Goal: Task Accomplishment & Management: Manage account settings

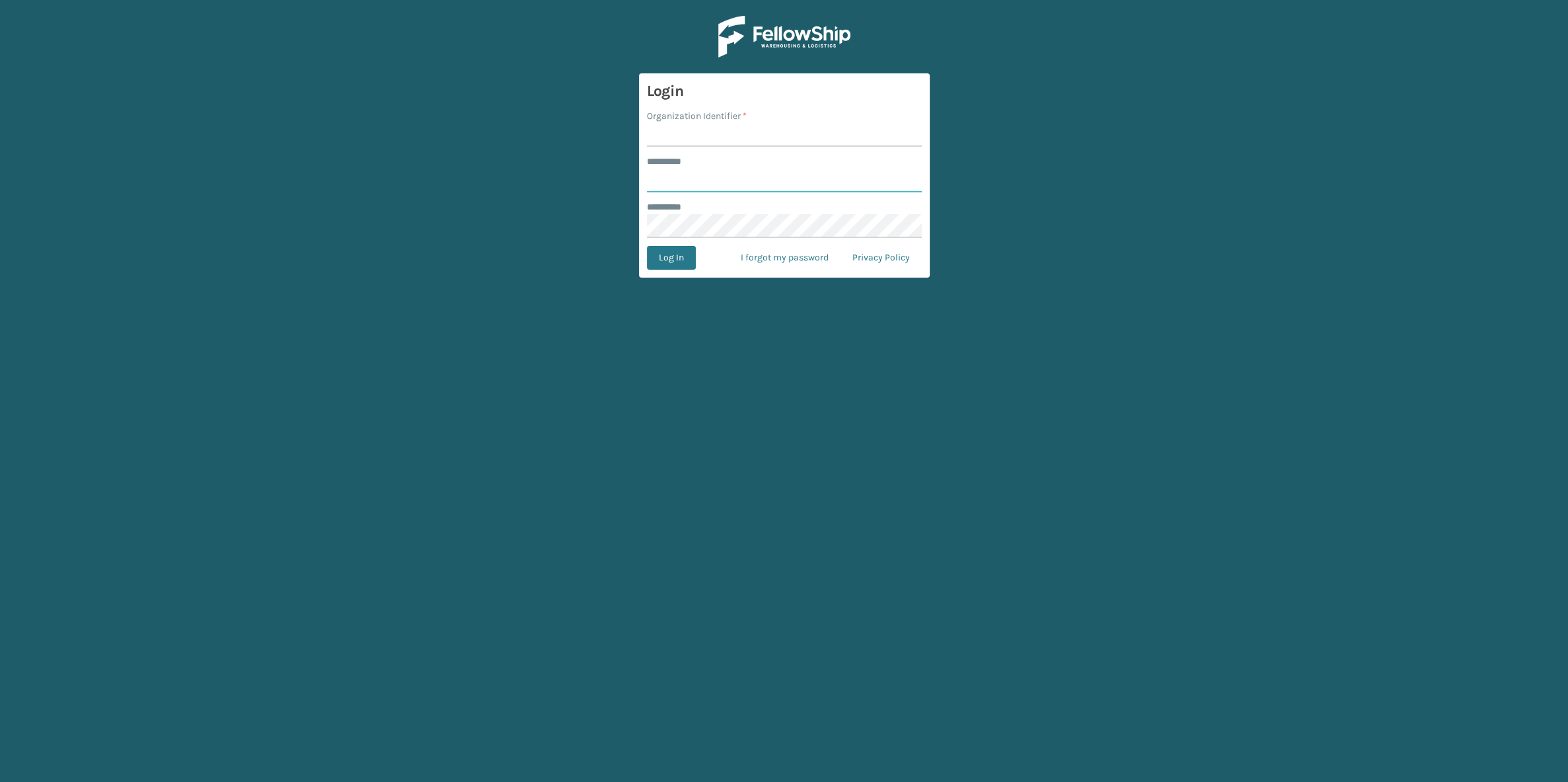
type input "****"
click at [672, 134] on input "Organization Identifier *" at bounding box center [784, 135] width 275 height 24
type input "SuperAdminOrganization"
click at [686, 251] on button "Log In" at bounding box center [672, 258] width 49 height 24
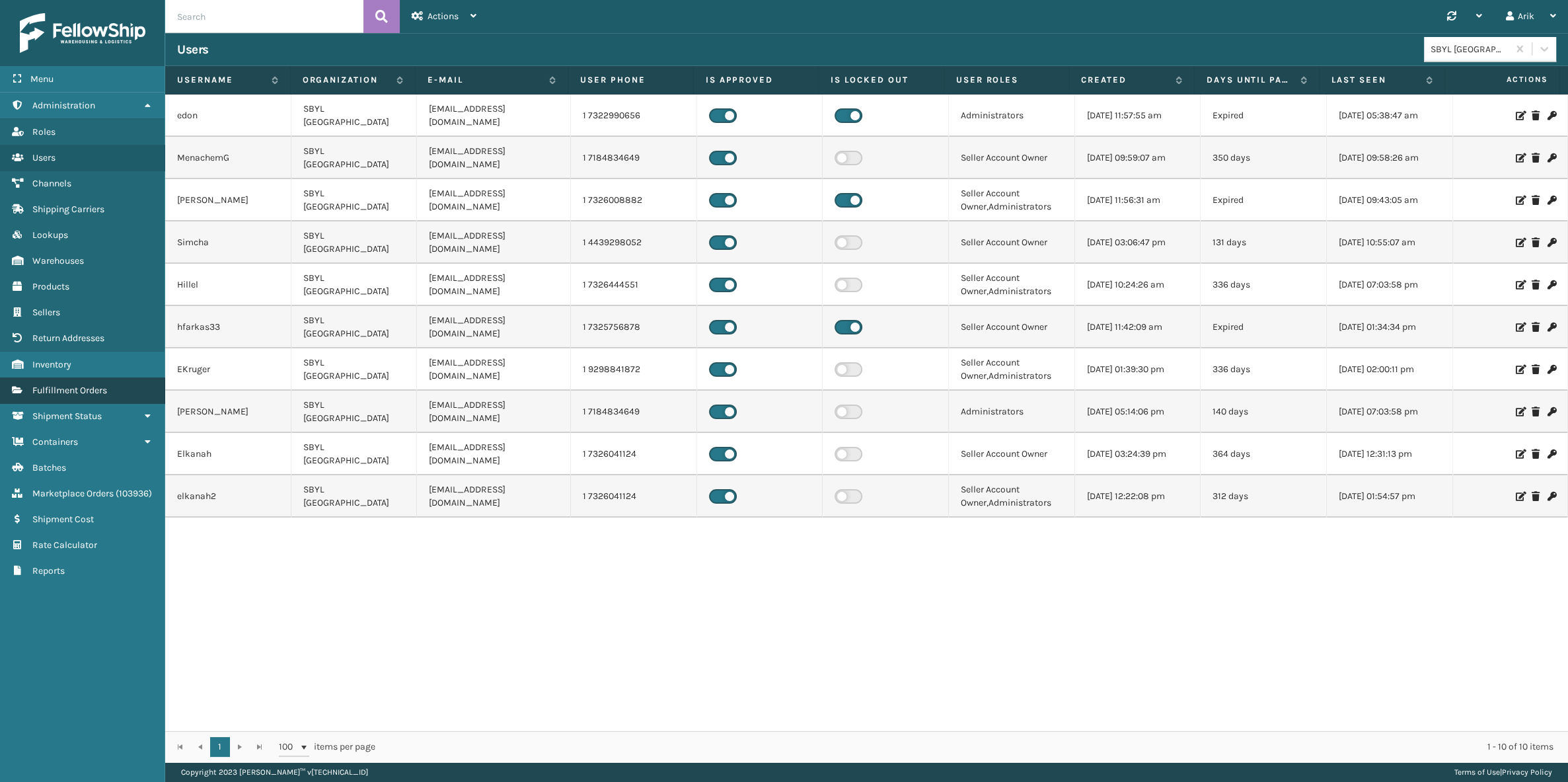
click at [89, 390] on span "Fulfillment Orders" at bounding box center [70, 390] width 75 height 11
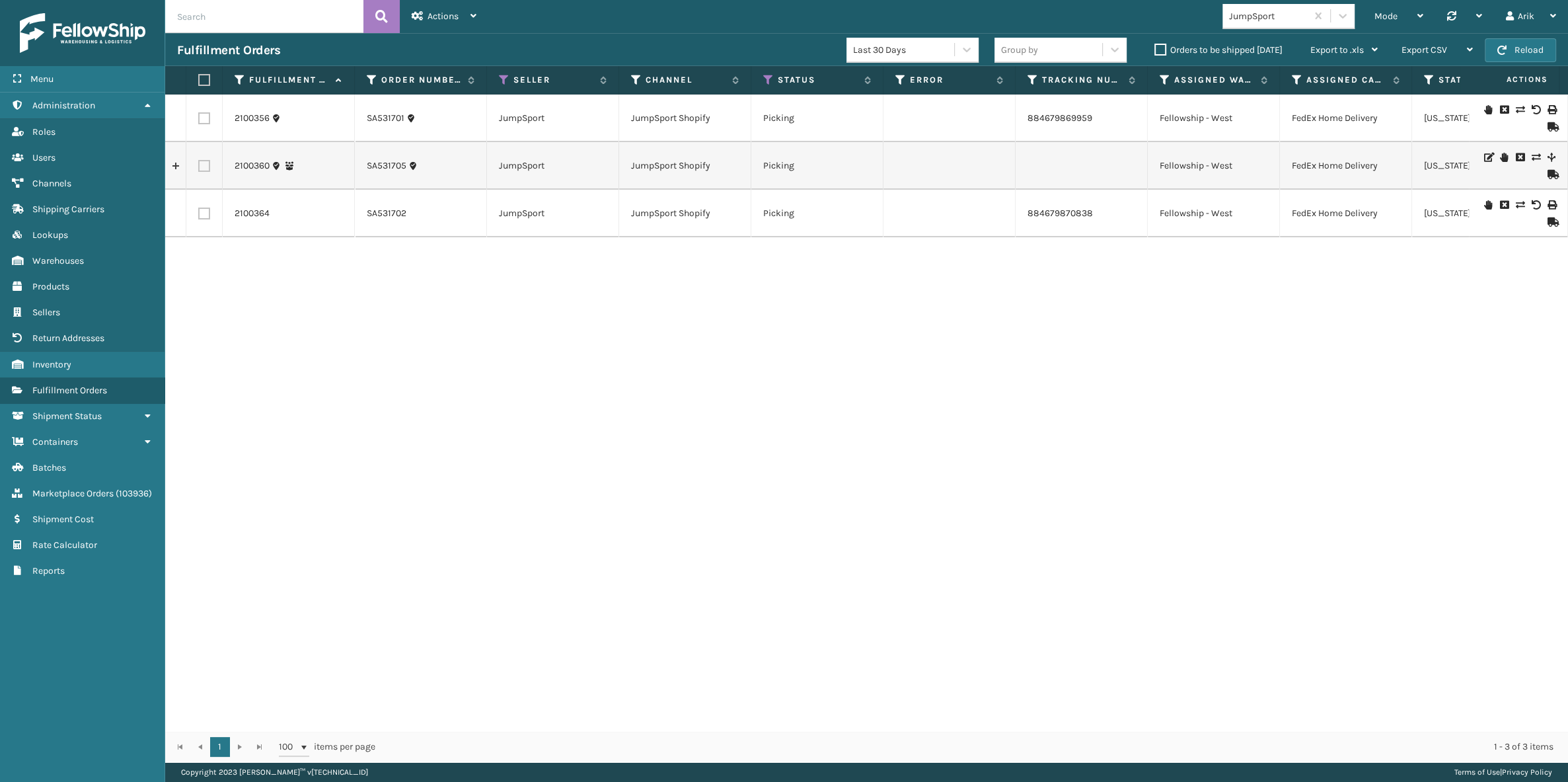
click at [1178, 52] on label "Orders to be shipped [DATE]" at bounding box center [1218, 49] width 128 height 11
click at [1155, 51] on input "Orders to be shipped [DATE]" at bounding box center [1154, 47] width 1 height 9
click at [447, 18] on span "Actions" at bounding box center [443, 16] width 31 height 11
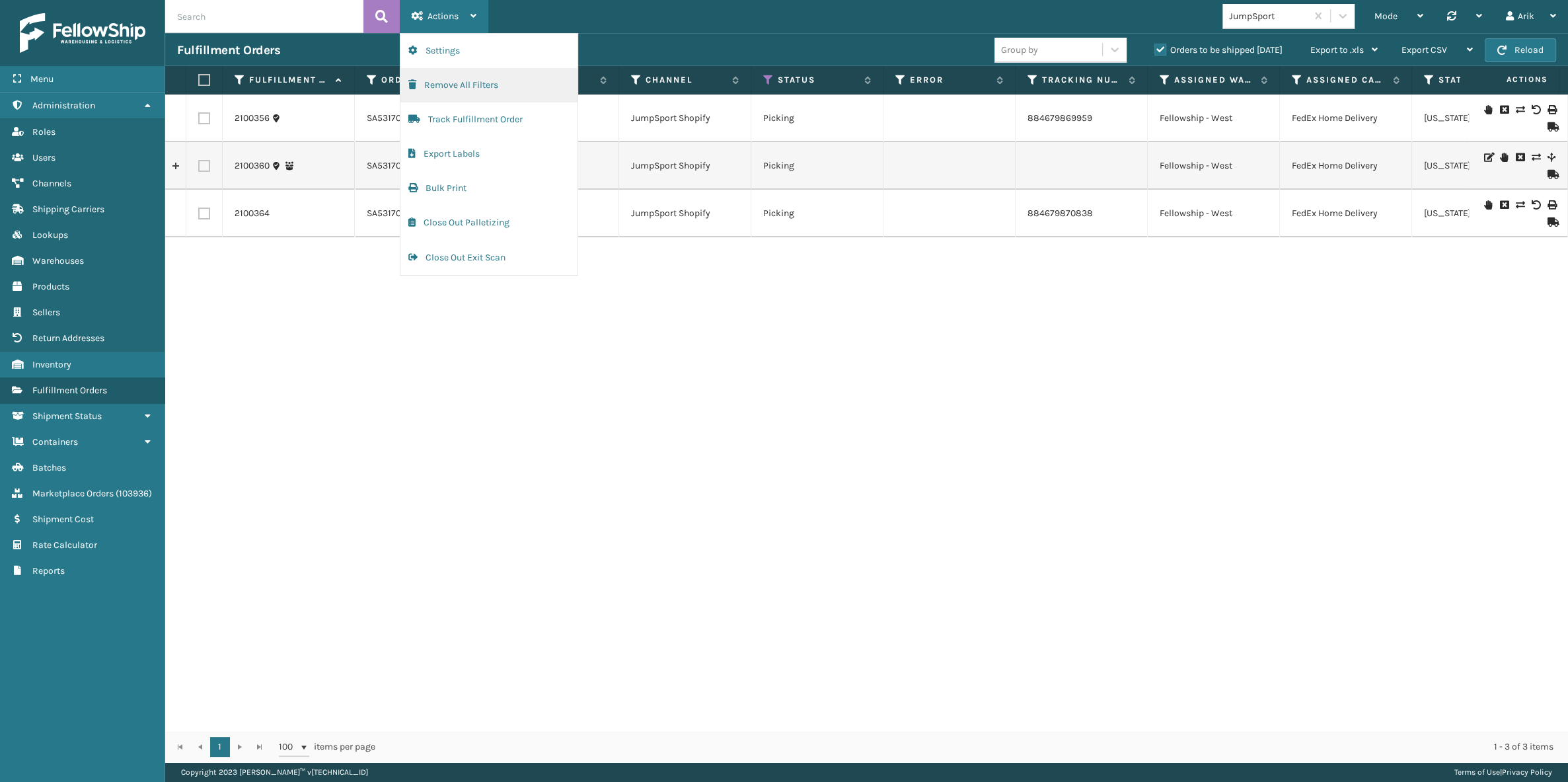
click at [452, 91] on button "Remove All Filters" at bounding box center [489, 85] width 177 height 34
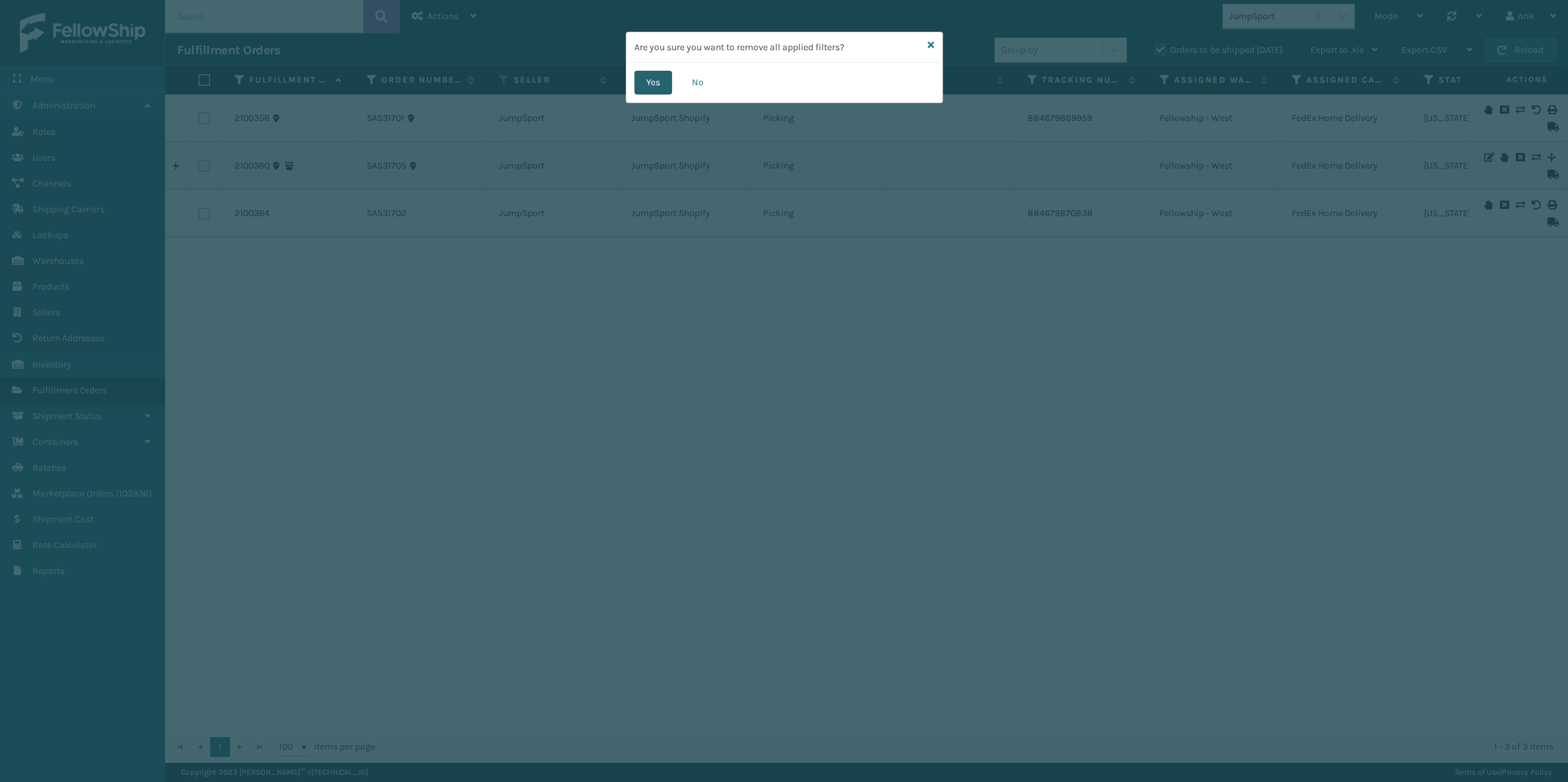
click at [664, 79] on button "Yes" at bounding box center [653, 83] width 38 height 24
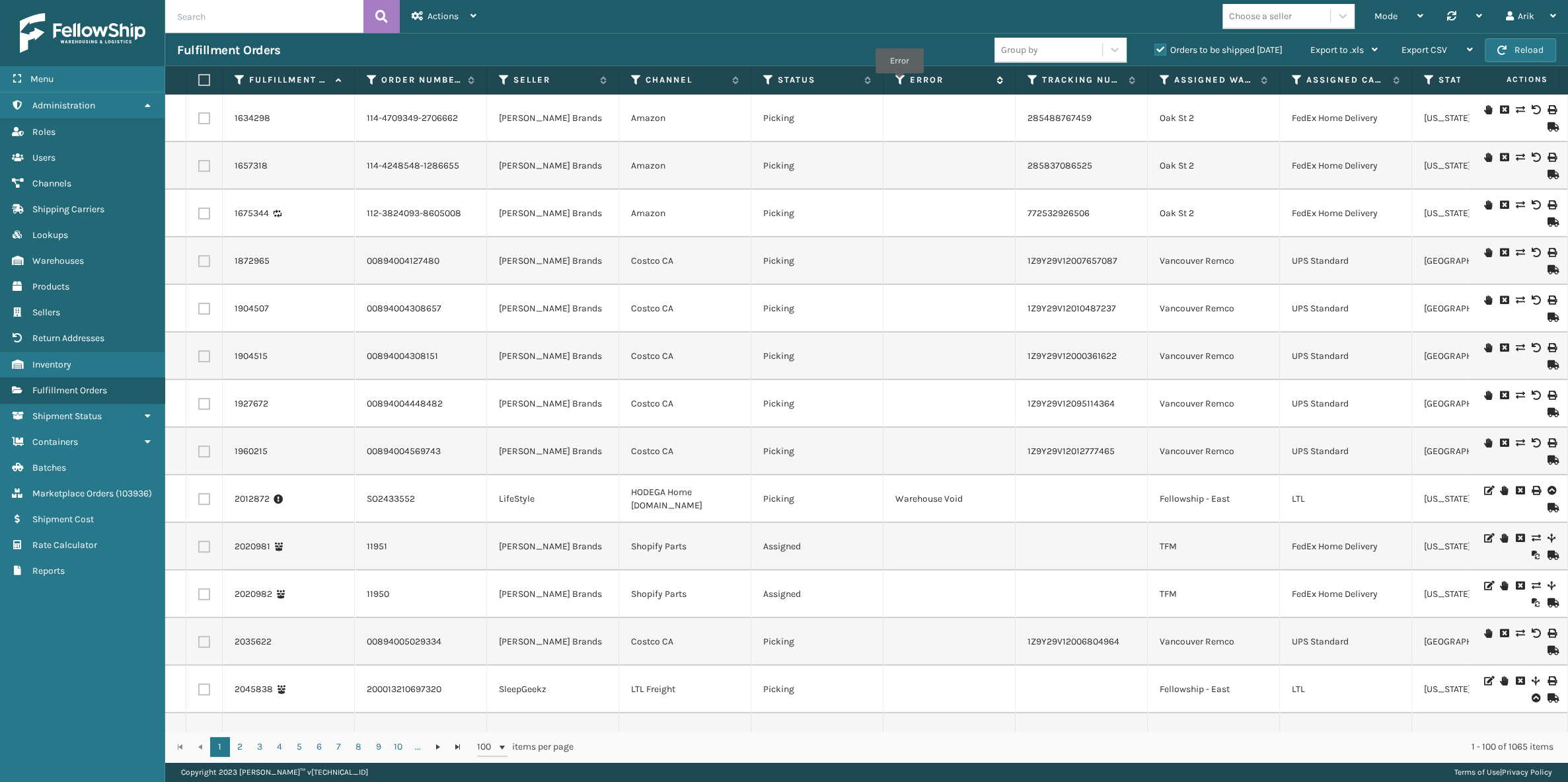
click at [899, 83] on icon at bounding box center [901, 80] width 10 height 12
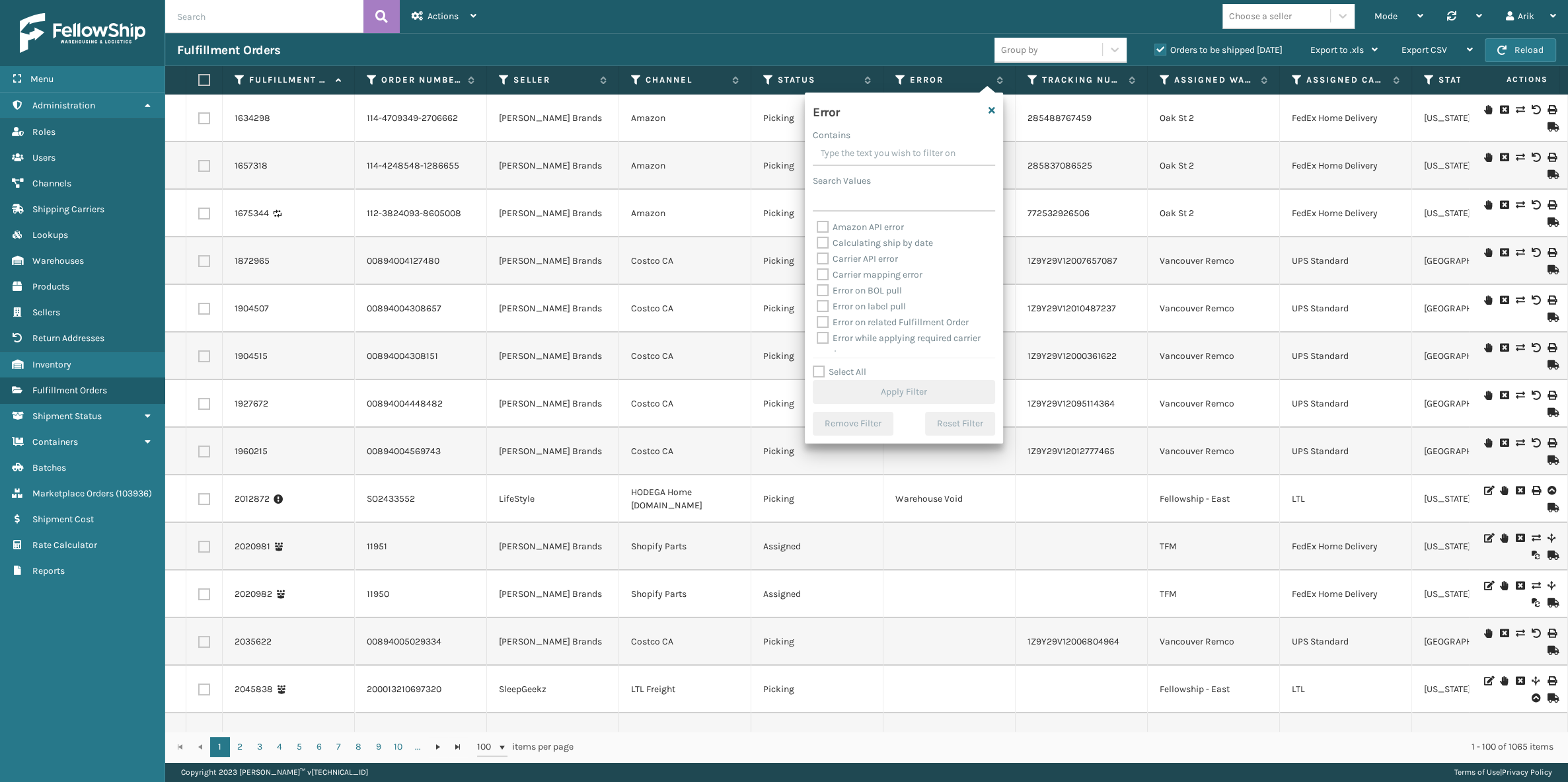
click at [812, 371] on div "Error Contains Search Values Amazon API error Calculating ship by date Carrier …" at bounding box center [904, 267] width 198 height 351
click at [815, 371] on label "Select All" at bounding box center [840, 372] width 53 height 11
click at [815, 366] on input "Select All" at bounding box center [912, 365] width 198 height 2
checkbox input "true"
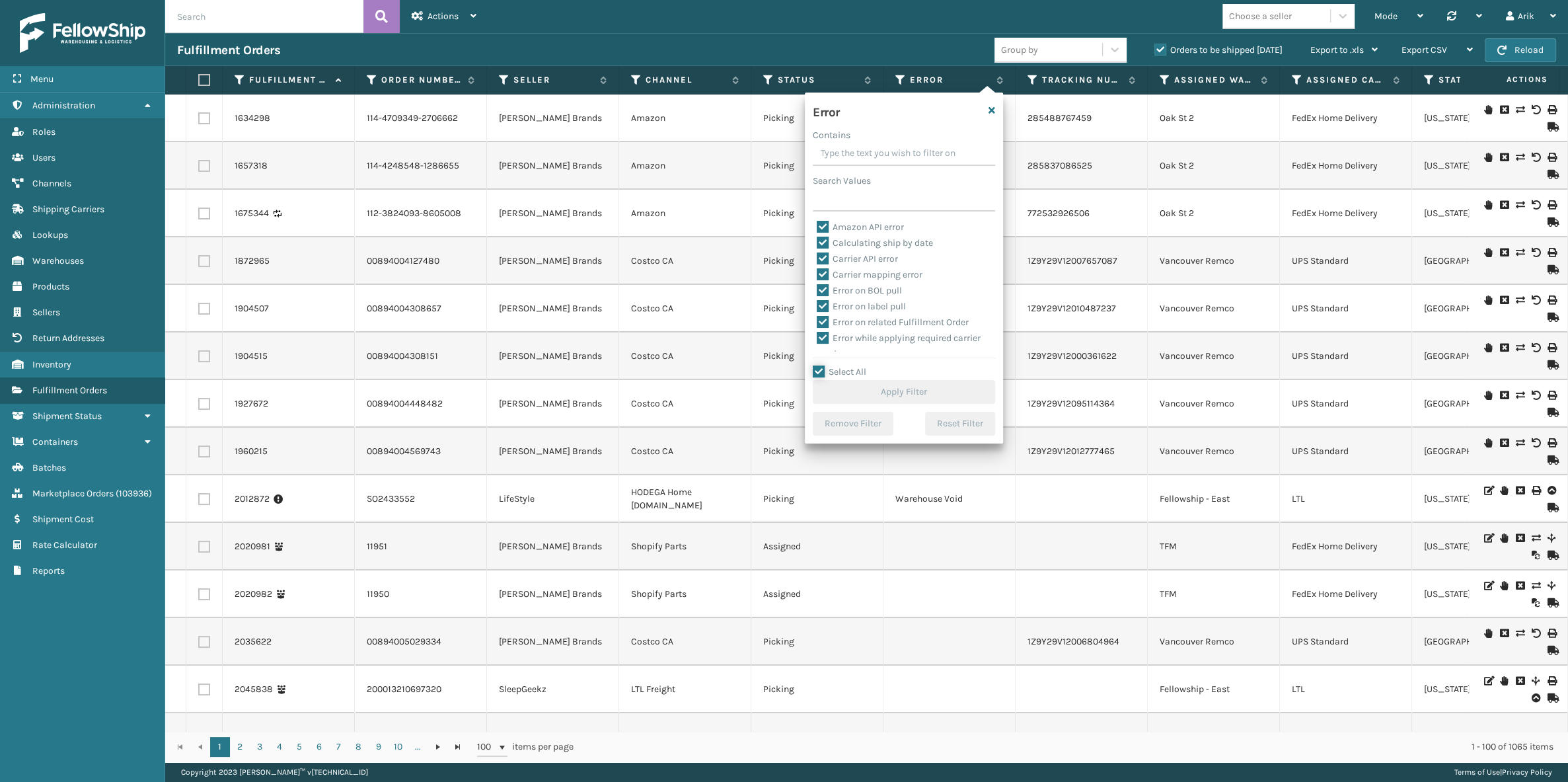
checkbox input "true"
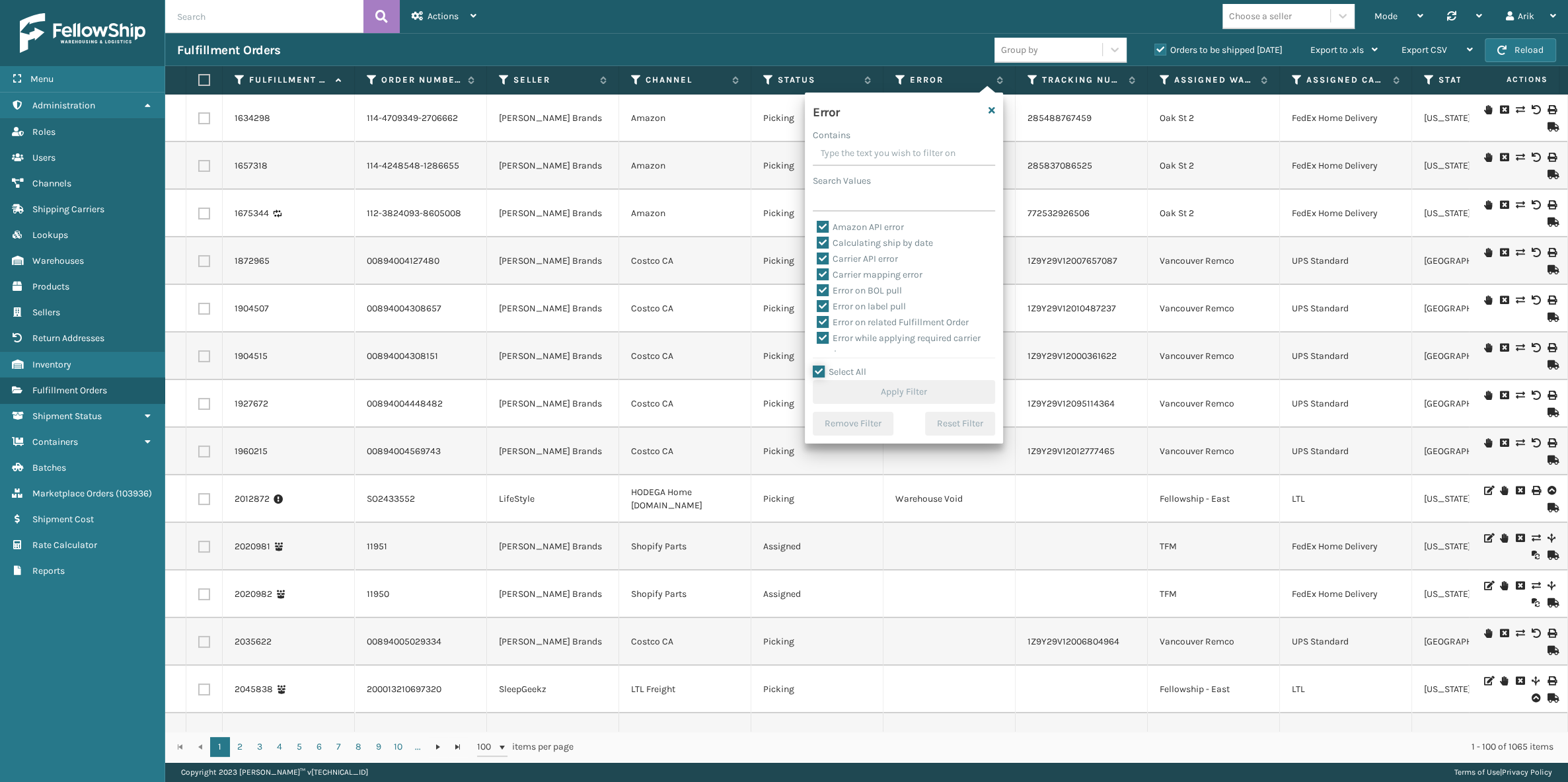
checkbox input "true"
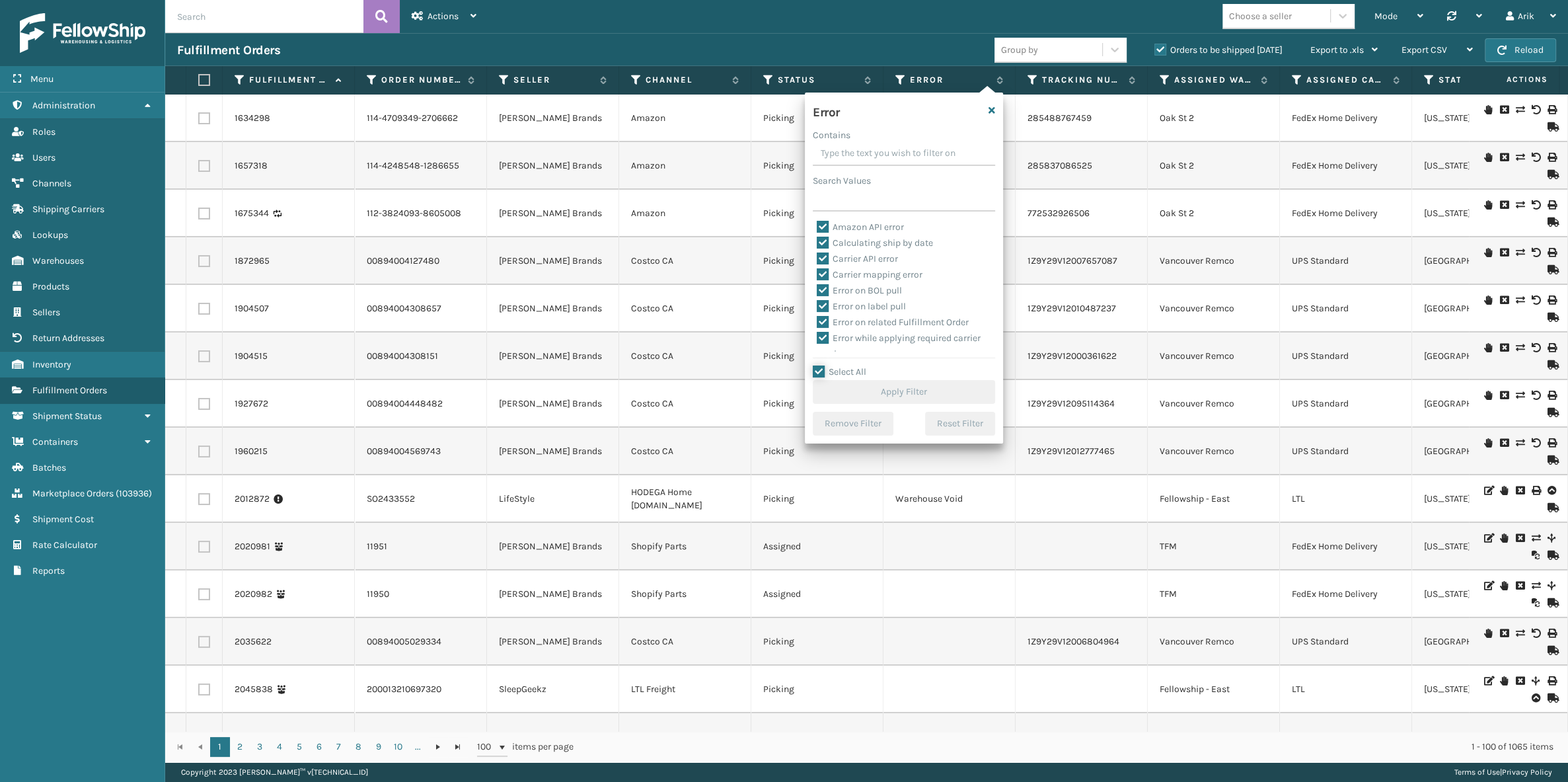
checkbox input "true"
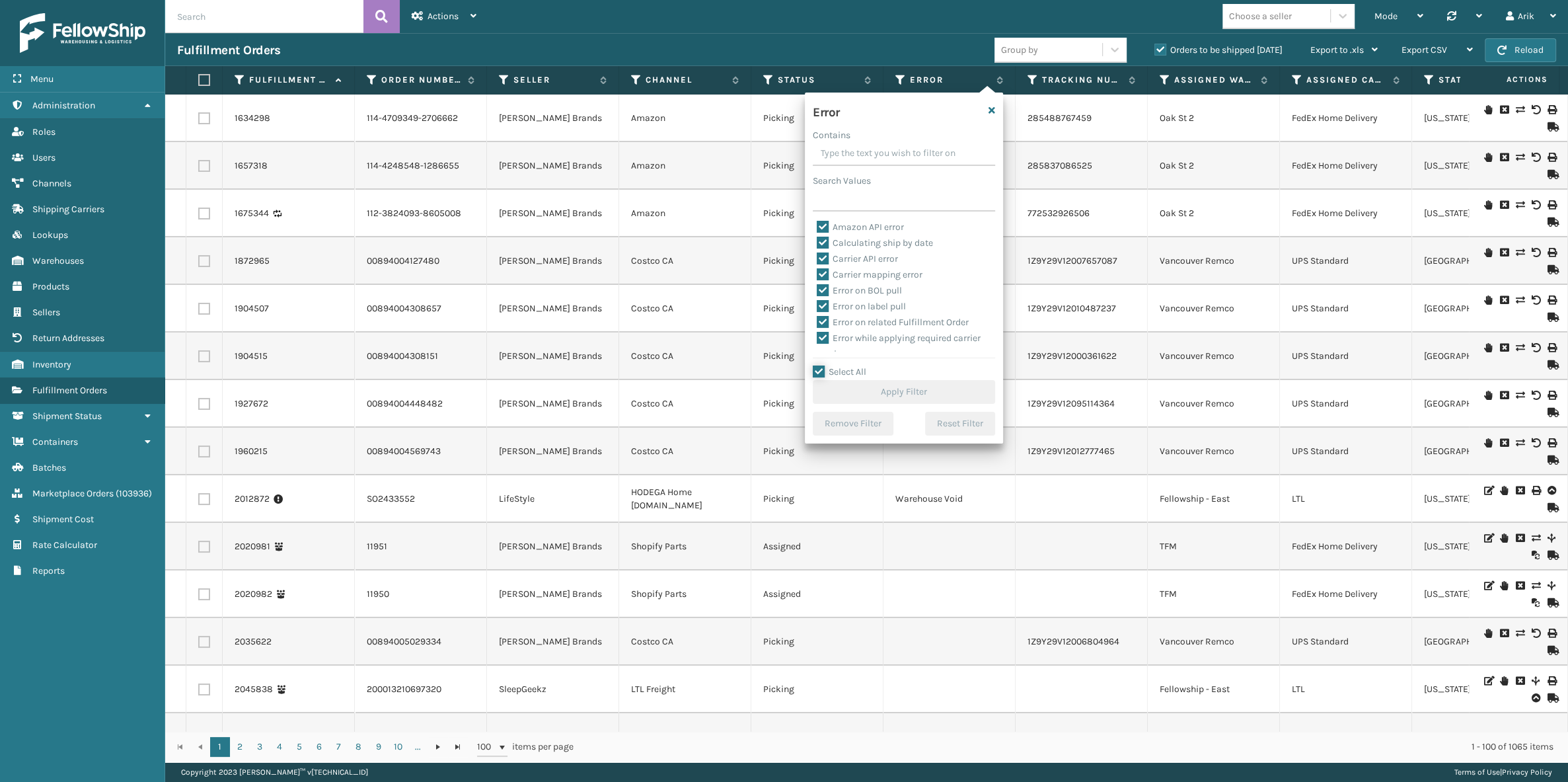
checkbox input "true"
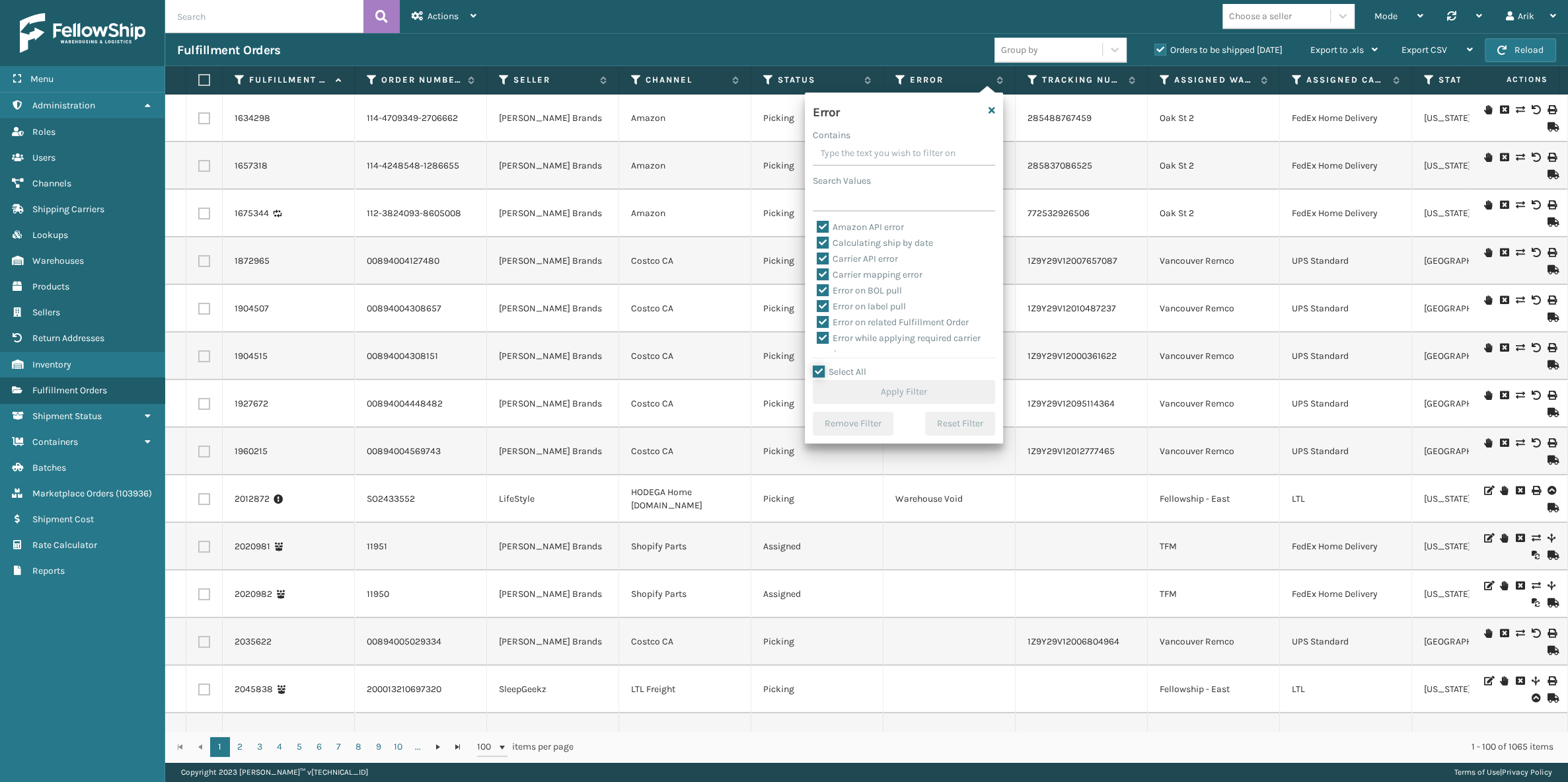
checkbox input "true"
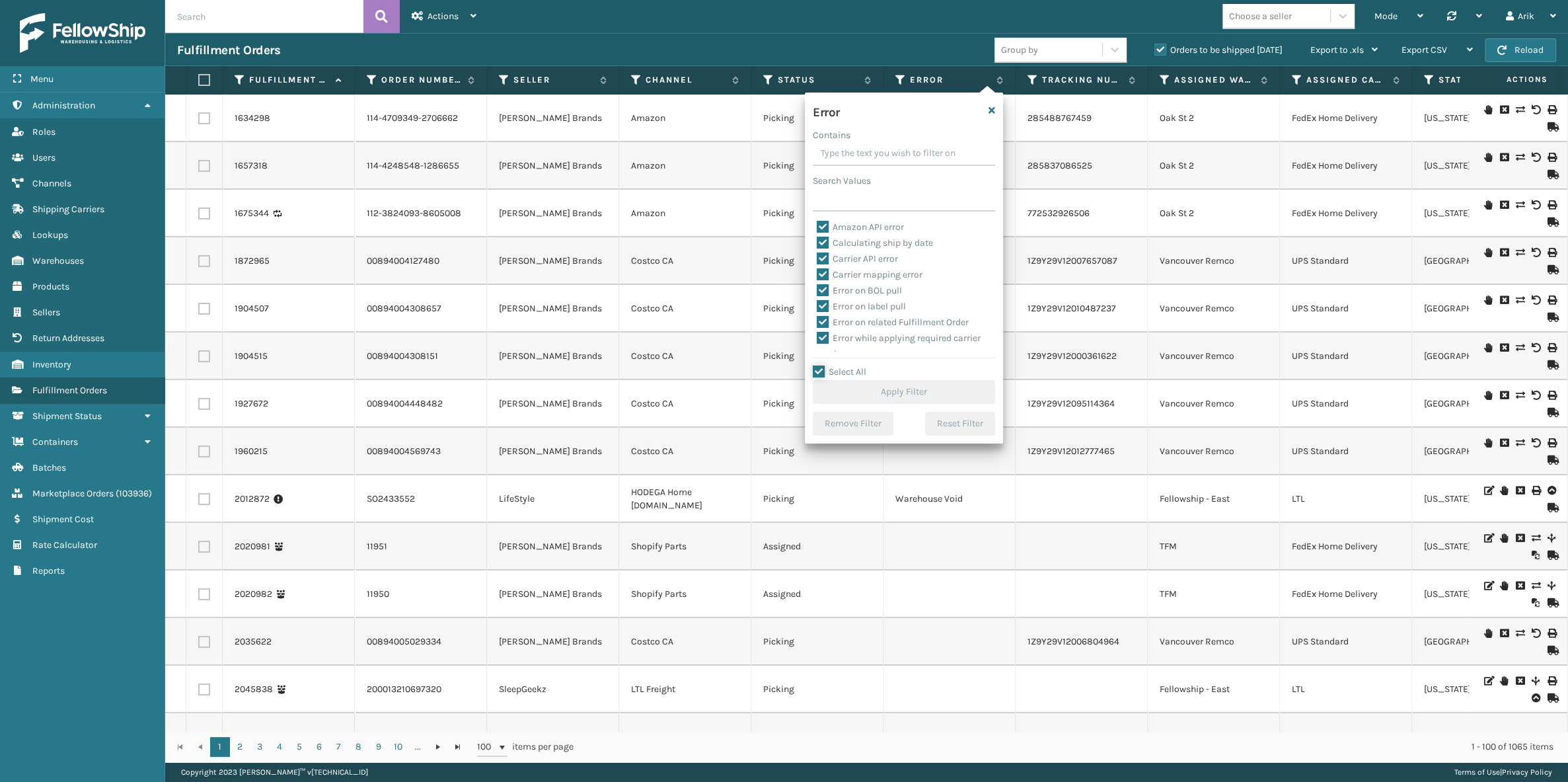
checkbox input "true"
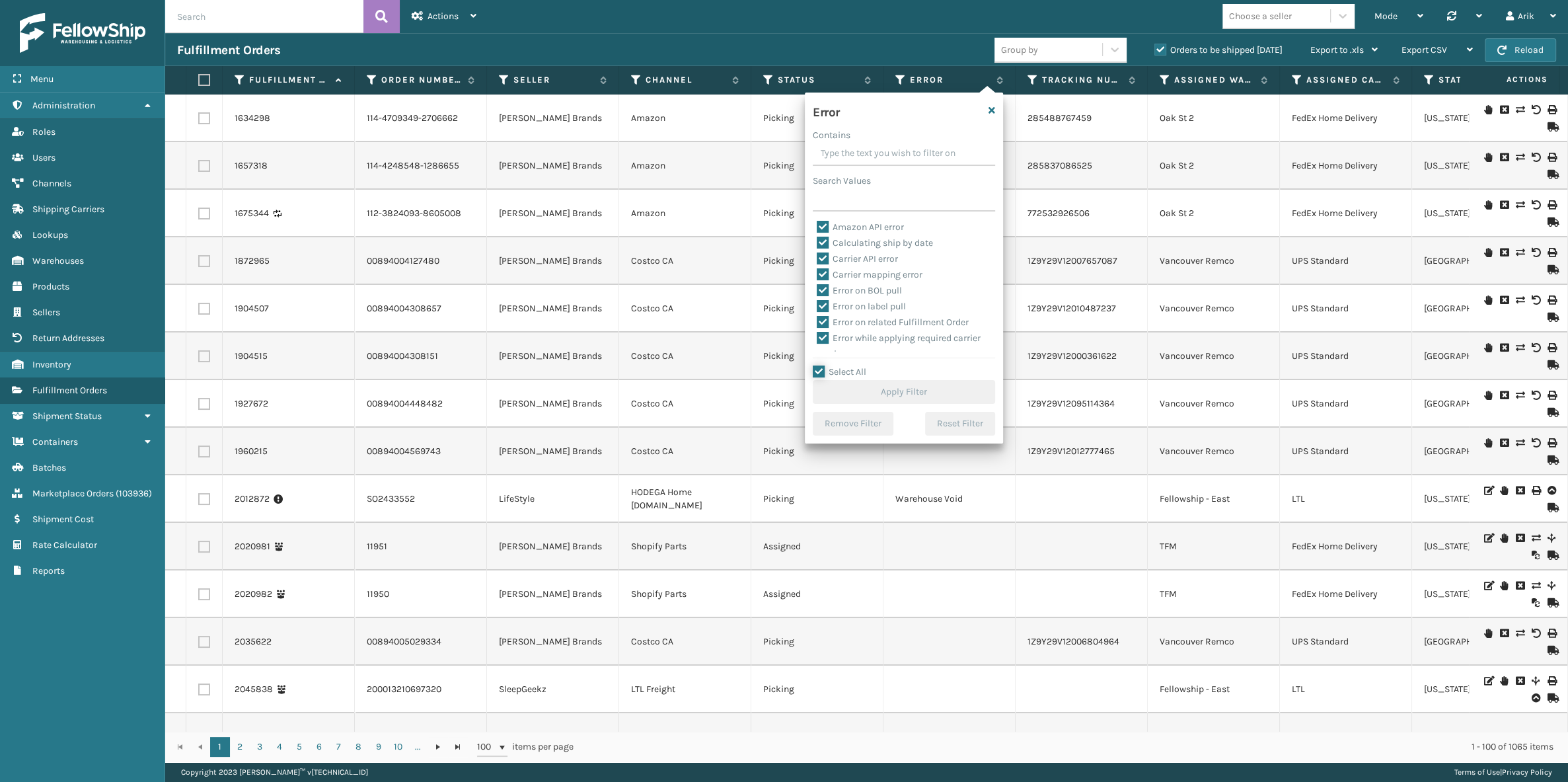
checkbox input "true"
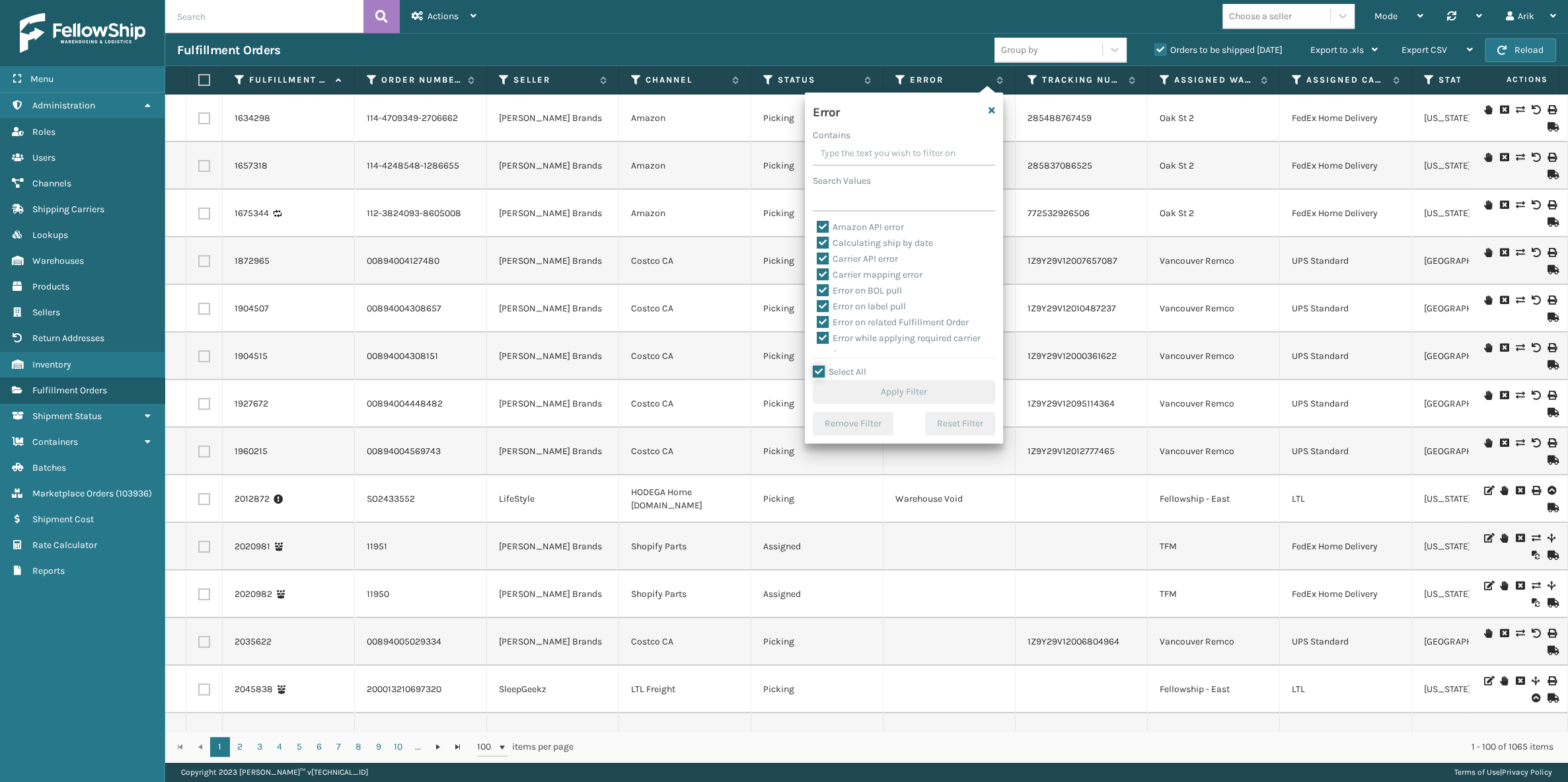
checkbox input "true"
click at [828, 389] on button "Apply Filter" at bounding box center [904, 392] width 183 height 24
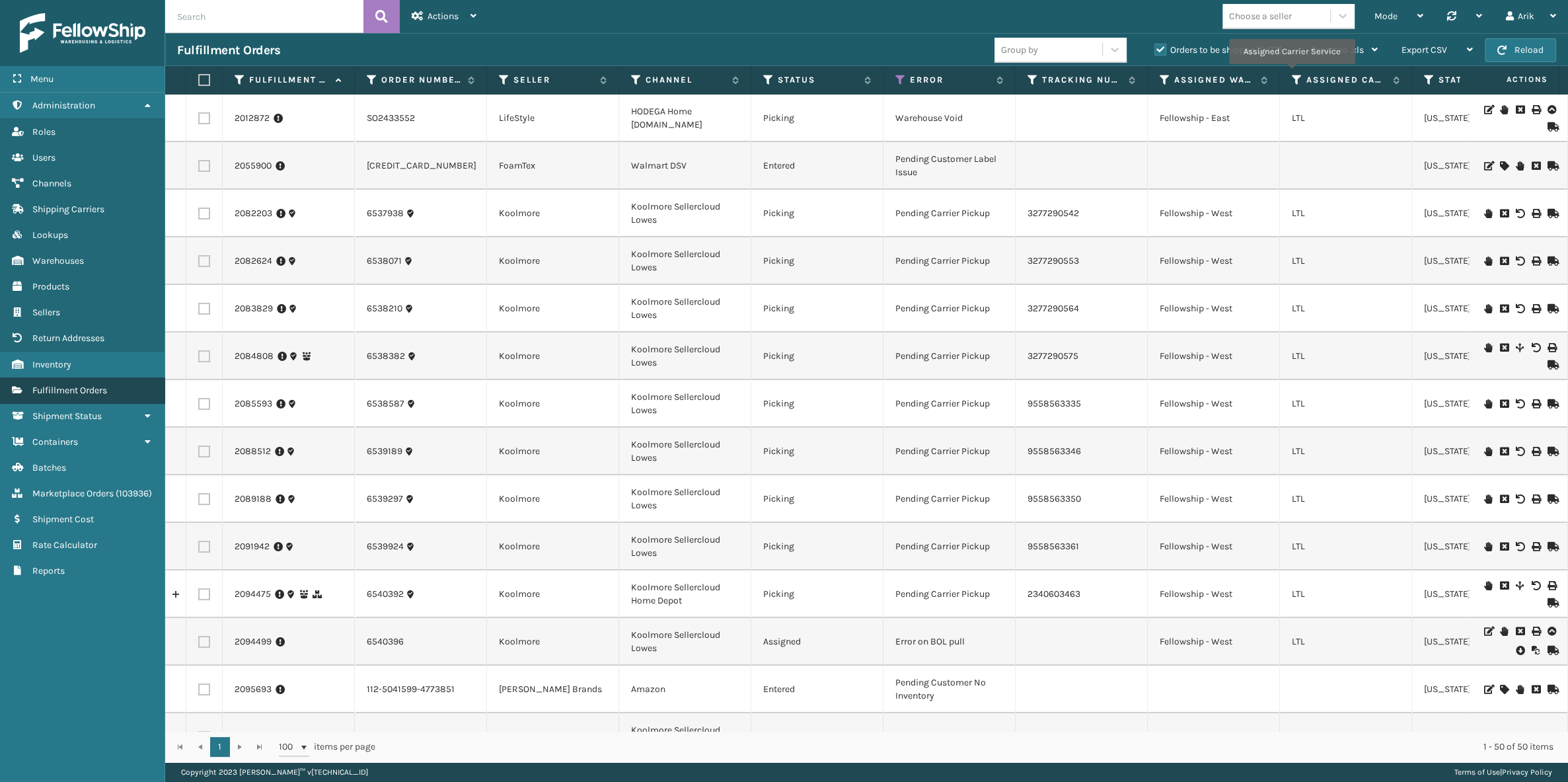
click at [64, 385] on span "Fulfillment Orders" at bounding box center [70, 390] width 75 height 11
click at [902, 78] on icon at bounding box center [901, 80] width 10 height 12
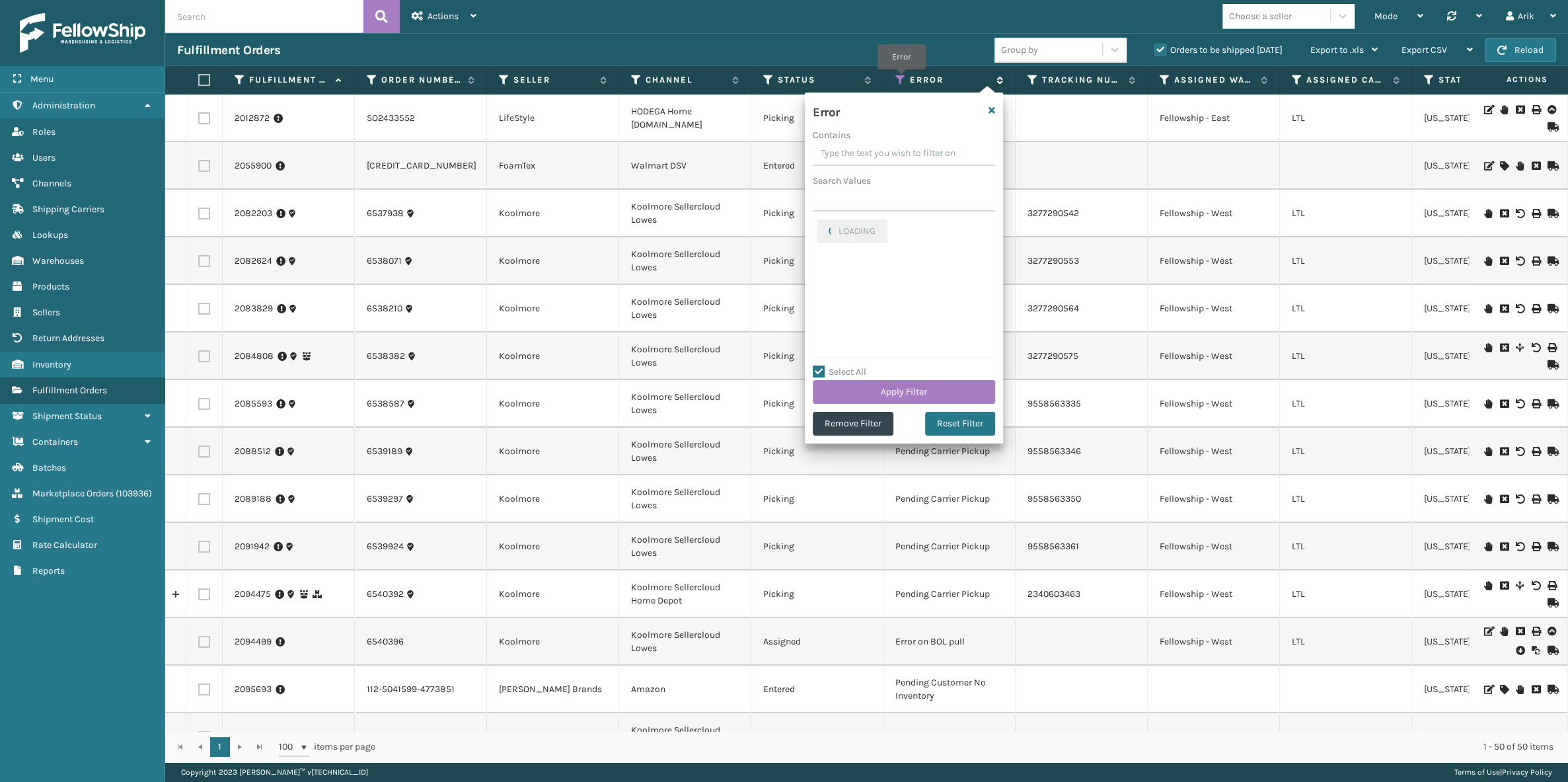
checkbox input "true"
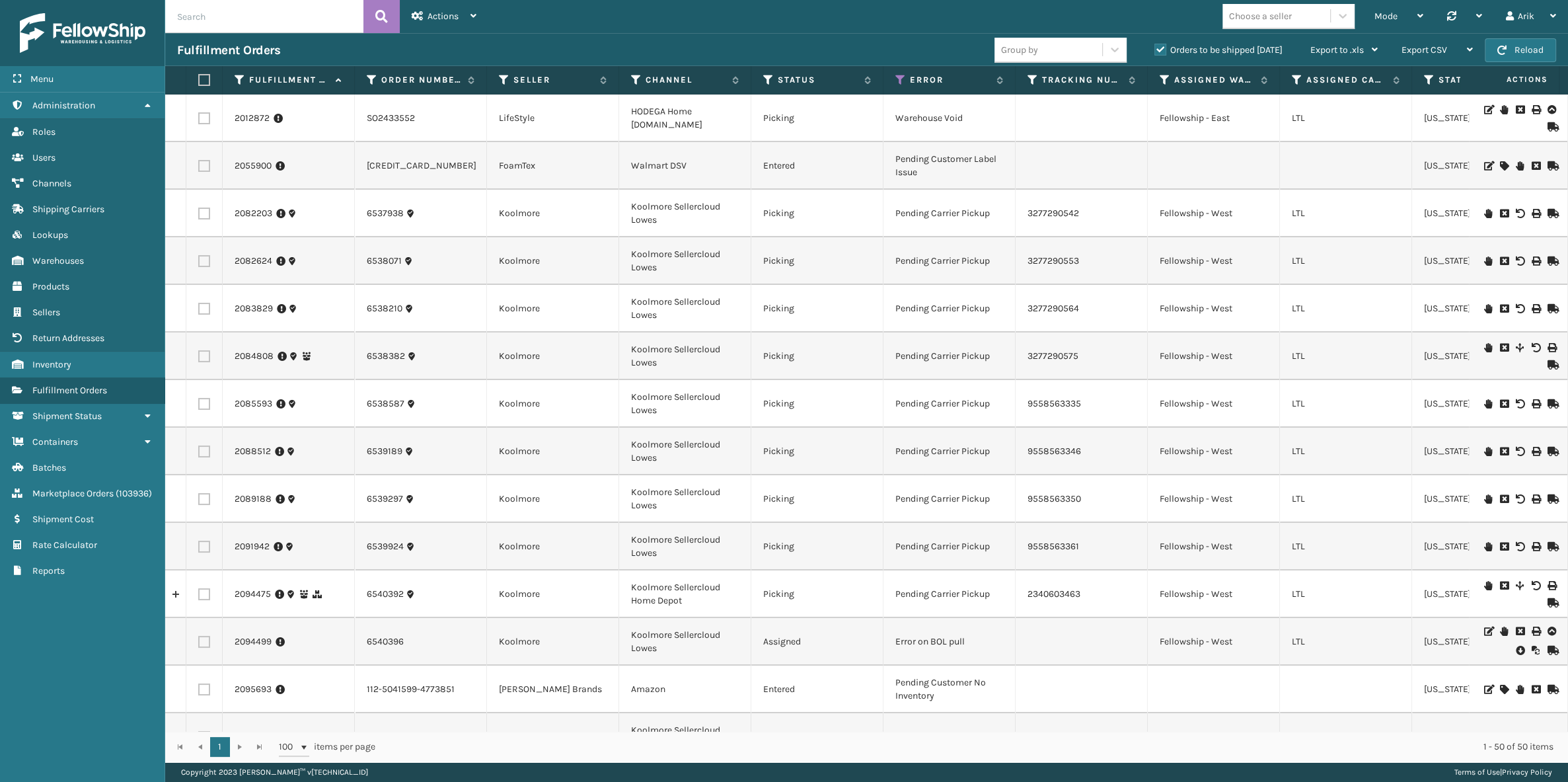
click at [921, 62] on div "Fulfillment Orders Group by Orders to be shipped [DATE] Export to .xls Use ship…" at bounding box center [867, 49] width 1403 height 33
click at [902, 77] on icon at bounding box center [901, 80] width 10 height 12
click at [919, 80] on label "Error" at bounding box center [950, 80] width 80 height 12
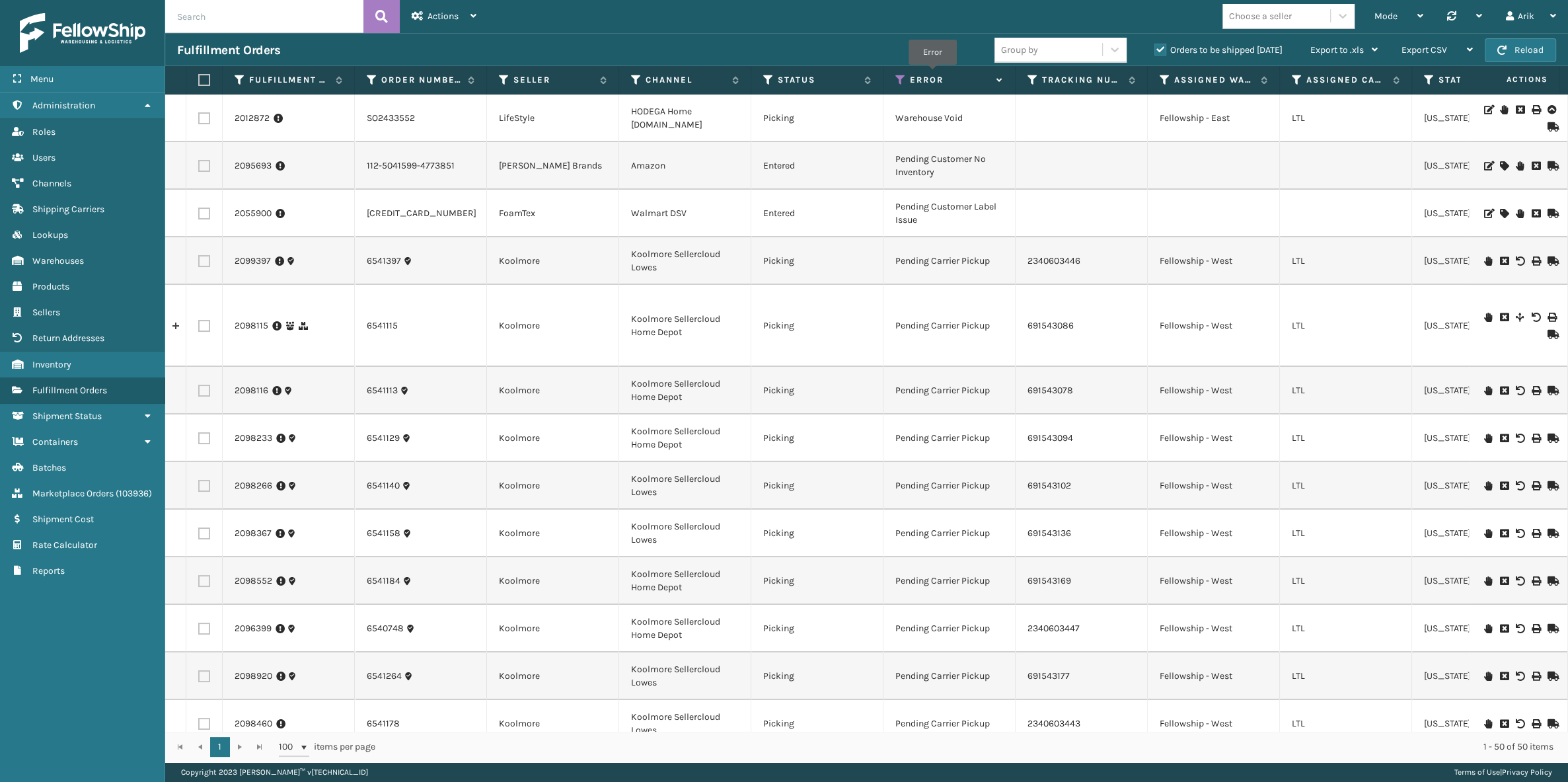
click at [930, 74] on label "Error" at bounding box center [950, 80] width 80 height 12
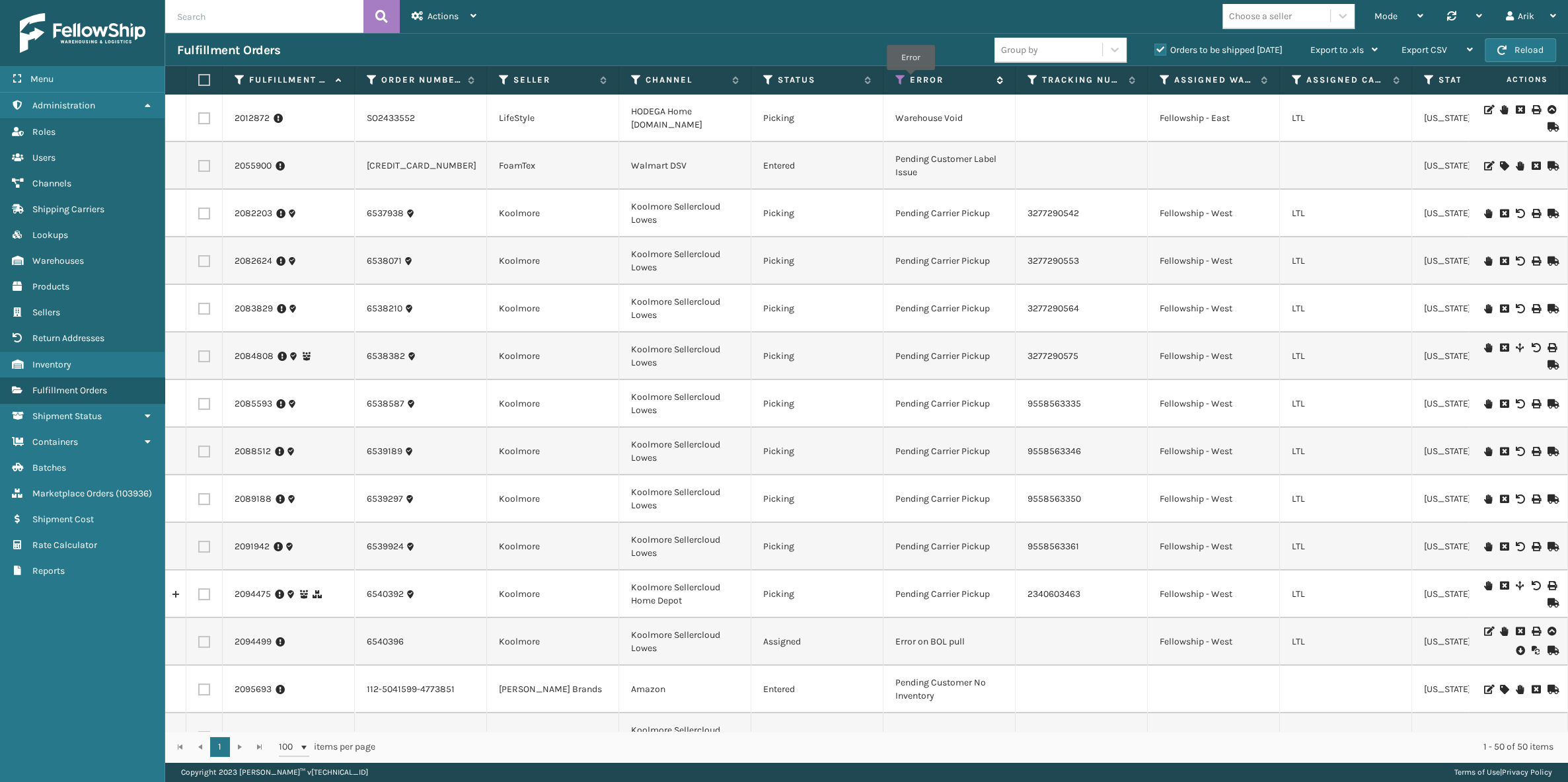
click at [910, 82] on label "Error" at bounding box center [950, 80] width 80 height 12
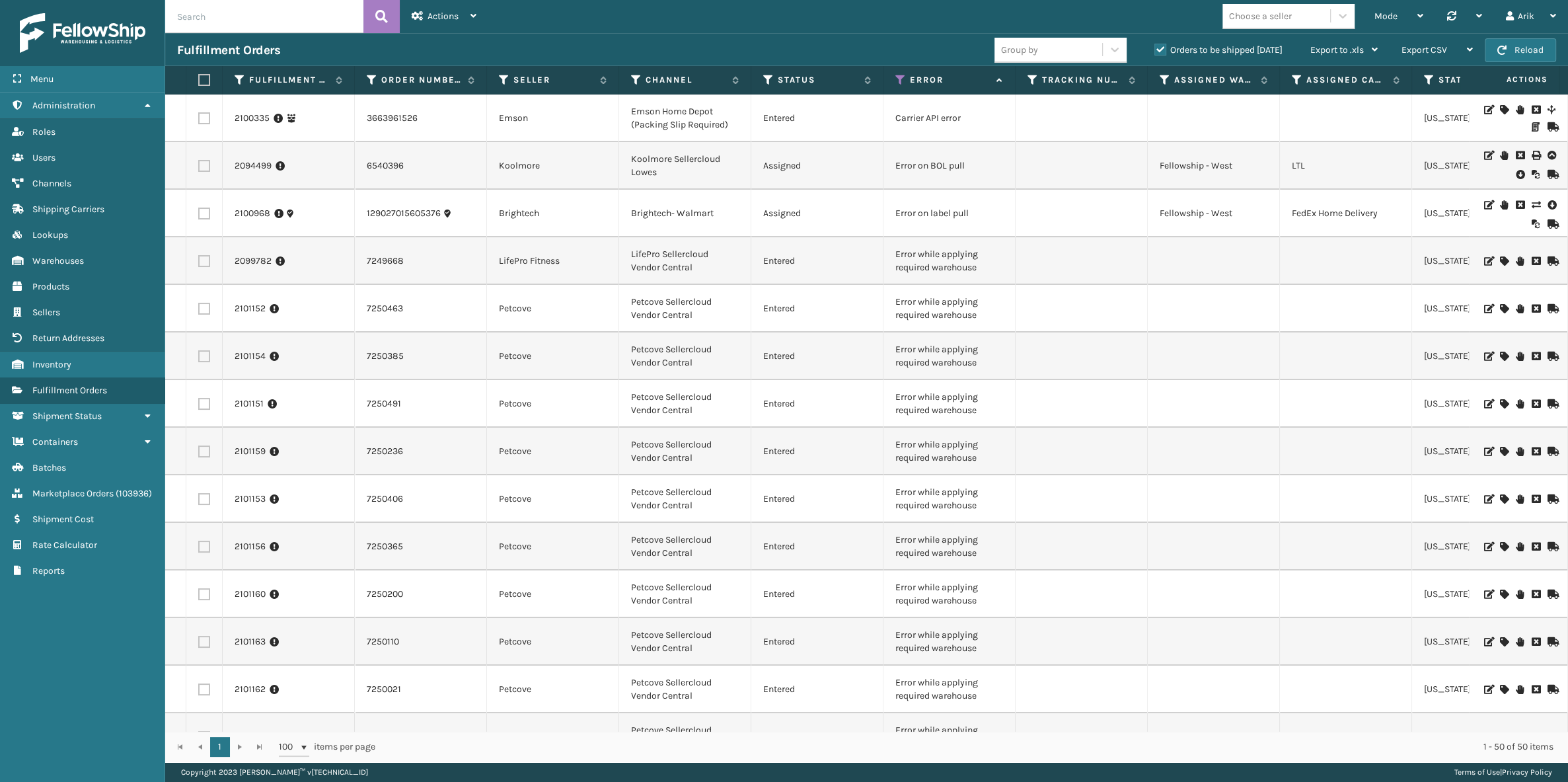
click at [927, 117] on td "Carrier API error" at bounding box center [949, 118] width 132 height 47
click at [936, 166] on td "Error on BOL pull" at bounding box center [949, 166] width 132 height 47
click at [939, 218] on td "Error on label pull" at bounding box center [949, 213] width 132 height 47
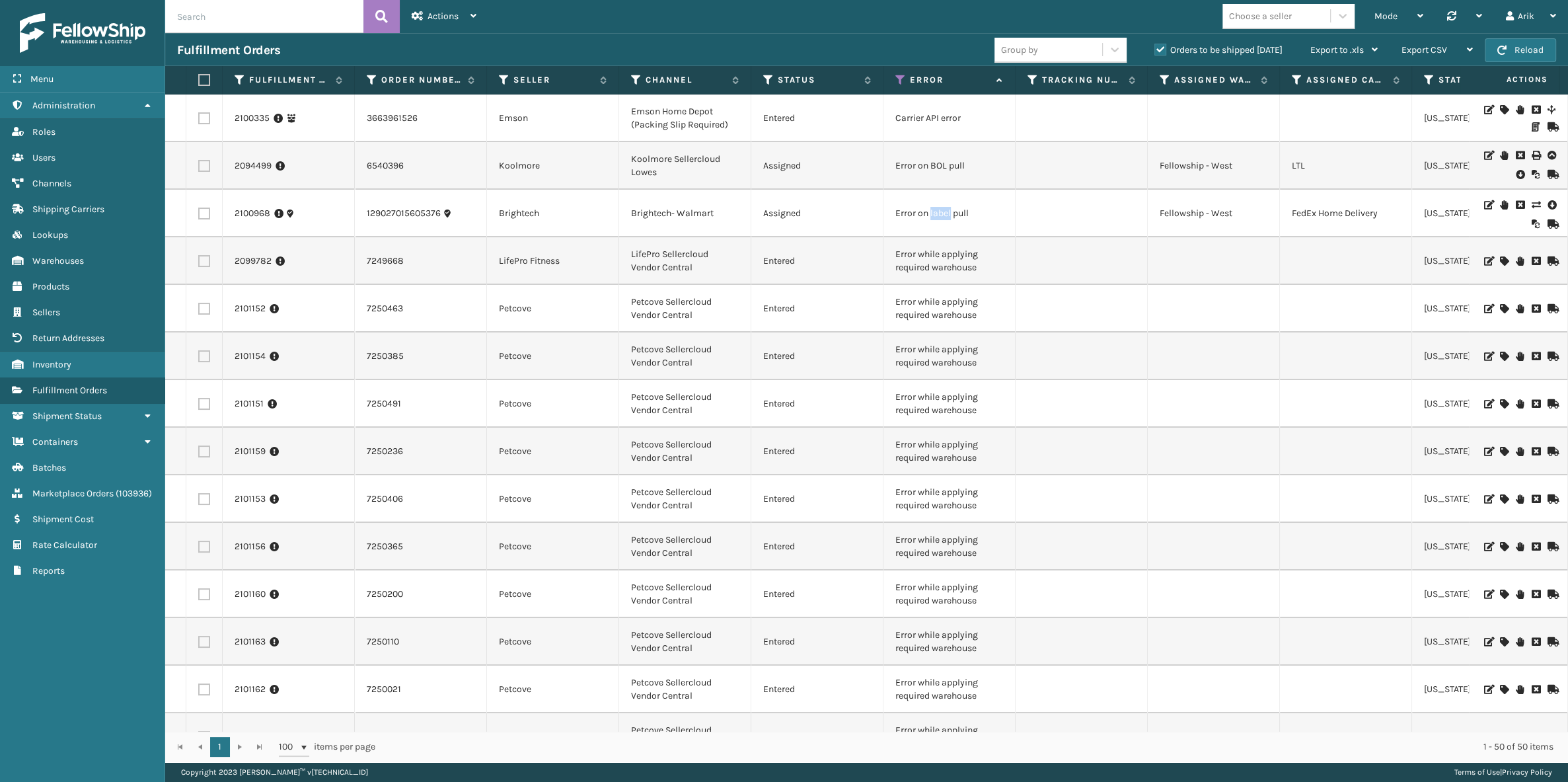
click at [939, 218] on td "Error on label pull" at bounding box center [949, 213] width 132 height 47
click at [937, 276] on td "Error while applying required warehouse" at bounding box center [949, 260] width 132 height 47
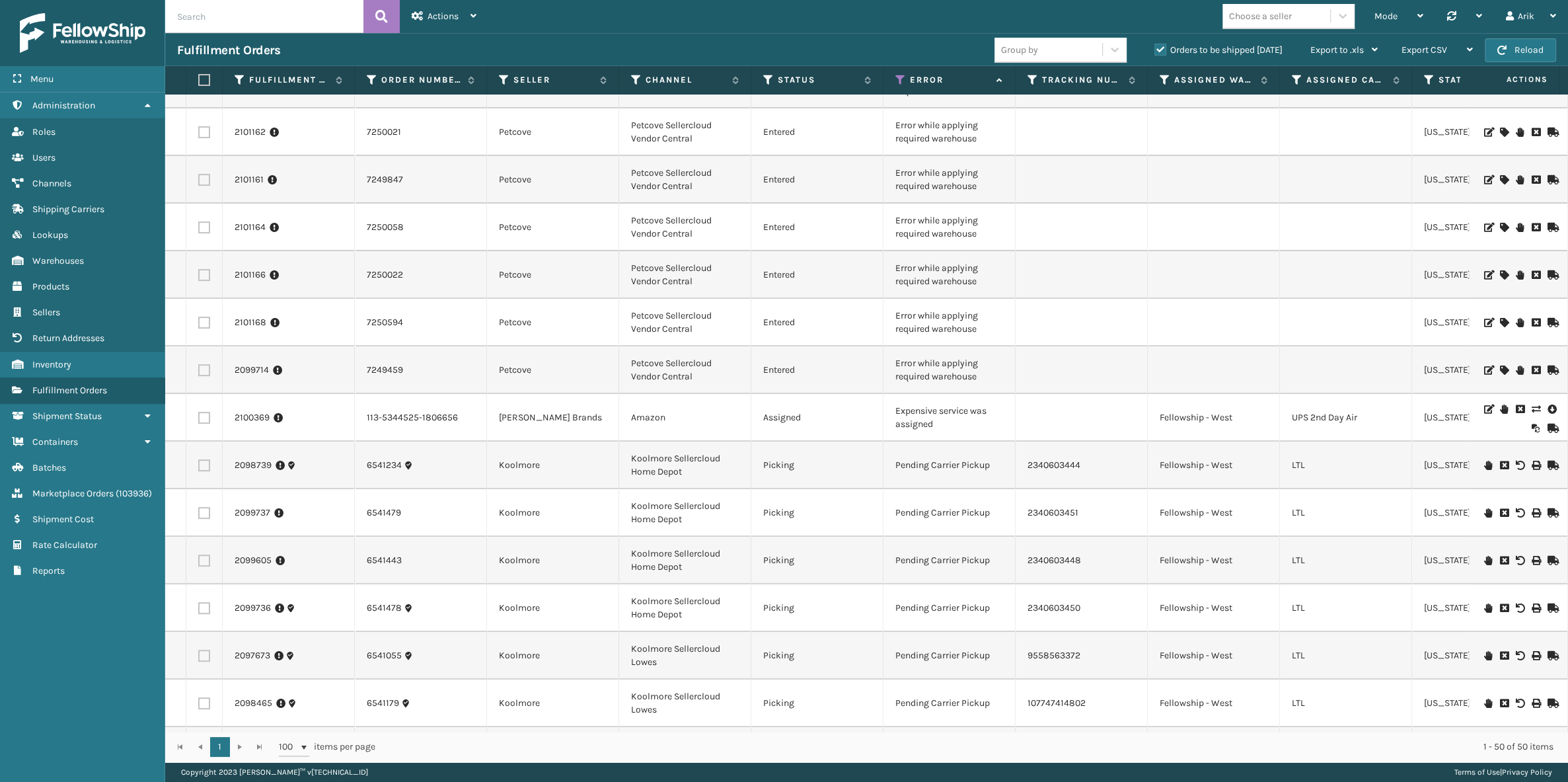
scroll to position [721, 0]
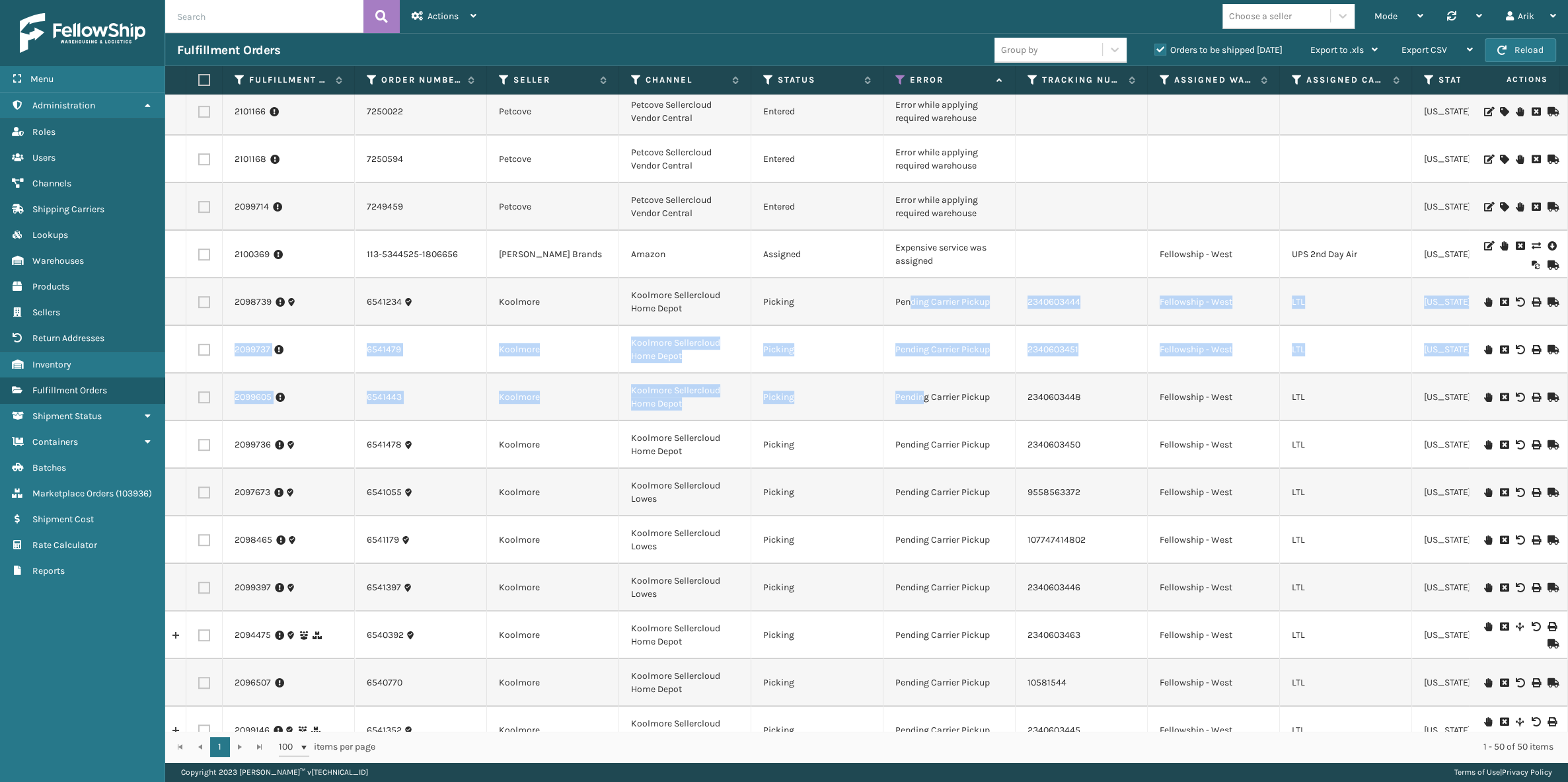
drag, startPoint x: 910, startPoint y: 303, endPoint x: 927, endPoint y: 381, distance: 79.8
click at [940, 302] on td "Pending Carrier Pickup" at bounding box center [949, 302] width 132 height 47
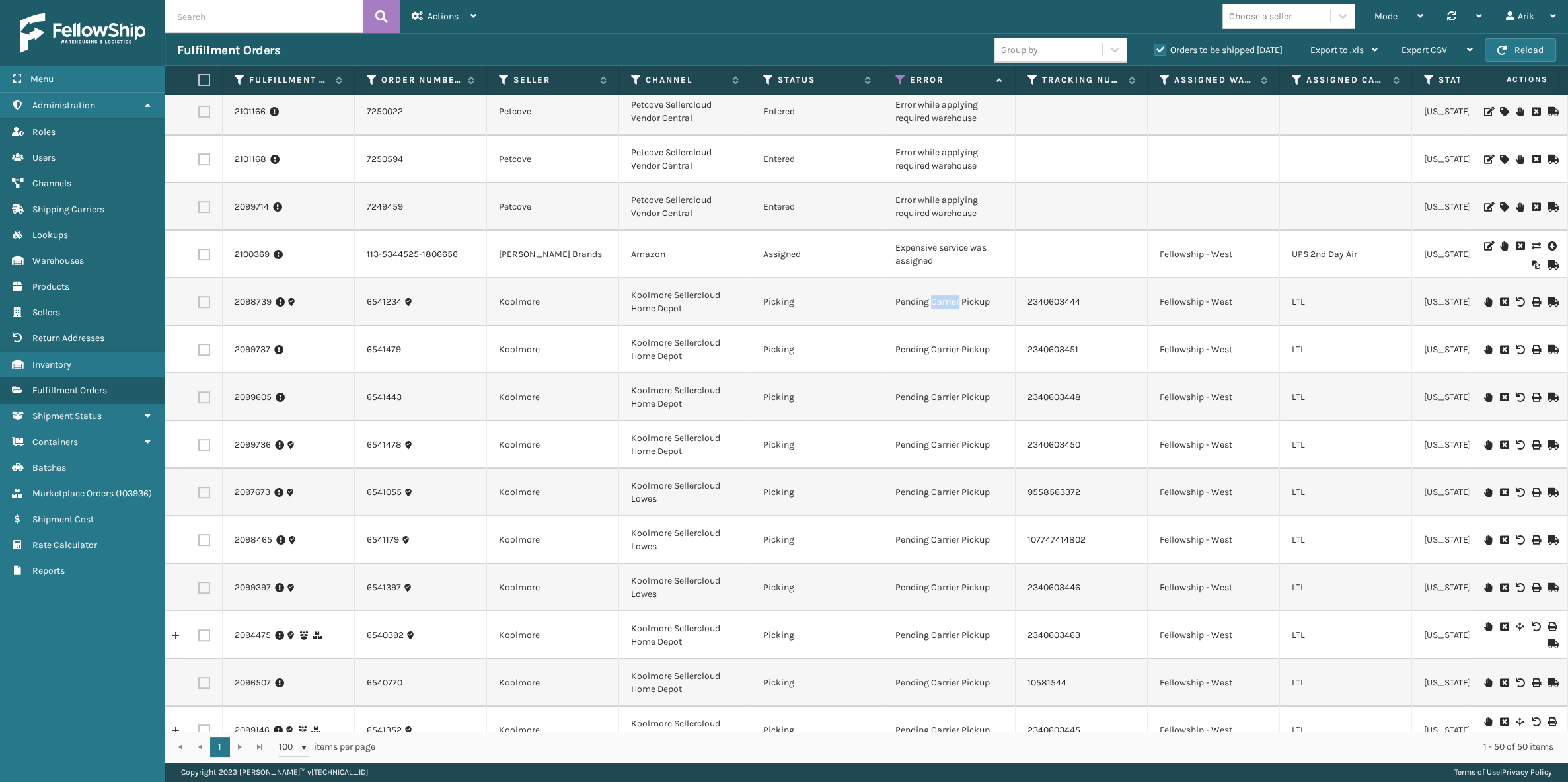
click at [940, 302] on td "Pending Carrier Pickup" at bounding box center [949, 302] width 132 height 47
click at [940, 302] on td "Pending Carrier Pickup" at bounding box center [949, 302] width 132 height 47
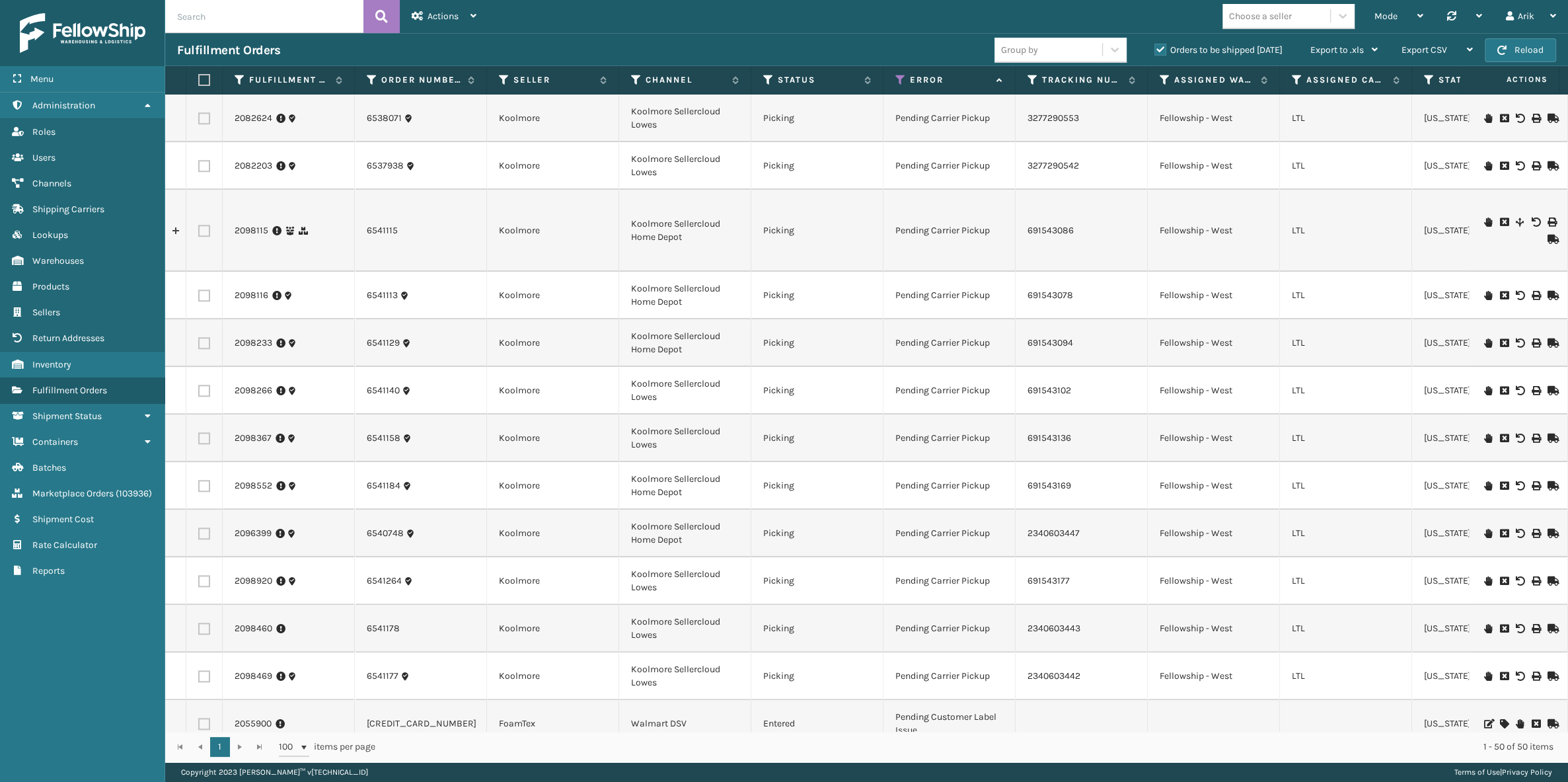
scroll to position [1786, 0]
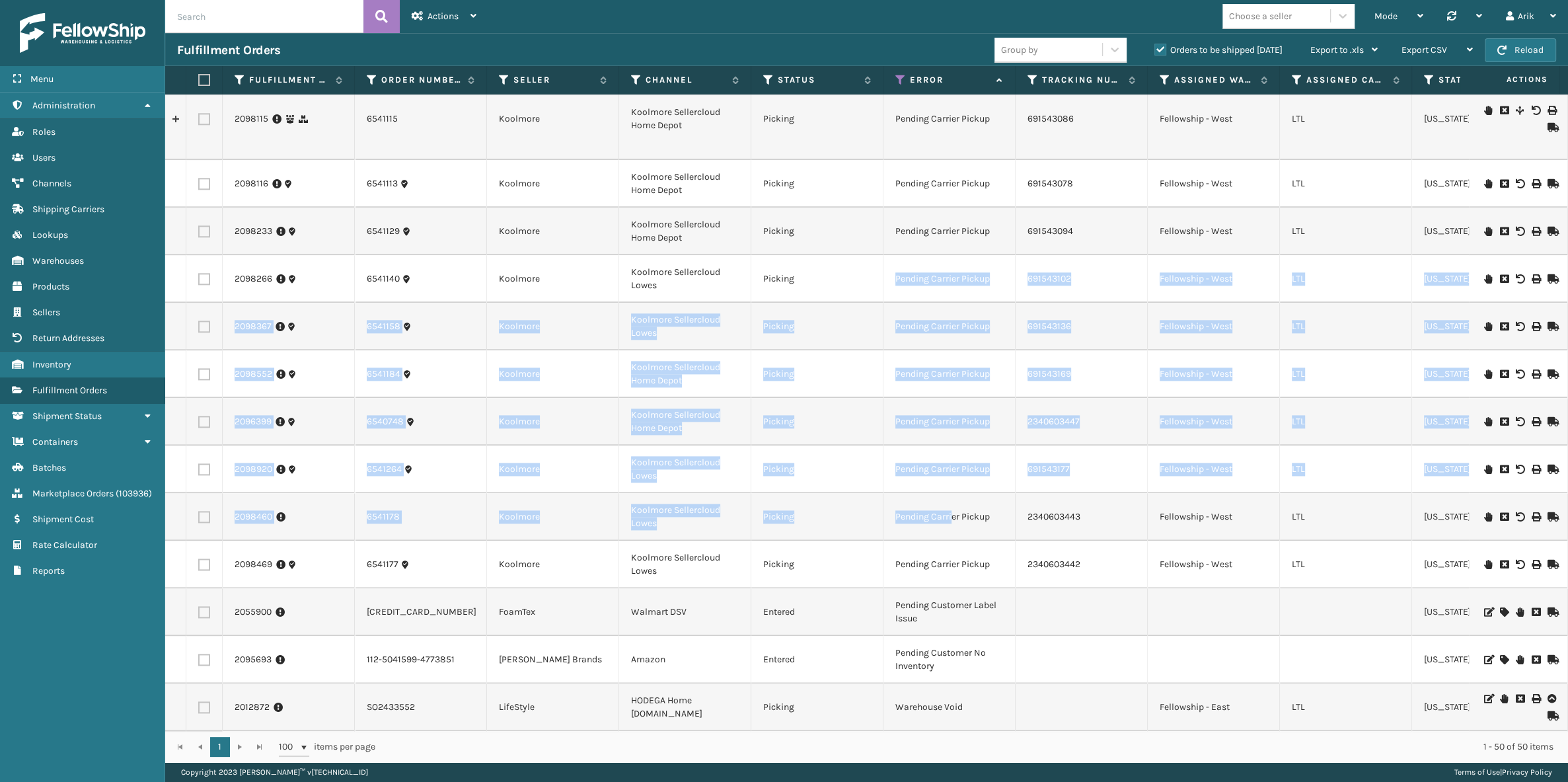
drag, startPoint x: 952, startPoint y: 520, endPoint x: 886, endPoint y: 253, distance: 275.0
click at [949, 501] on td "Pending Carrier Pickup" at bounding box center [949, 516] width 132 height 47
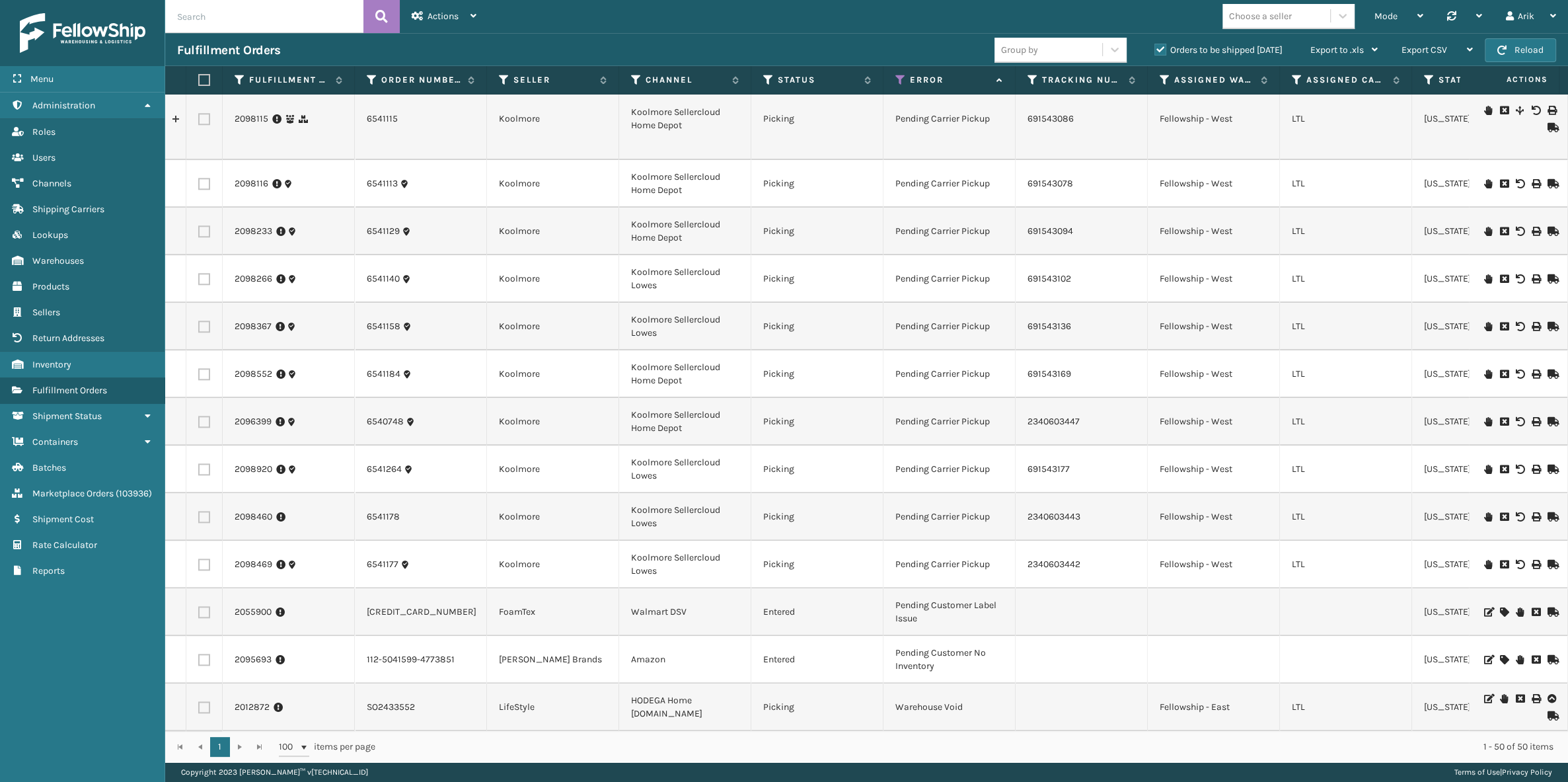
click at [935, 642] on td "Pending Customer No Inventory" at bounding box center [949, 660] width 132 height 47
click at [928, 593] on td "Pending Customer Label Issue" at bounding box center [949, 611] width 132 height 47
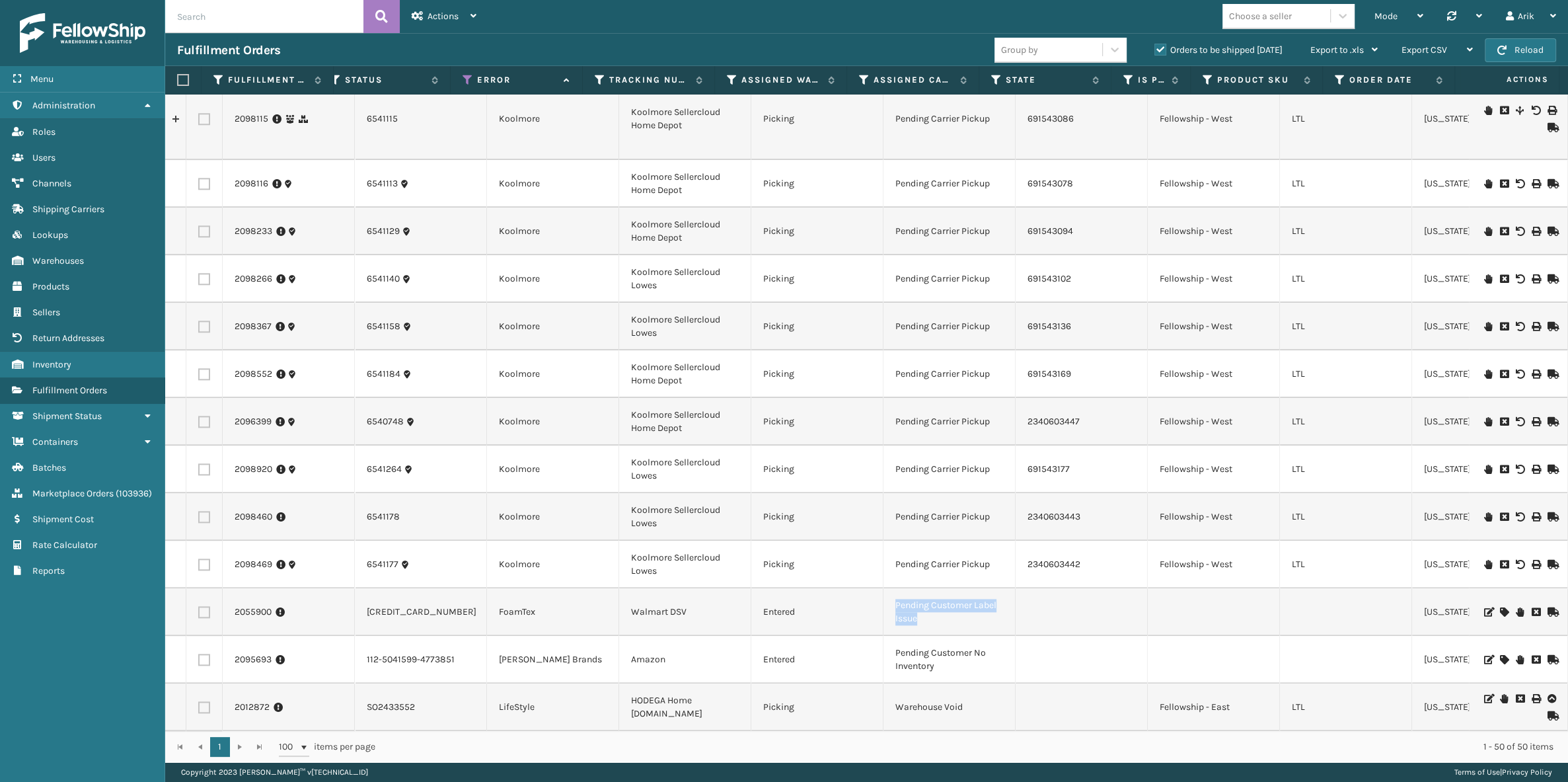
scroll to position [0, 0]
click at [938, 595] on td "Pending Customer Label Issue" at bounding box center [949, 611] width 132 height 47
click at [930, 597] on td "Pending Customer Label Issue" at bounding box center [949, 611] width 132 height 47
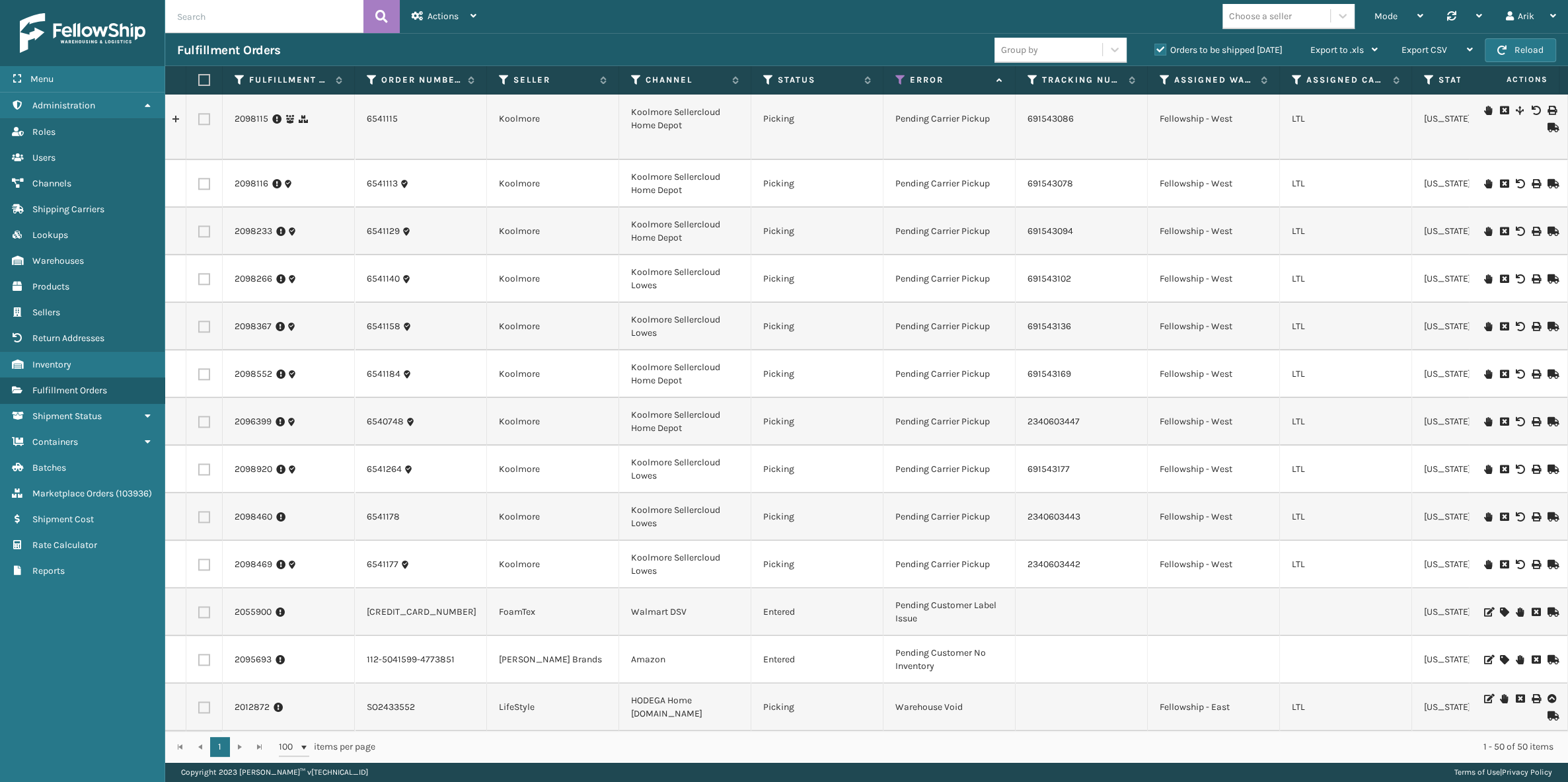
click at [930, 596] on td "Pending Customer Label Issue" at bounding box center [949, 611] width 132 height 47
click at [917, 639] on td "Pending Customer No Inventory" at bounding box center [949, 660] width 132 height 47
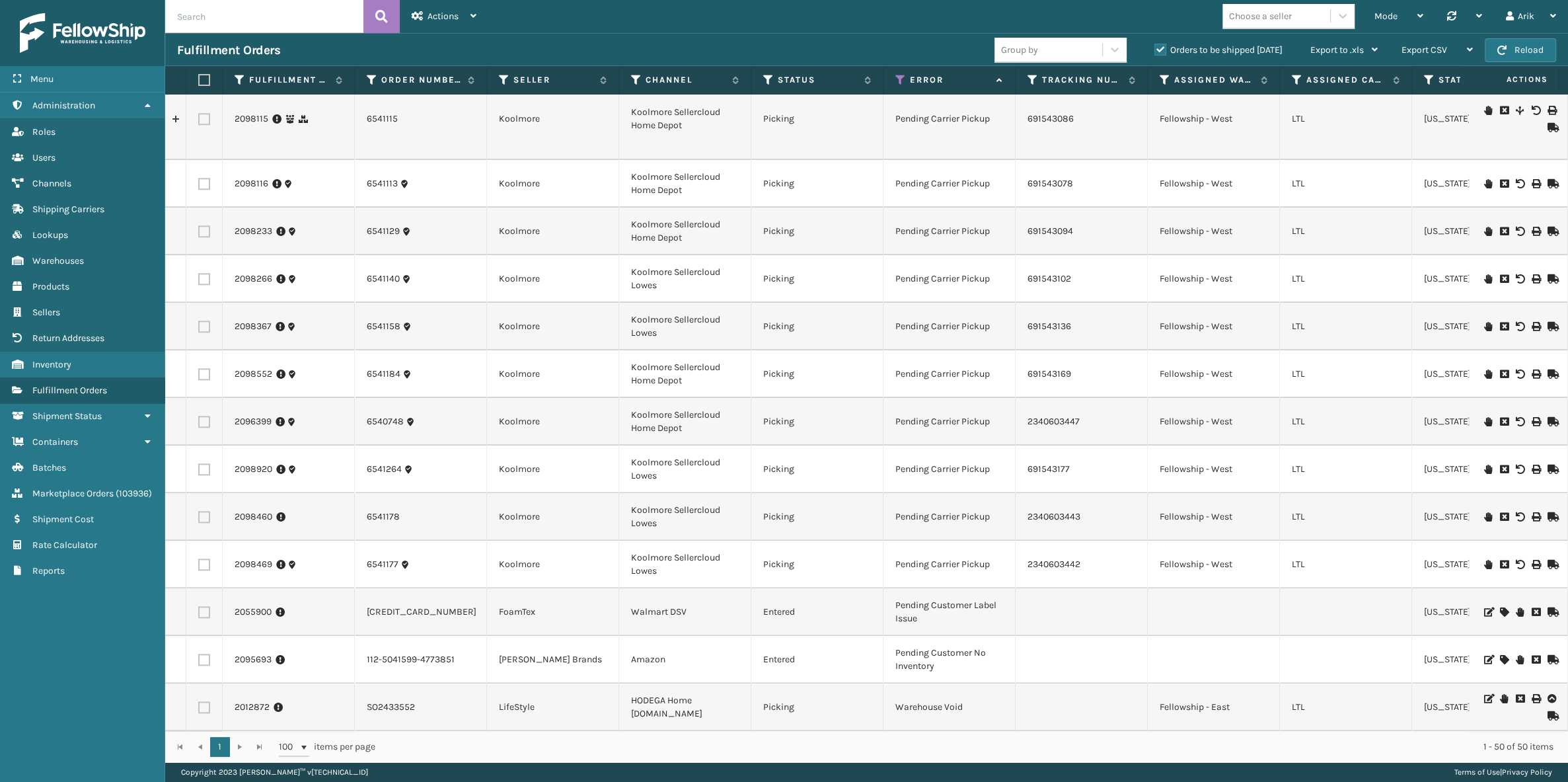
click at [912, 700] on td "Warehouse Void" at bounding box center [949, 707] width 132 height 47
click at [261, 701] on link "2012872" at bounding box center [252, 707] width 35 height 13
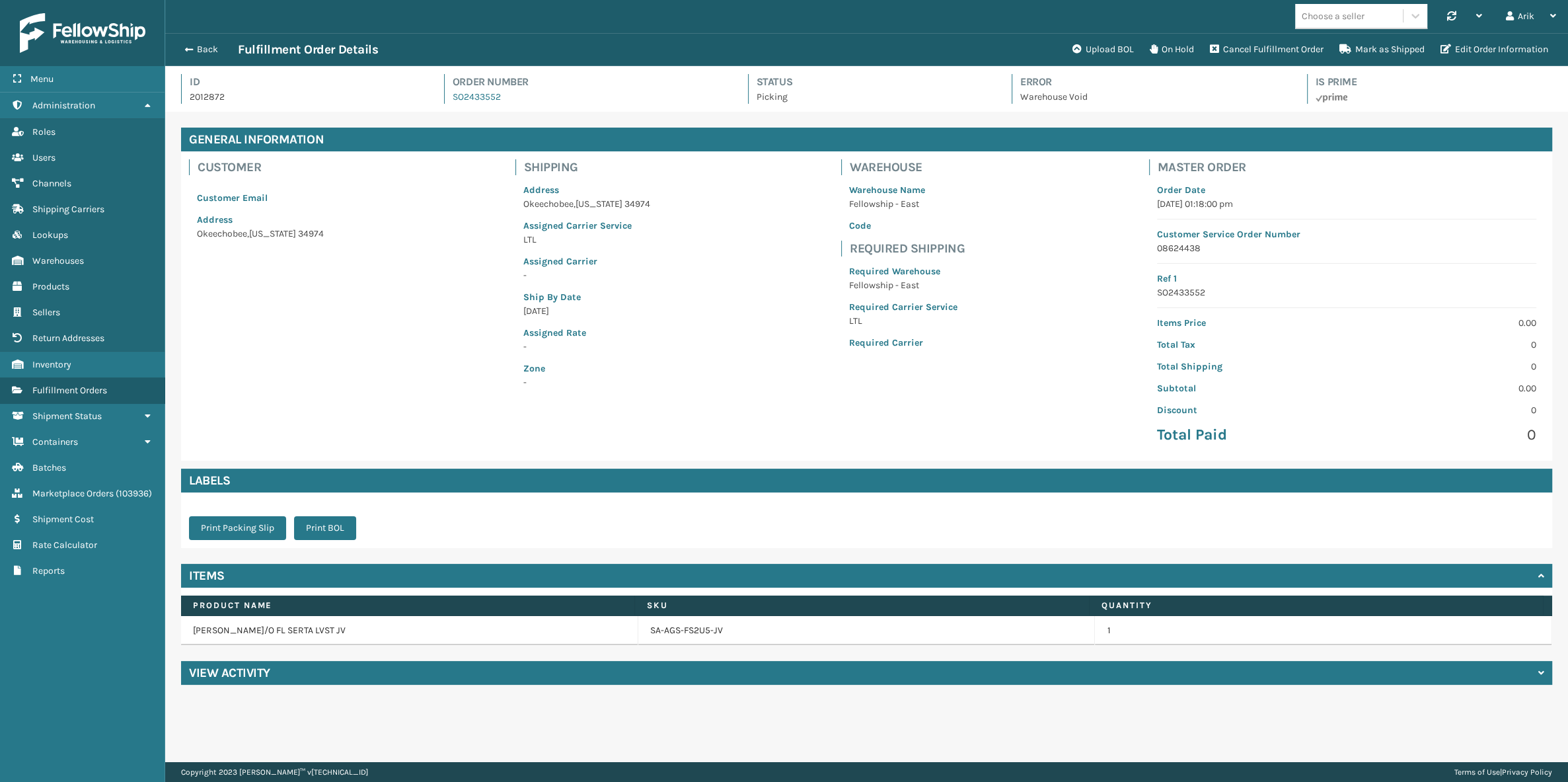
scroll to position [32, 1402]
click at [347, 676] on div "View Activity" at bounding box center [866, 673] width 1371 height 24
click at [862, 287] on p "Fellowship - East" at bounding box center [903, 285] width 109 height 14
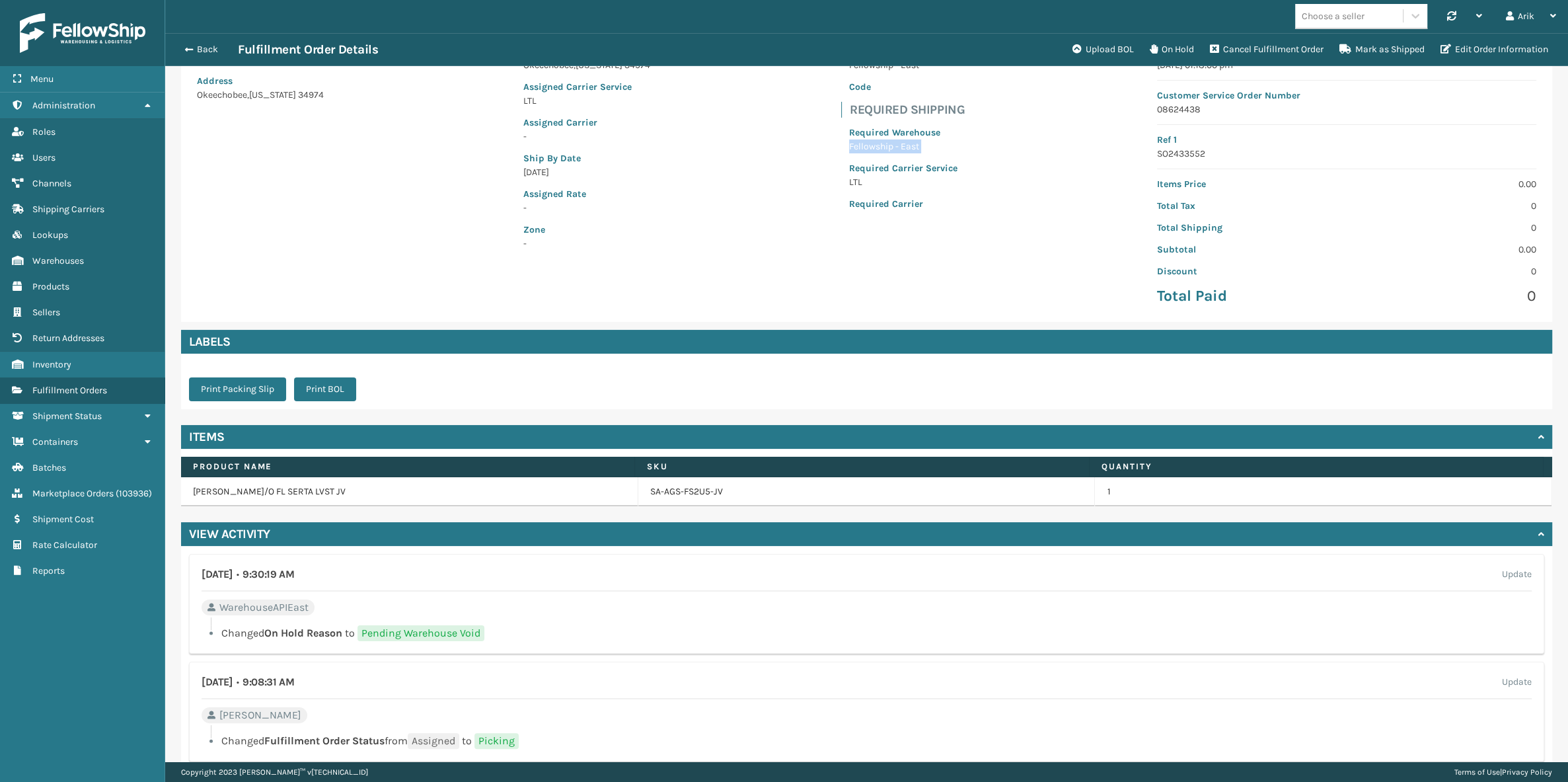
scroll to position [180, 0]
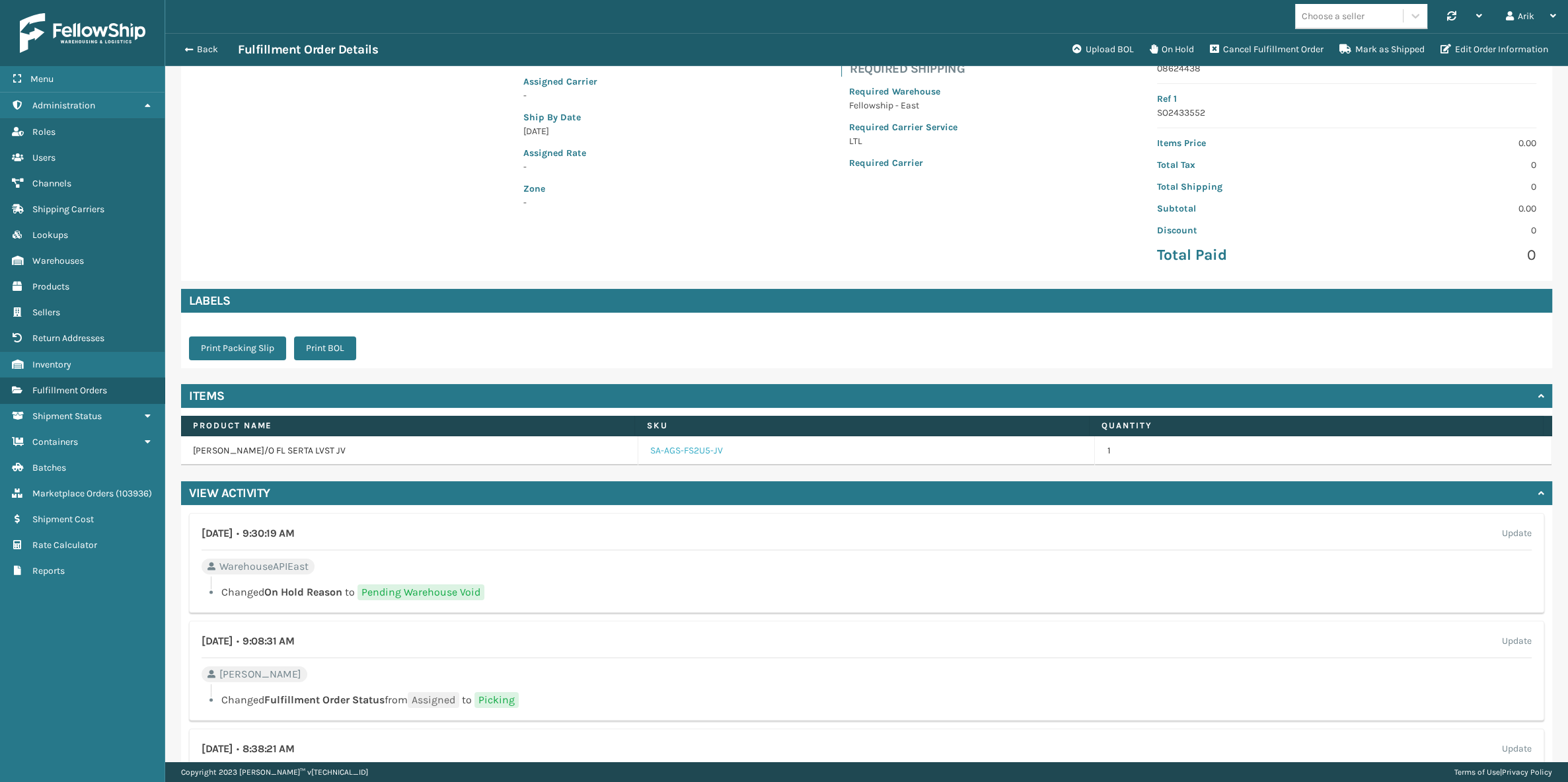
click at [667, 449] on link "SA-AGS-FS2U5-JV" at bounding box center [686, 450] width 72 height 13
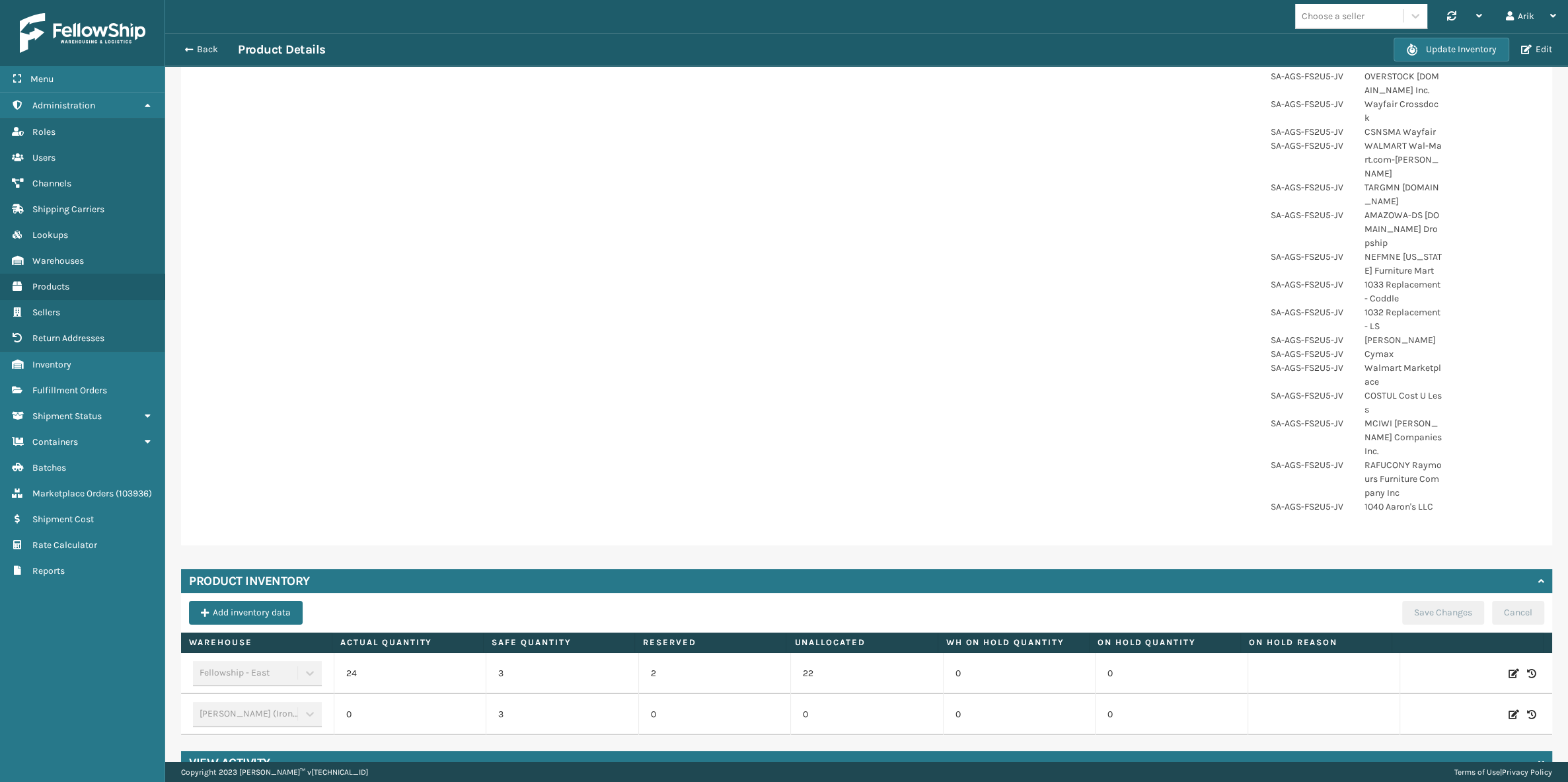
scroll to position [678, 0]
drag, startPoint x: 347, startPoint y: 646, endPoint x: 365, endPoint y: 646, distance: 18.0
click at [365, 653] on td "24" at bounding box center [409, 673] width 153 height 41
drag, startPoint x: 335, startPoint y: 687, endPoint x: 403, endPoint y: 688, distance: 68.0
click at [403, 693] on td "0" at bounding box center [409, 714] width 153 height 41
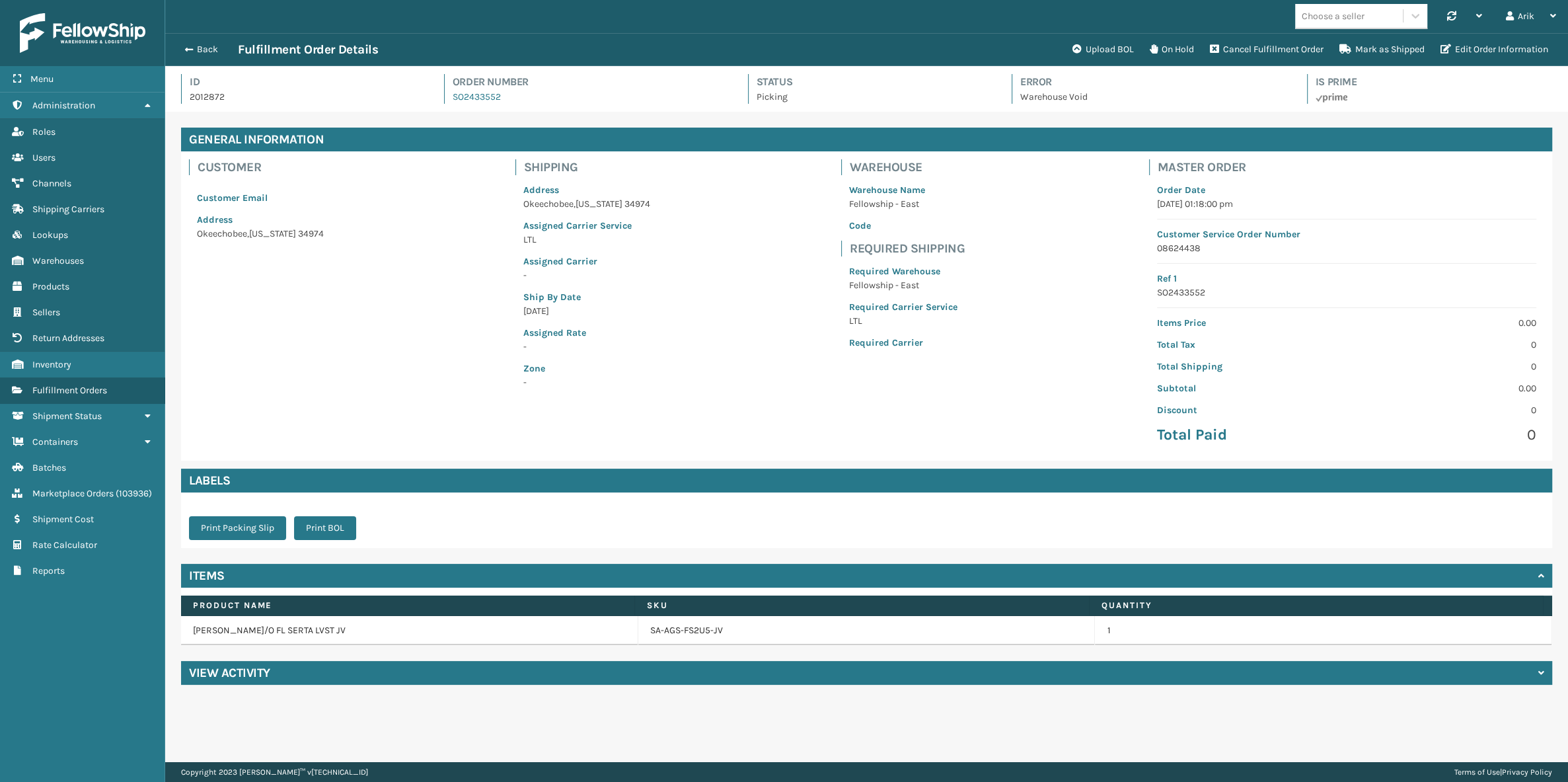
scroll to position [32, 1402]
click at [1246, 49] on button "Cancel Fulfillment Order" at bounding box center [1267, 49] width 129 height 27
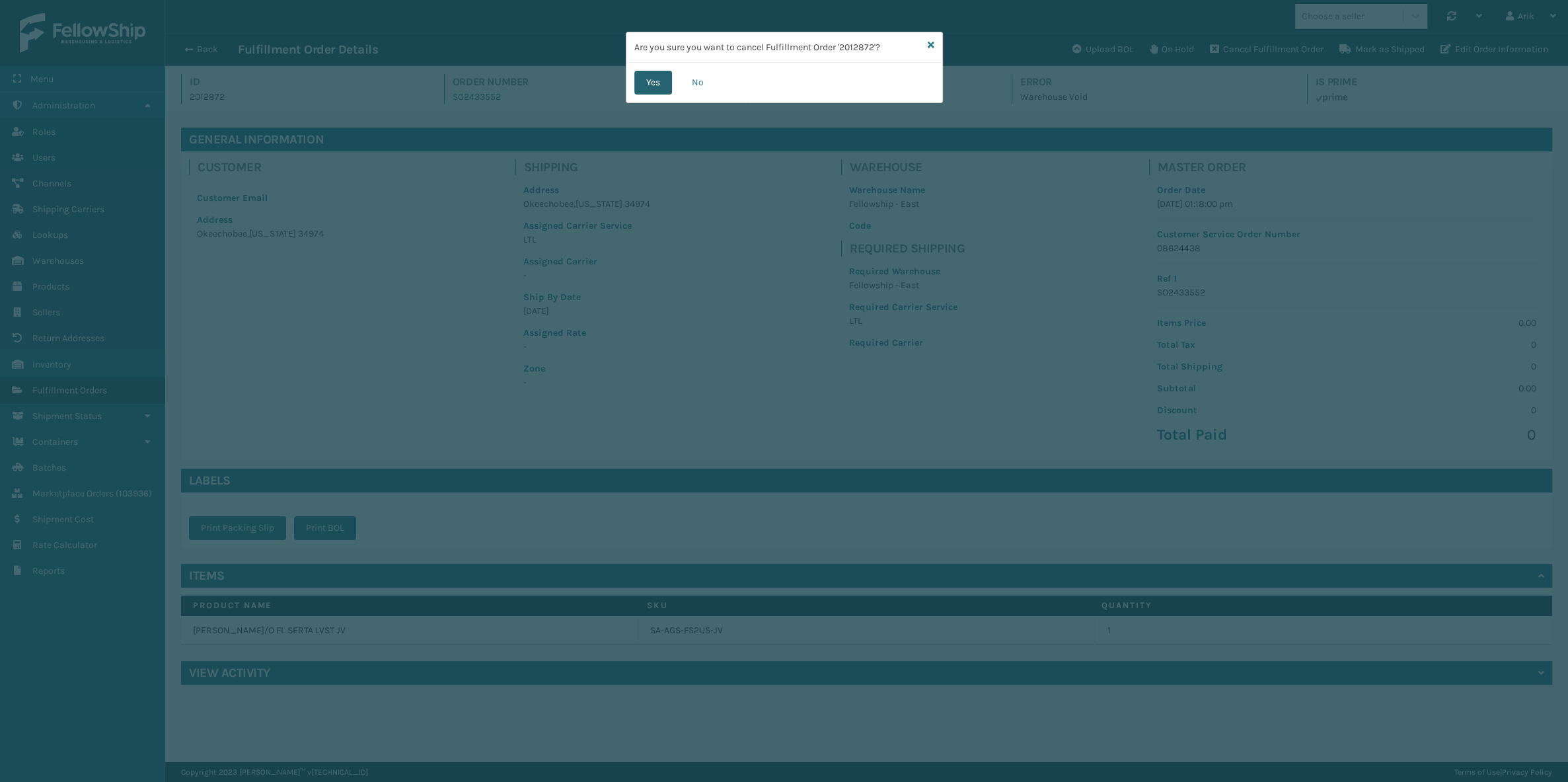
click at [659, 72] on button "Yes" at bounding box center [653, 83] width 38 height 24
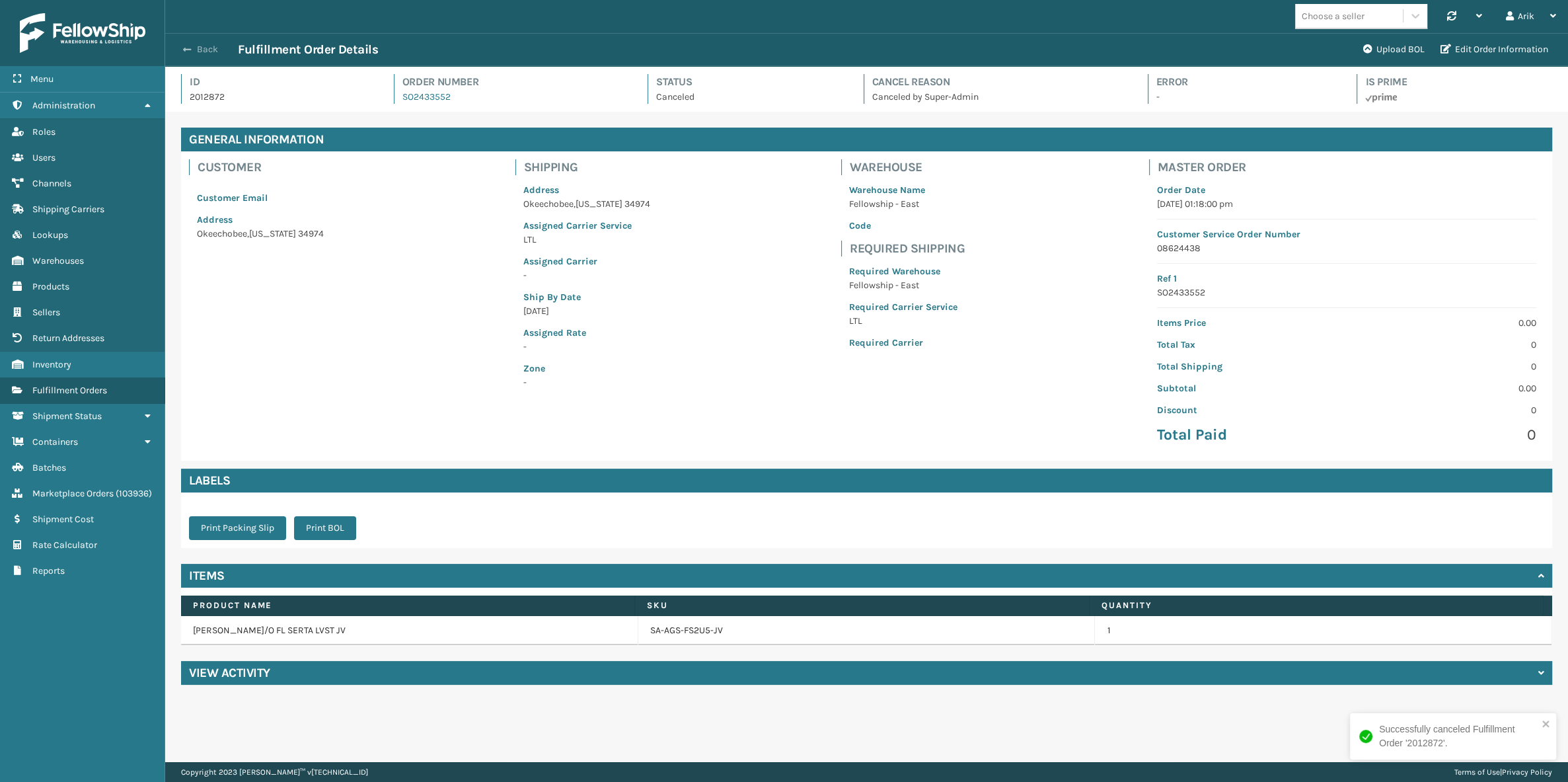
click at [193, 48] on button "Back" at bounding box center [207, 50] width 61 height 12
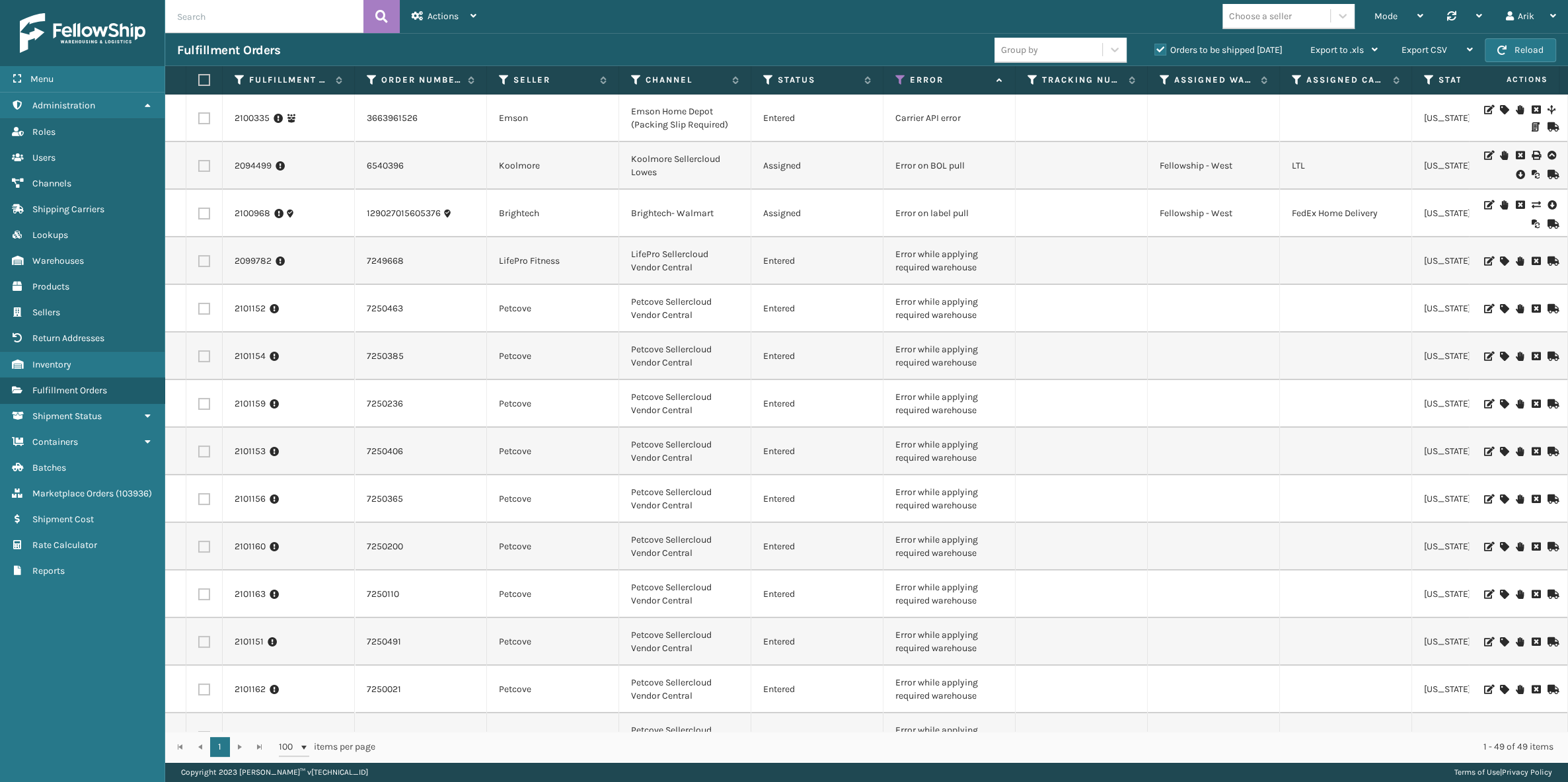
click at [910, 260] on td "Error while applying required warehouse" at bounding box center [949, 260] width 132 height 47
click at [910, 259] on td "Error while applying required warehouse" at bounding box center [949, 260] width 132 height 47
click at [259, 260] on link "2099782" at bounding box center [253, 260] width 37 height 13
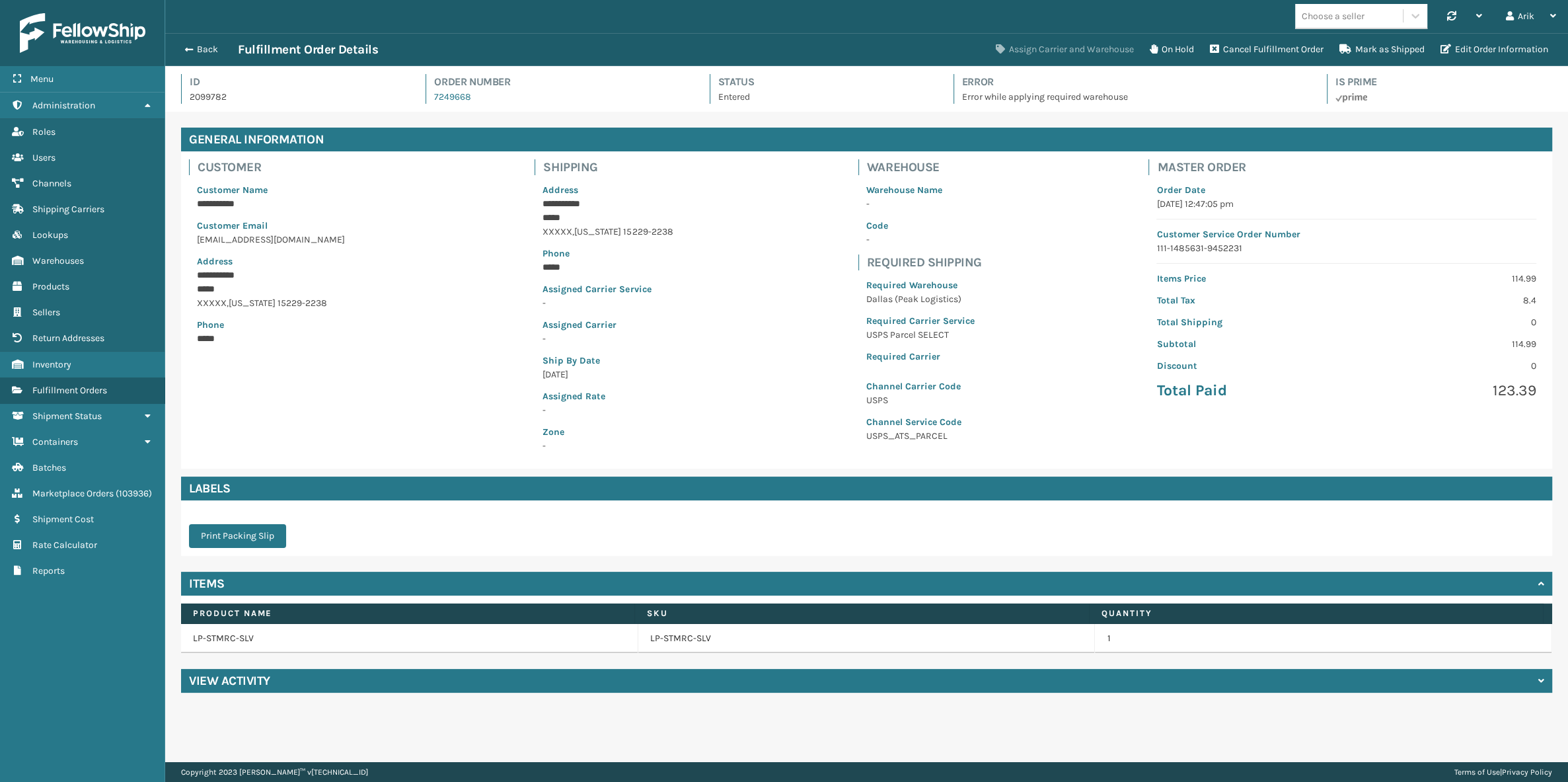
scroll to position [32, 1402]
click at [903, 299] on p "Dallas (Peak Logistics)" at bounding box center [921, 299] width 109 height 14
drag, startPoint x: 867, startPoint y: 284, endPoint x: 976, endPoint y: 332, distance: 119.1
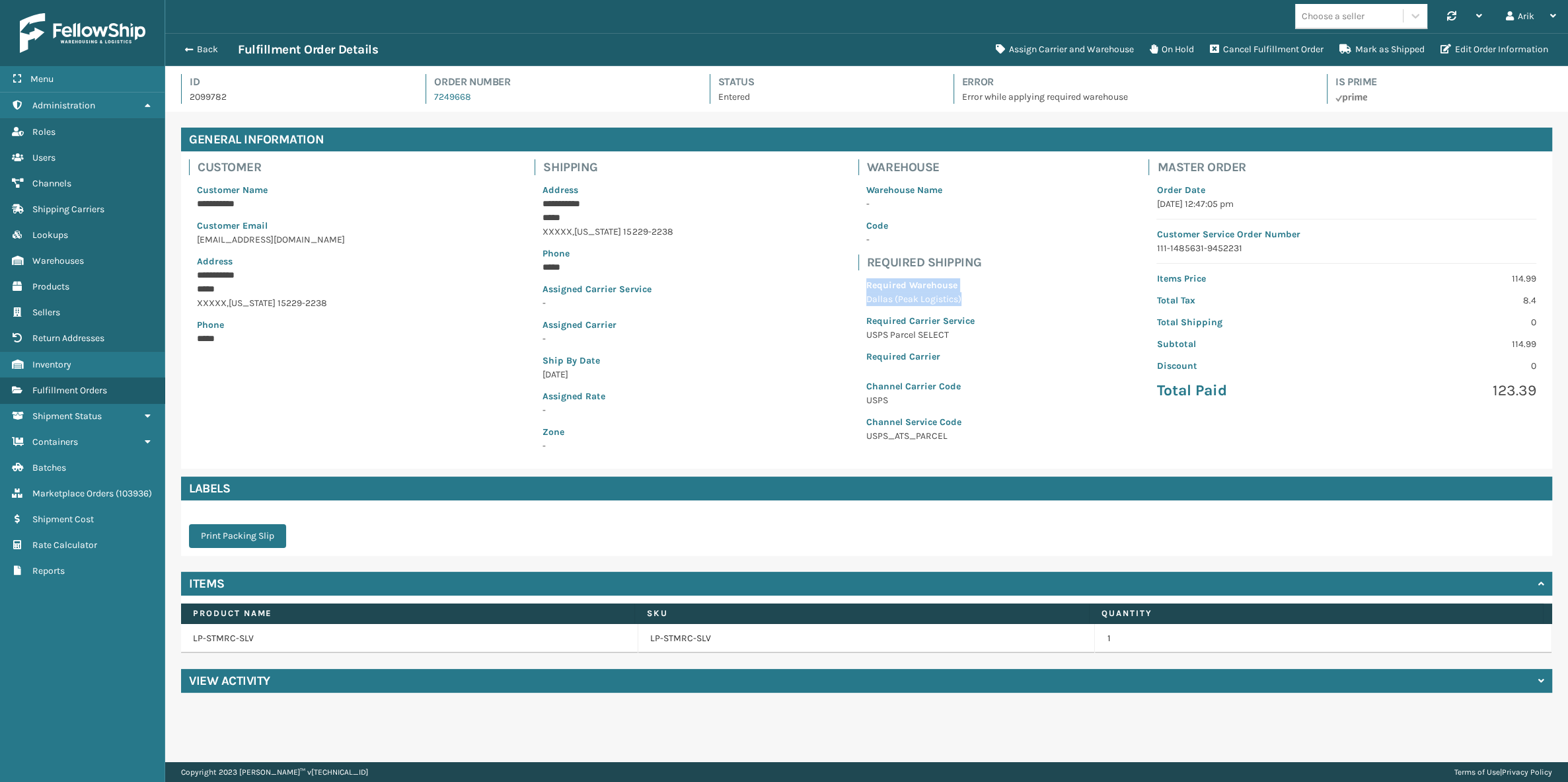
click at [980, 299] on div "Required Warehouse [GEOGRAPHIC_DATA] (Peak Logistics) Required Carrier Service …" at bounding box center [921, 321] width 124 height 101
click at [669, 639] on link "LP-STMRC-SLV" at bounding box center [680, 638] width 61 height 13
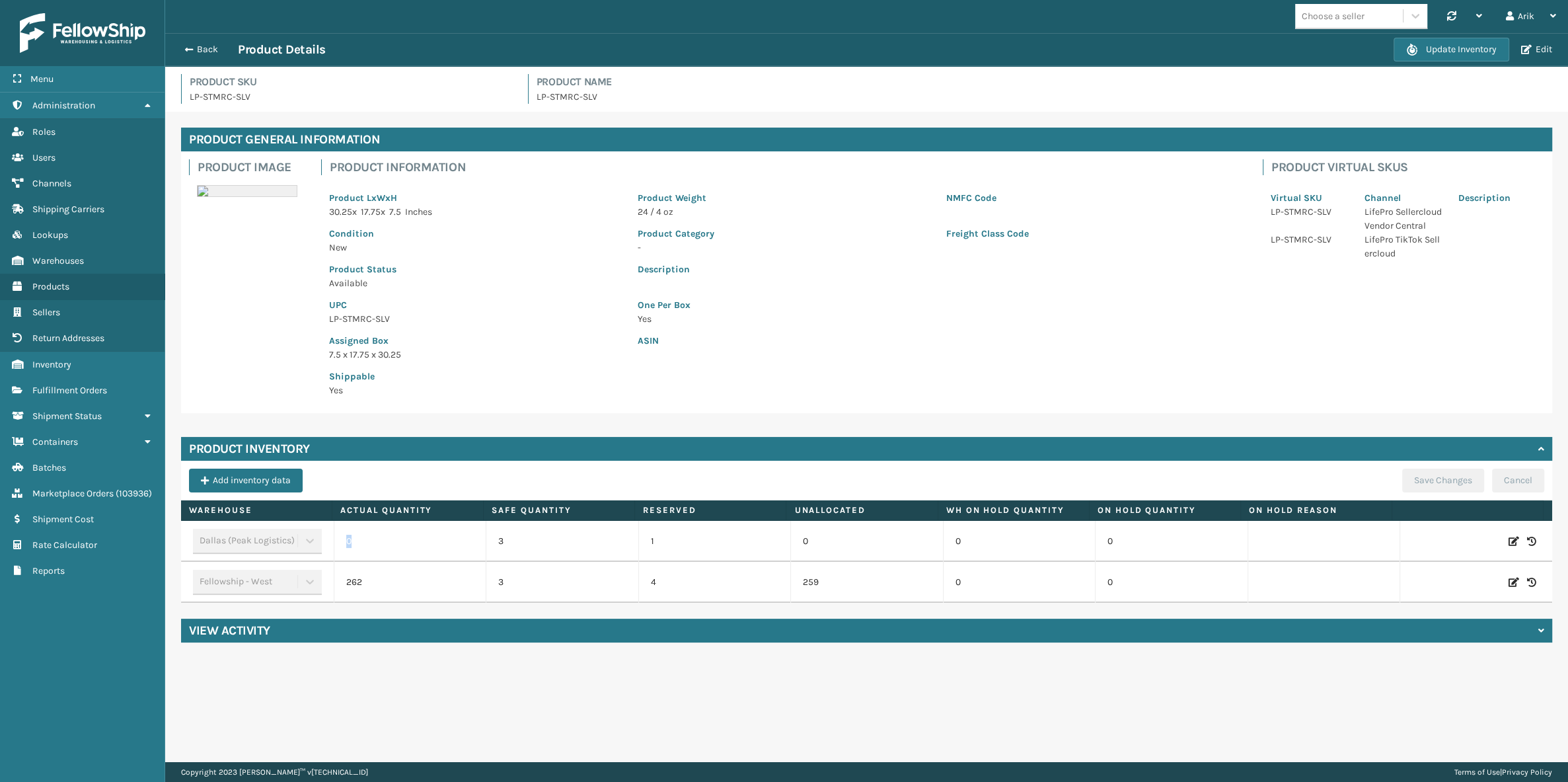
drag, startPoint x: 344, startPoint y: 540, endPoint x: 362, endPoint y: 541, distance: 18.0
click at [362, 541] on td "0" at bounding box center [409, 541] width 153 height 41
click at [185, 53] on span "button" at bounding box center [186, 49] width 8 height 9
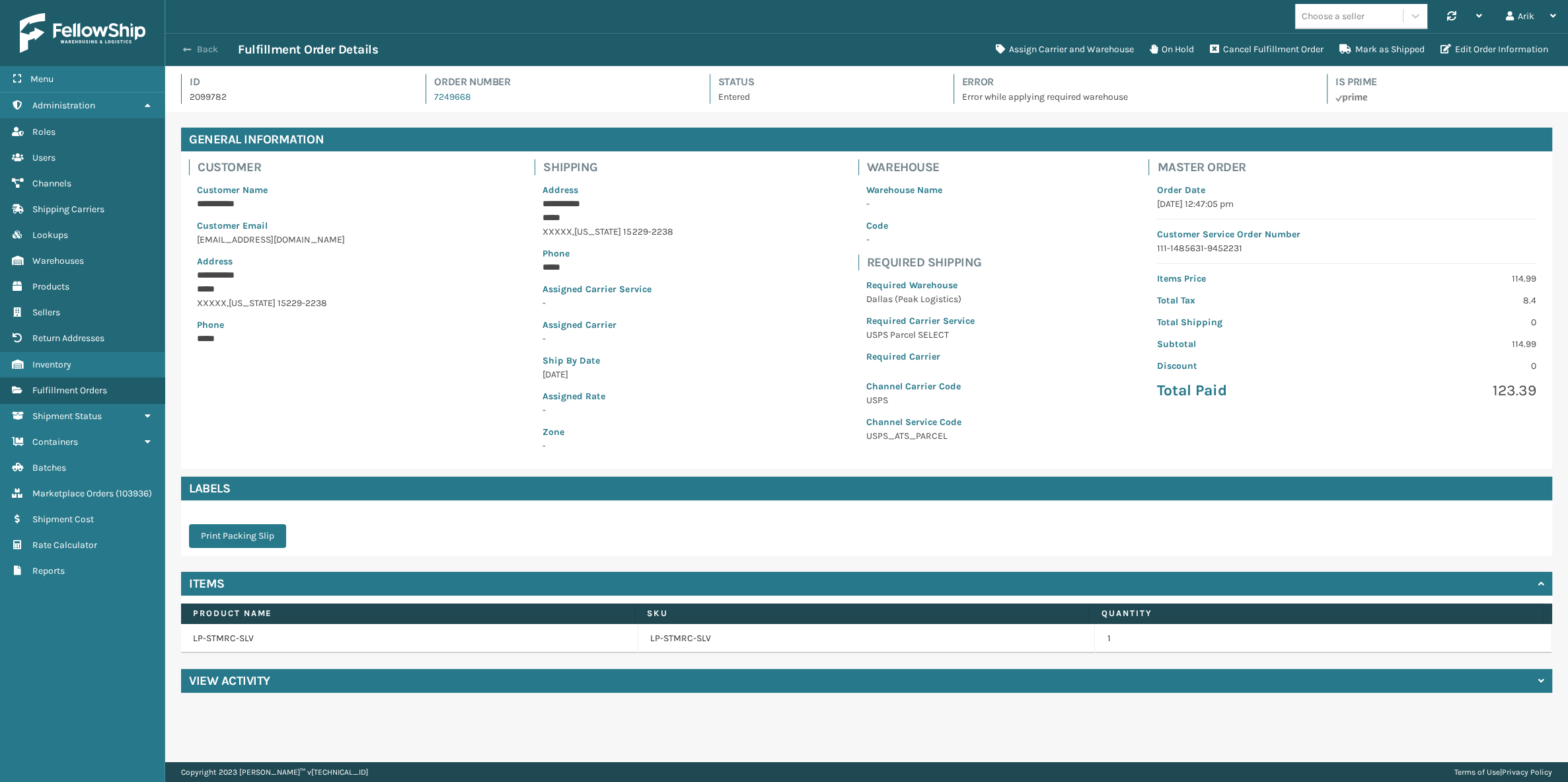
scroll to position [32, 1402]
click at [185, 53] on span "button" at bounding box center [186, 49] width 8 height 9
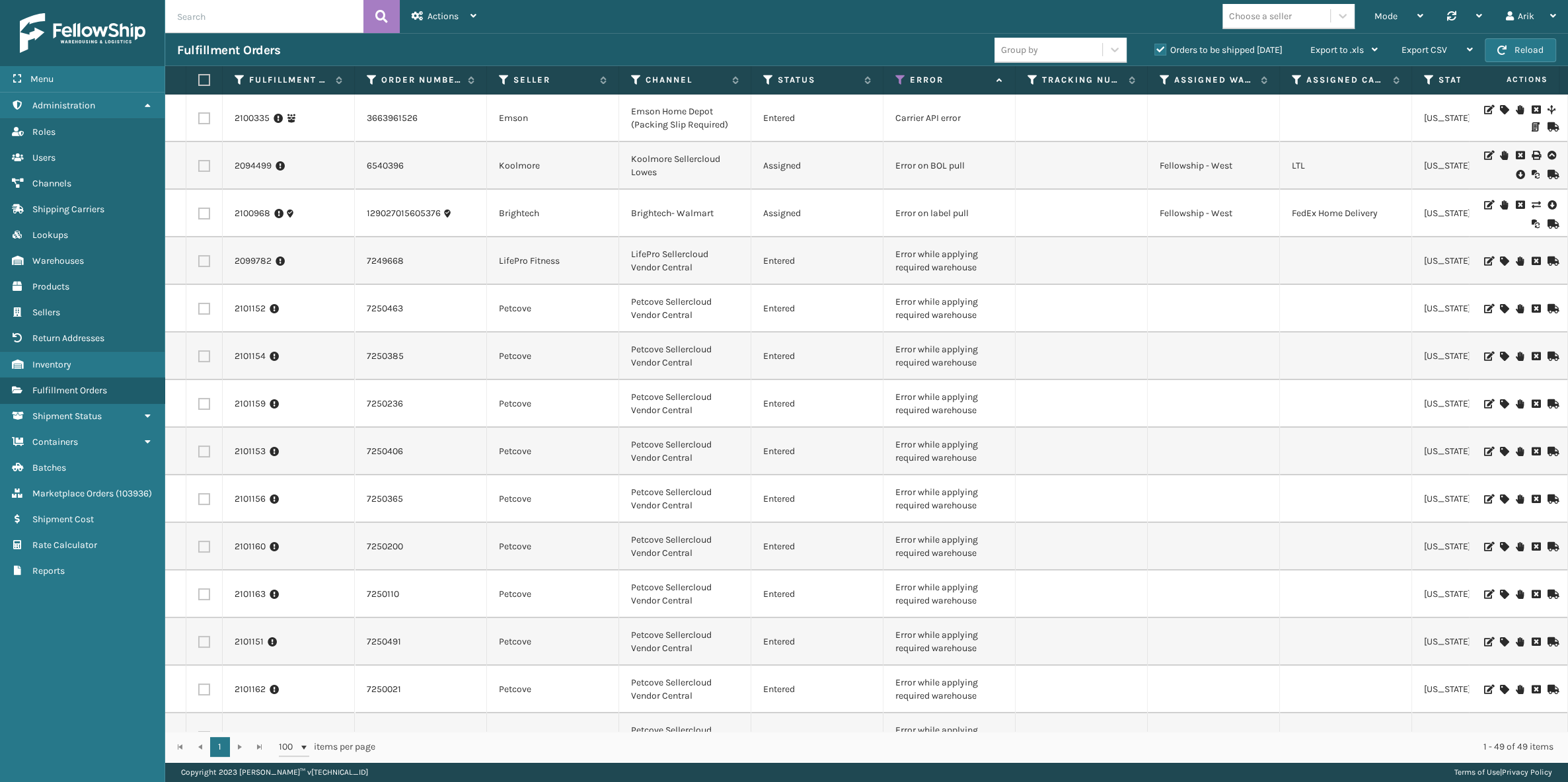
click at [677, 252] on td "LifePro Sellercloud Vendor Central" at bounding box center [684, 260] width 132 height 47
click at [656, 341] on td "Petcove Sellercloud Vendor Central" at bounding box center [684, 356] width 132 height 47
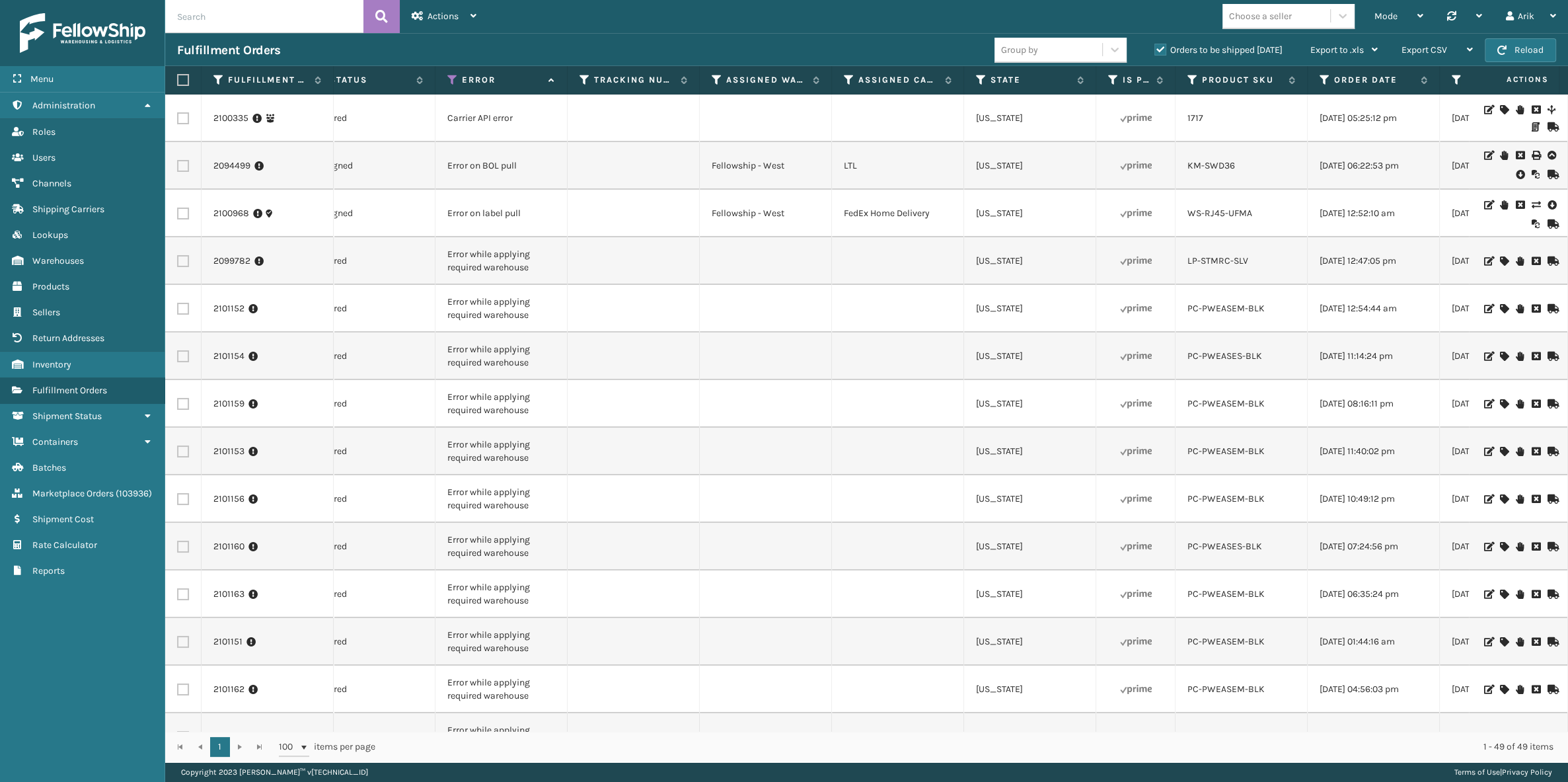
scroll to position [0, 461]
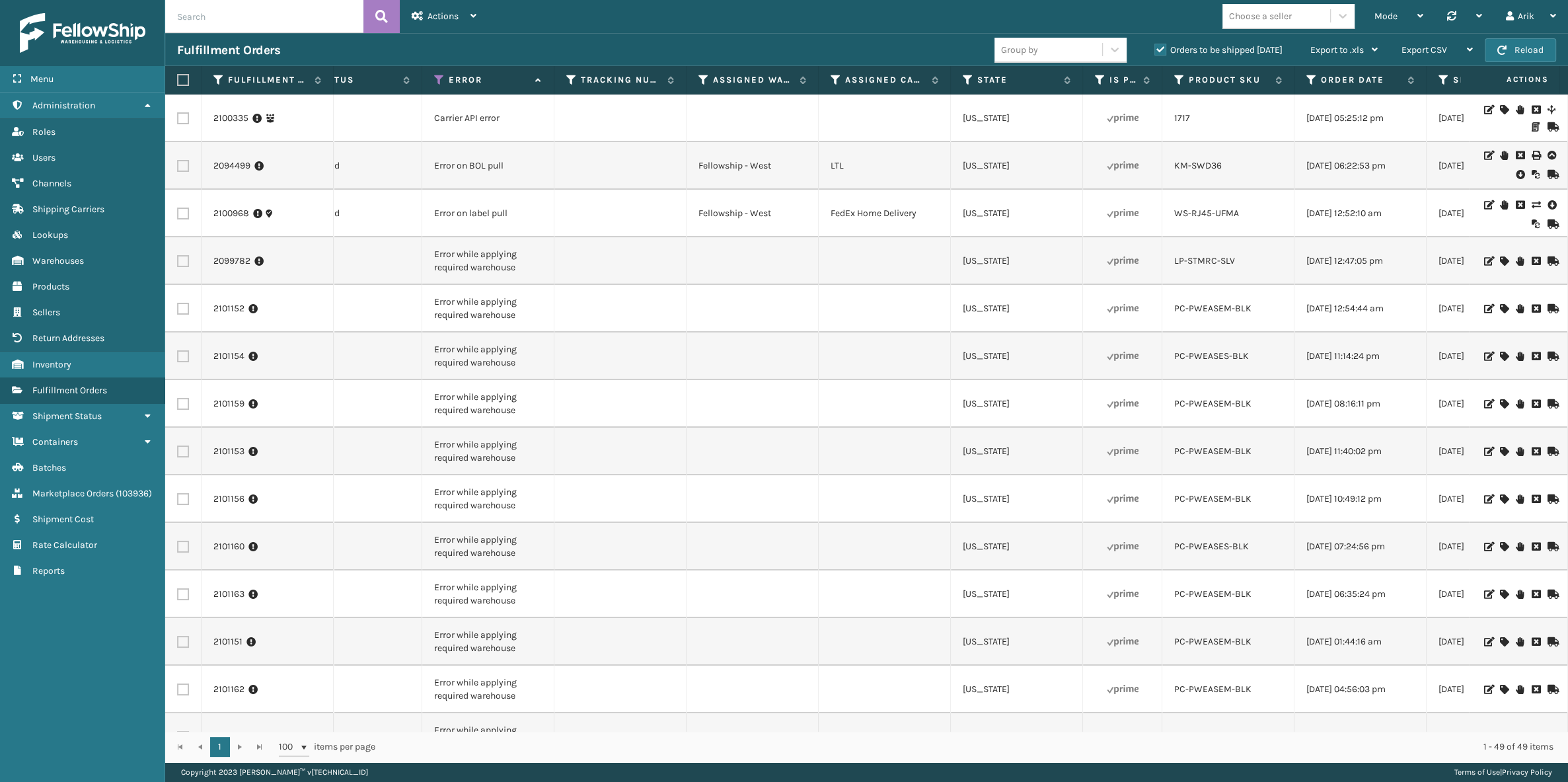
click at [1196, 269] on td "LP-STMRC-SLV" at bounding box center [1228, 260] width 132 height 47
click at [1196, 260] on link "LP-STMRC-SLV" at bounding box center [1204, 260] width 61 height 11
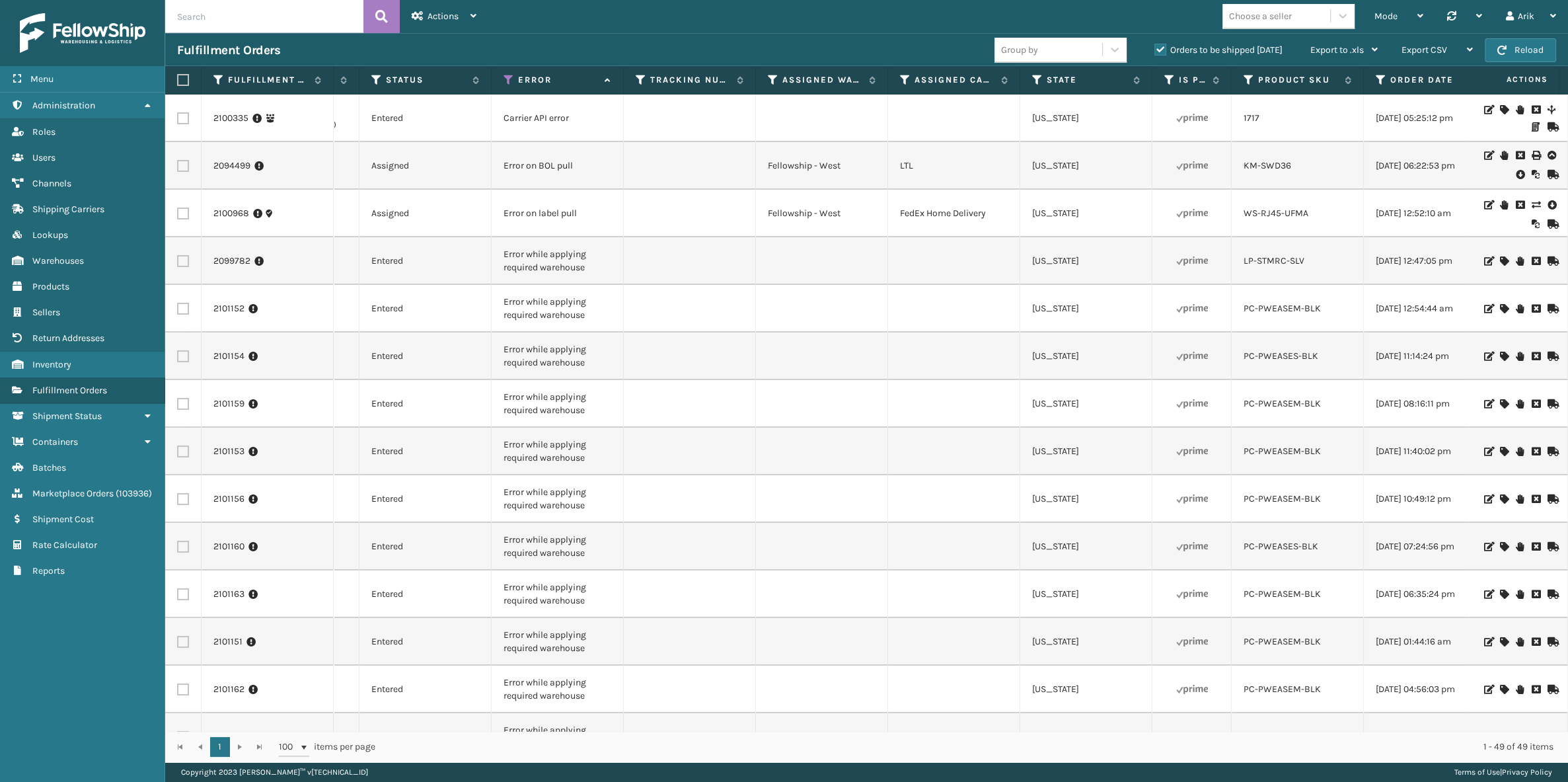
scroll to position [0, 665]
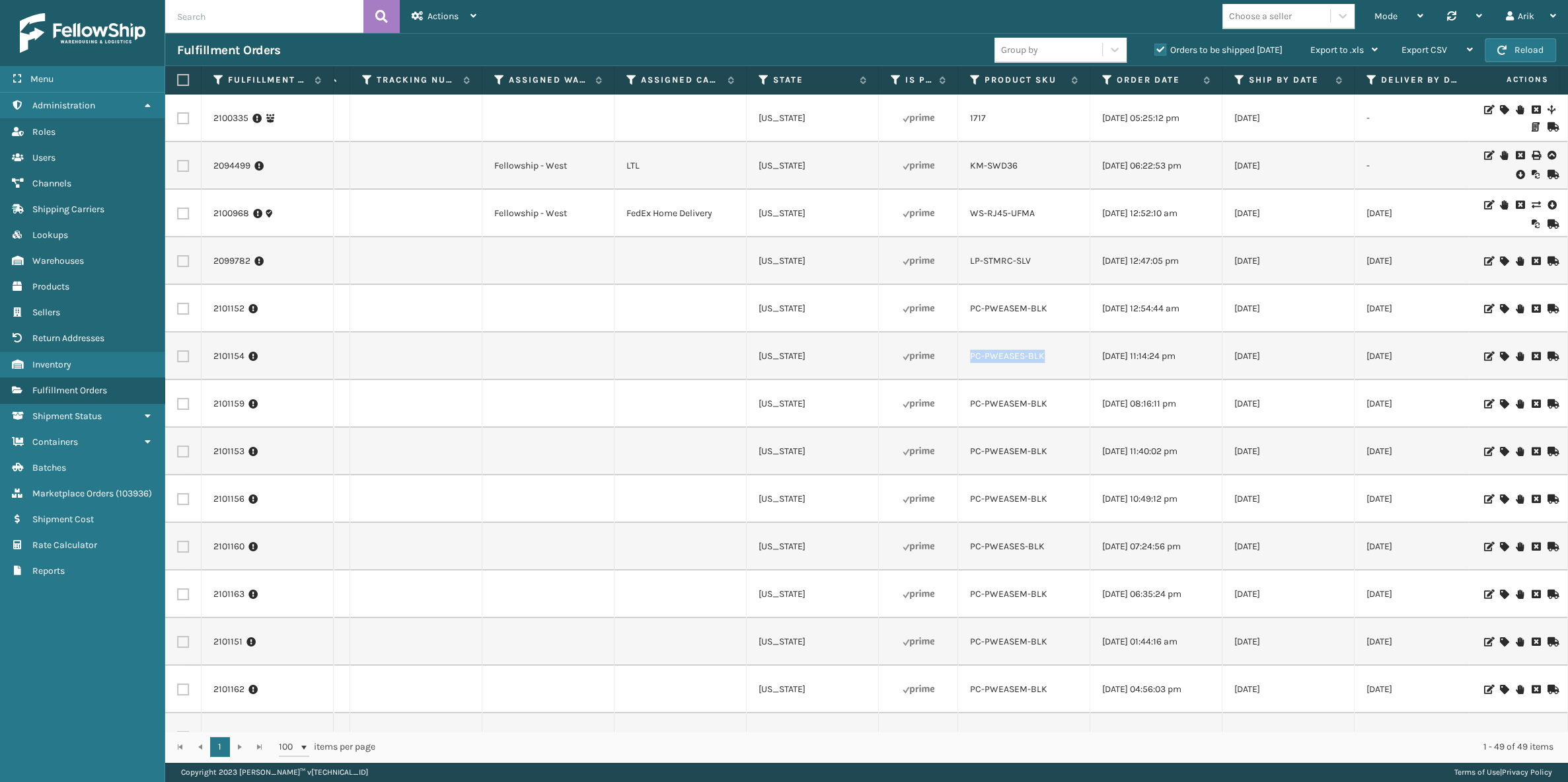
drag, startPoint x: 1051, startPoint y: 354, endPoint x: 962, endPoint y: 359, distance: 89.1
click at [962, 359] on td "PC-PWEASES-BLK" at bounding box center [1024, 356] width 132 height 47
click at [1010, 358] on link "PC-PWEASES-BLK" at bounding box center [1007, 355] width 75 height 11
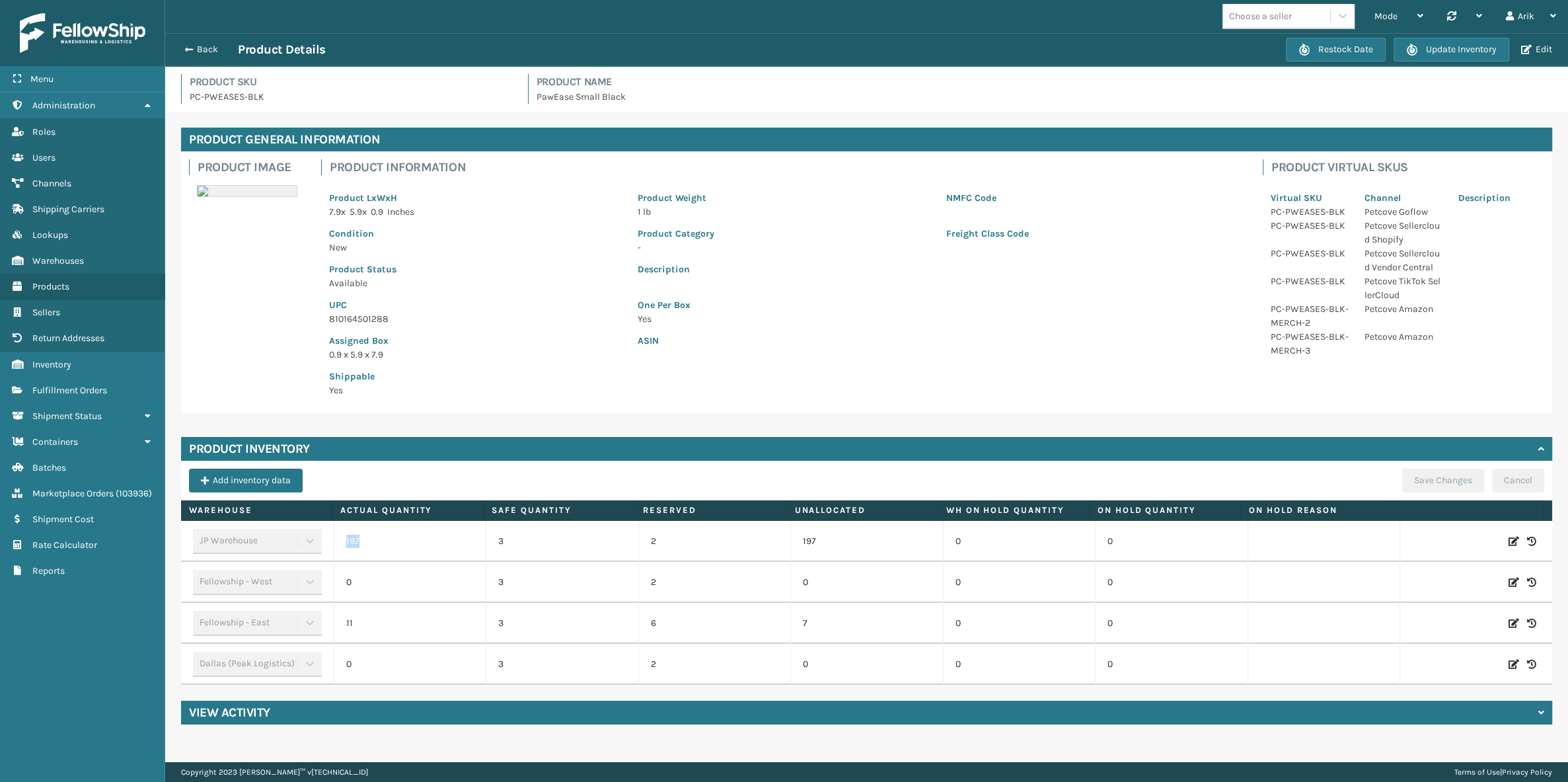
drag, startPoint x: 185, startPoint y: 543, endPoint x: 373, endPoint y: 538, distance: 188.1
click at [373, 538] on tr "JP Warehouse 197 3 2 197 0 0" at bounding box center [866, 541] width 1371 height 41
click at [186, 47] on span "button" at bounding box center [186, 49] width 8 height 9
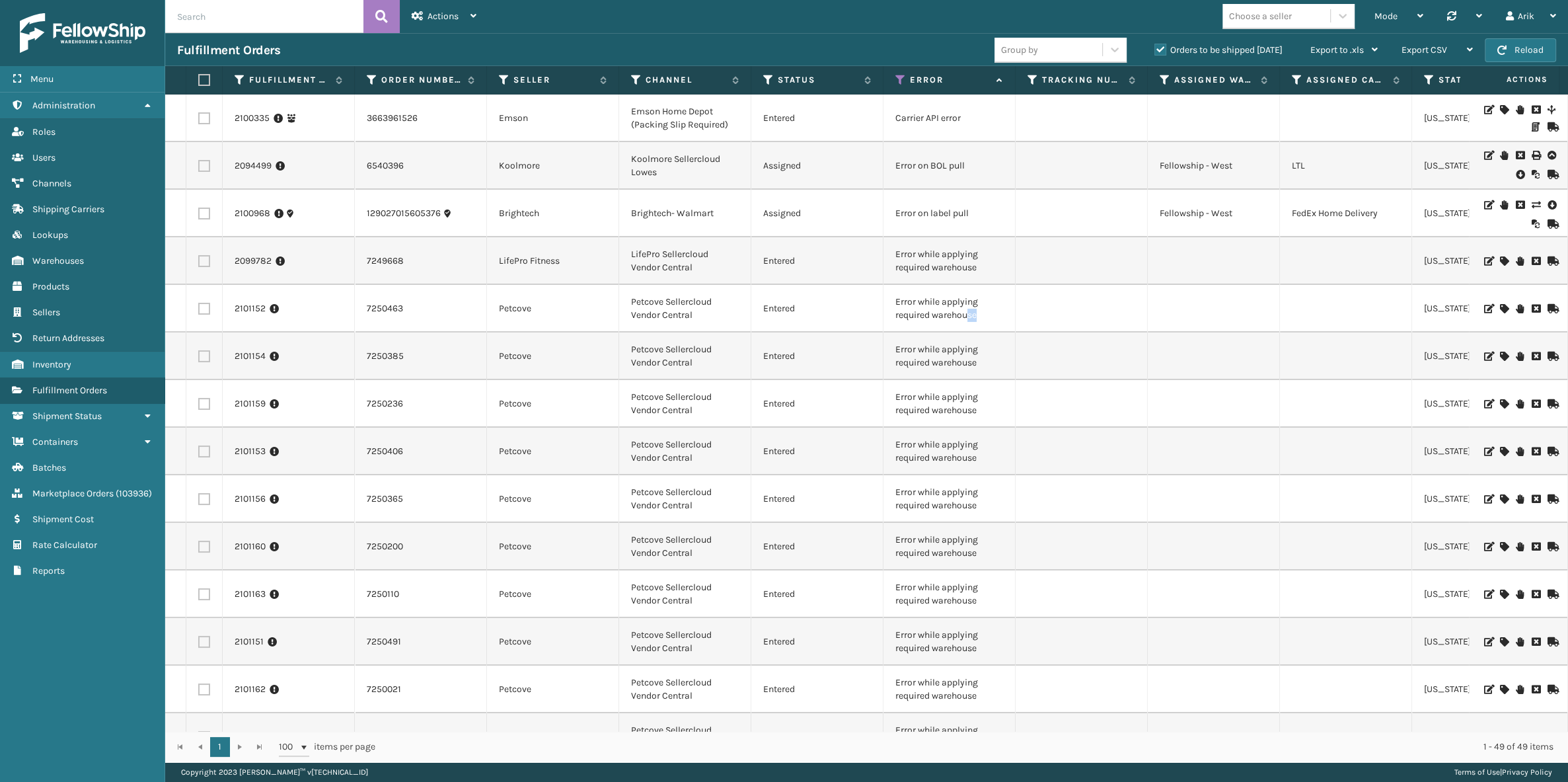
drag, startPoint x: 967, startPoint y: 316, endPoint x: 1335, endPoint y: 298, distance: 368.4
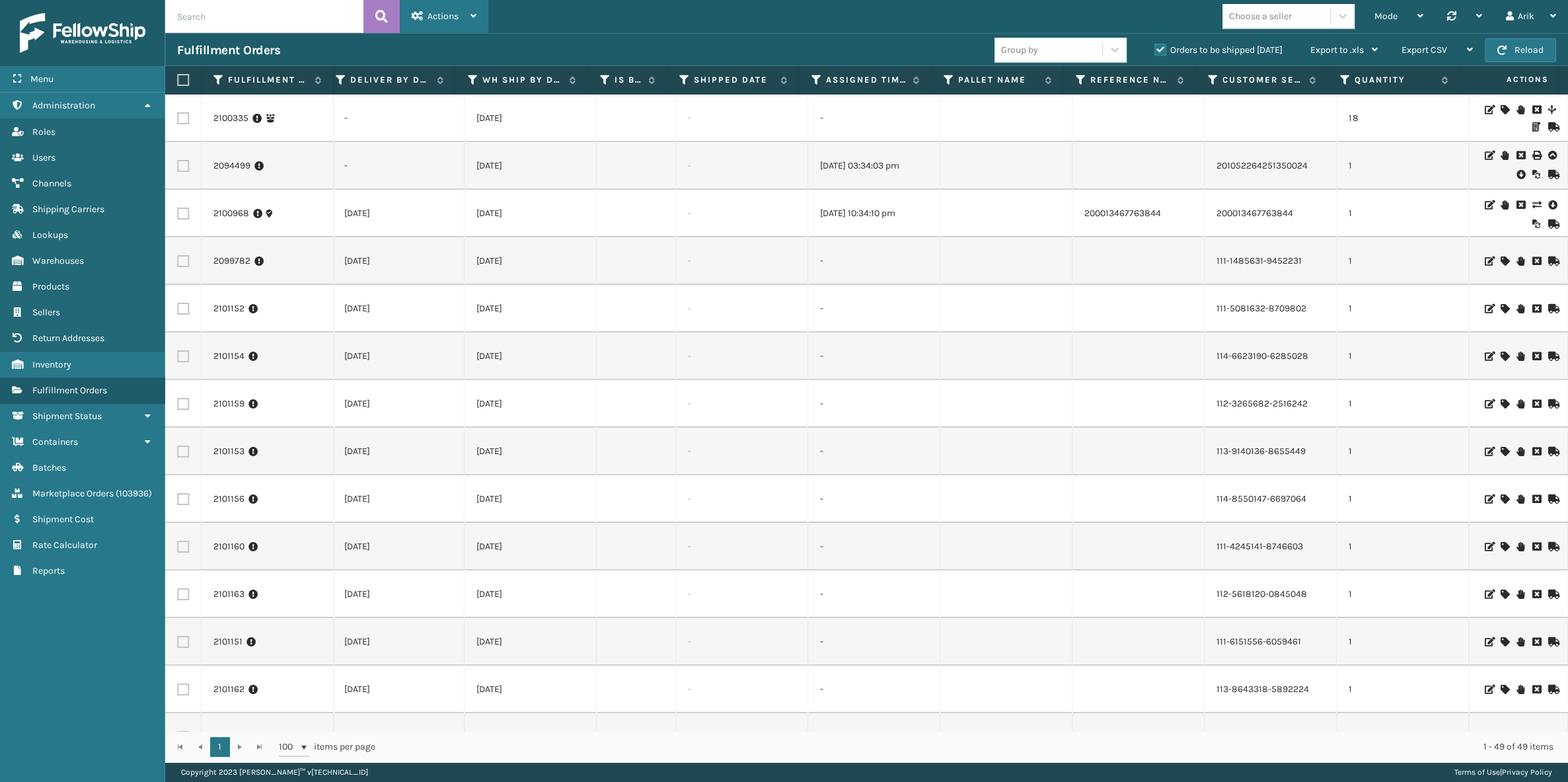
click at [451, 16] on span "Actions" at bounding box center [443, 16] width 31 height 11
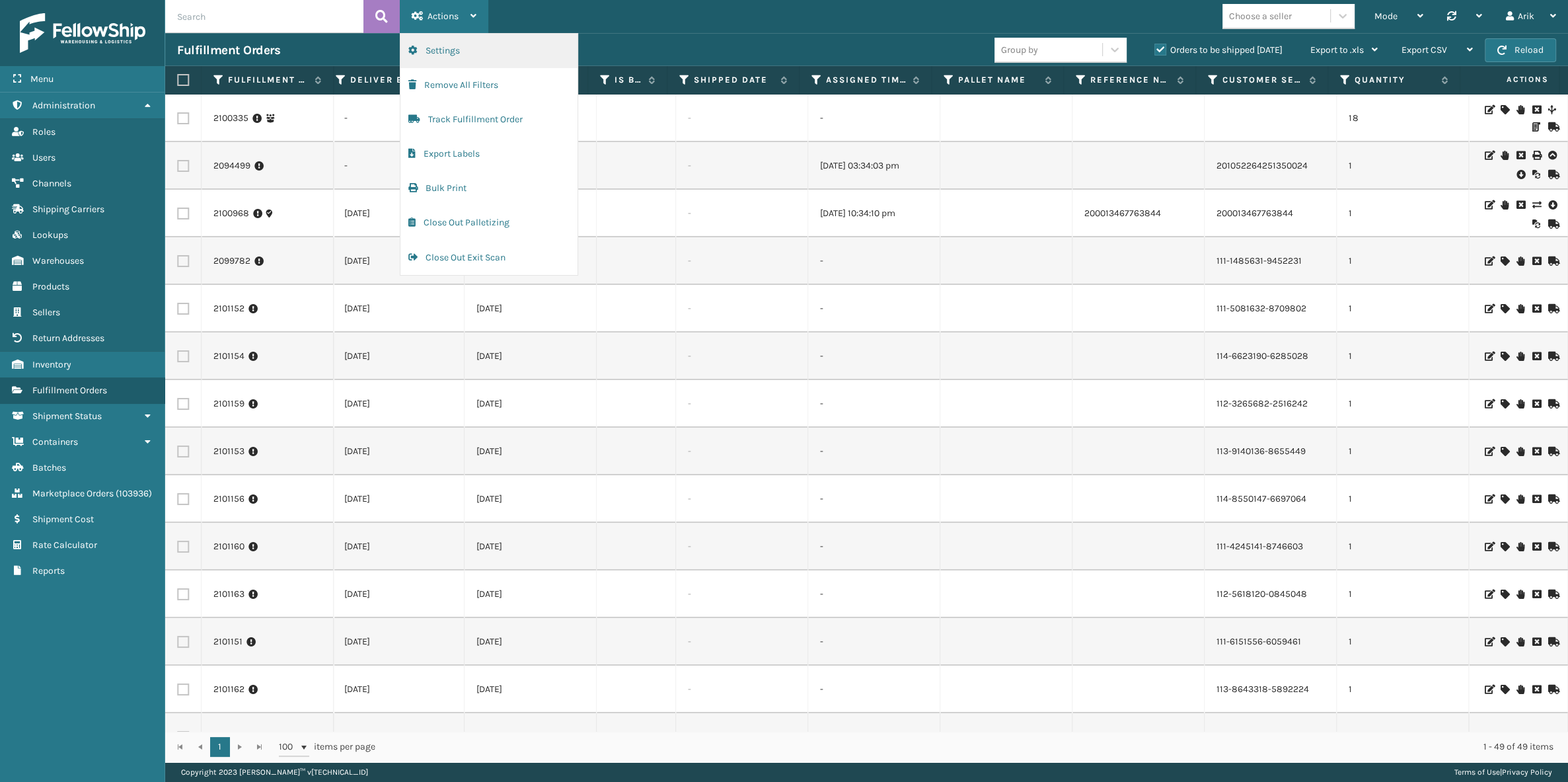
click at [451, 53] on button "Settings" at bounding box center [489, 51] width 177 height 34
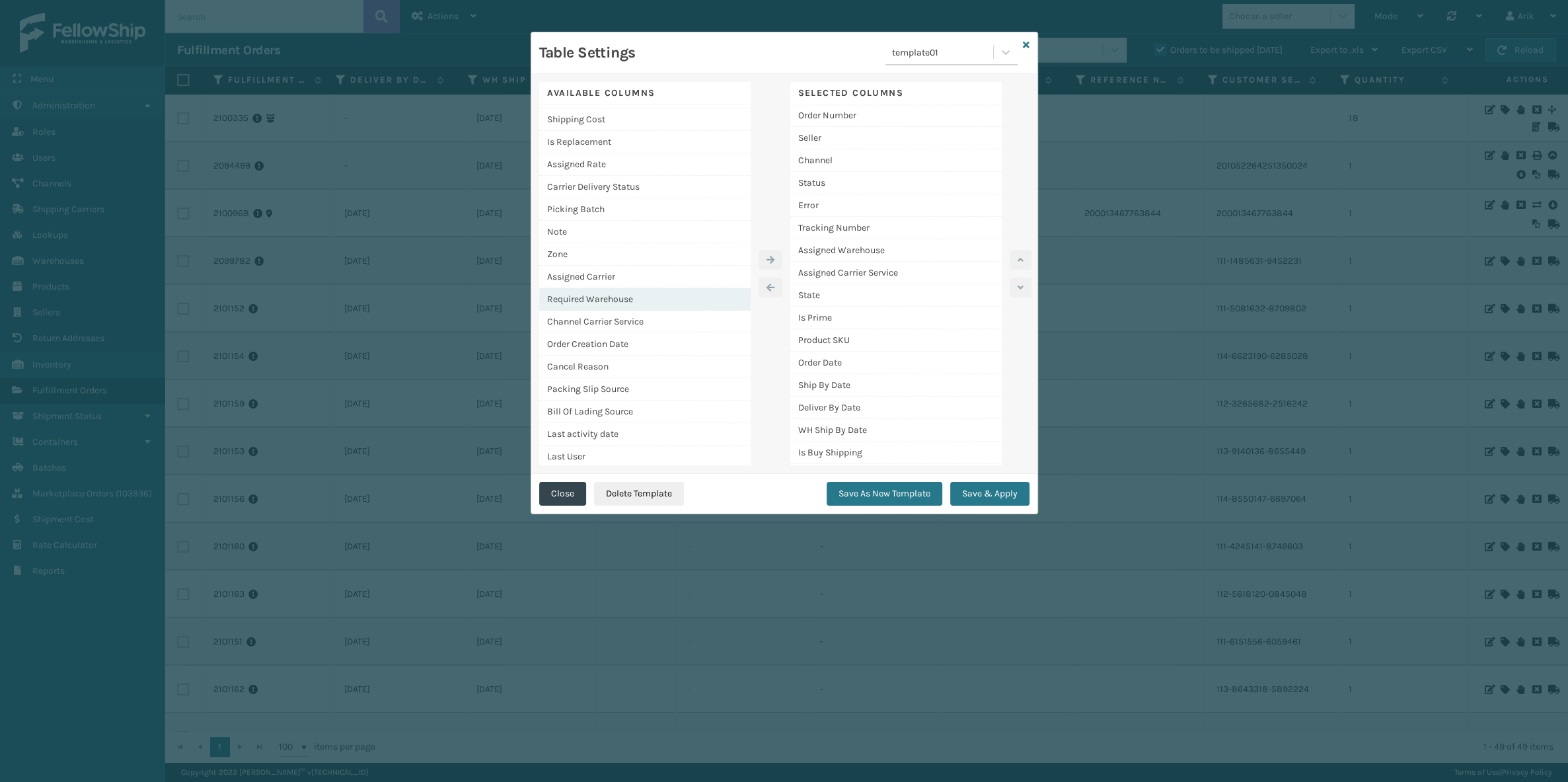
click at [628, 291] on div "Required Warehouse" at bounding box center [645, 299] width 211 height 22
click at [774, 258] on button "button" at bounding box center [771, 260] width 24 height 20
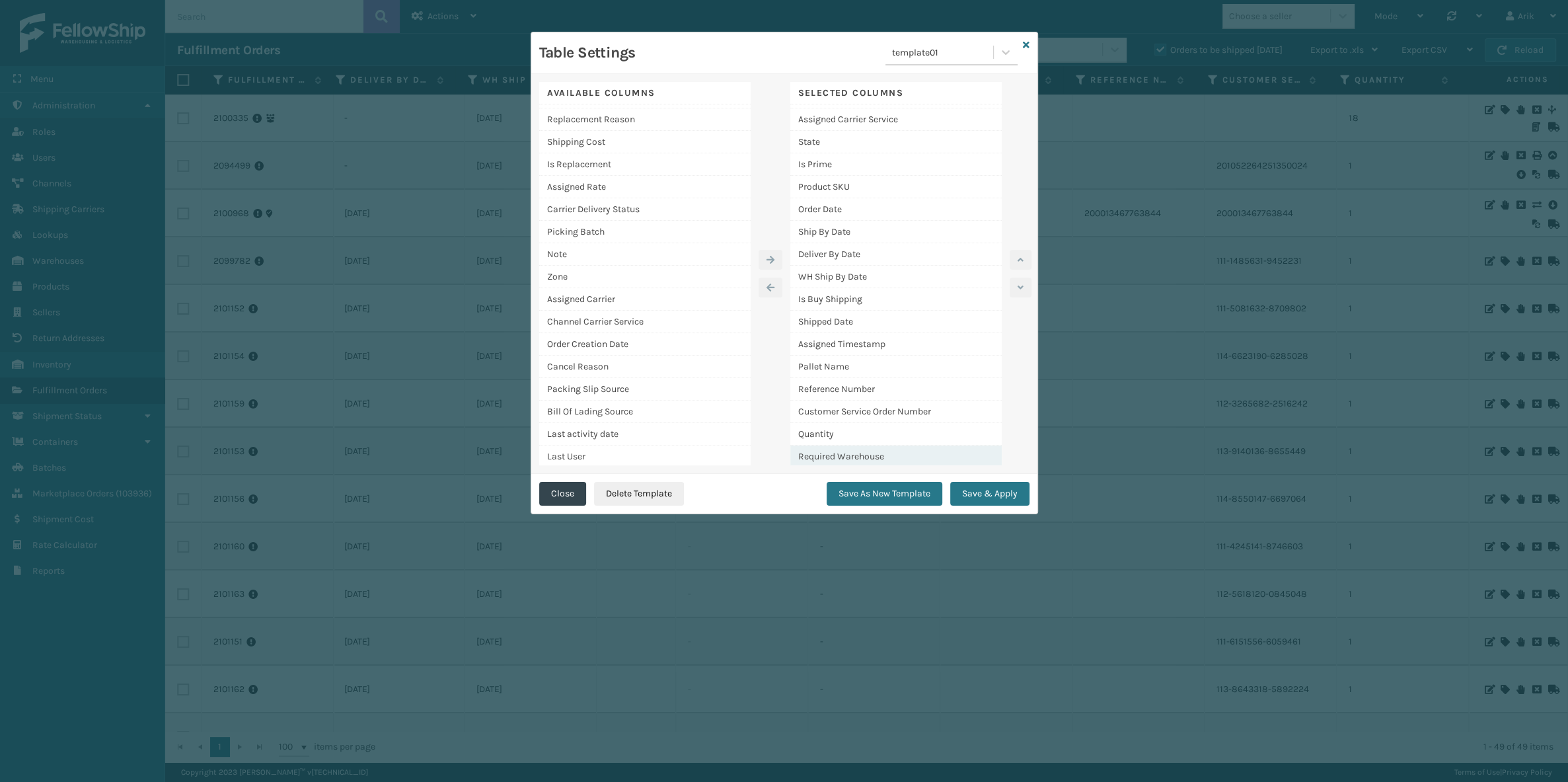
click at [879, 451] on div "Required Warehouse" at bounding box center [896, 456] width 211 height 22
click at [1020, 260] on icon "button" at bounding box center [1021, 260] width 6 height 9
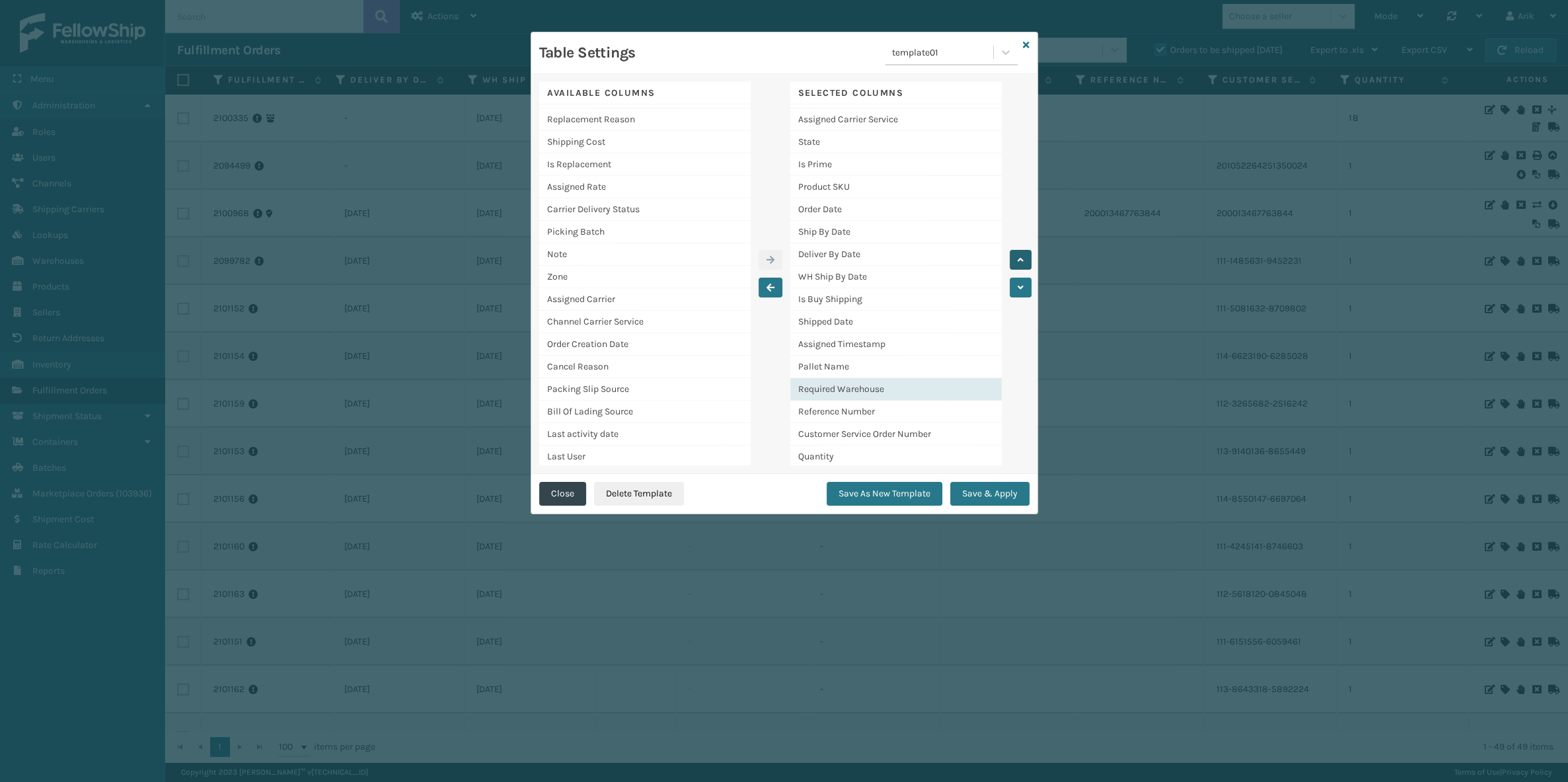
click at [1019, 260] on icon "button" at bounding box center [1021, 260] width 6 height 9
click at [1019, 258] on icon "button" at bounding box center [1021, 260] width 6 height 9
click at [996, 491] on button "Save & Apply" at bounding box center [990, 494] width 79 height 24
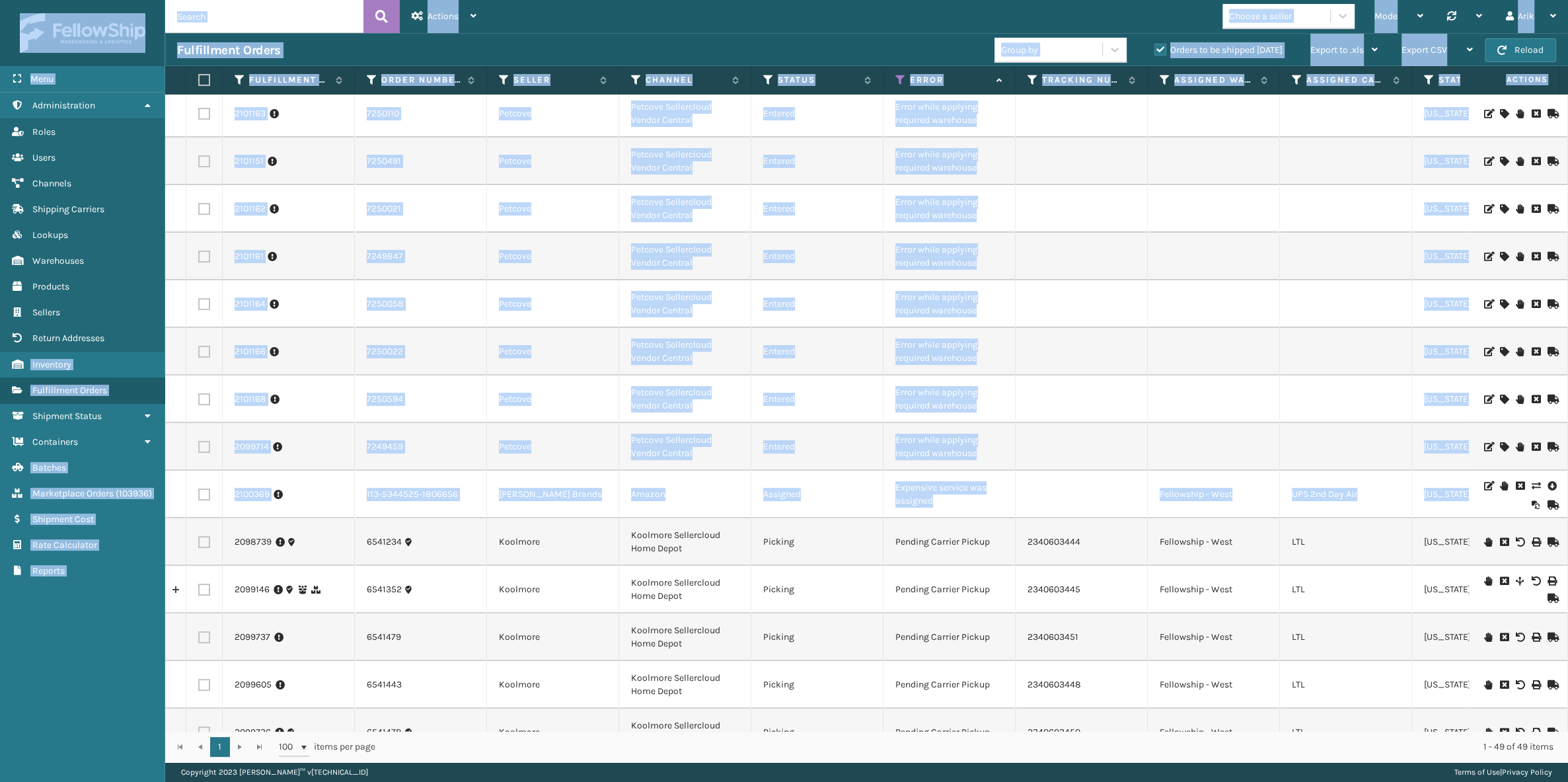
drag, startPoint x: 1018, startPoint y: 478, endPoint x: -40, endPoint y: 404, distance: 1060.6
click at [0, 404] on html "Menu Shipment Status Administration Shipment Status Roles Shipment Status Users…" at bounding box center [784, 391] width 1568 height 782
click at [699, 476] on td "Amazon" at bounding box center [684, 494] width 132 height 47
click at [1013, 466] on td "Error while applying required warehouse" at bounding box center [949, 447] width 132 height 47
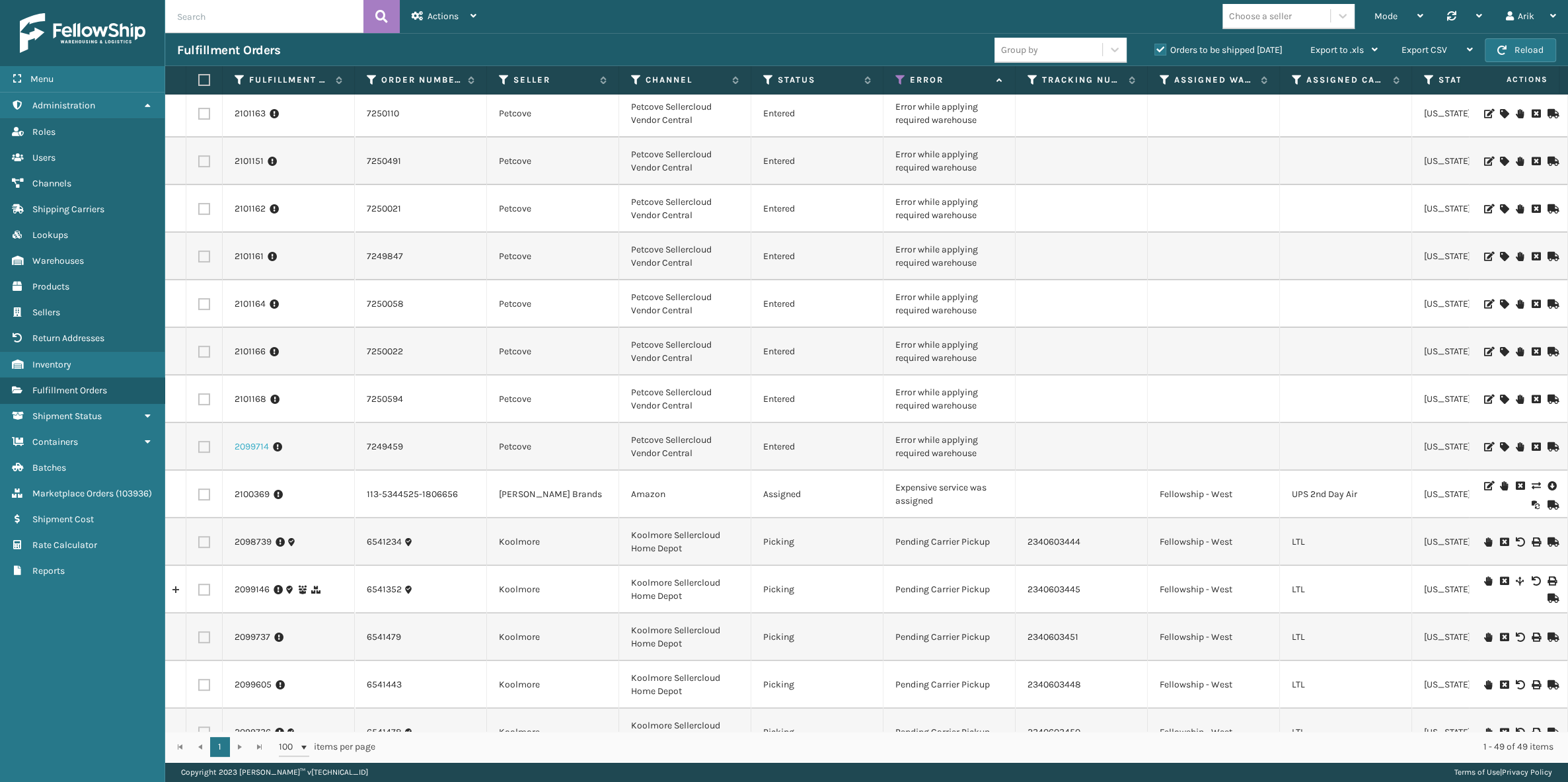
click at [242, 449] on link "2099714" at bounding box center [252, 447] width 34 height 13
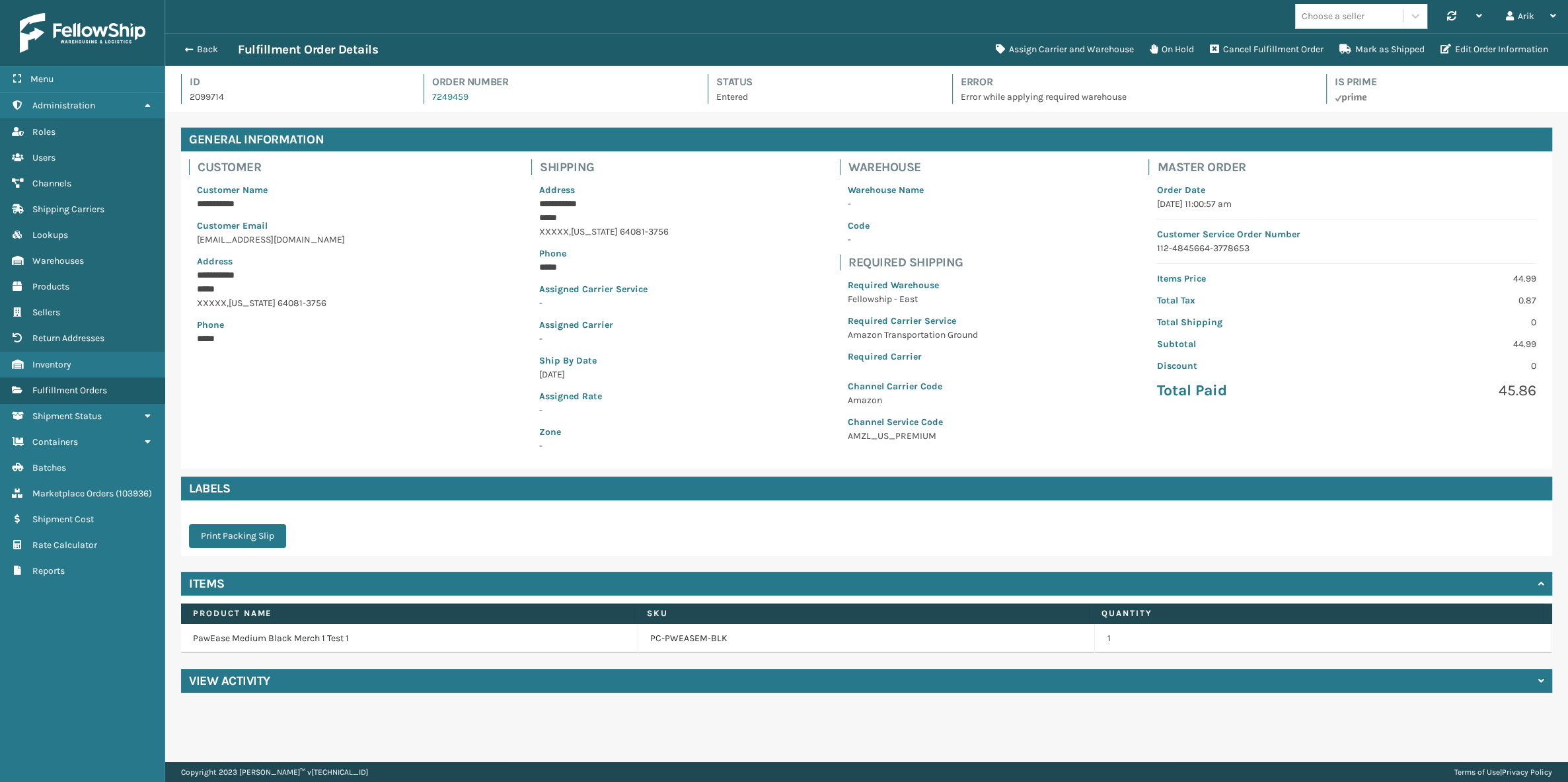
click at [863, 297] on p "Fellowship - East" at bounding box center [913, 299] width 130 height 14
click at [672, 634] on link "PC-PWEASEM-BLK" at bounding box center [689, 638] width 78 height 13
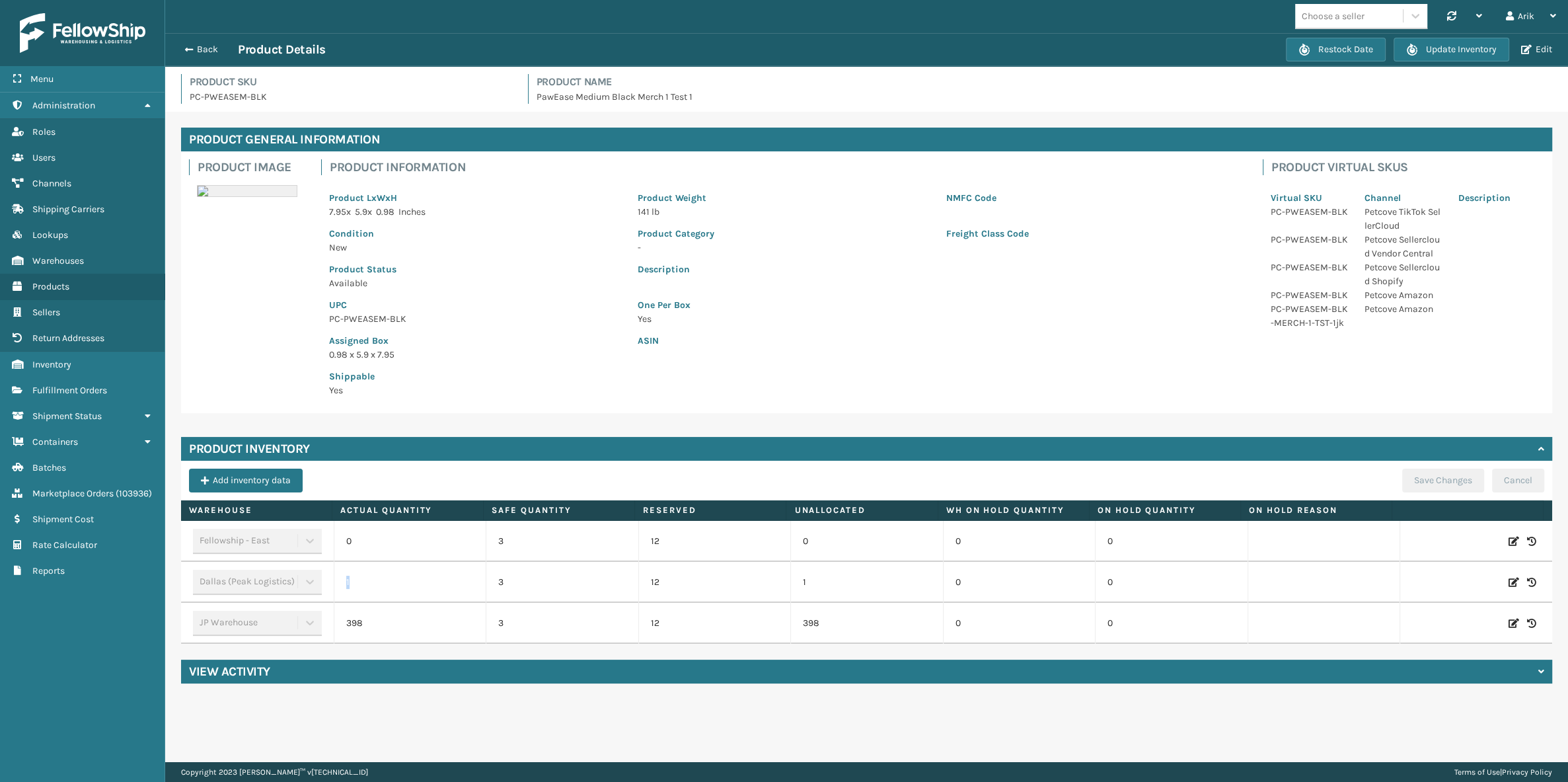
drag, startPoint x: 344, startPoint y: 582, endPoint x: 359, endPoint y: 584, distance: 15.1
click at [359, 584] on td "1" at bounding box center [409, 583] width 153 height 41
click at [184, 53] on span "button" at bounding box center [186, 49] width 8 height 9
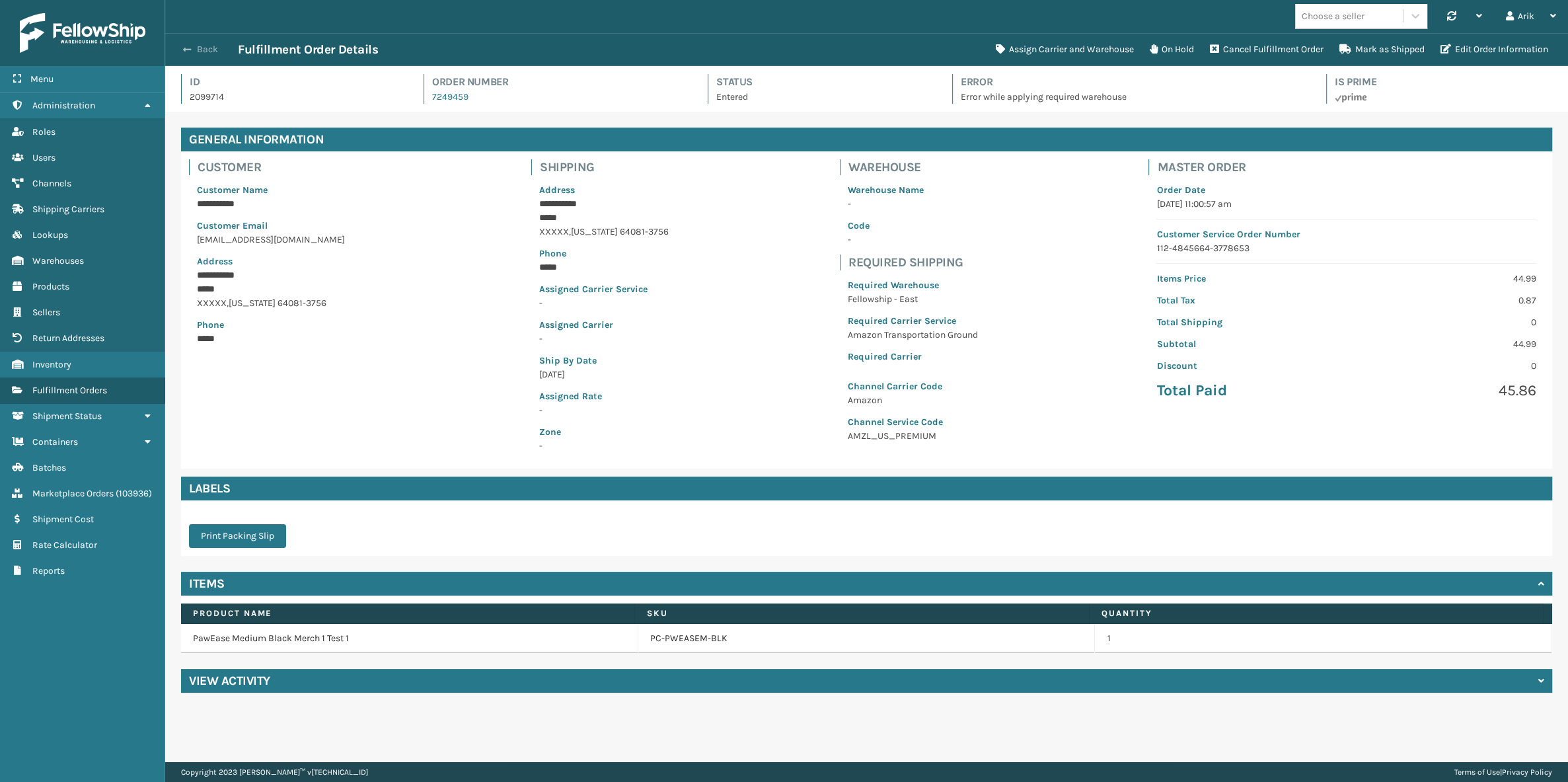
click at [197, 47] on button "Back" at bounding box center [207, 50] width 61 height 12
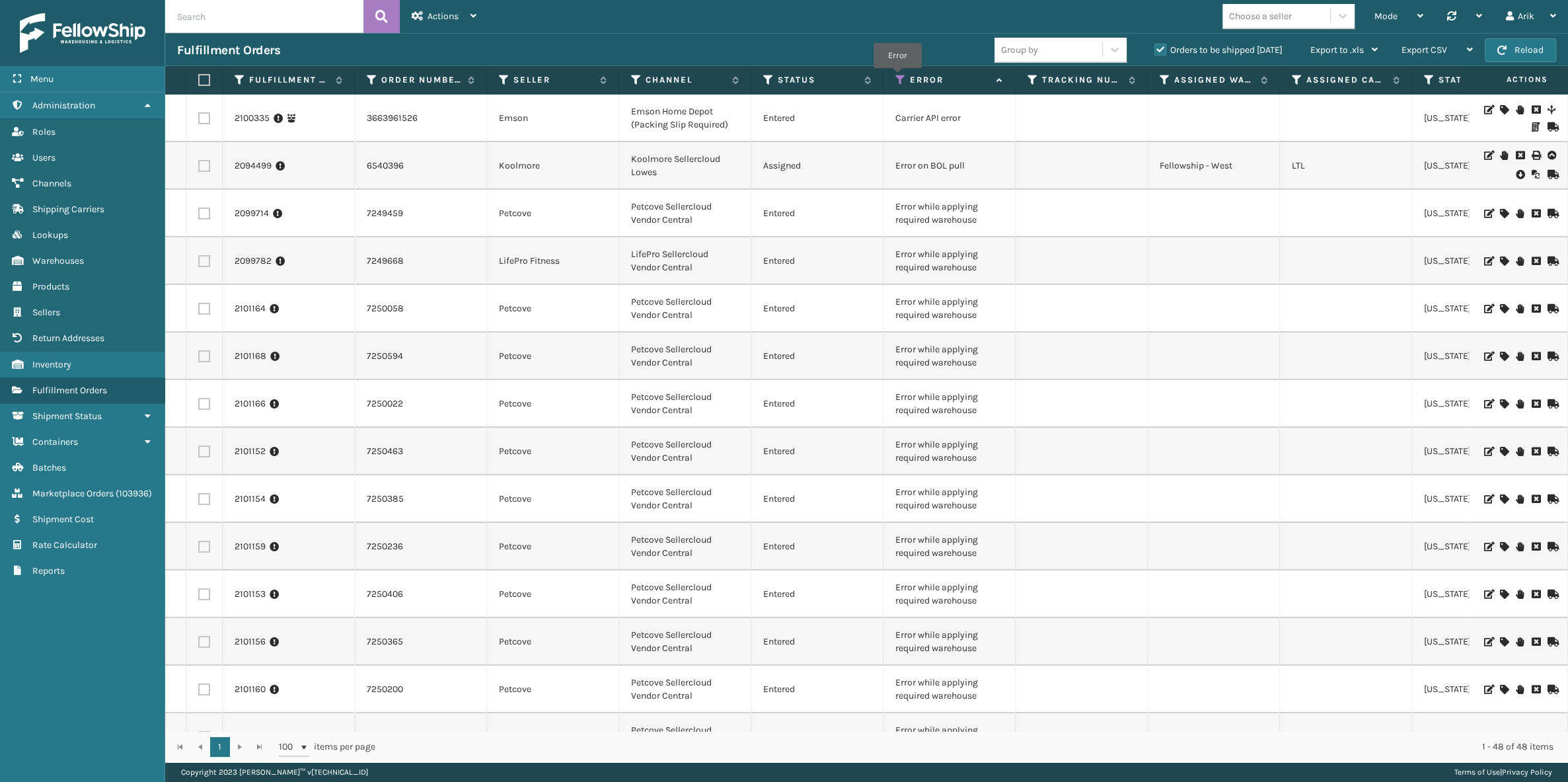
click at [897, 78] on icon at bounding box center [901, 80] width 10 height 12
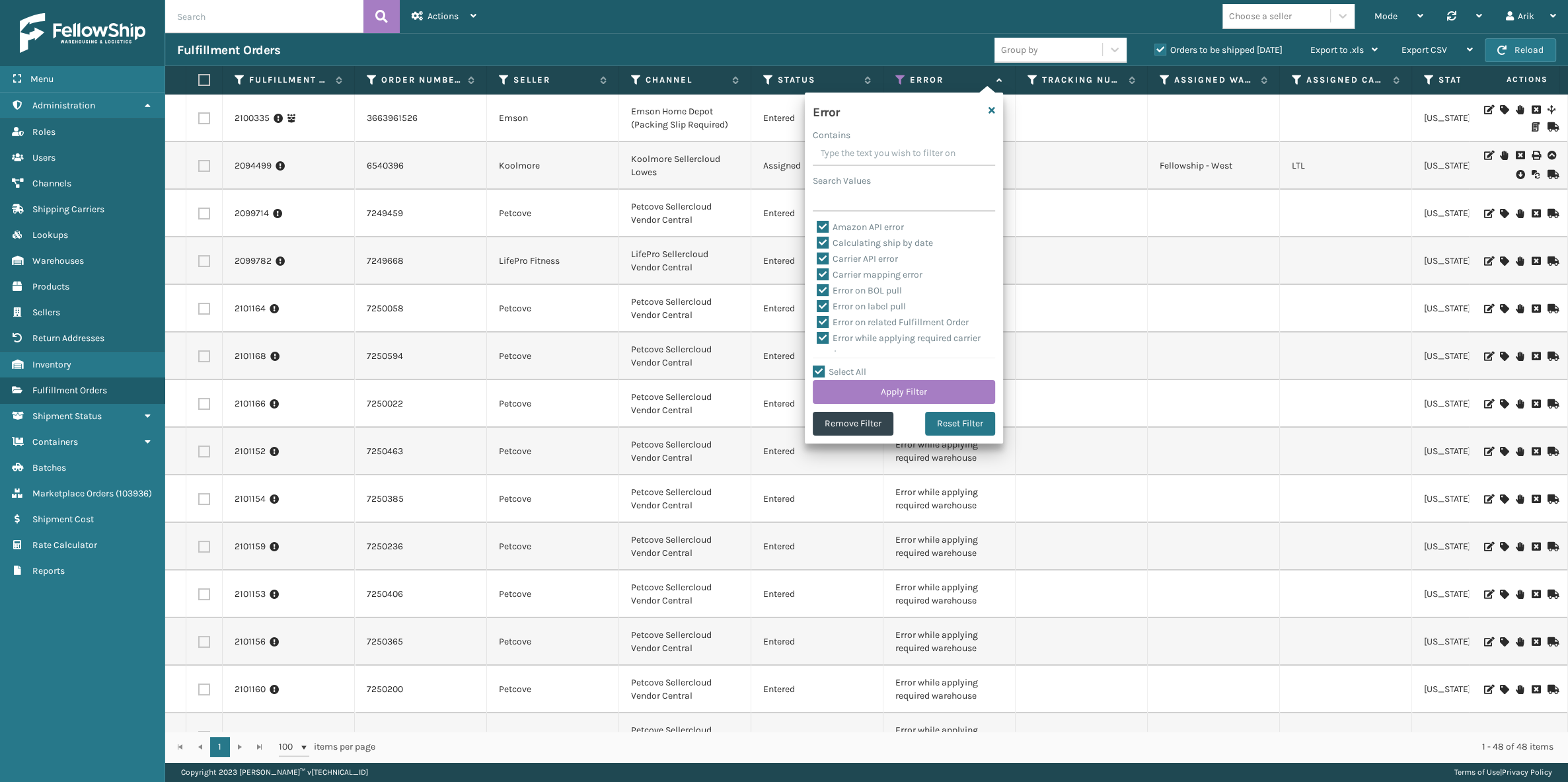
click at [815, 369] on label "Select All" at bounding box center [840, 372] width 53 height 11
click at [815, 366] on input "Select All" at bounding box center [912, 365] width 198 height 2
checkbox input "false"
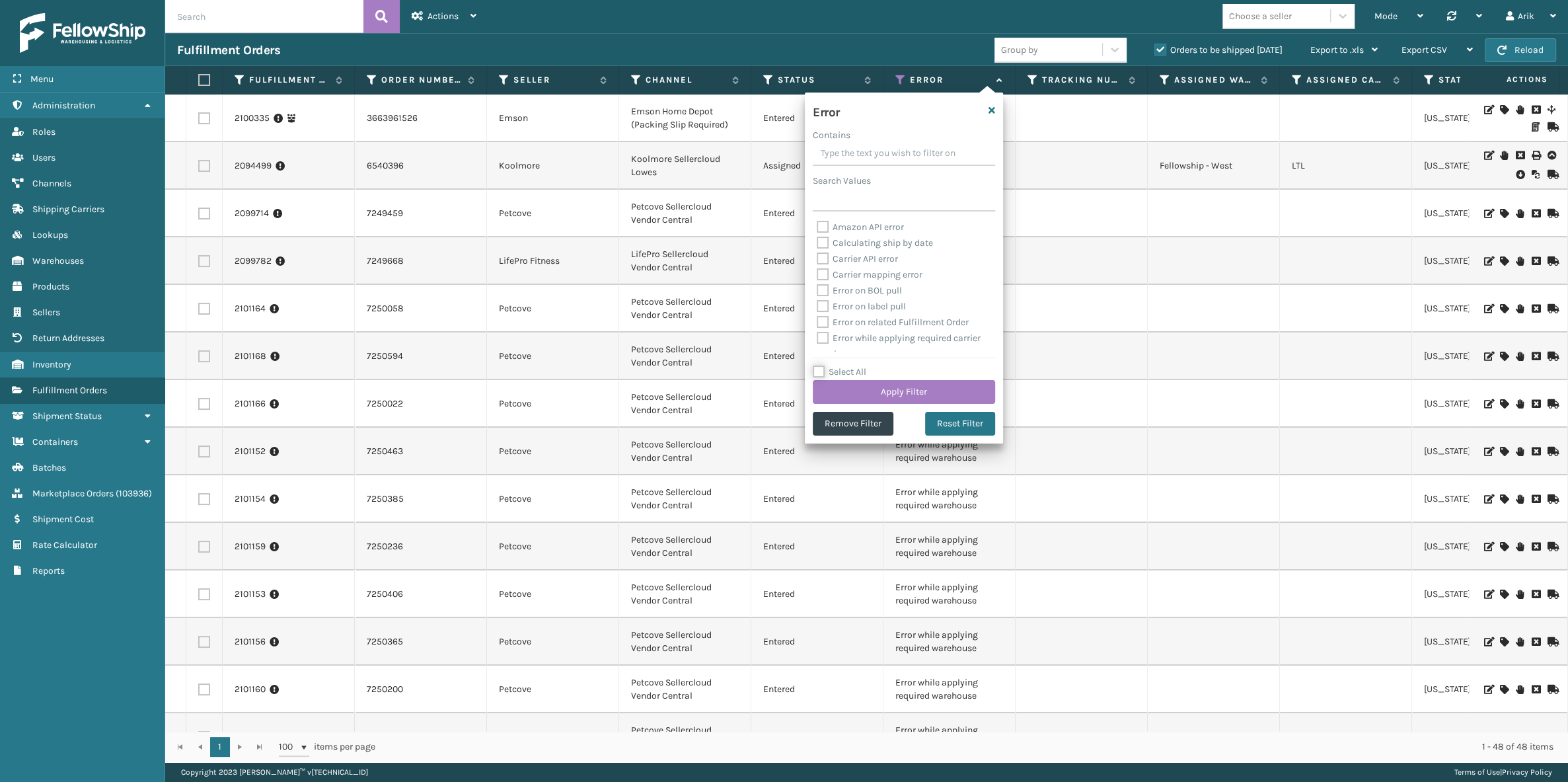
checkbox input "false"
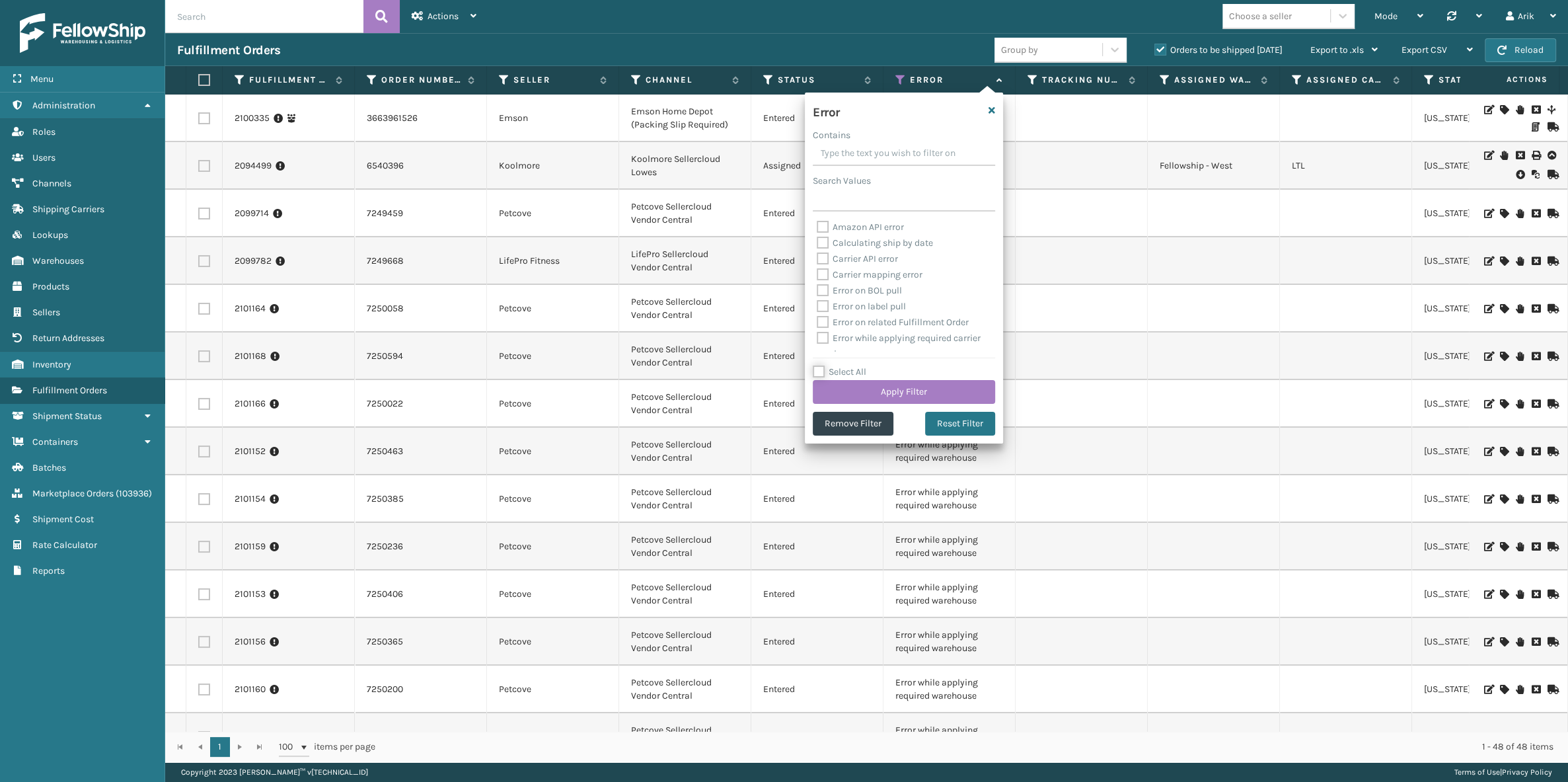
checkbox input "false"
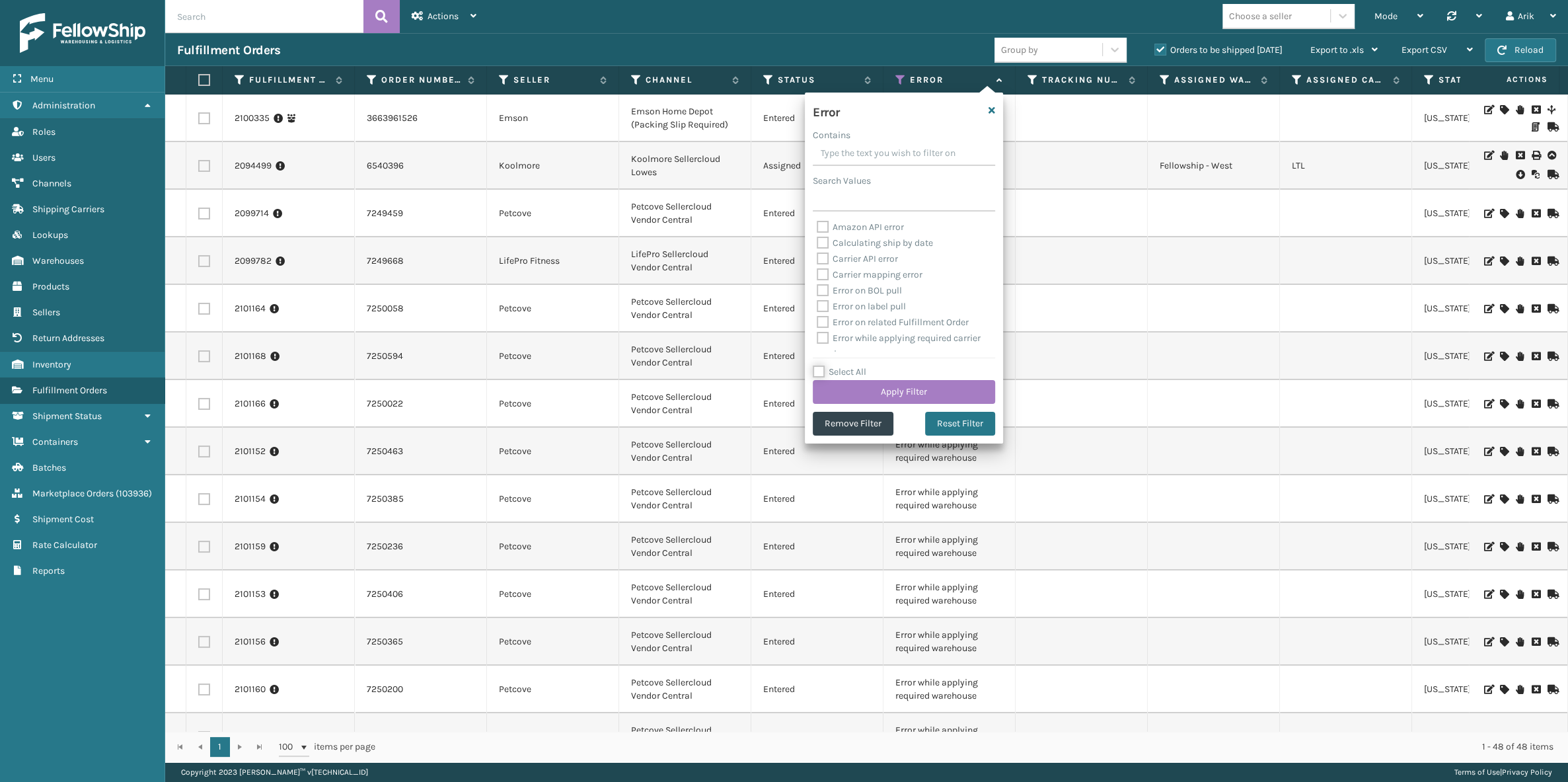
checkbox input "false"
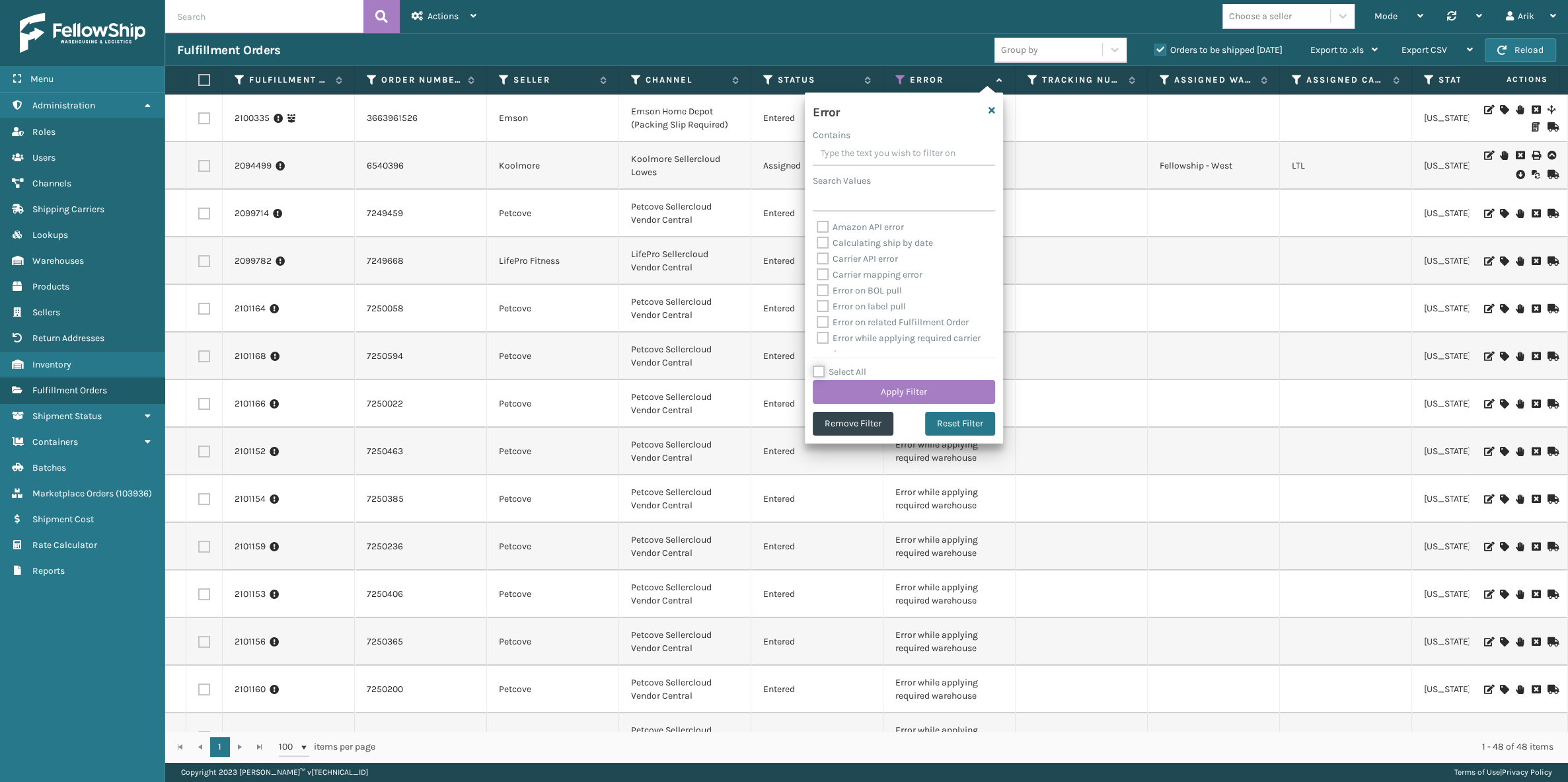
checkbox input "false"
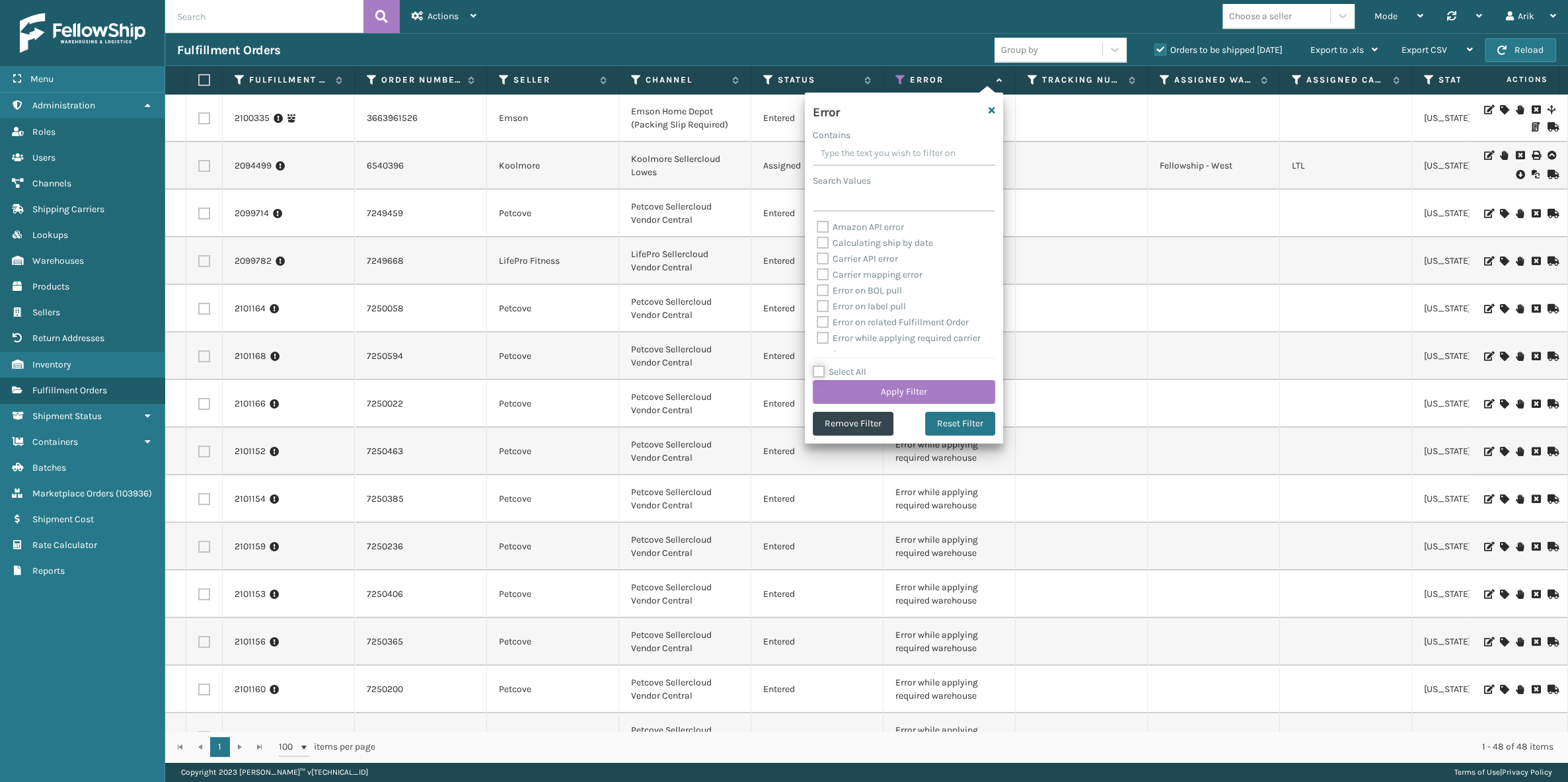
checkbox input "false"
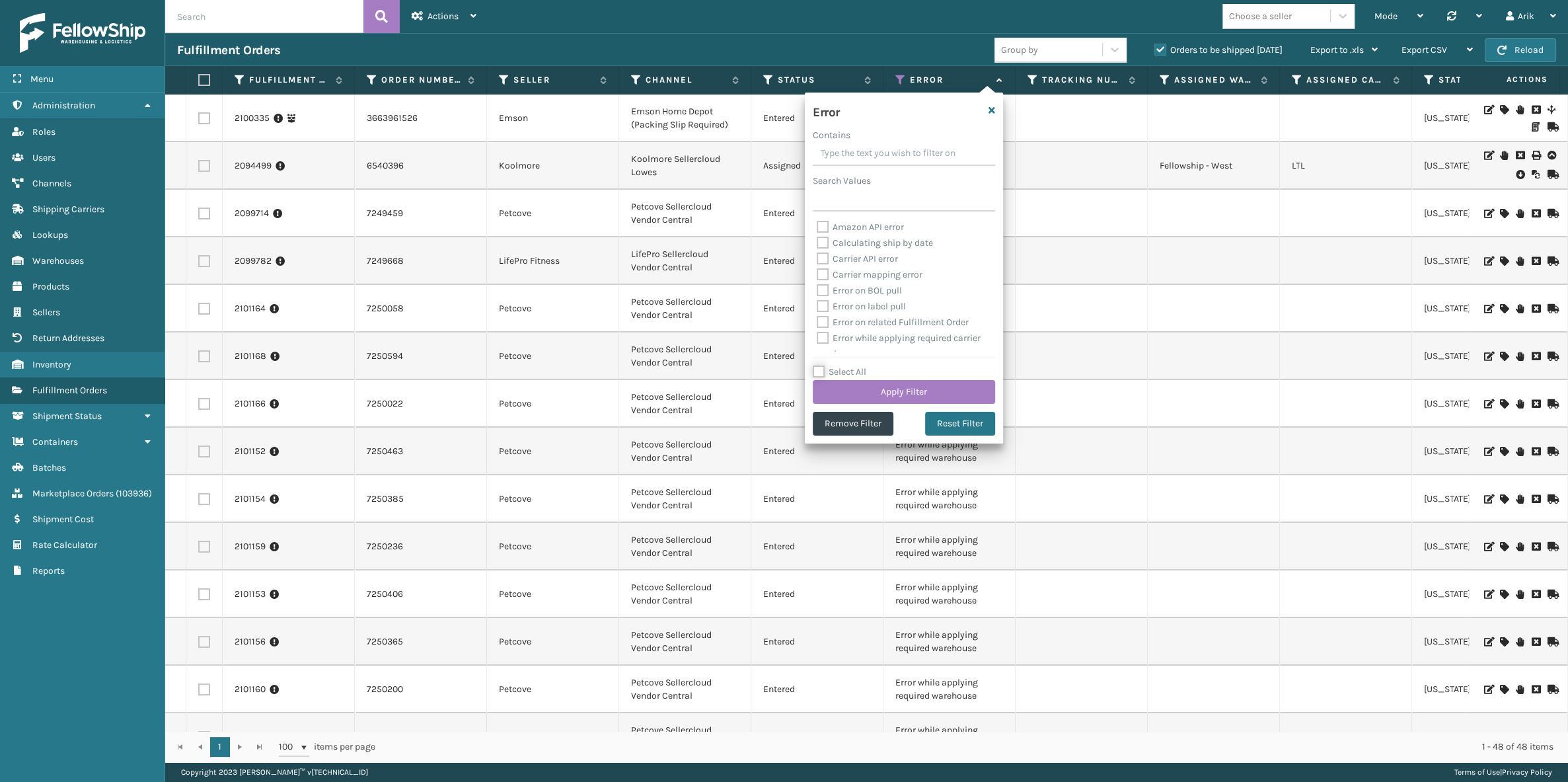
checkbox input "false"
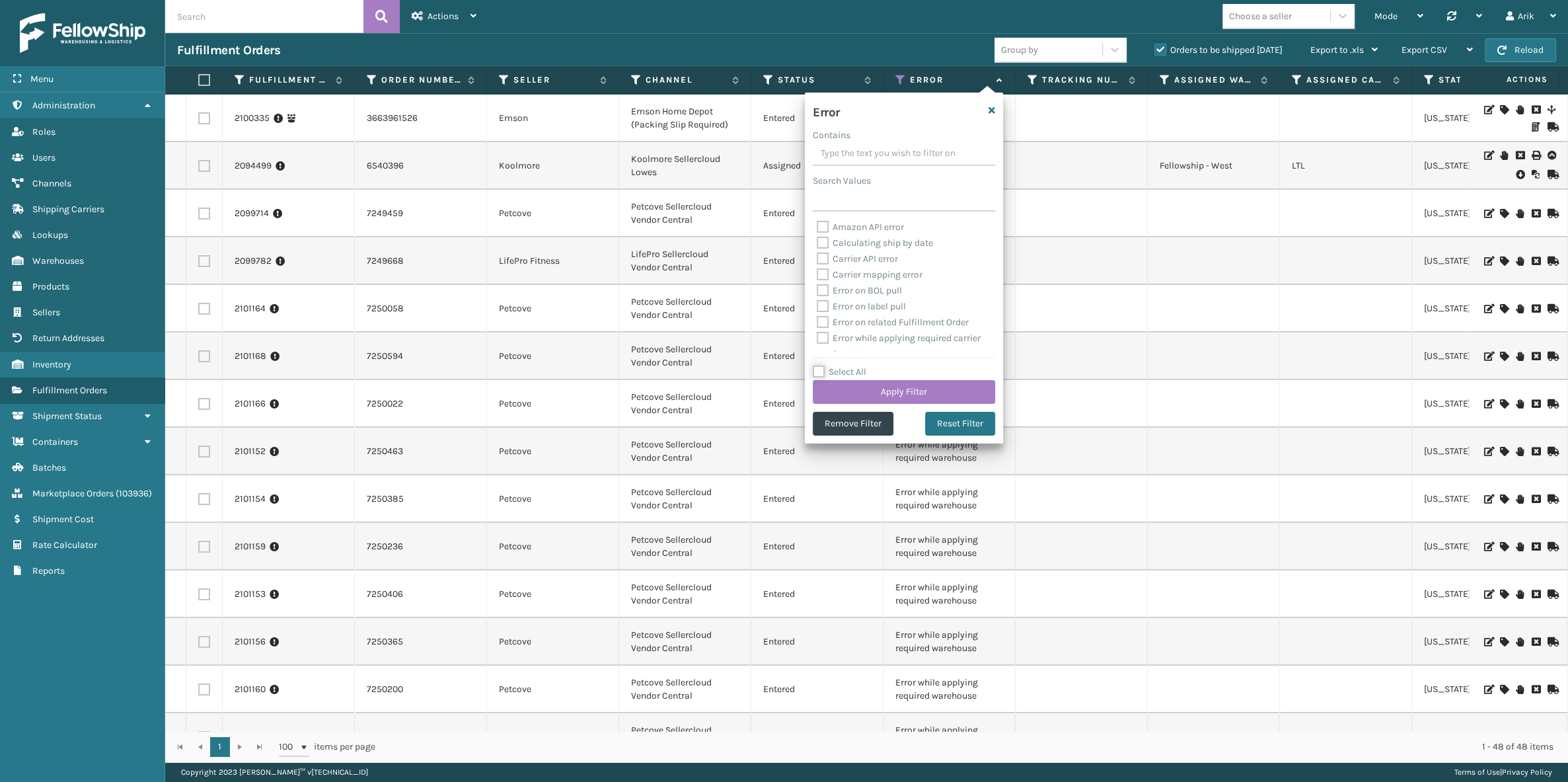
checkbox input "false"
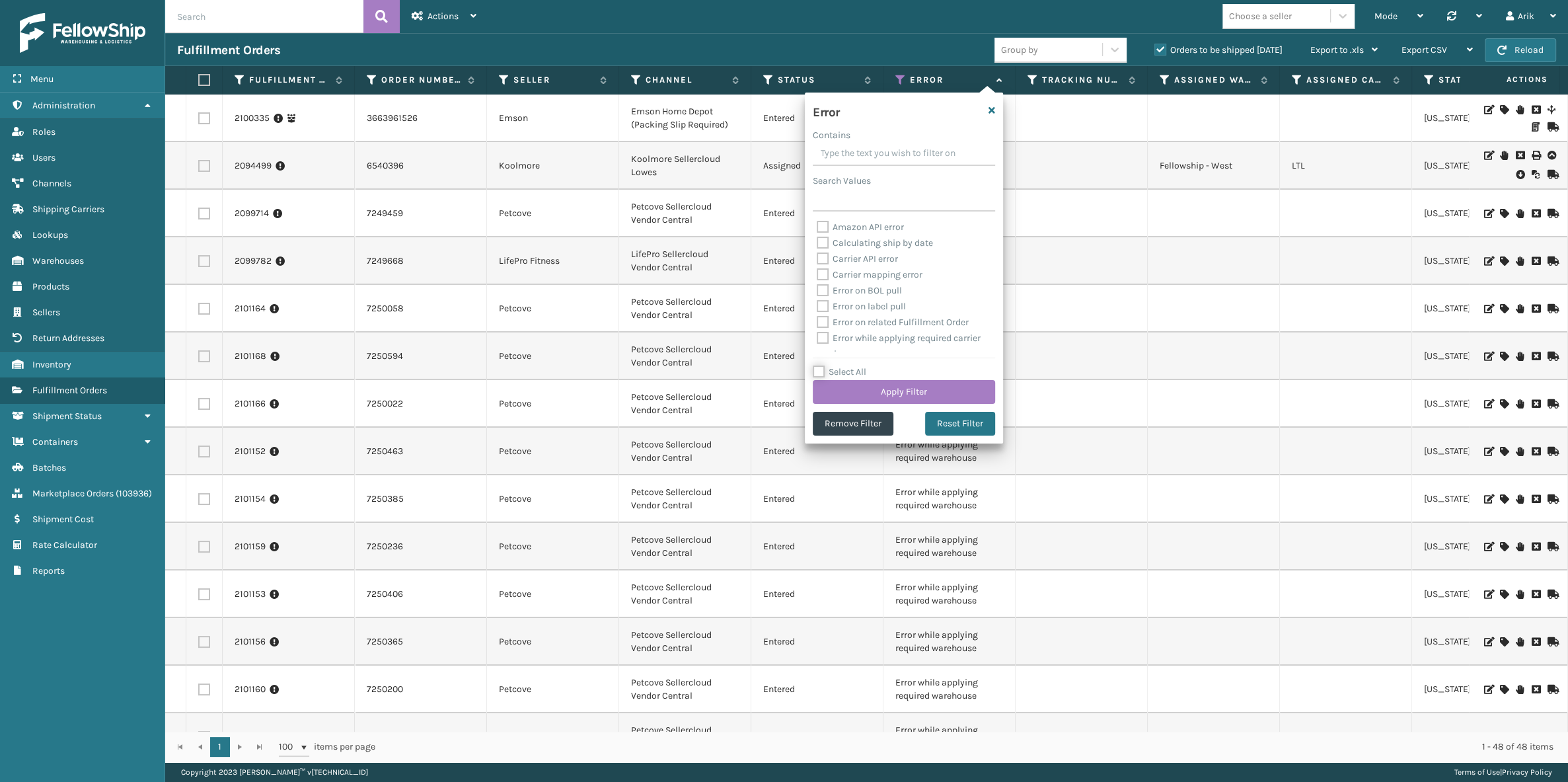
checkbox input "false"
click at [820, 336] on label "Error while applying required carrier service" at bounding box center [899, 346] width 164 height 27
click at [817, 336] on input "Error while applying required carrier service" at bounding box center [817, 335] width 1 height 9
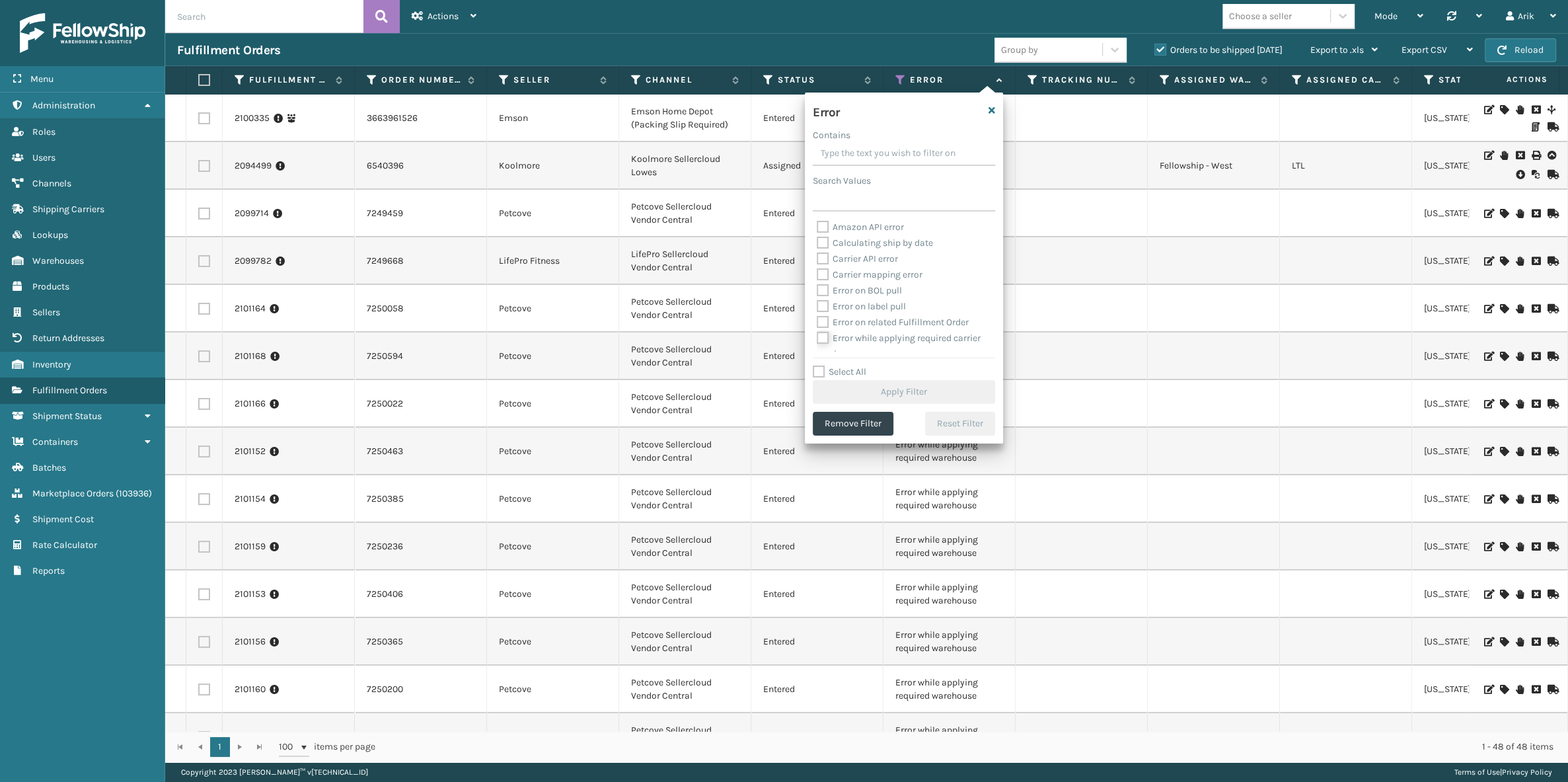
checkbox input "true"
click at [858, 390] on button "Apply Filter" at bounding box center [904, 392] width 183 height 24
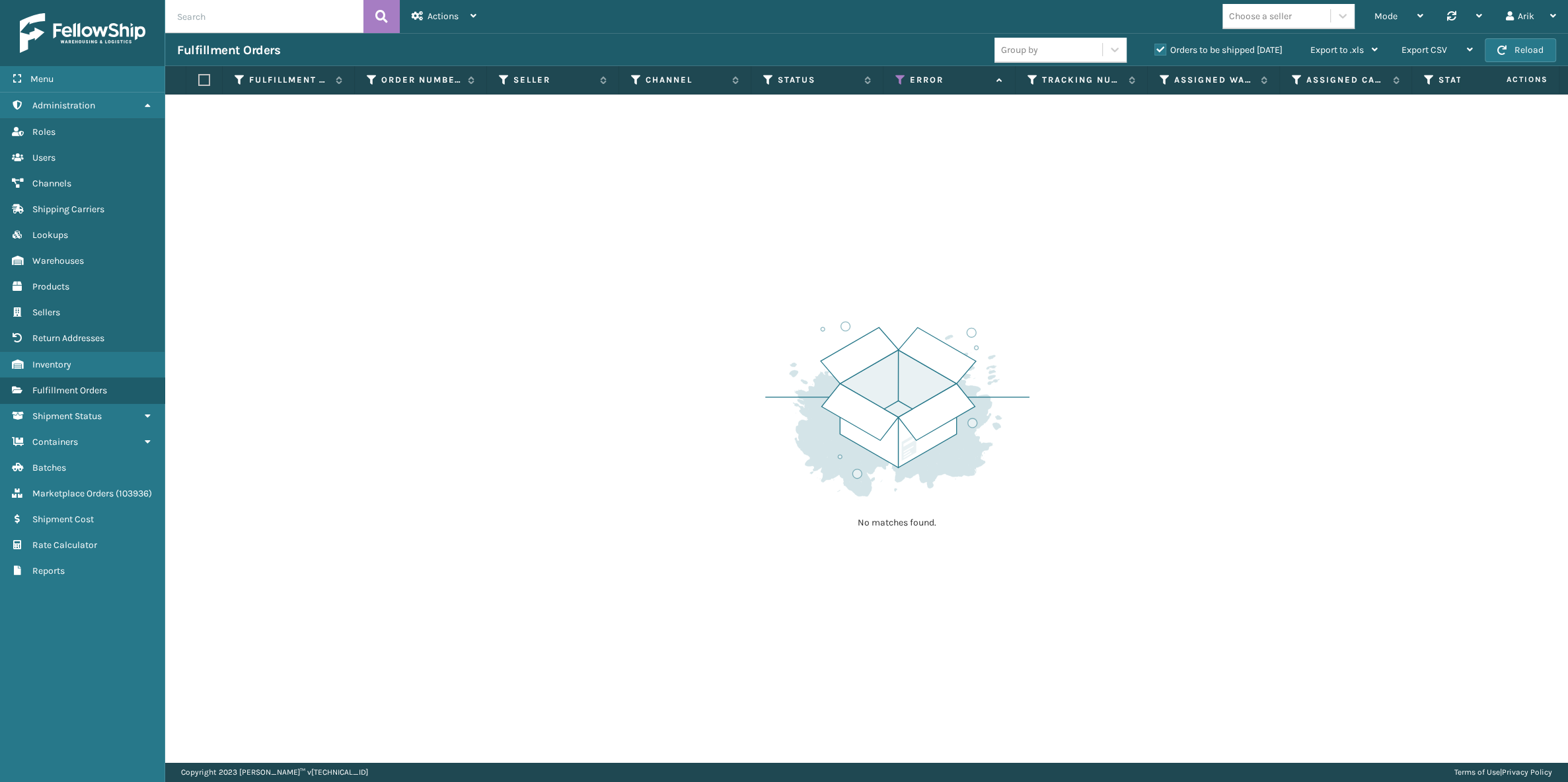
click at [893, 84] on th "Error" at bounding box center [949, 80] width 132 height 28
click at [897, 82] on icon at bounding box center [901, 80] width 10 height 12
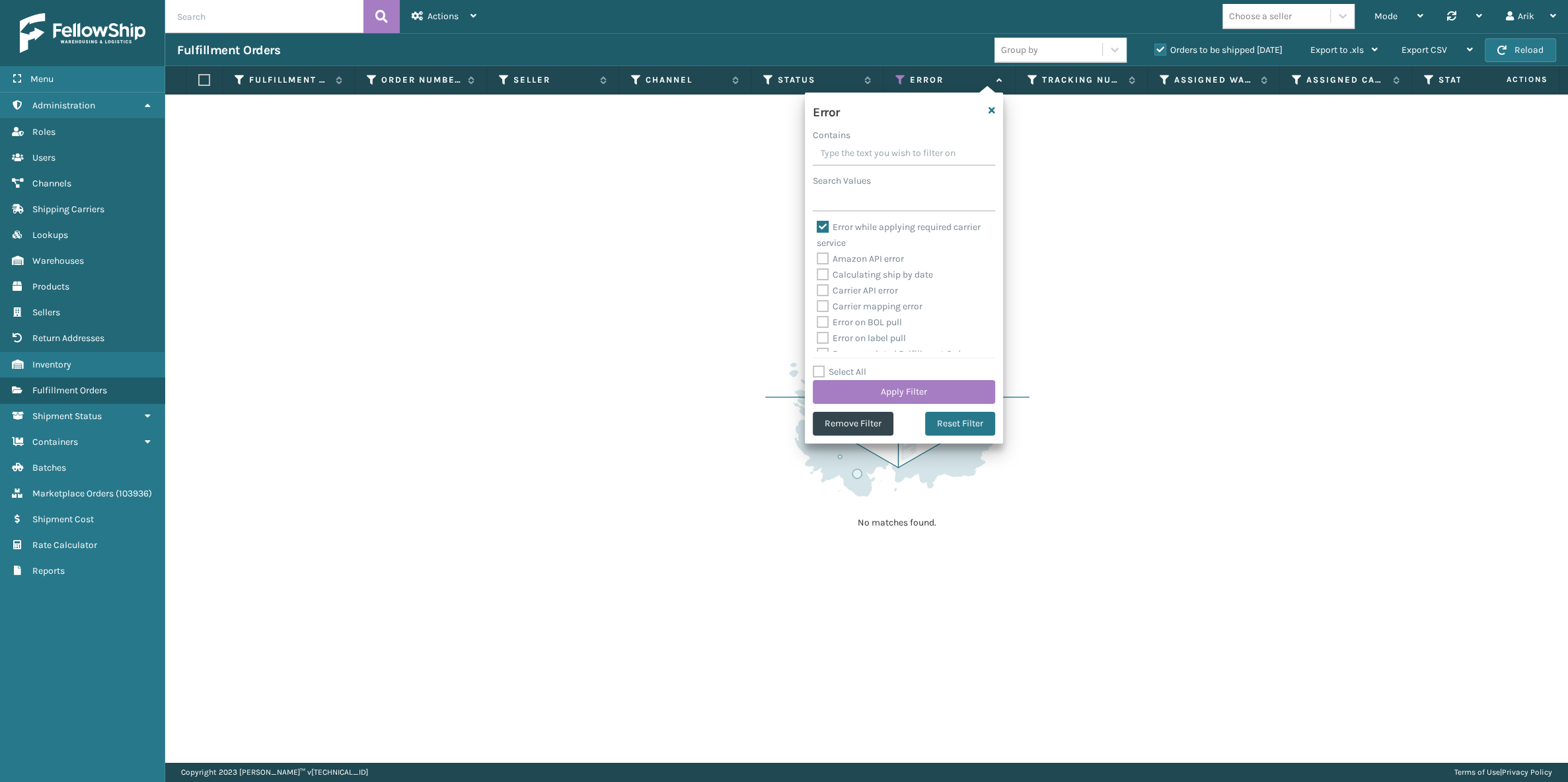
click at [823, 227] on label "Error while applying required carrier service" at bounding box center [899, 235] width 164 height 27
click at [817, 227] on input "Error while applying required carrier service" at bounding box center [817, 224] width 1 height 9
checkbox input "false"
click at [822, 310] on label "Error while applying required warehouse" at bounding box center [884, 317] width 134 height 27
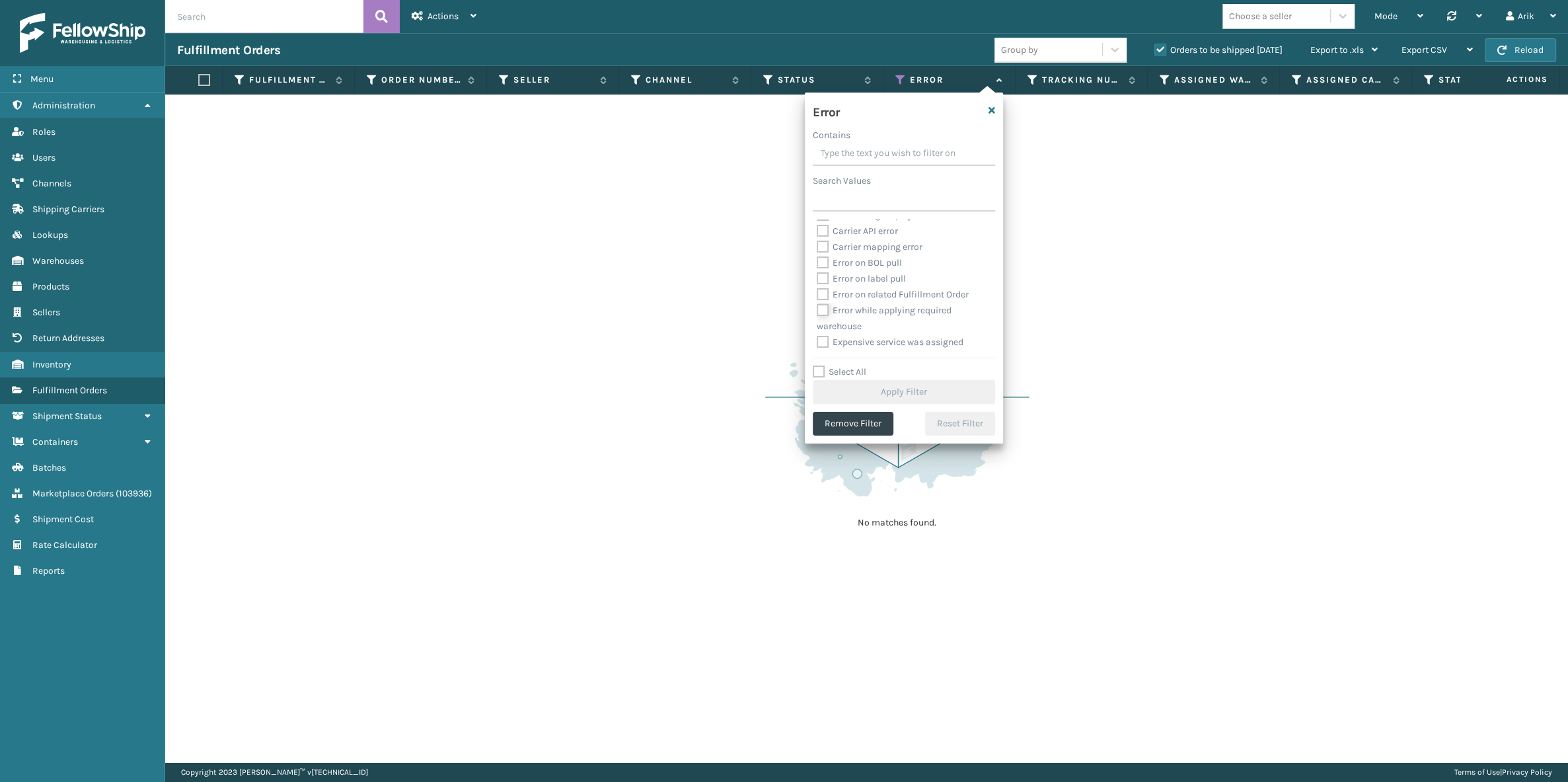
click at [817, 310] on input "Error while applying required warehouse" at bounding box center [817, 307] width 1 height 9
checkbox input "true"
click at [848, 393] on button "Apply Filter" at bounding box center [904, 392] width 183 height 24
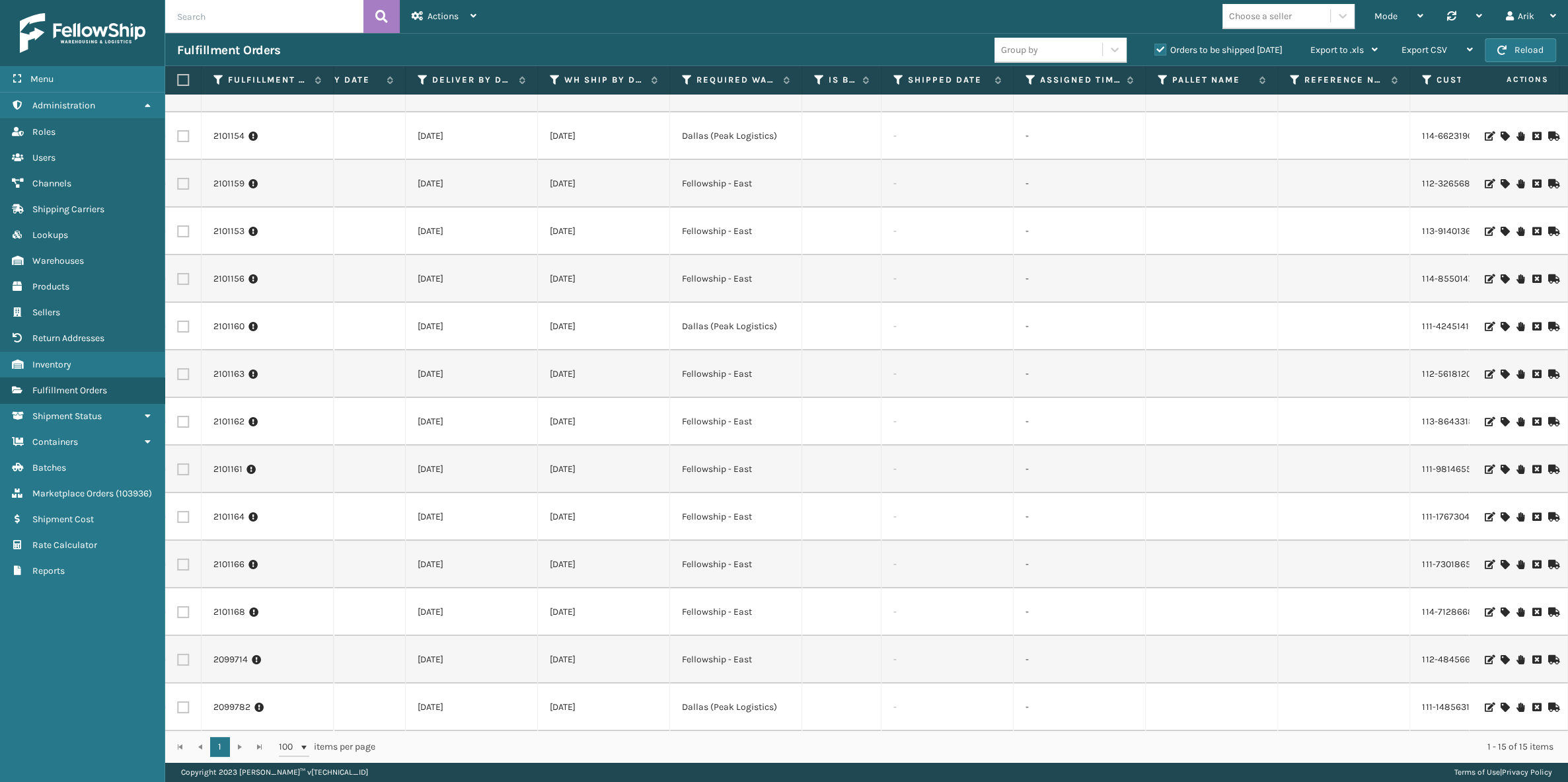
scroll to position [0, 1713]
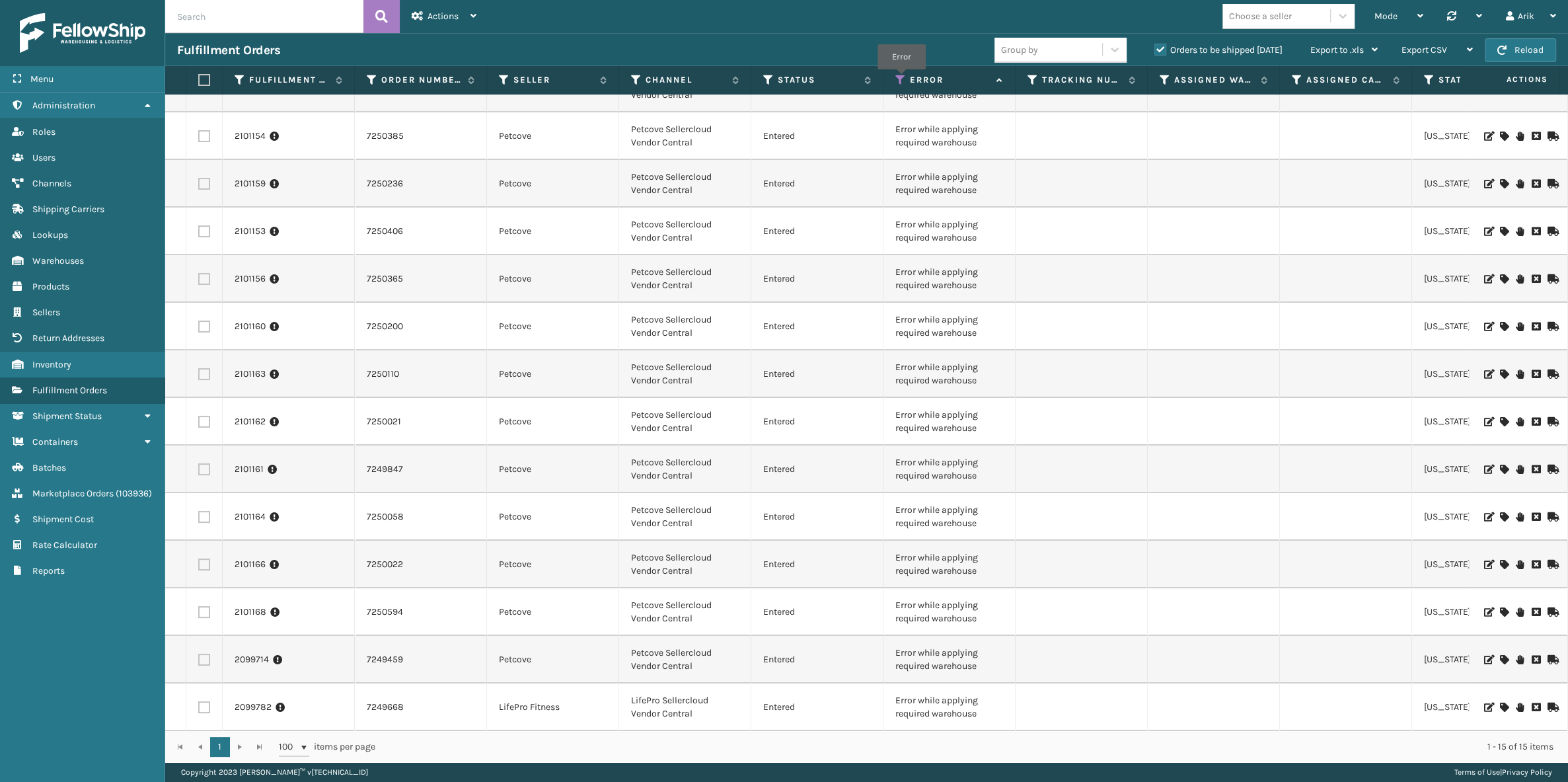
click at [902, 78] on icon at bounding box center [901, 80] width 10 height 12
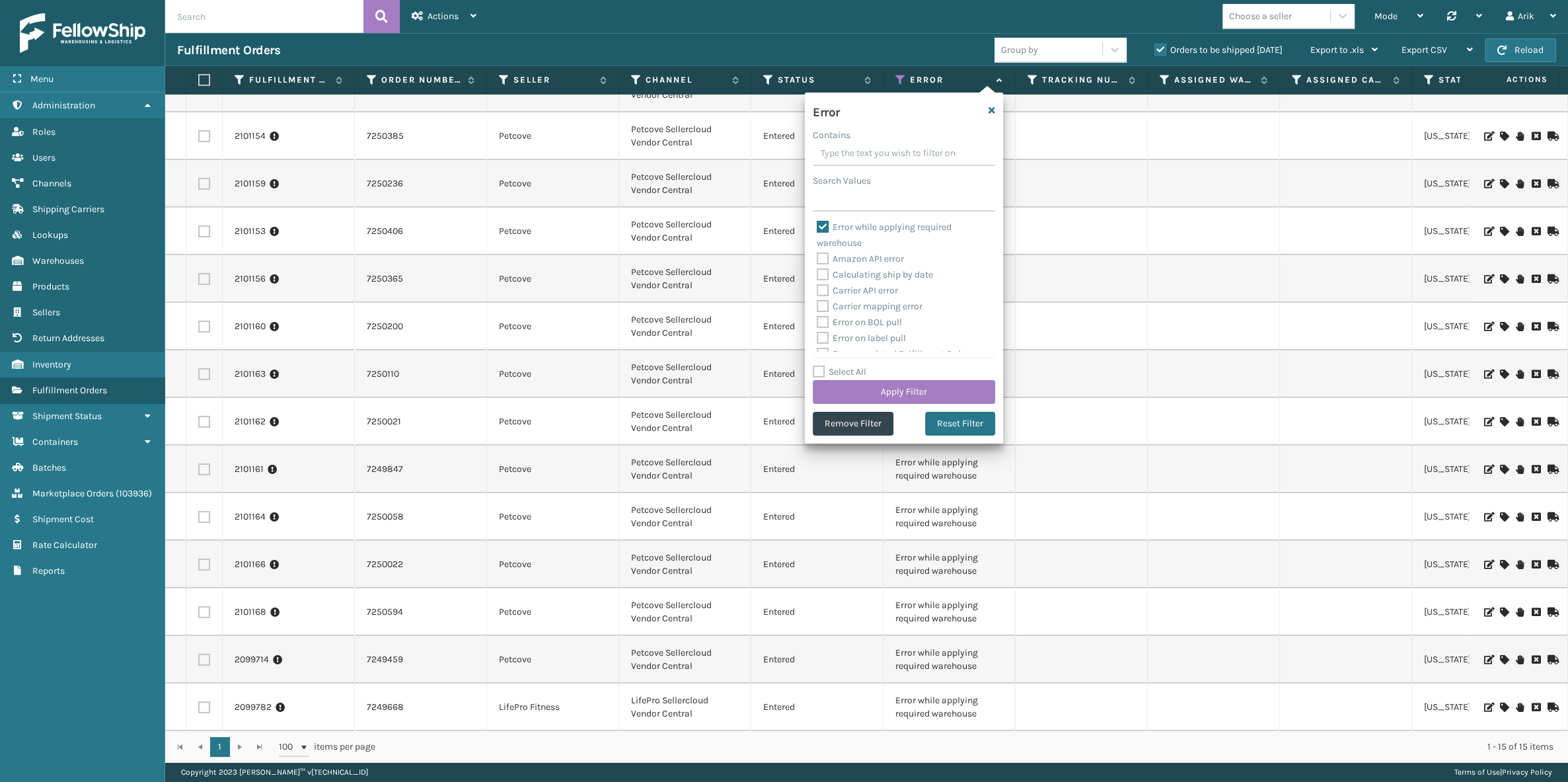
click at [819, 372] on label "Select All" at bounding box center [840, 372] width 53 height 11
click at [819, 366] on input "Select All" at bounding box center [912, 365] width 198 height 2
checkbox input "true"
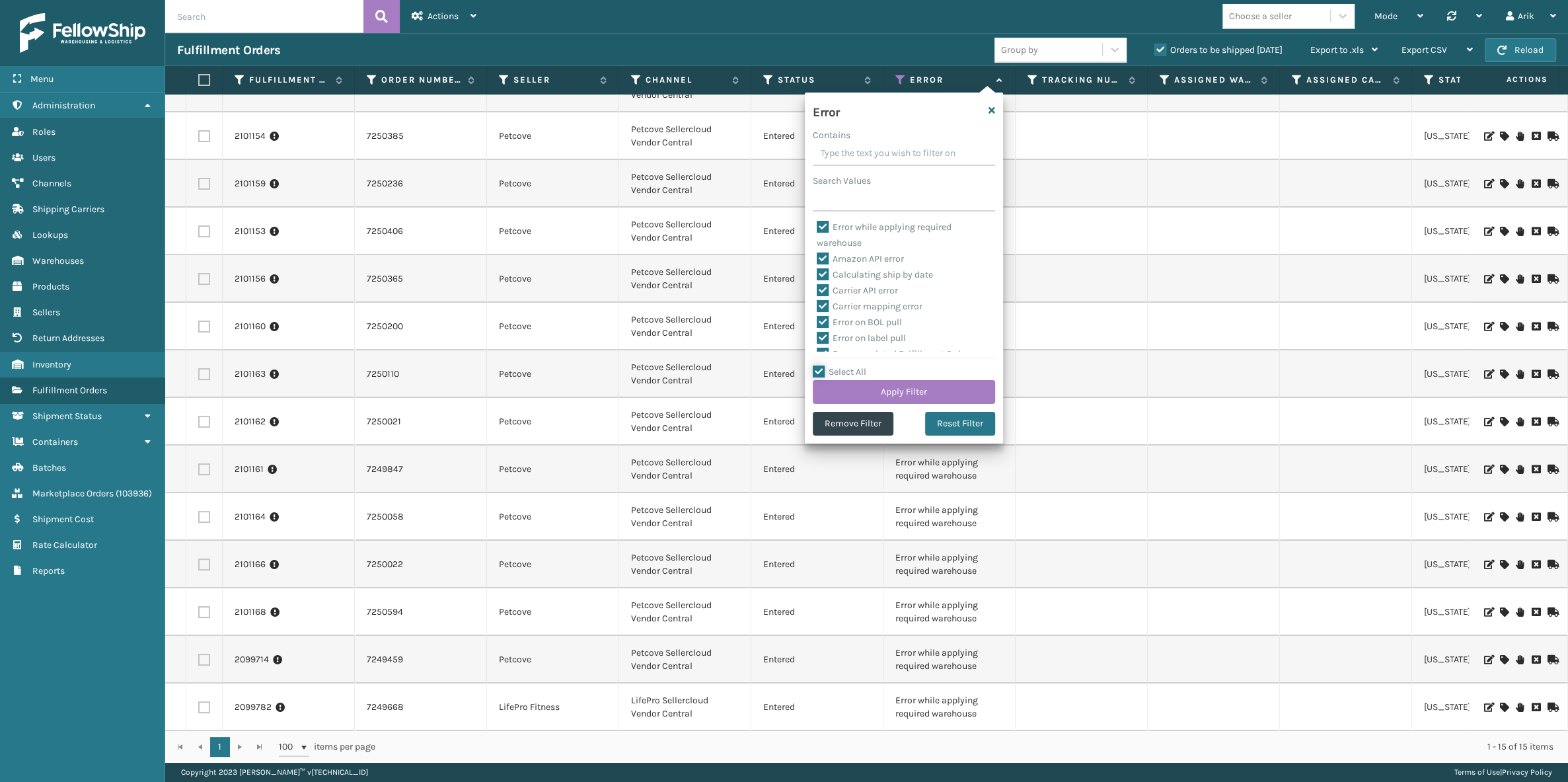
checkbox input "true"
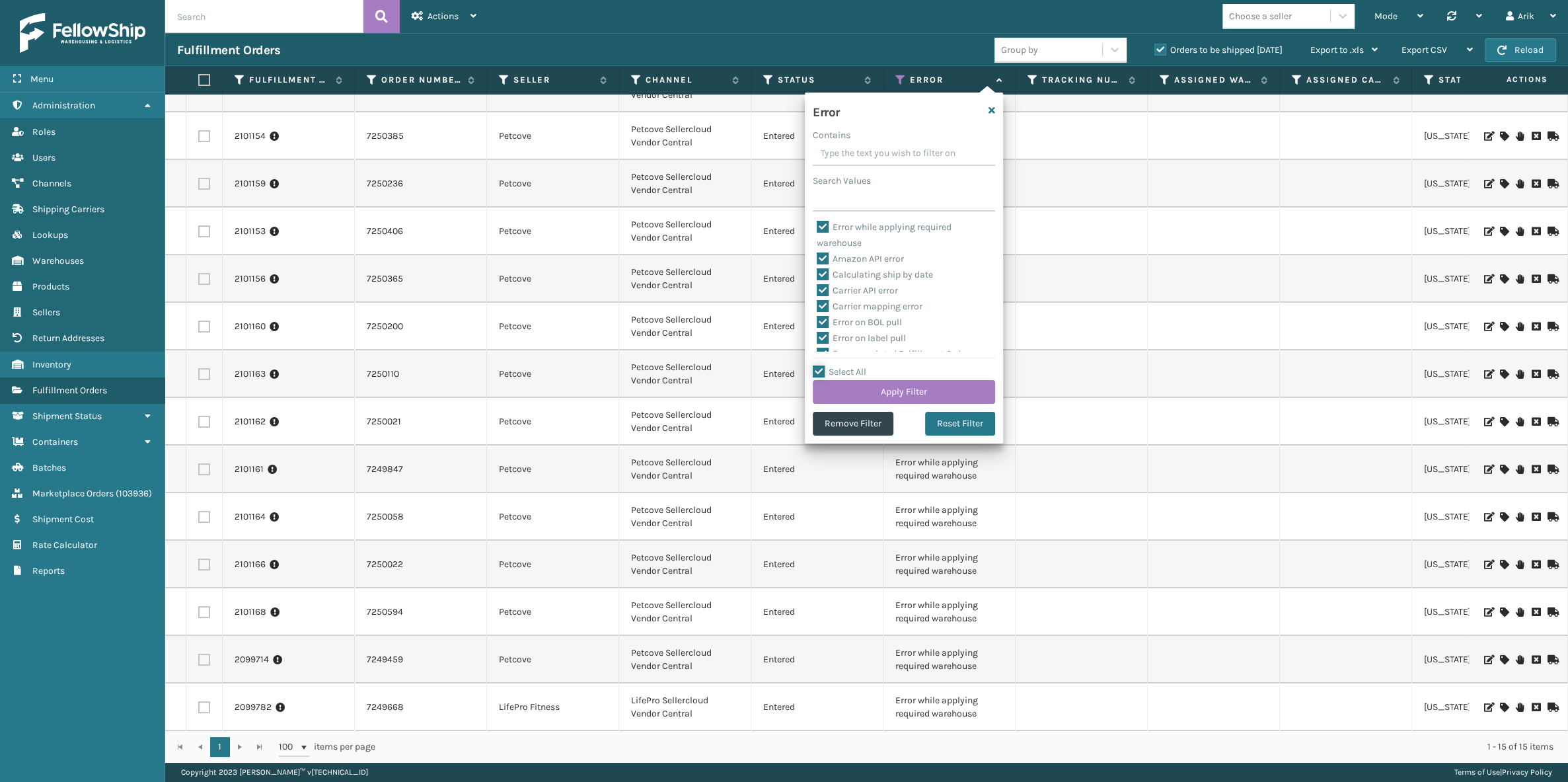
checkbox input "true"
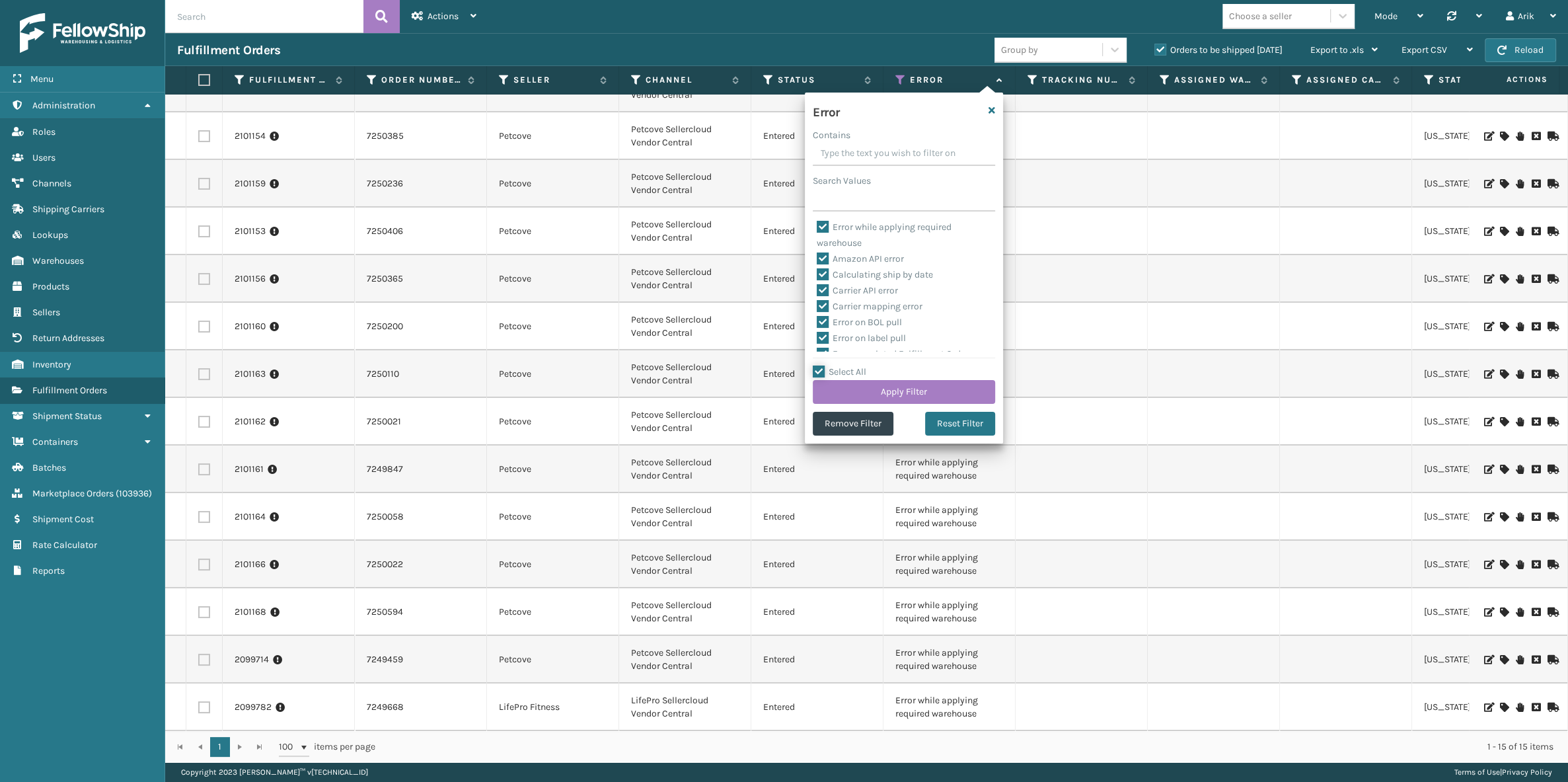
checkbox input "true"
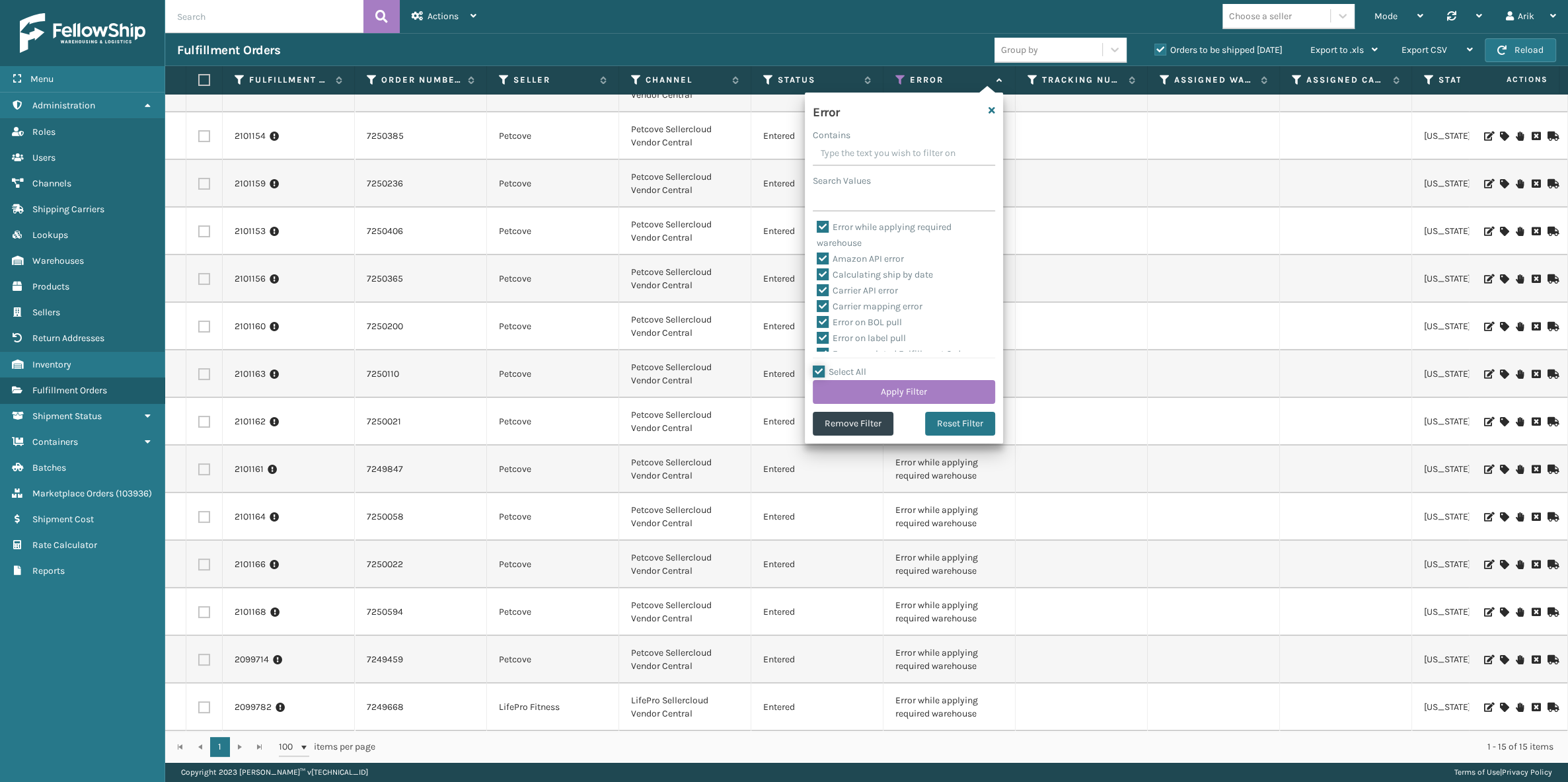
checkbox input "true"
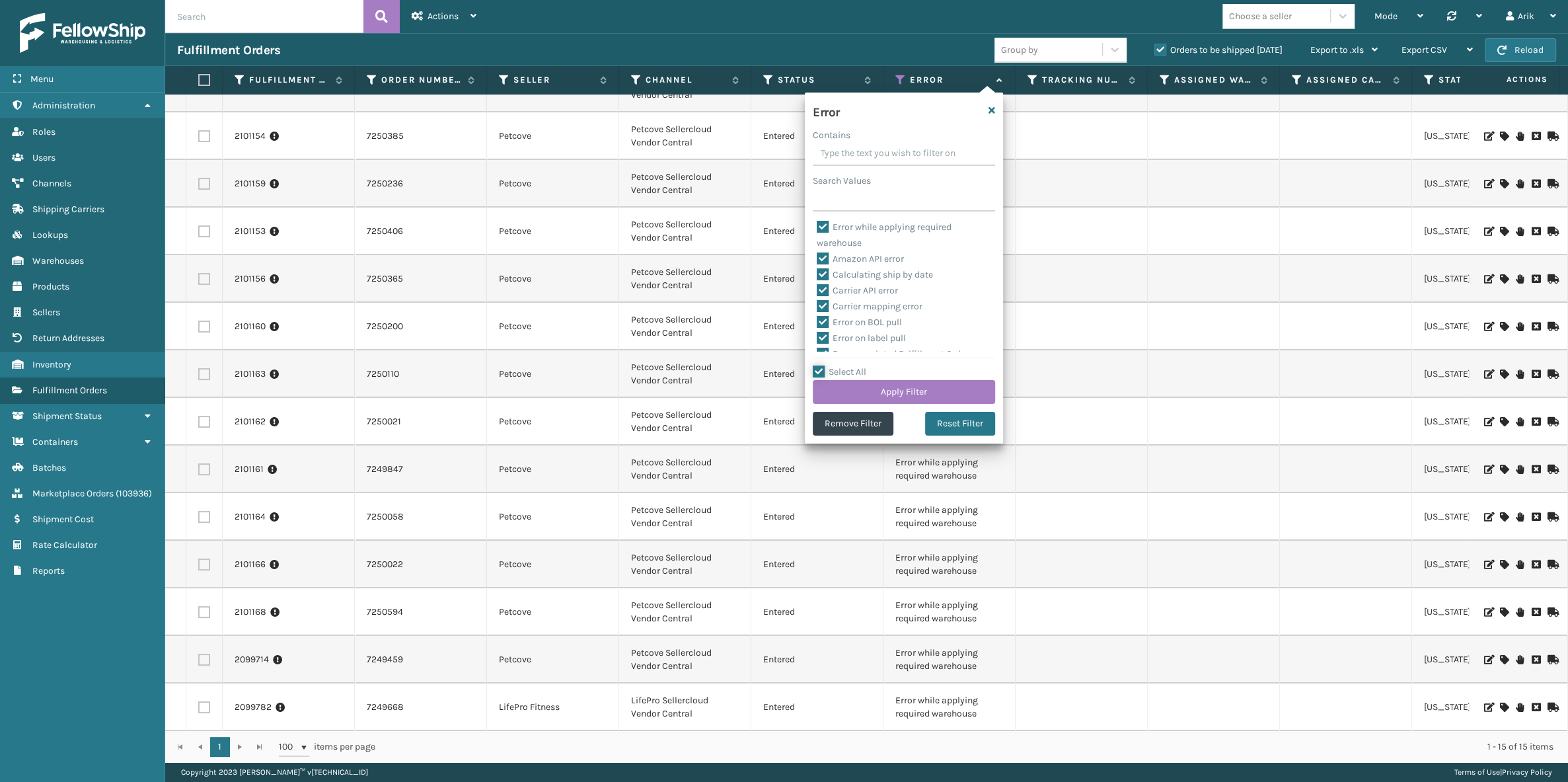
checkbox input "true"
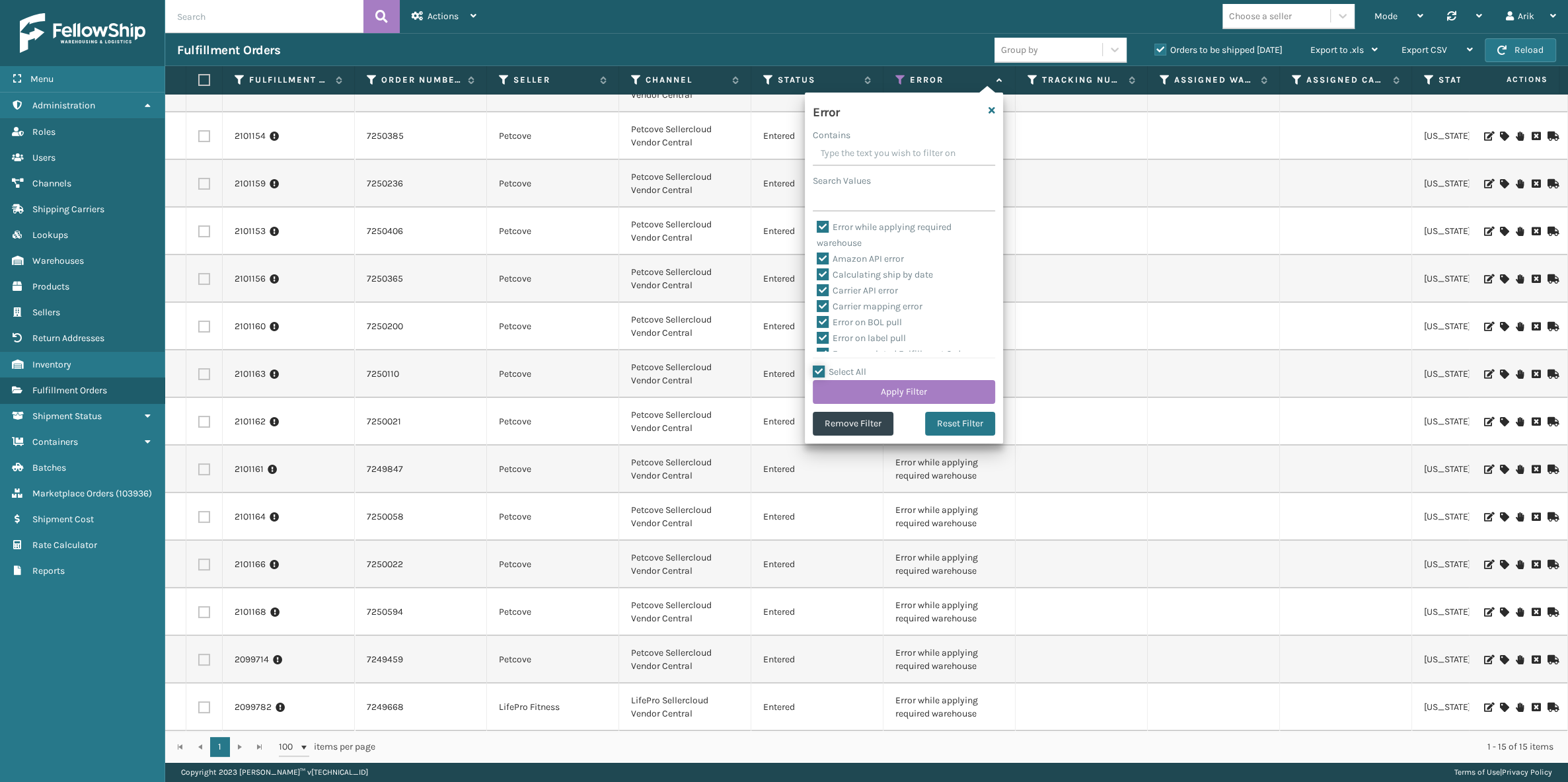
checkbox input "true"
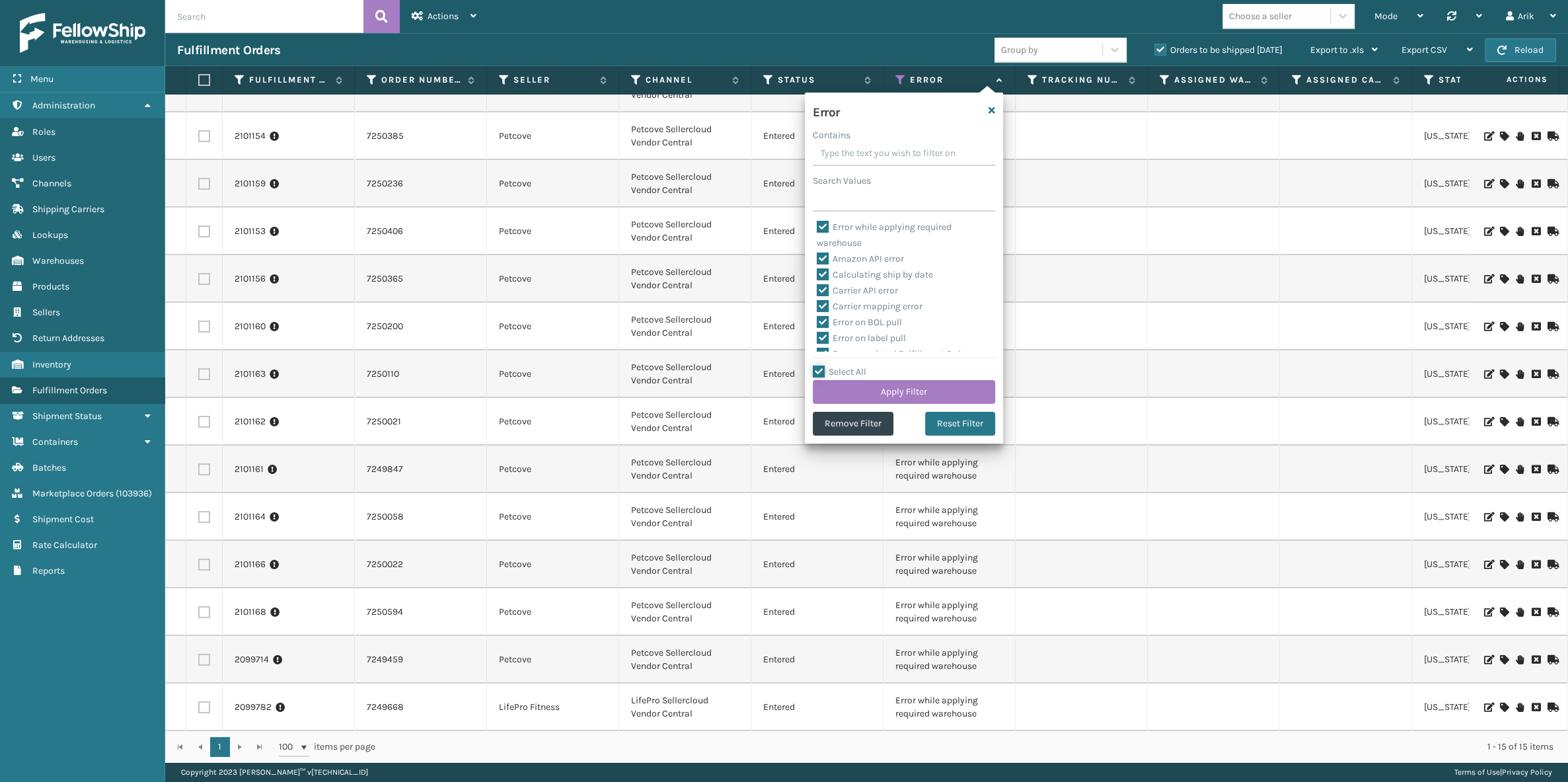
checkbox input "true"
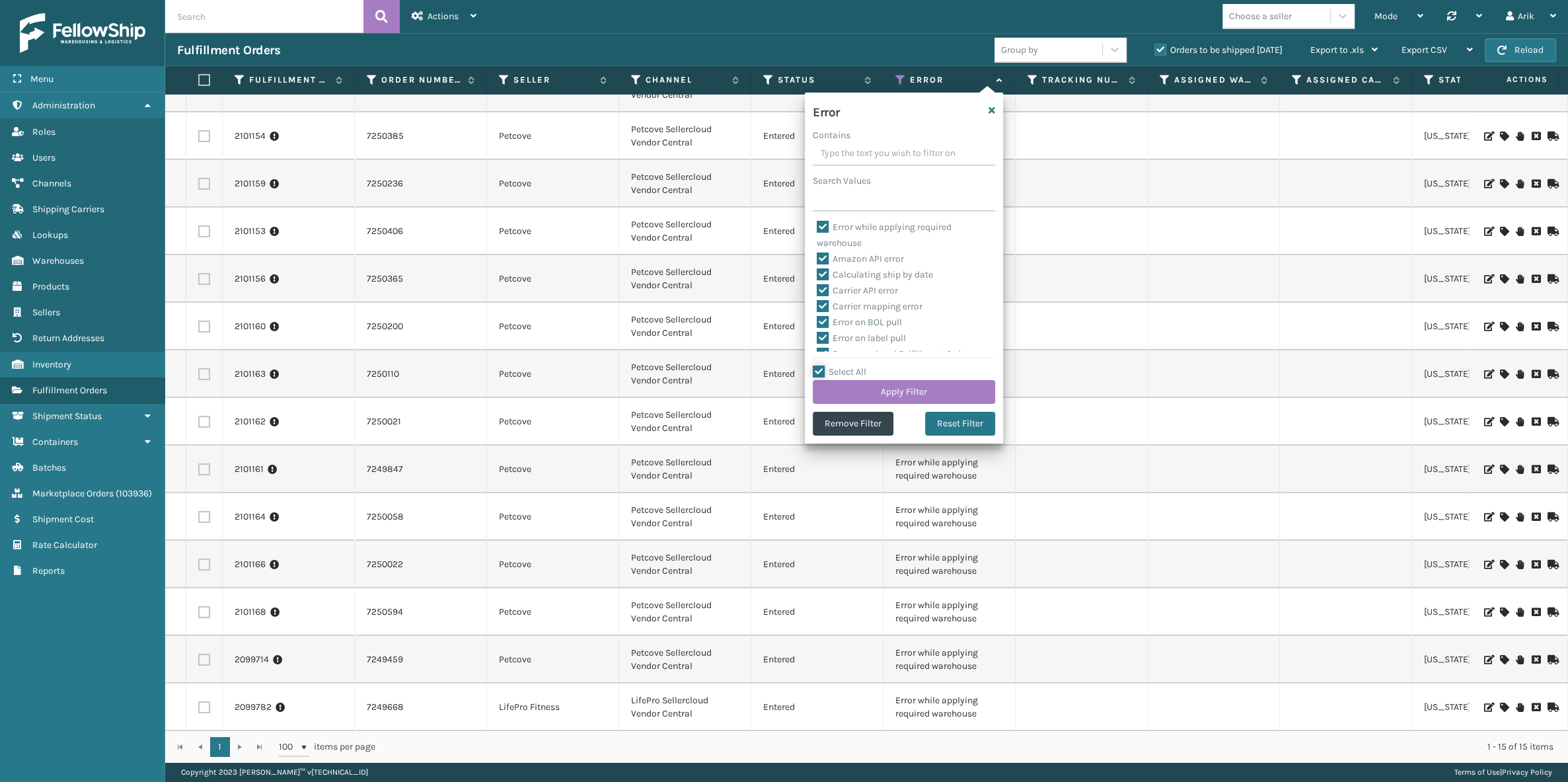
checkbox input "true"
click at [822, 223] on label "Error while applying required warehouse" at bounding box center [884, 235] width 134 height 27
click at [817, 223] on input "Error while applying required warehouse" at bounding box center [817, 224] width 1 height 9
checkbox input "false"
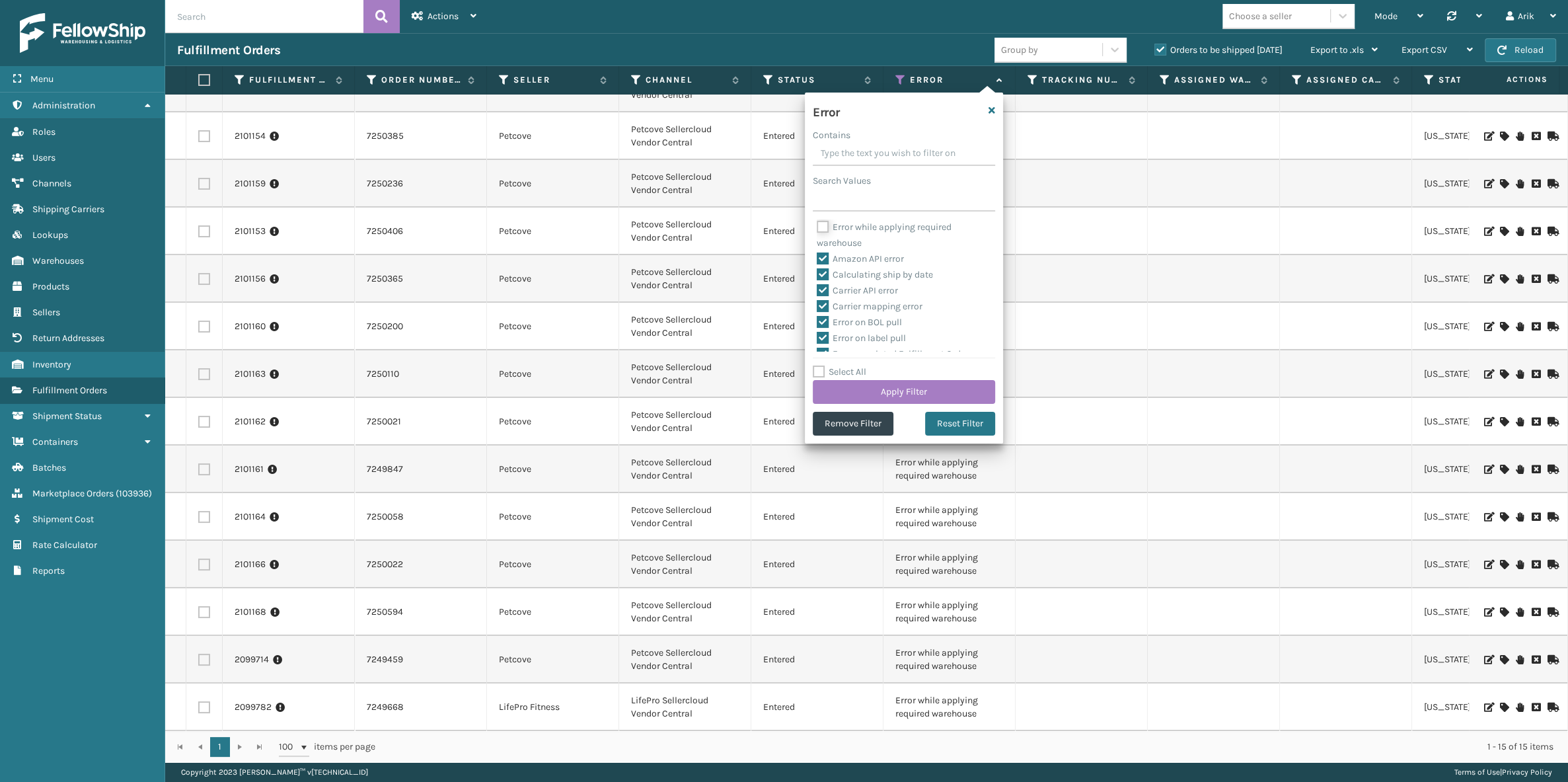
checkbox input "false"
click at [868, 395] on button "Apply Filter" at bounding box center [904, 392] width 183 height 24
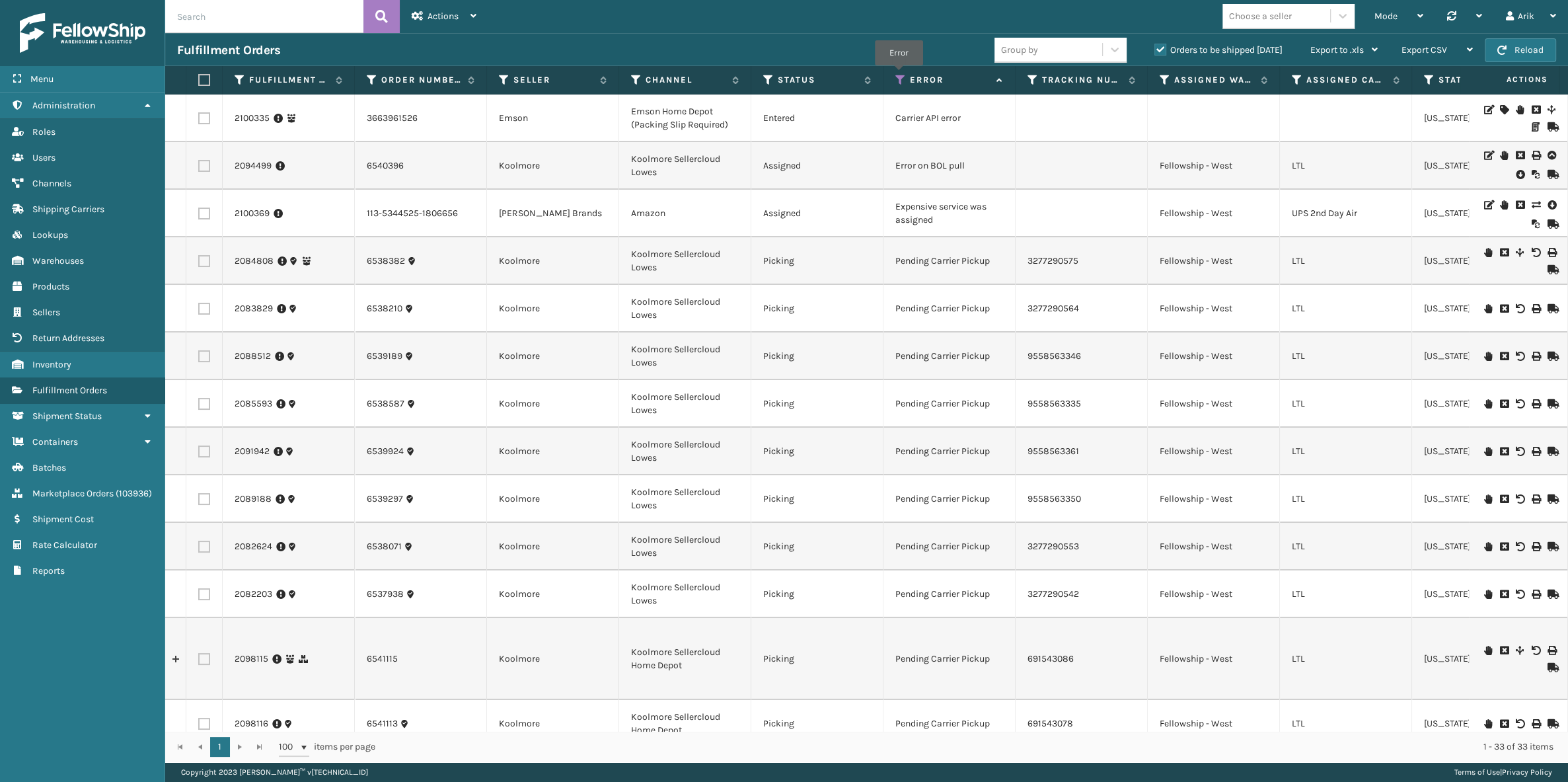
click at [899, 75] on icon at bounding box center [901, 80] width 10 height 12
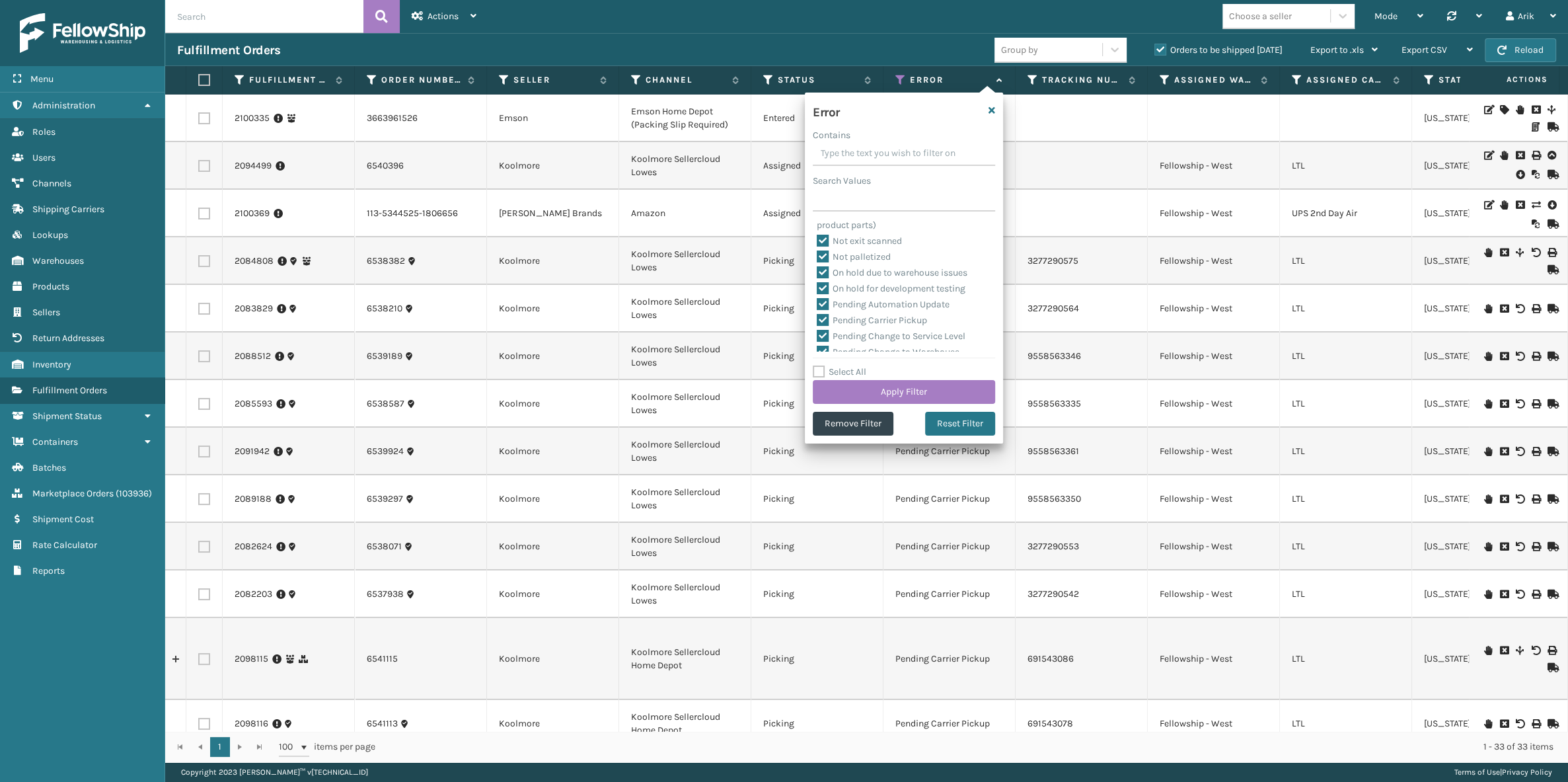
click at [825, 319] on label "Pending Carrier Pickup" at bounding box center [872, 320] width 110 height 11
click at [817, 319] on input "Pending Carrier Pickup" at bounding box center [817, 317] width 1 height 9
checkbox input "false"
click at [881, 394] on button "Apply Filter" at bounding box center [904, 392] width 183 height 24
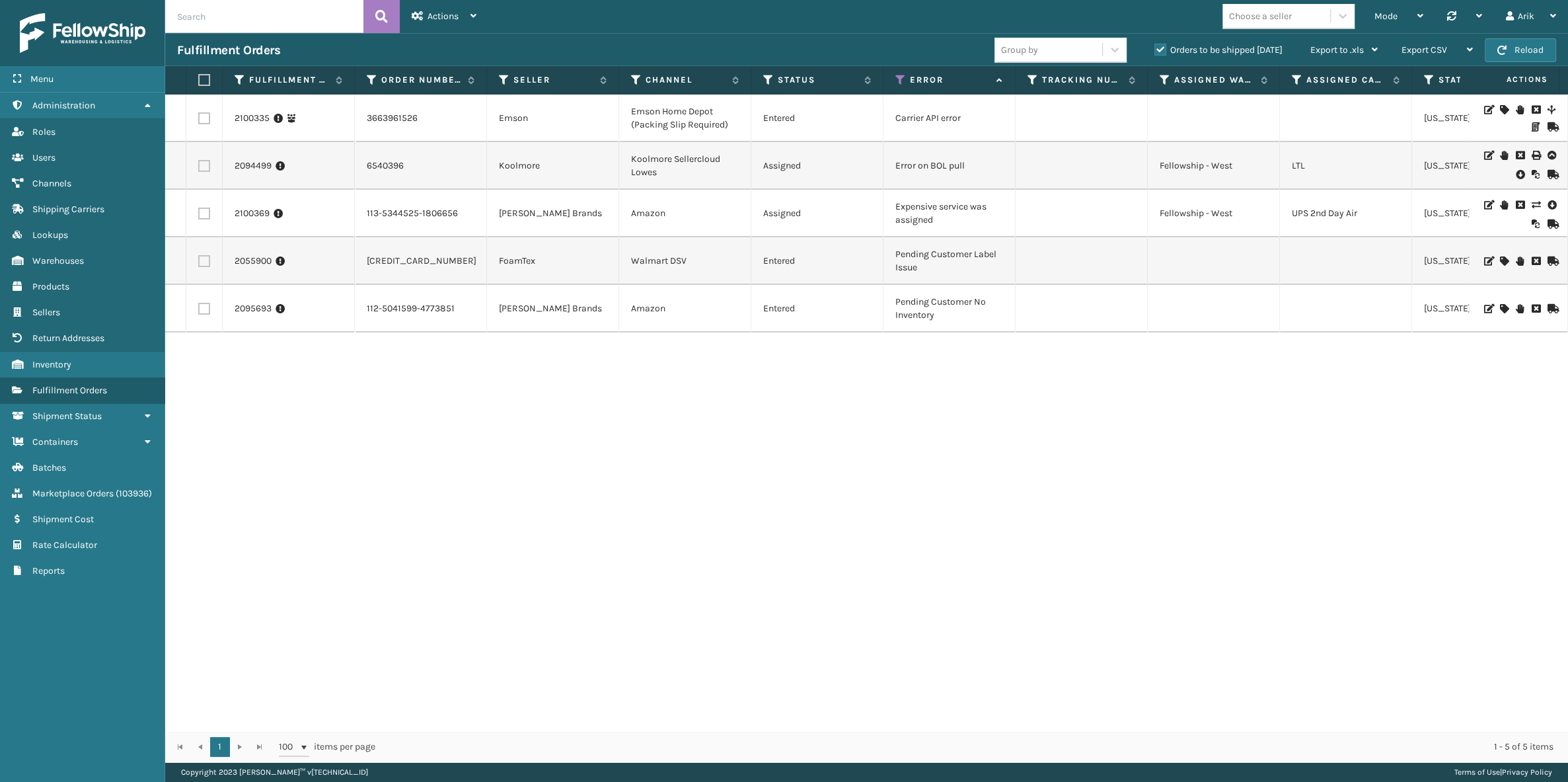
click at [915, 120] on td "Carrier API error" at bounding box center [949, 118] width 132 height 47
click at [251, 118] on link "2100335" at bounding box center [252, 118] width 35 height 13
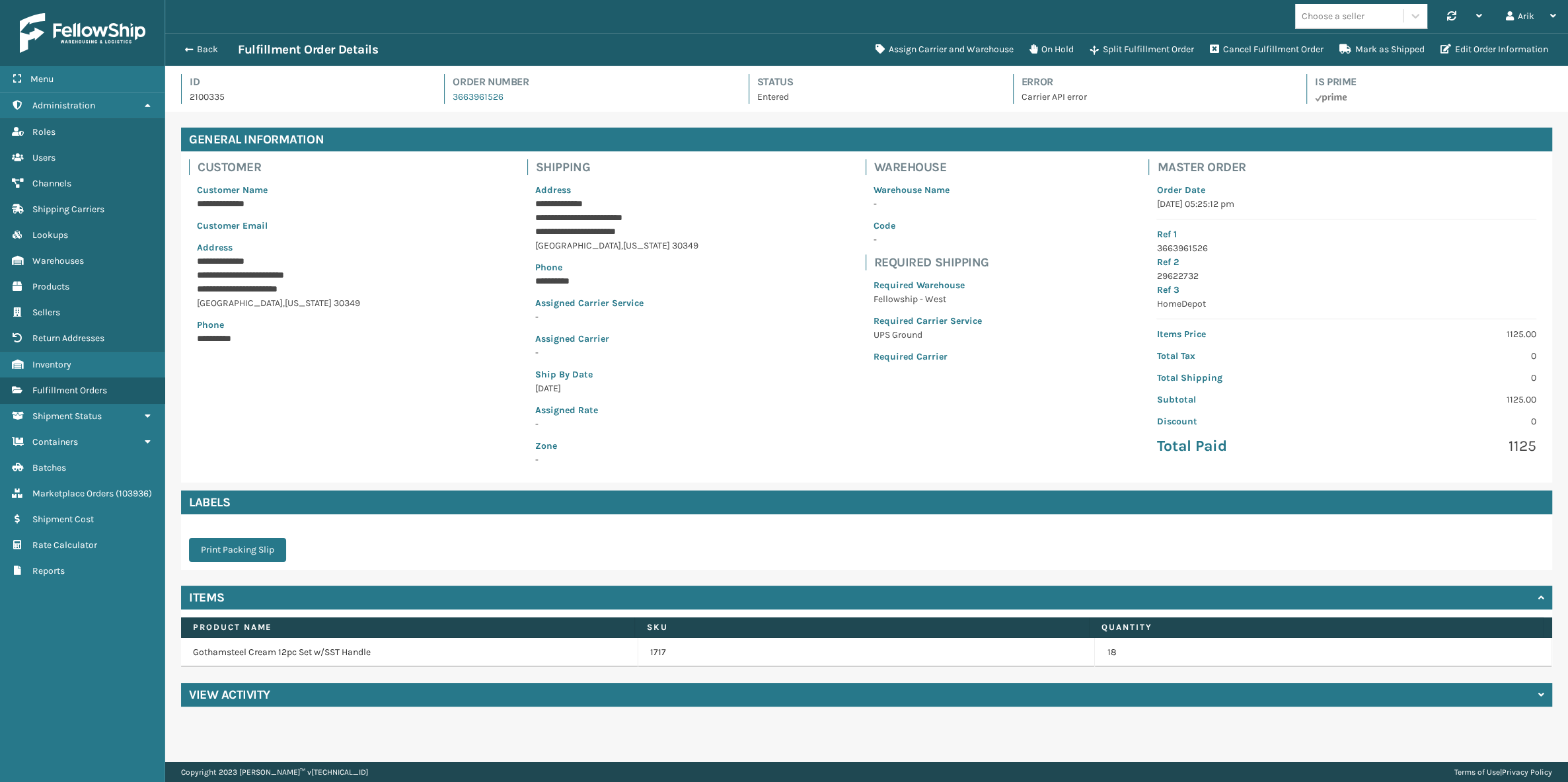
click at [1045, 96] on p "Carrier API error" at bounding box center [1152, 97] width 261 height 14
drag, startPoint x: 848, startPoint y: 294, endPoint x: 932, endPoint y: 295, distance: 84.0
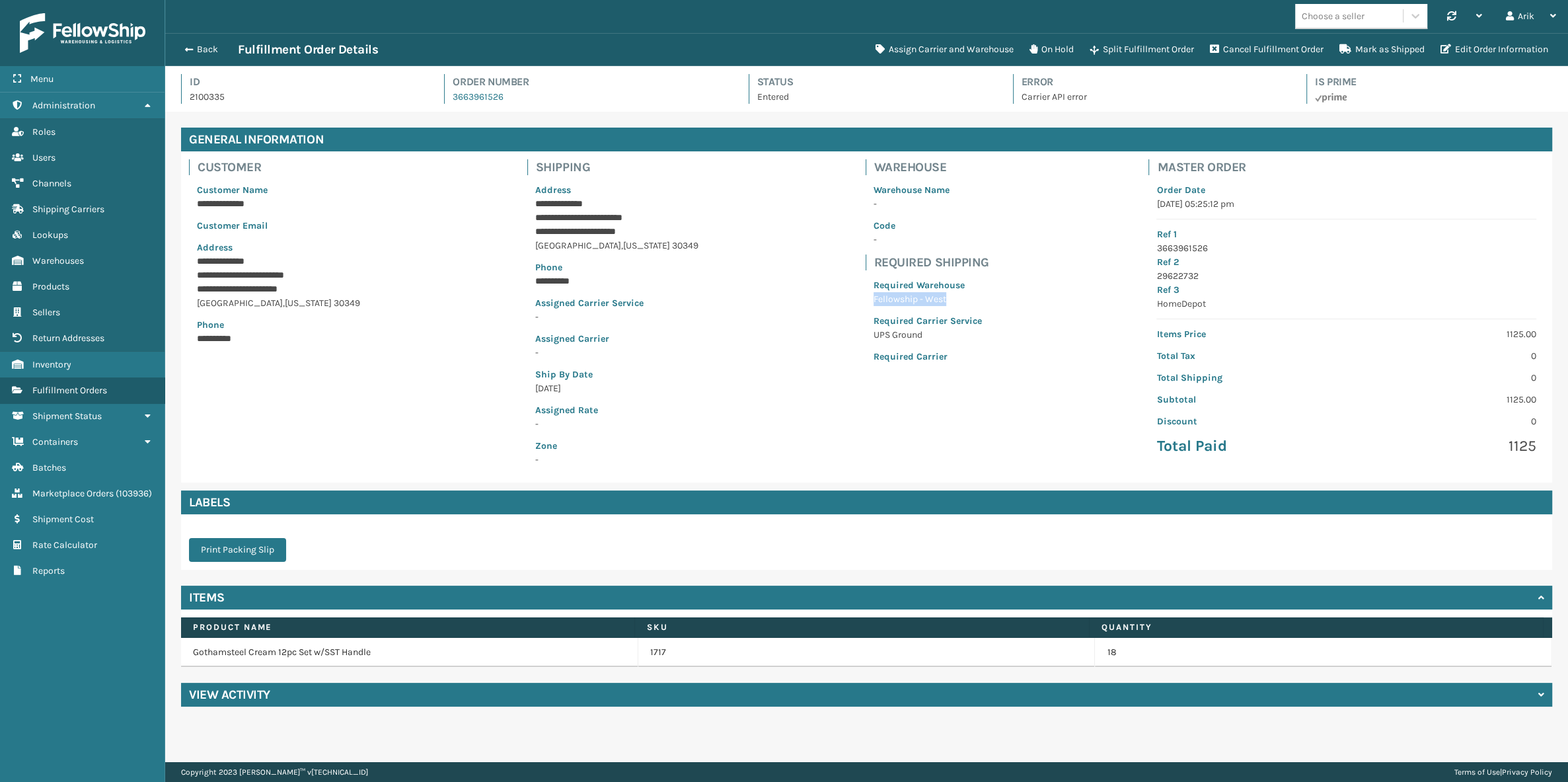
click at [932, 295] on p "Fellowship - West" at bounding box center [928, 299] width 109 height 14
click at [873, 332] on p "UPS Ground" at bounding box center [928, 335] width 109 height 14
click at [873, 333] on p "UPS Ground" at bounding box center [928, 335] width 109 height 14
click at [191, 46] on span "button" at bounding box center [186, 49] width 8 height 9
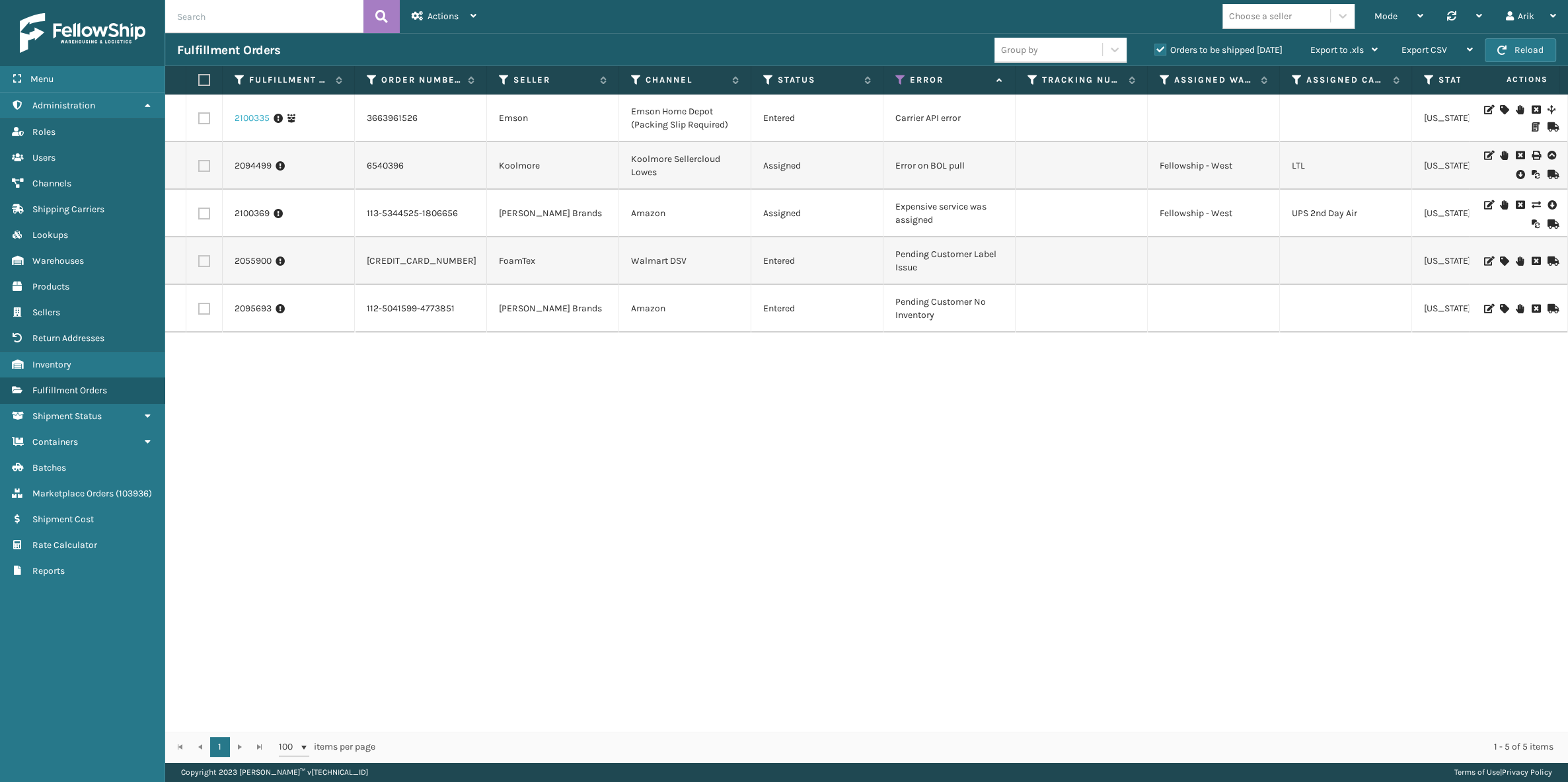
click at [248, 118] on link "2100335" at bounding box center [252, 118] width 35 height 13
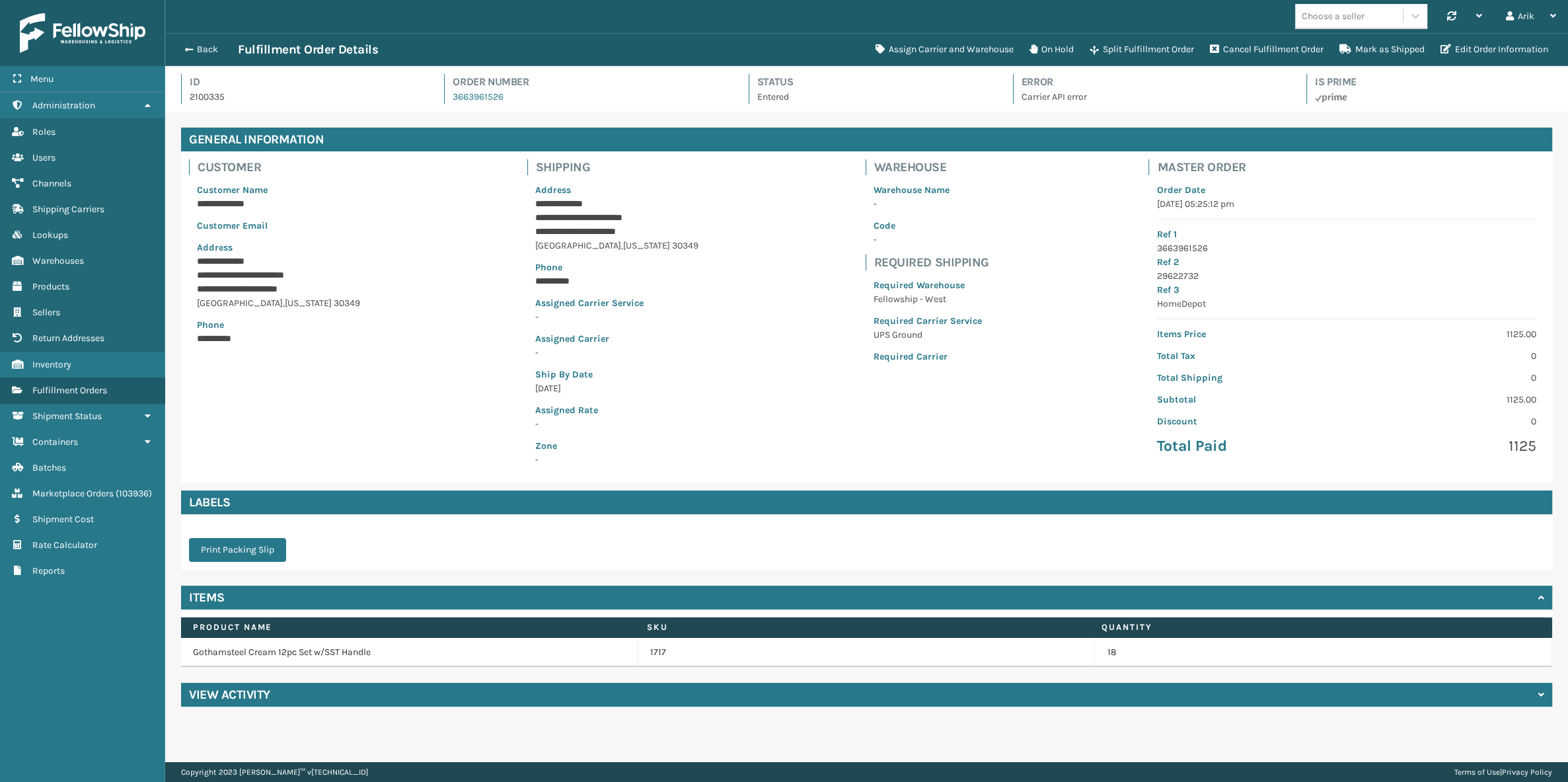
scroll to position [32, 1402]
click at [944, 41] on button "Assign Carrier and Warehouse" at bounding box center [945, 49] width 154 height 27
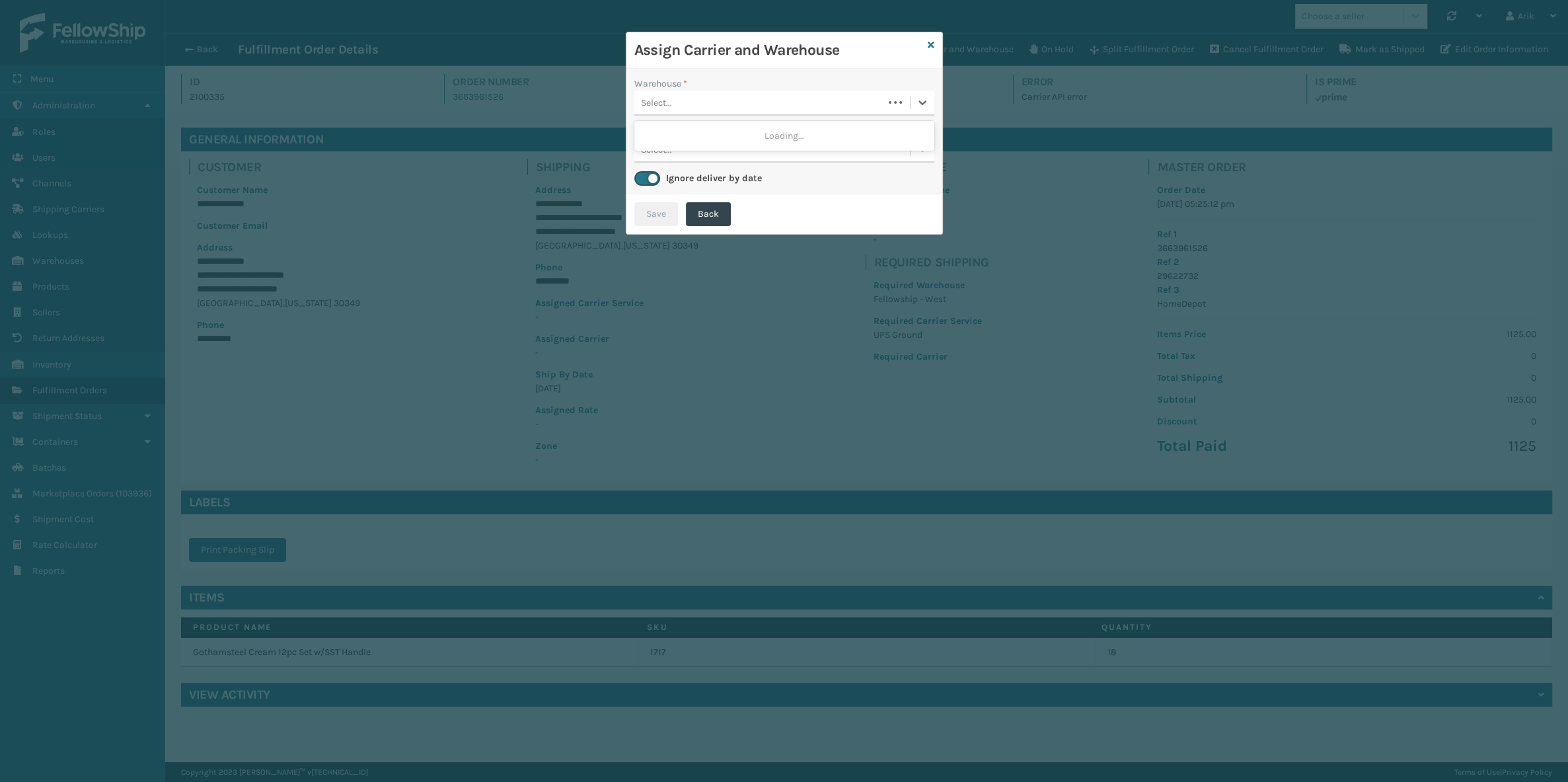
click at [668, 104] on div "Select..." at bounding box center [657, 103] width 31 height 14
click at [952, 27] on div "Assign Carrier and Warehouse Warehouse * option Fellowship - West focused, 1 of…" at bounding box center [784, 391] width 1568 height 782
click at [930, 42] on icon at bounding box center [931, 45] width 7 height 9
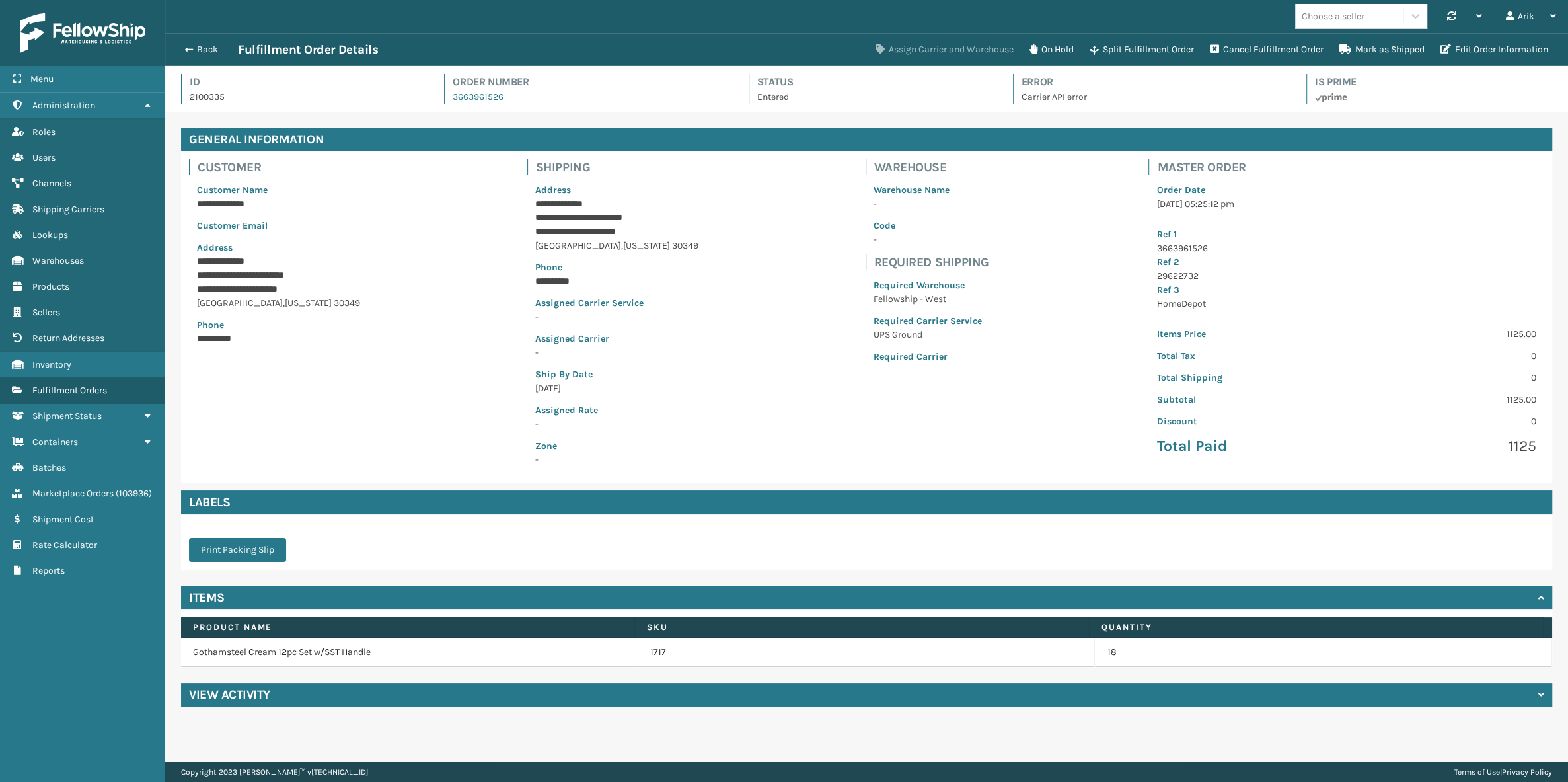
click at [938, 52] on button "Assign Carrier and Warehouse" at bounding box center [945, 49] width 154 height 27
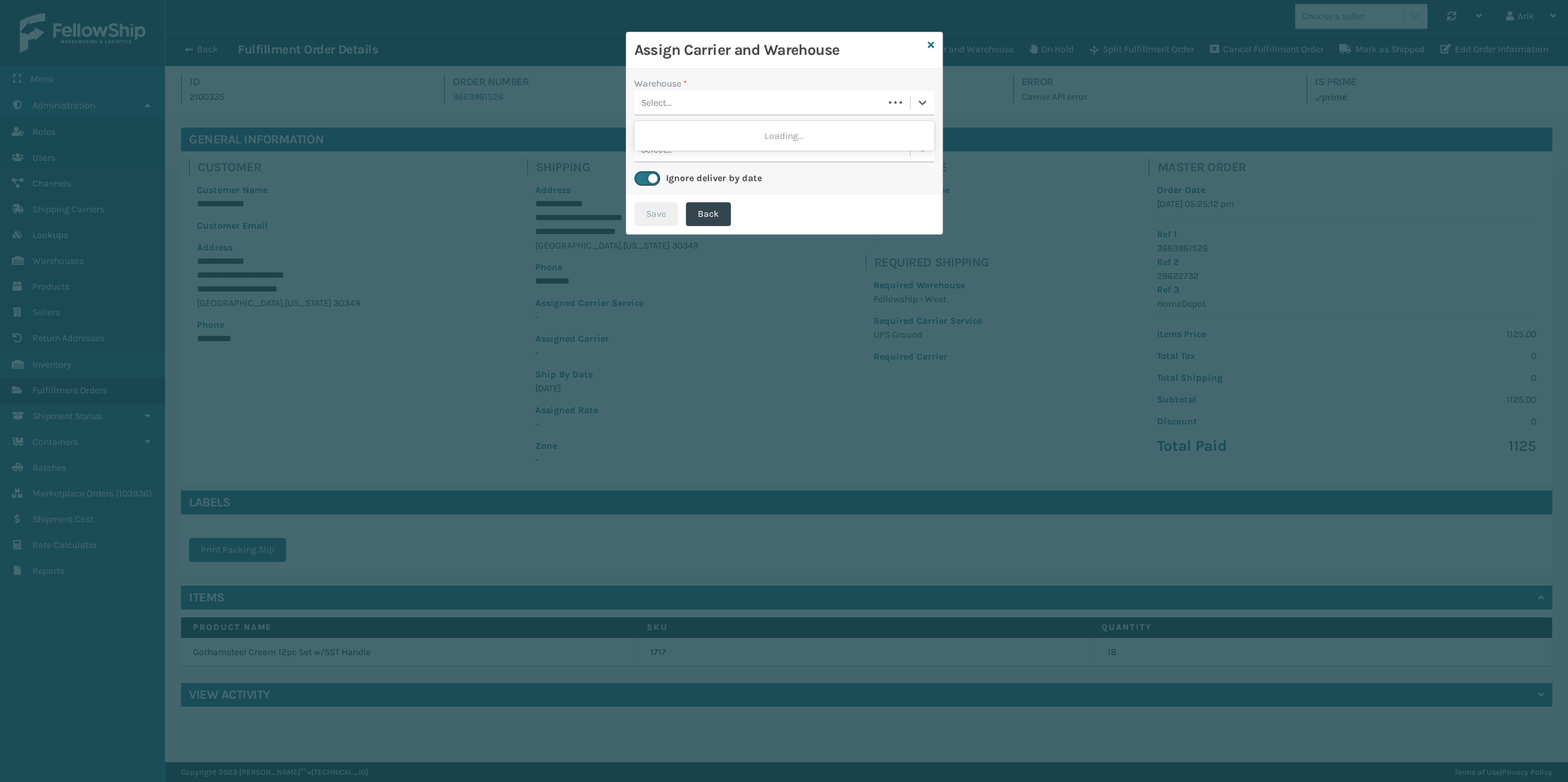
click at [696, 97] on div "Select..." at bounding box center [759, 103] width 249 height 22
click at [668, 137] on div "Fellowship - West" at bounding box center [784, 135] width 300 height 24
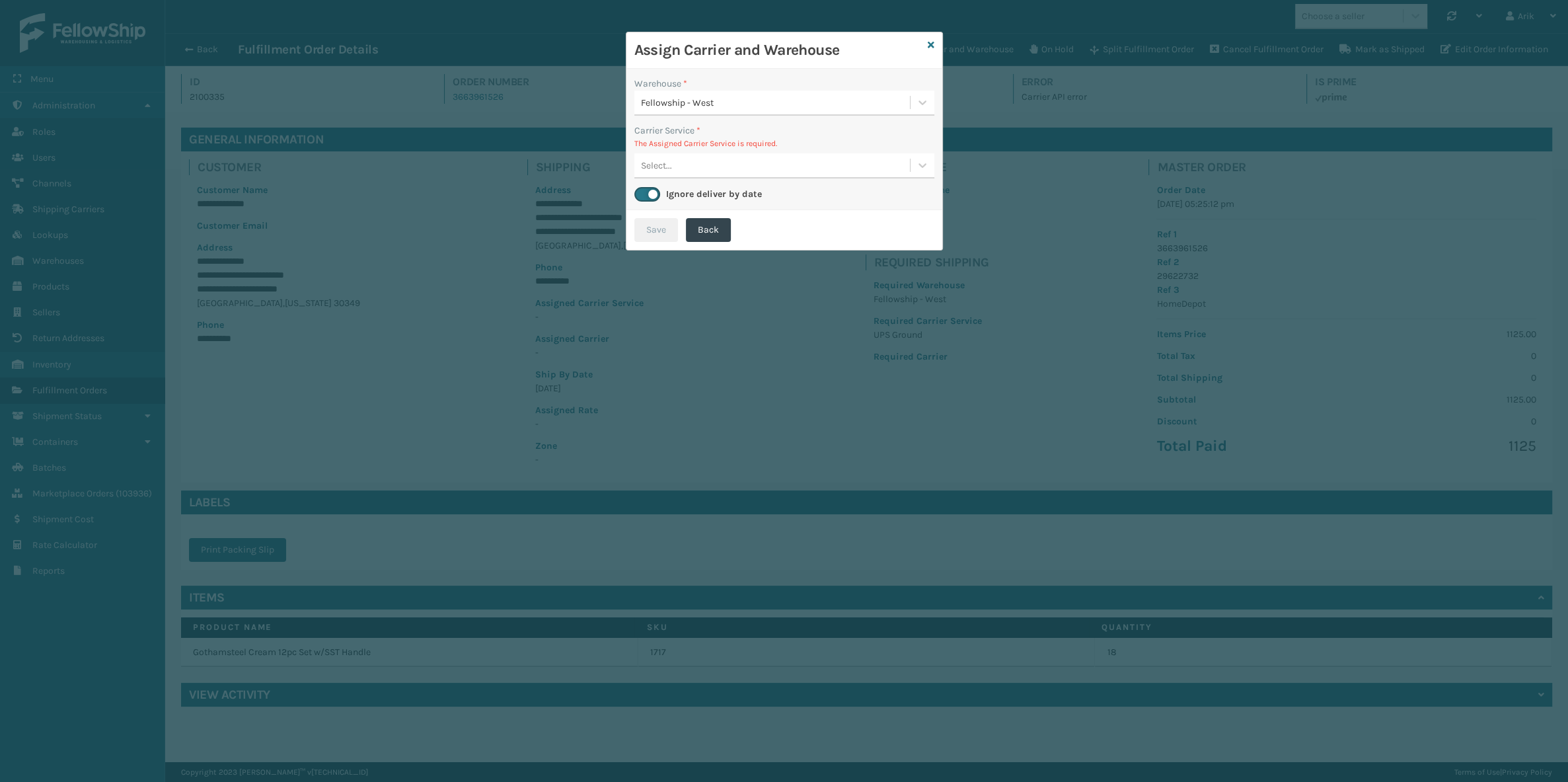
click at [698, 166] on div "Select..." at bounding box center [772, 165] width 276 height 22
click at [928, 41] on icon at bounding box center [931, 45] width 7 height 9
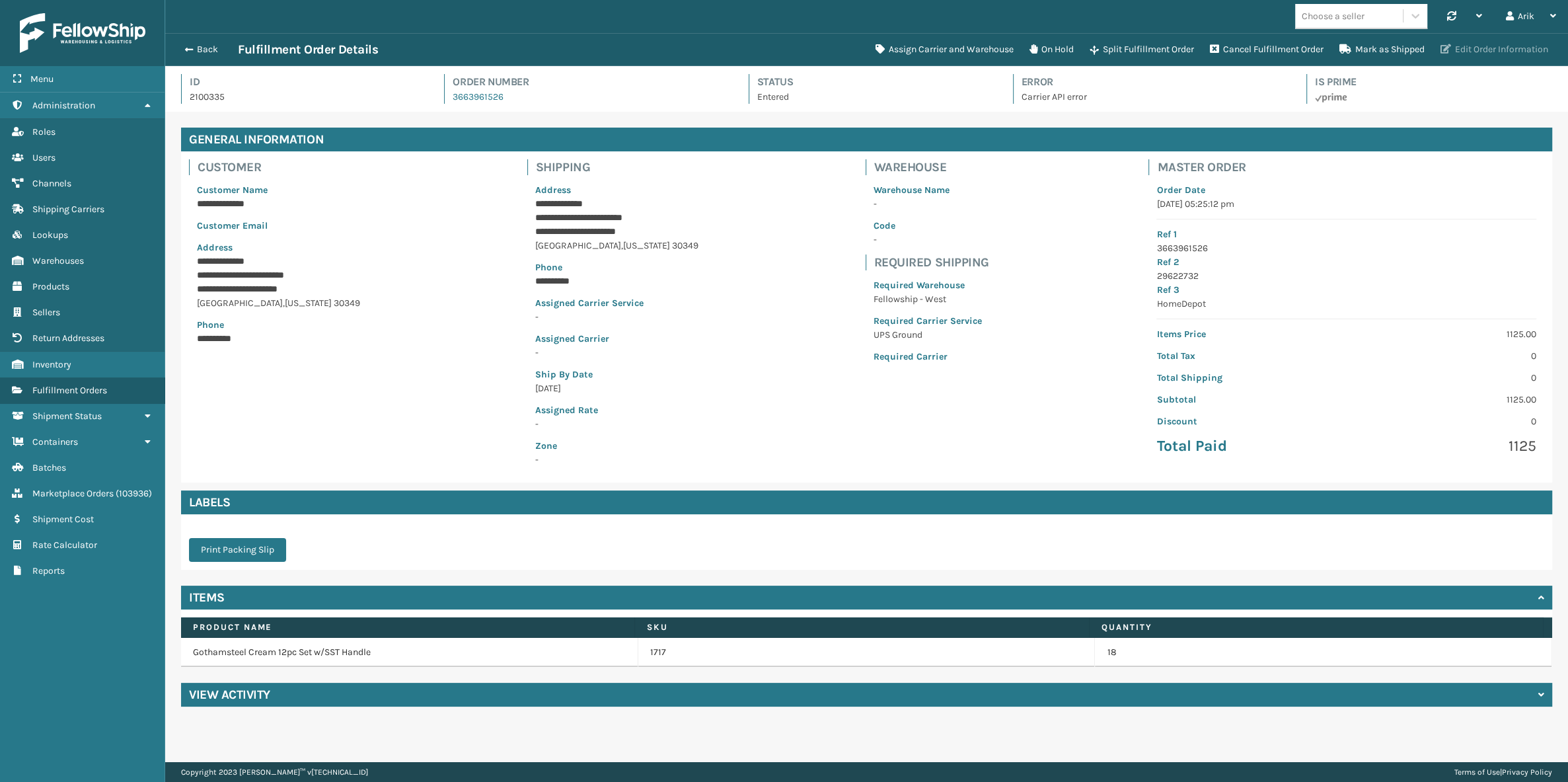
click at [1480, 49] on button "Edit Order Information" at bounding box center [1494, 49] width 123 height 27
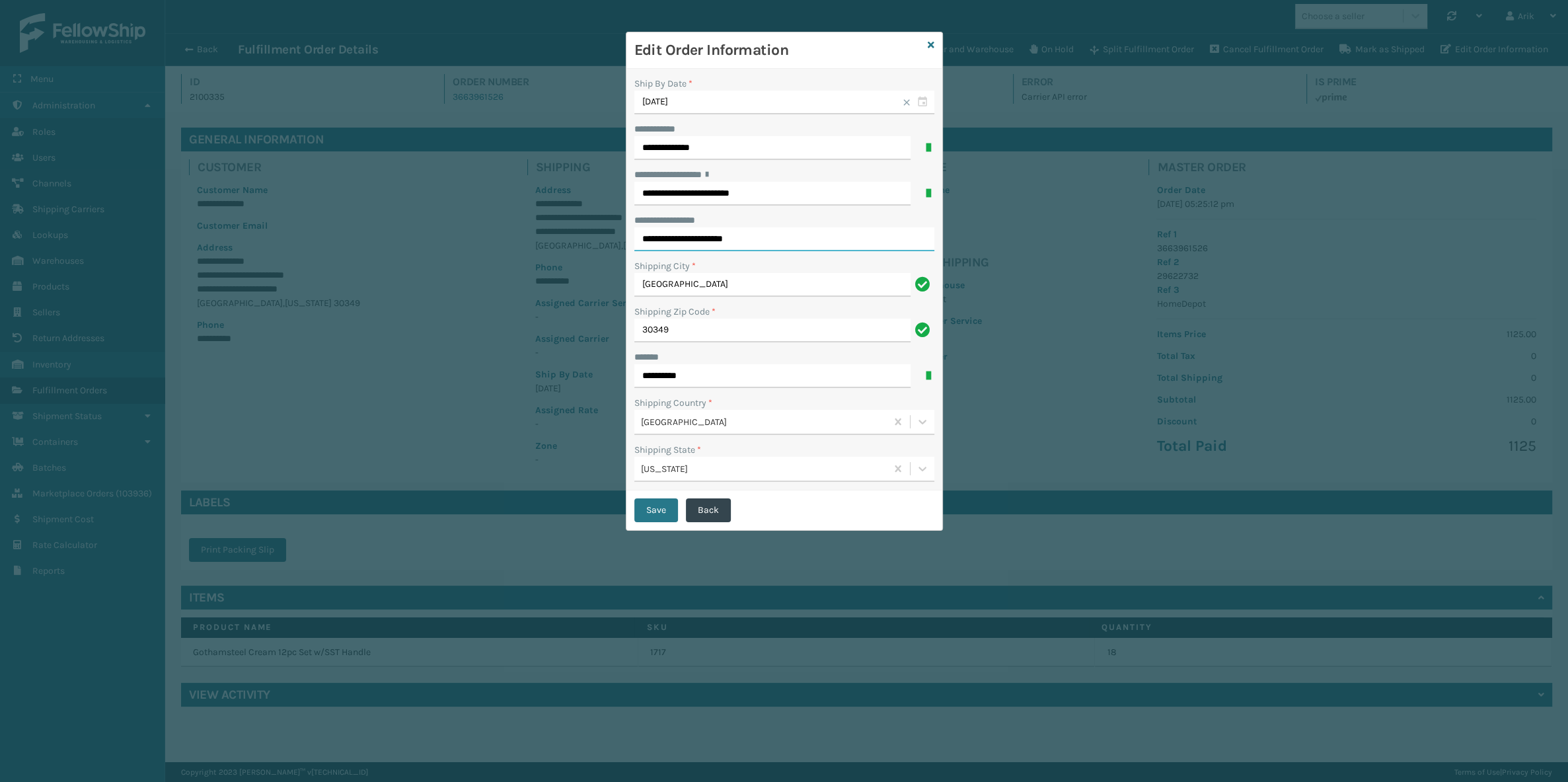
click at [762, 241] on input "**********" at bounding box center [784, 240] width 300 height 24
click at [773, 191] on input "**********" at bounding box center [772, 194] width 276 height 24
drag, startPoint x: 800, startPoint y: 194, endPoint x: 616, endPoint y: 192, distance: 184.0
click at [616, 192] on div "**********" at bounding box center [784, 391] width 1568 height 782
click at [672, 191] on input "**********" at bounding box center [772, 194] width 276 height 24
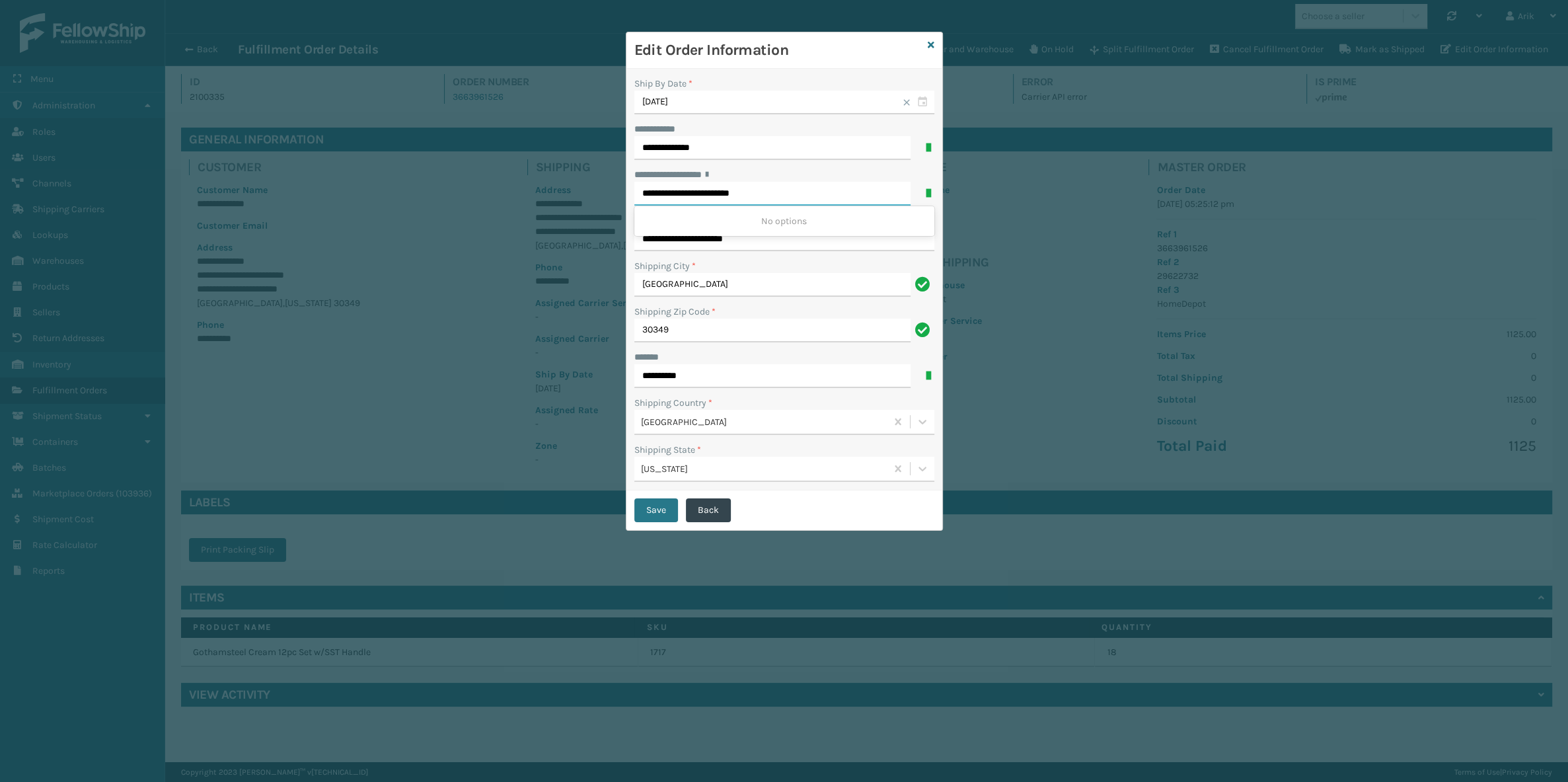
click at [661, 190] on input "**********" at bounding box center [772, 194] width 276 height 24
click at [662, 194] on input "**********" at bounding box center [772, 194] width 276 height 24
drag, startPoint x: 727, startPoint y: 192, endPoint x: 893, endPoint y: 183, distance: 166.2
click at [878, 186] on input "**********" at bounding box center [772, 194] width 276 height 24
click at [771, 191] on input "**********" at bounding box center [772, 194] width 276 height 24
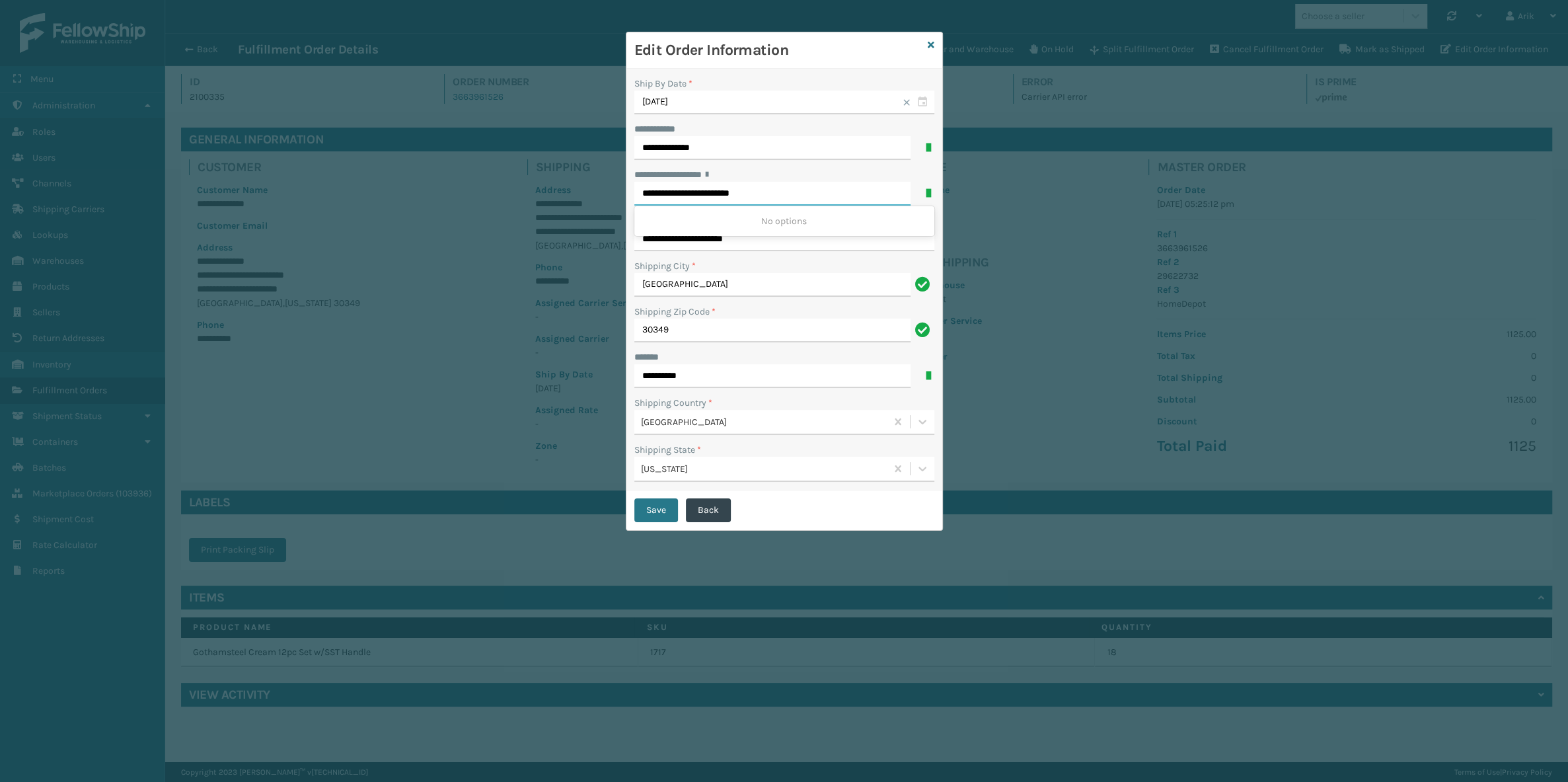
click at [729, 191] on input "**********" at bounding box center [772, 194] width 276 height 24
click at [729, 191] on input "**********" at bounding box center [772, 194] width 276 height 24
click at [765, 191] on input "**********" at bounding box center [772, 194] width 276 height 24
drag, startPoint x: 755, startPoint y: 238, endPoint x: 709, endPoint y: 216, distance: 51.0
click at [597, 240] on div "**********" at bounding box center [784, 391] width 1568 height 782
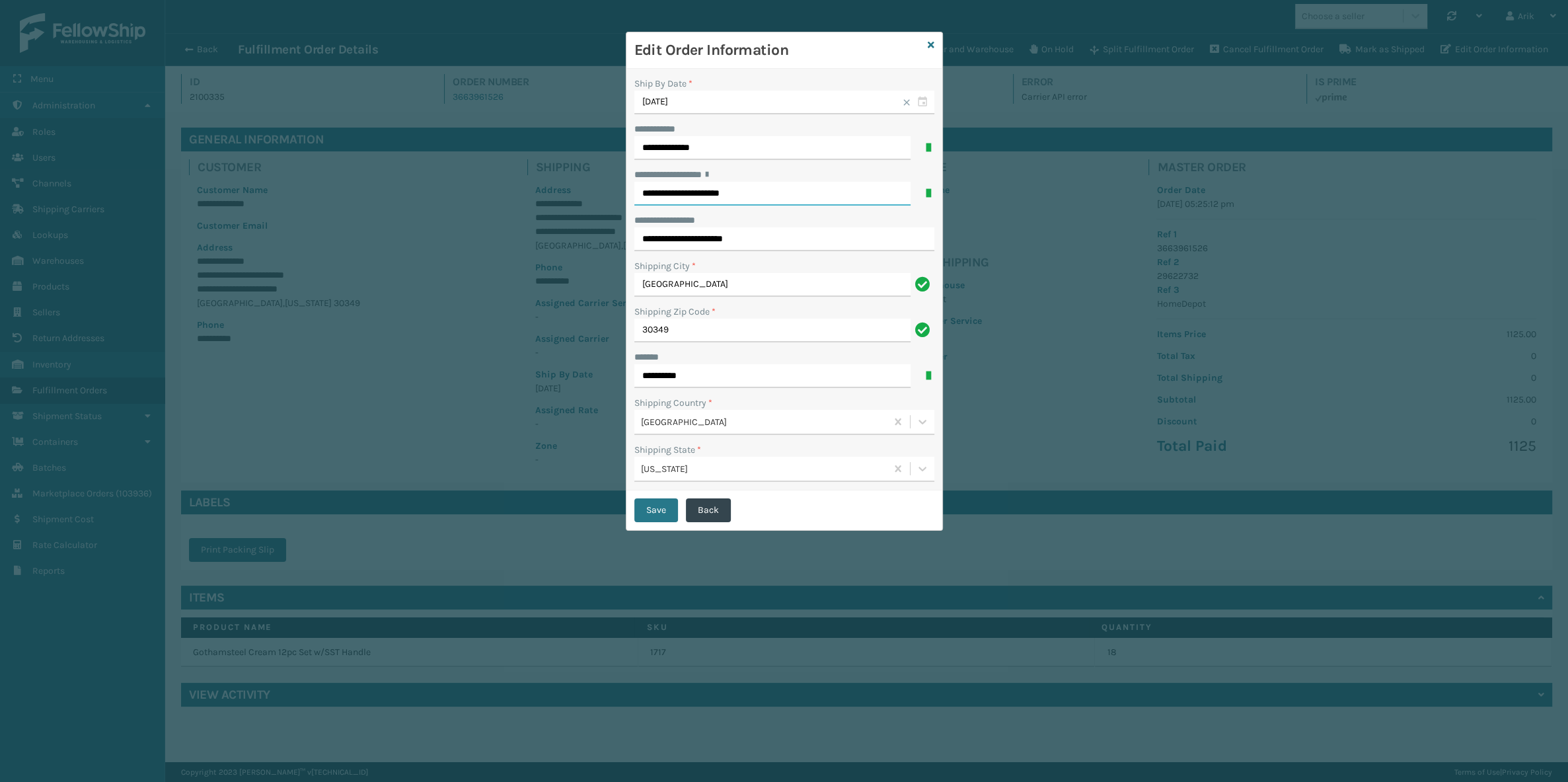
click at [772, 192] on input "**********" at bounding box center [772, 194] width 276 height 24
click at [789, 217] on div "[STREET_ADDRESS]" at bounding box center [784, 221] width 300 height 24
type input "**********"
type input "[GEOGRAPHIC_DATA]"
type input "30349-1825"
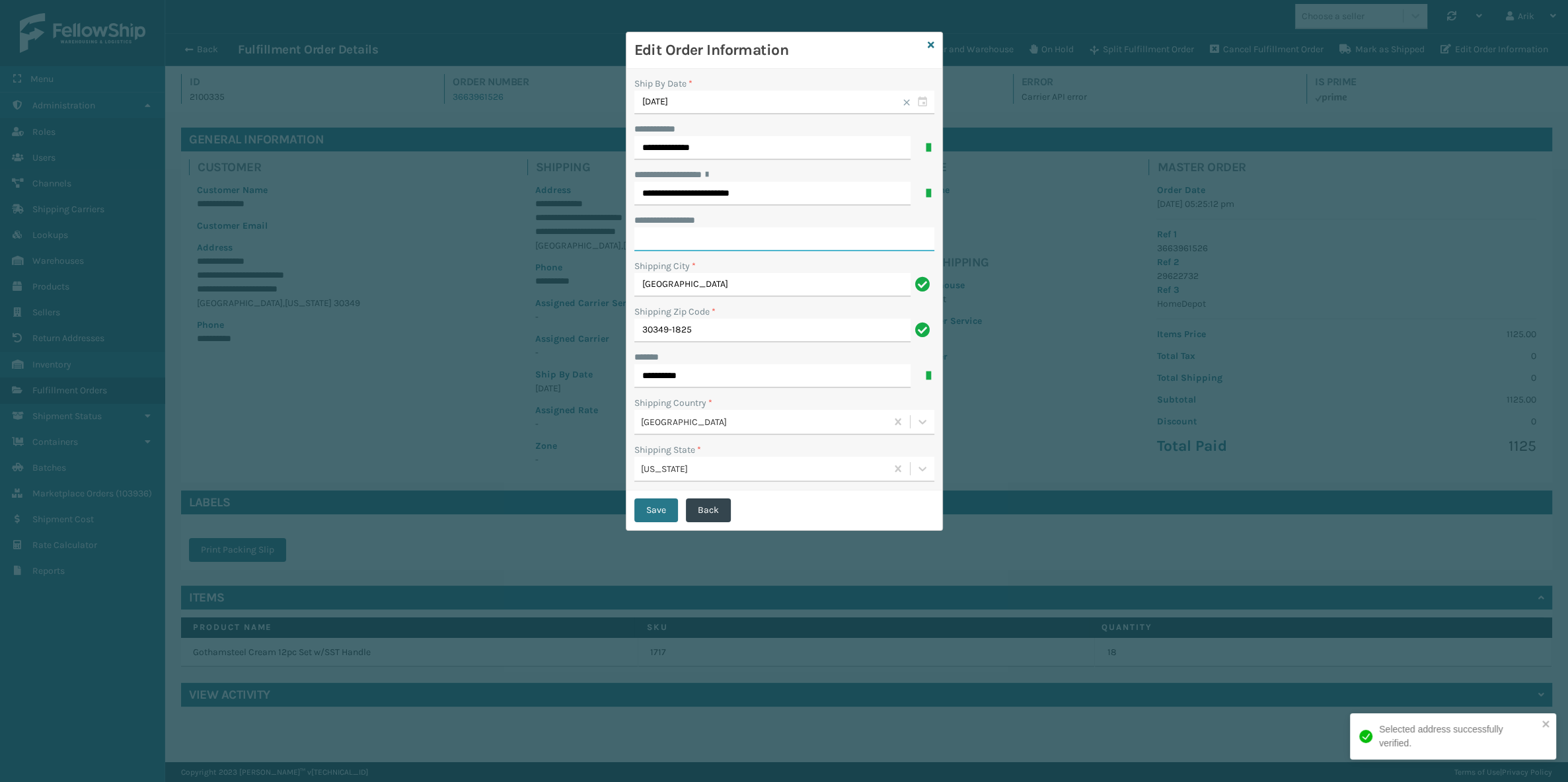
click at [700, 237] on input "**********" at bounding box center [784, 240] width 300 height 24
paste input "**********"
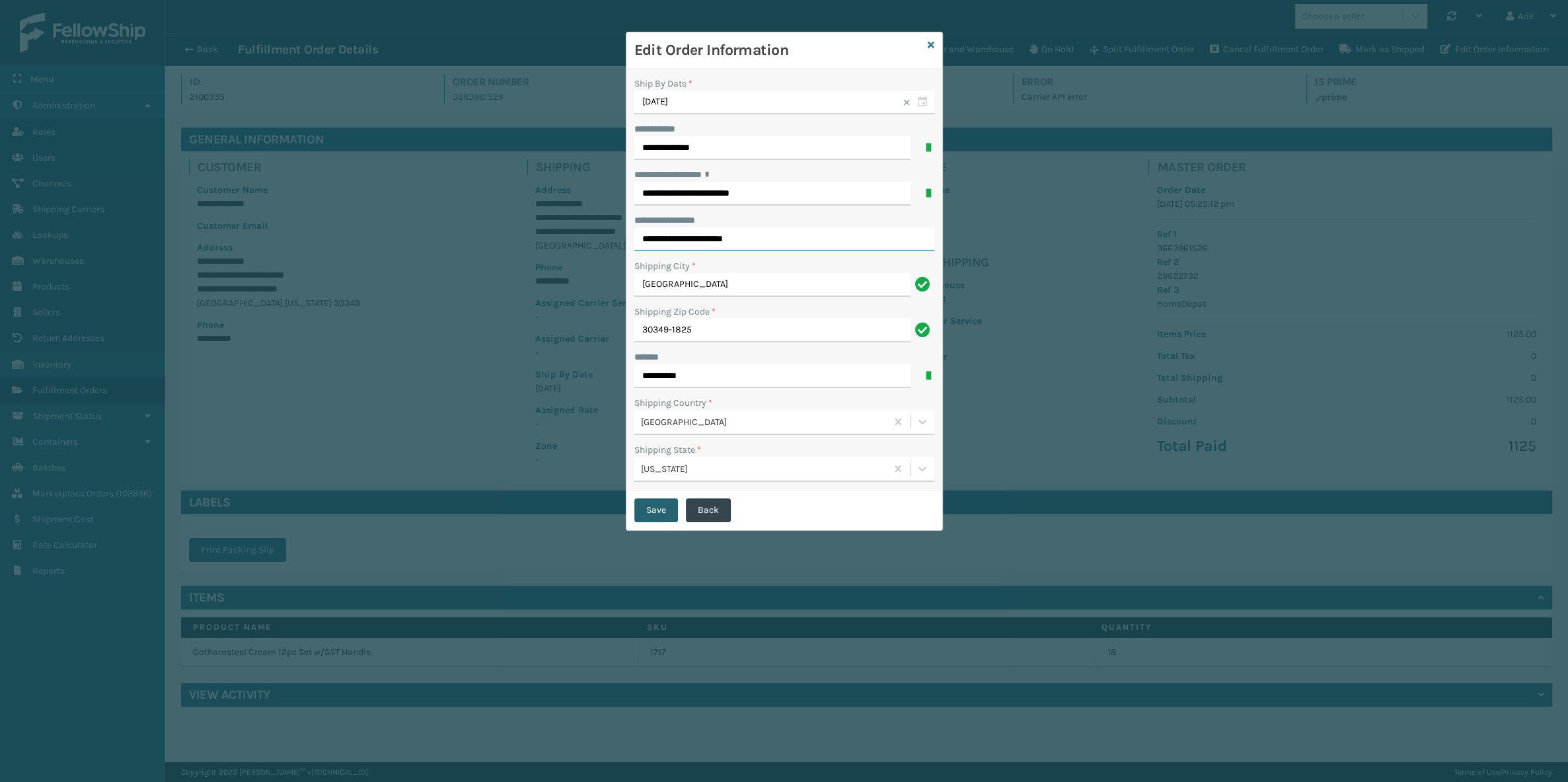
type input "**********"
click at [650, 512] on button "Save" at bounding box center [656, 510] width 44 height 24
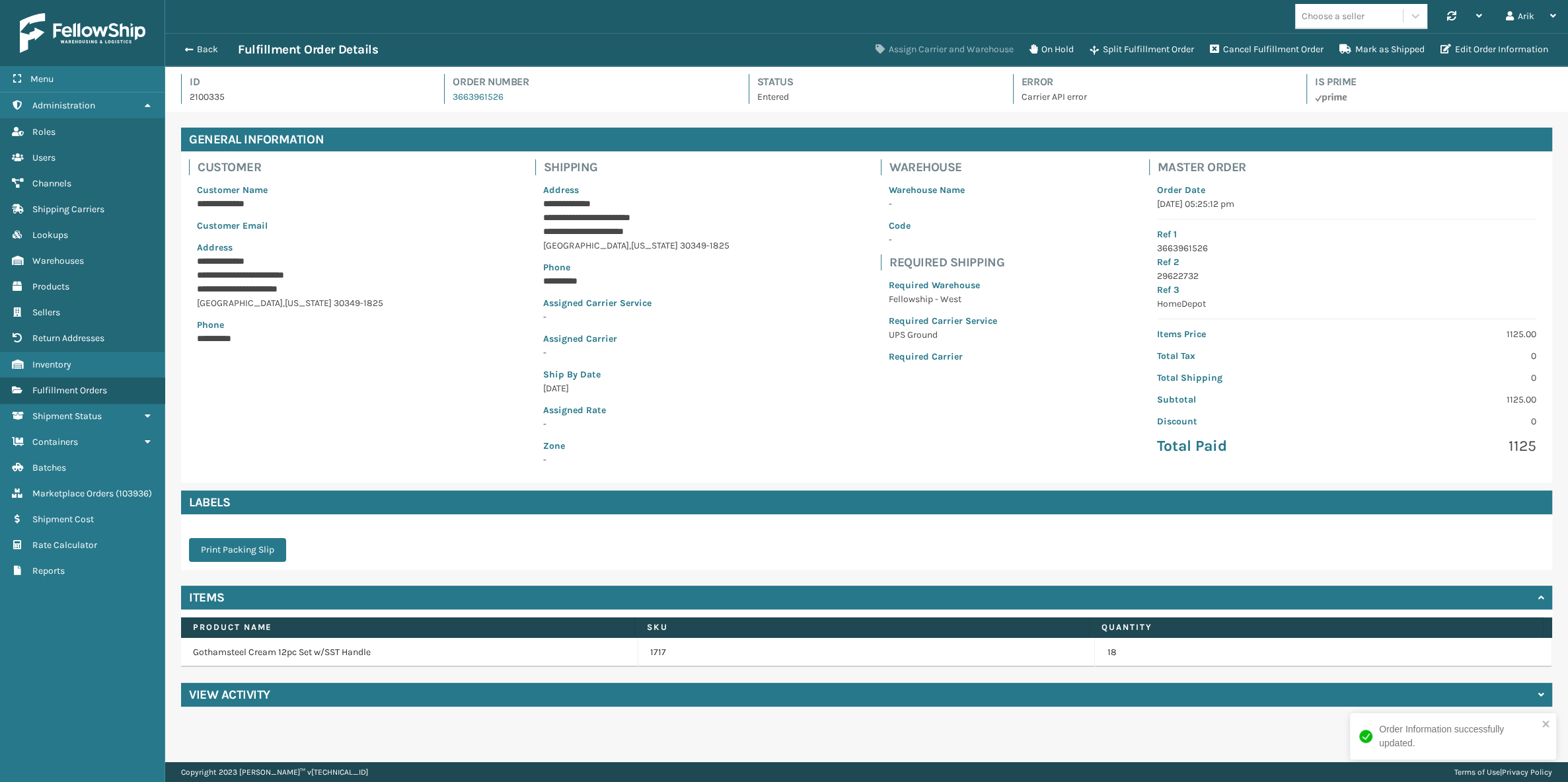
click at [934, 52] on button "Assign Carrier and Warehouse" at bounding box center [945, 49] width 154 height 27
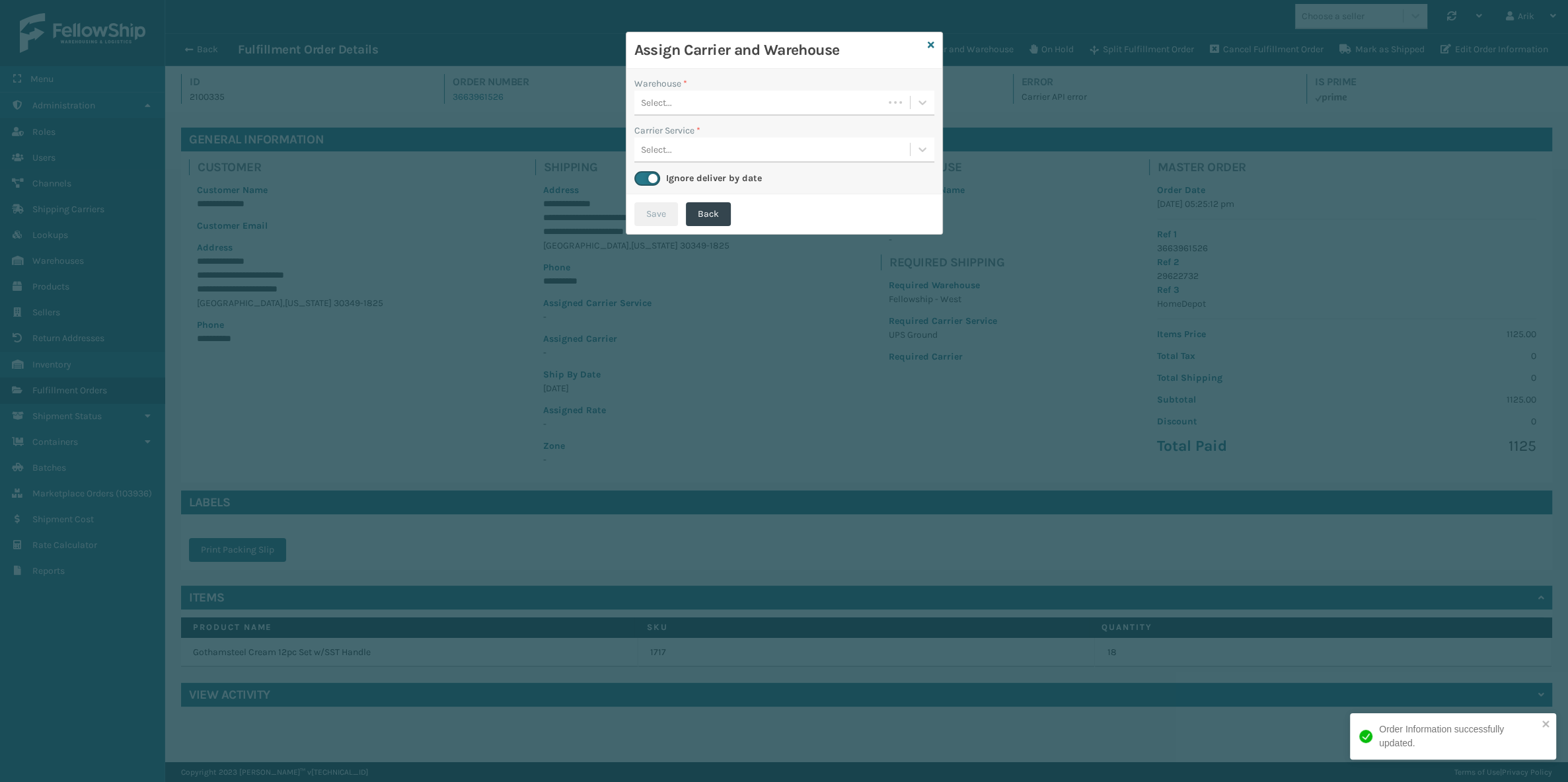
click at [779, 102] on div "Select..." at bounding box center [759, 103] width 249 height 22
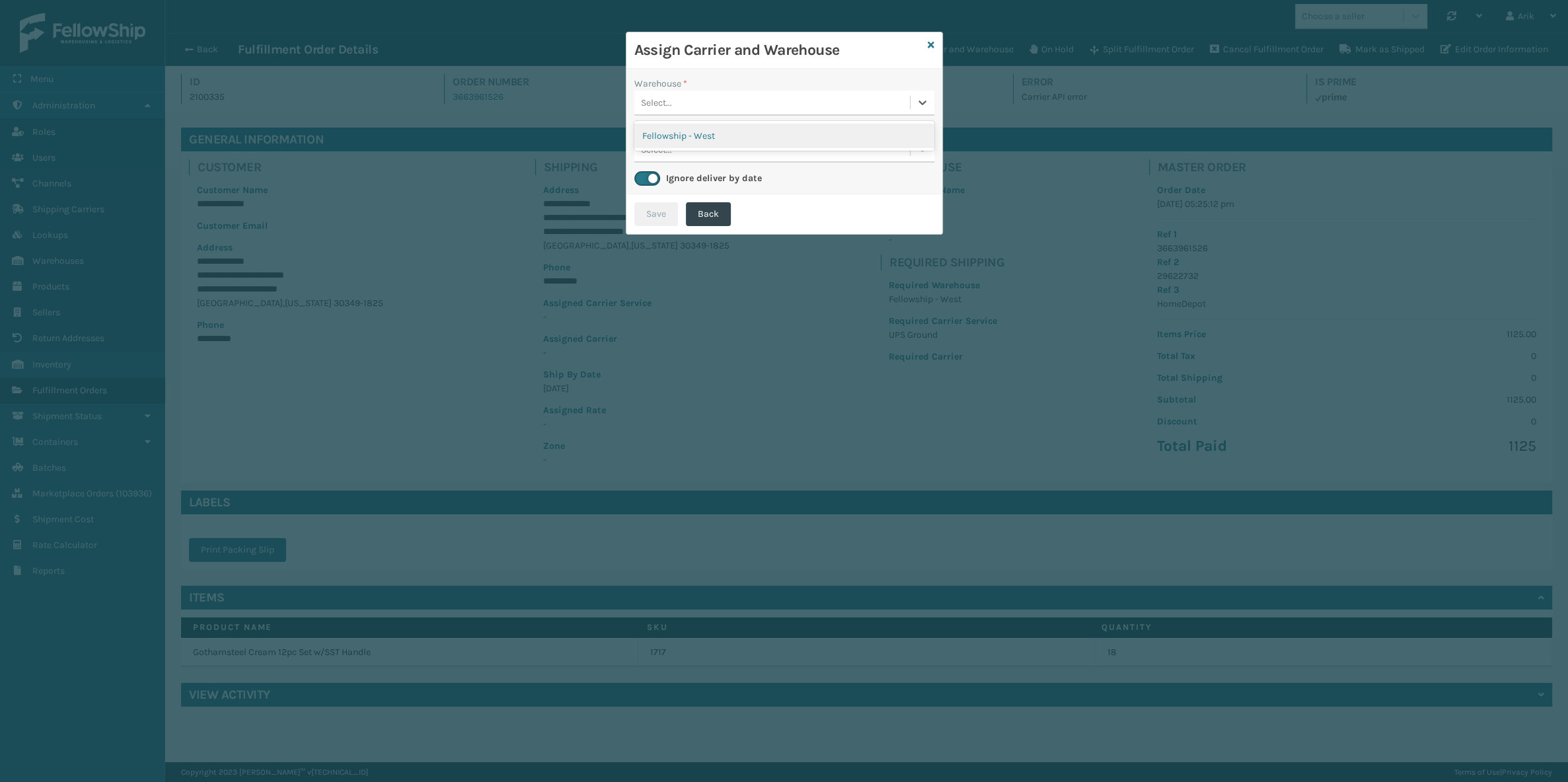
click at [740, 132] on div "Fellowship - West" at bounding box center [784, 135] width 300 height 24
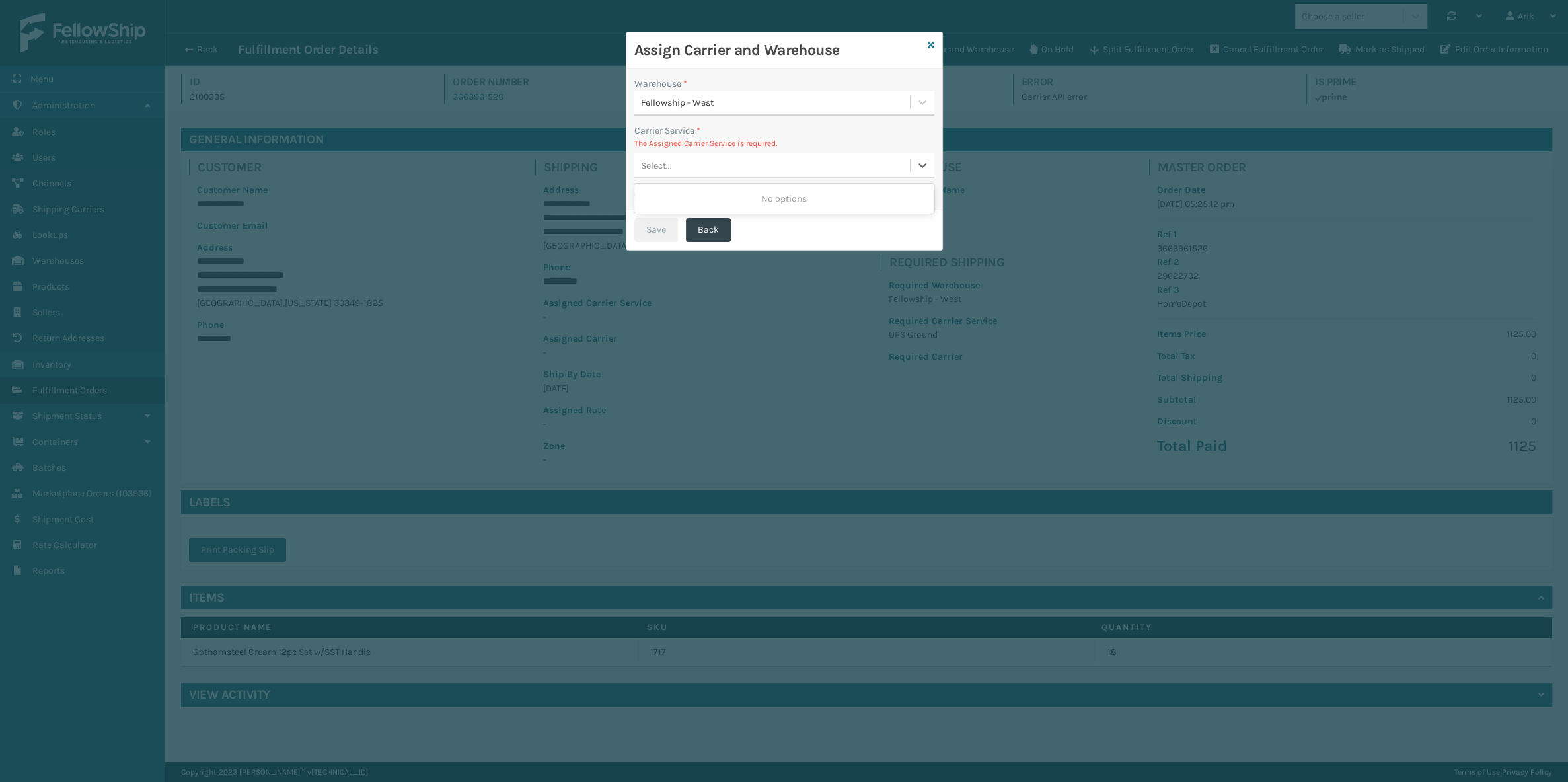
click at [701, 172] on div "Select..." at bounding box center [772, 165] width 276 height 22
drag, startPoint x: 698, startPoint y: 167, endPoint x: 668, endPoint y: 181, distance: 33.1
click at [698, 167] on div "Select..." at bounding box center [772, 165] width 276 height 22
click at [641, 188] on label at bounding box center [647, 194] width 26 height 15
click at [641, 188] on input "checkbox" at bounding box center [639, 191] width 9 height 9
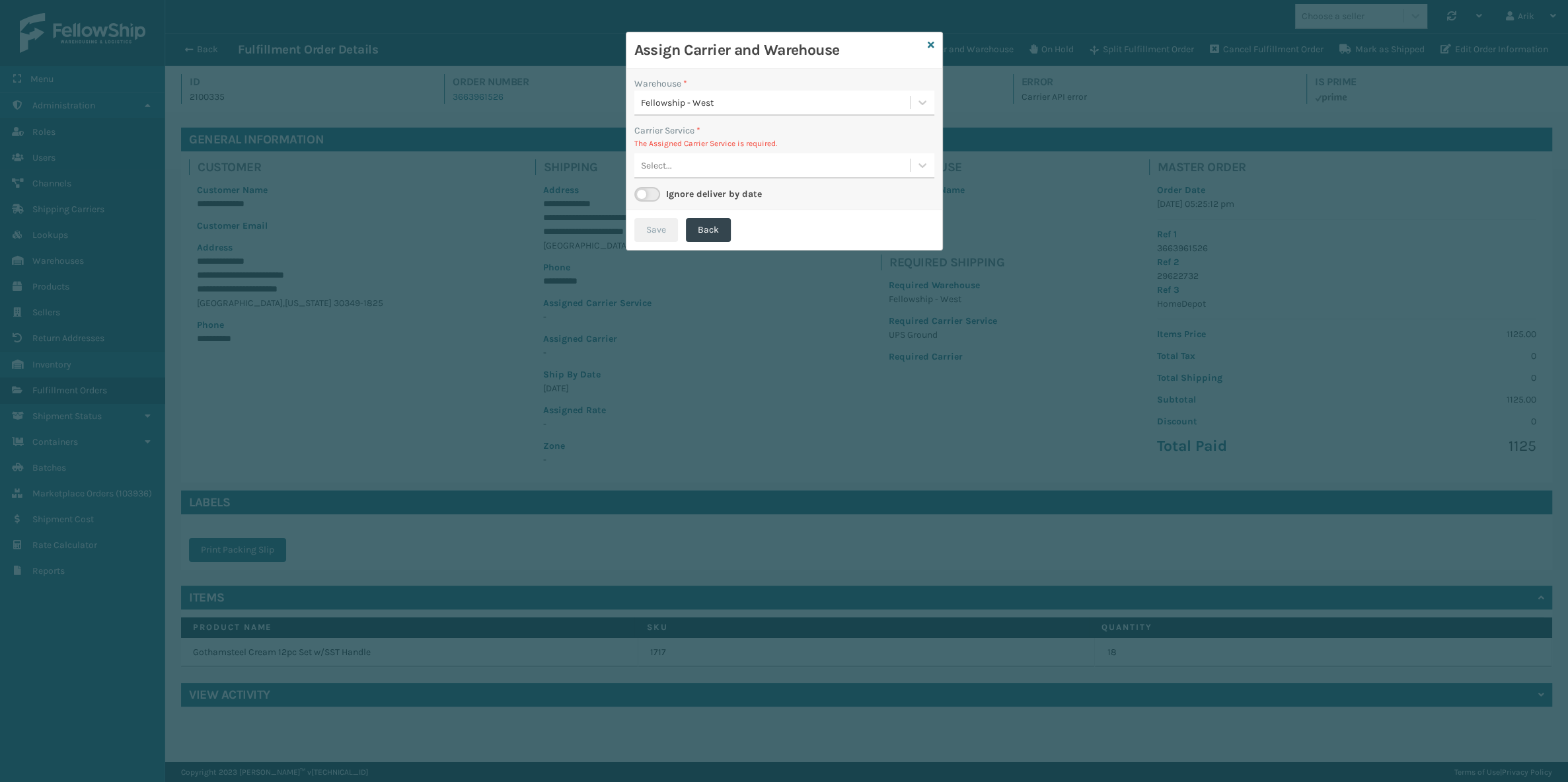
checkbox input "false"
click at [674, 168] on div "Select..." at bounding box center [759, 165] width 249 height 22
click at [674, 167] on div "Select..." at bounding box center [772, 165] width 276 height 22
click at [674, 166] on div "Select..." at bounding box center [772, 165] width 276 height 22
click at [933, 39] on link at bounding box center [931, 45] width 7 height 14
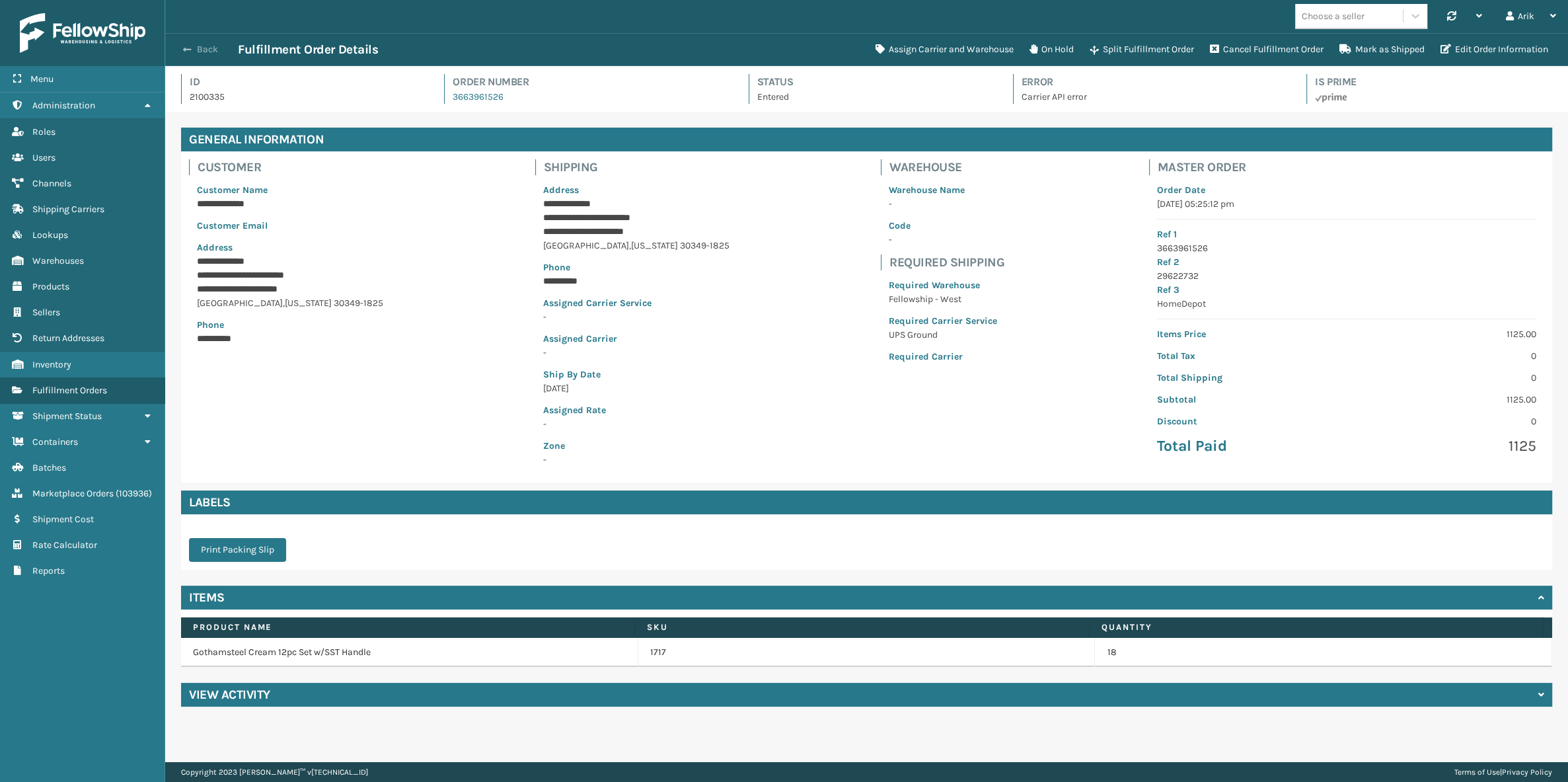
click at [185, 47] on span "button" at bounding box center [186, 49] width 8 height 9
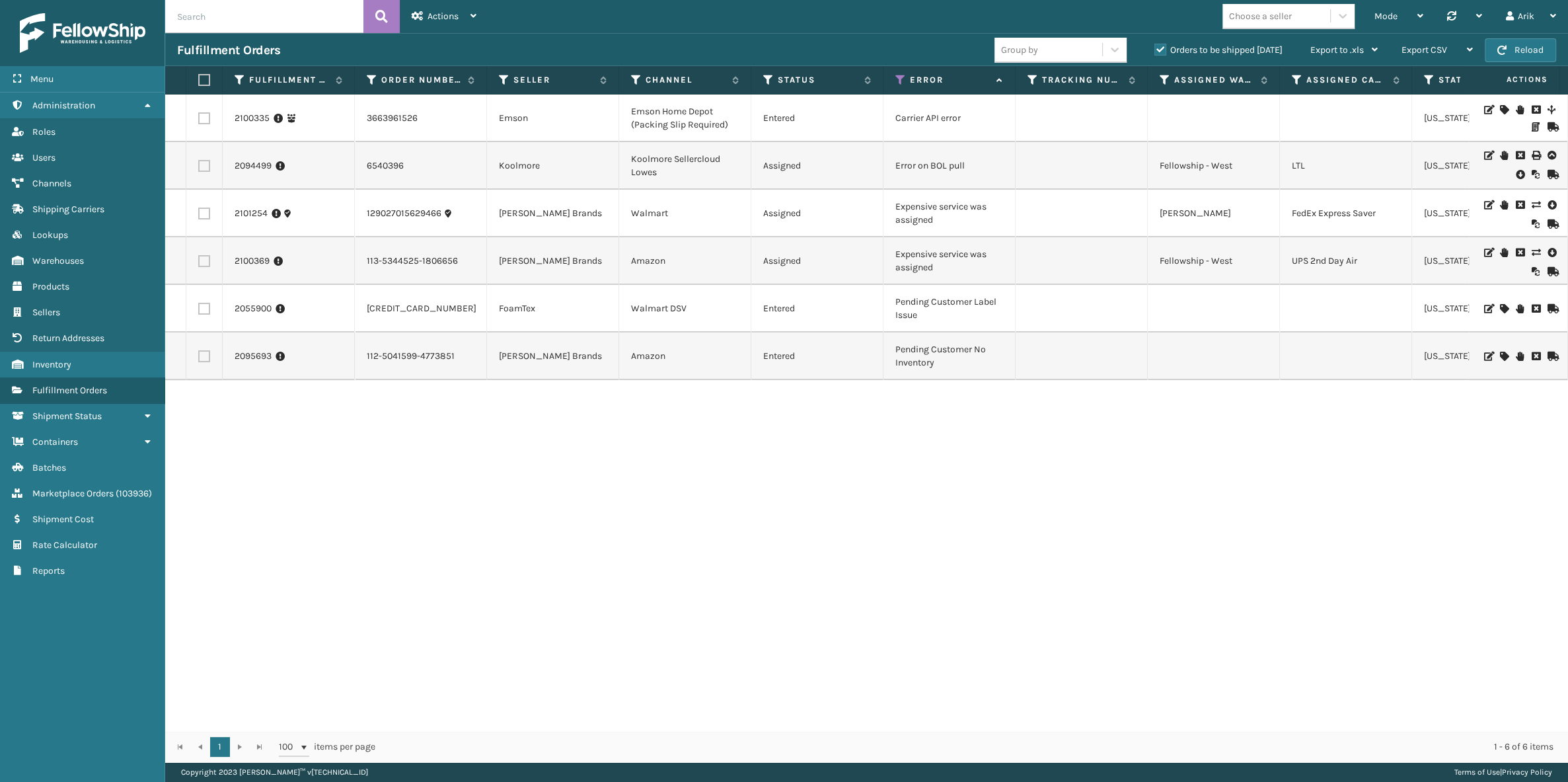
click at [639, 112] on td "Emson Home Depot (Packing Slip Required)" at bounding box center [684, 118] width 132 height 47
click at [243, 116] on link "2100335" at bounding box center [252, 118] width 35 height 13
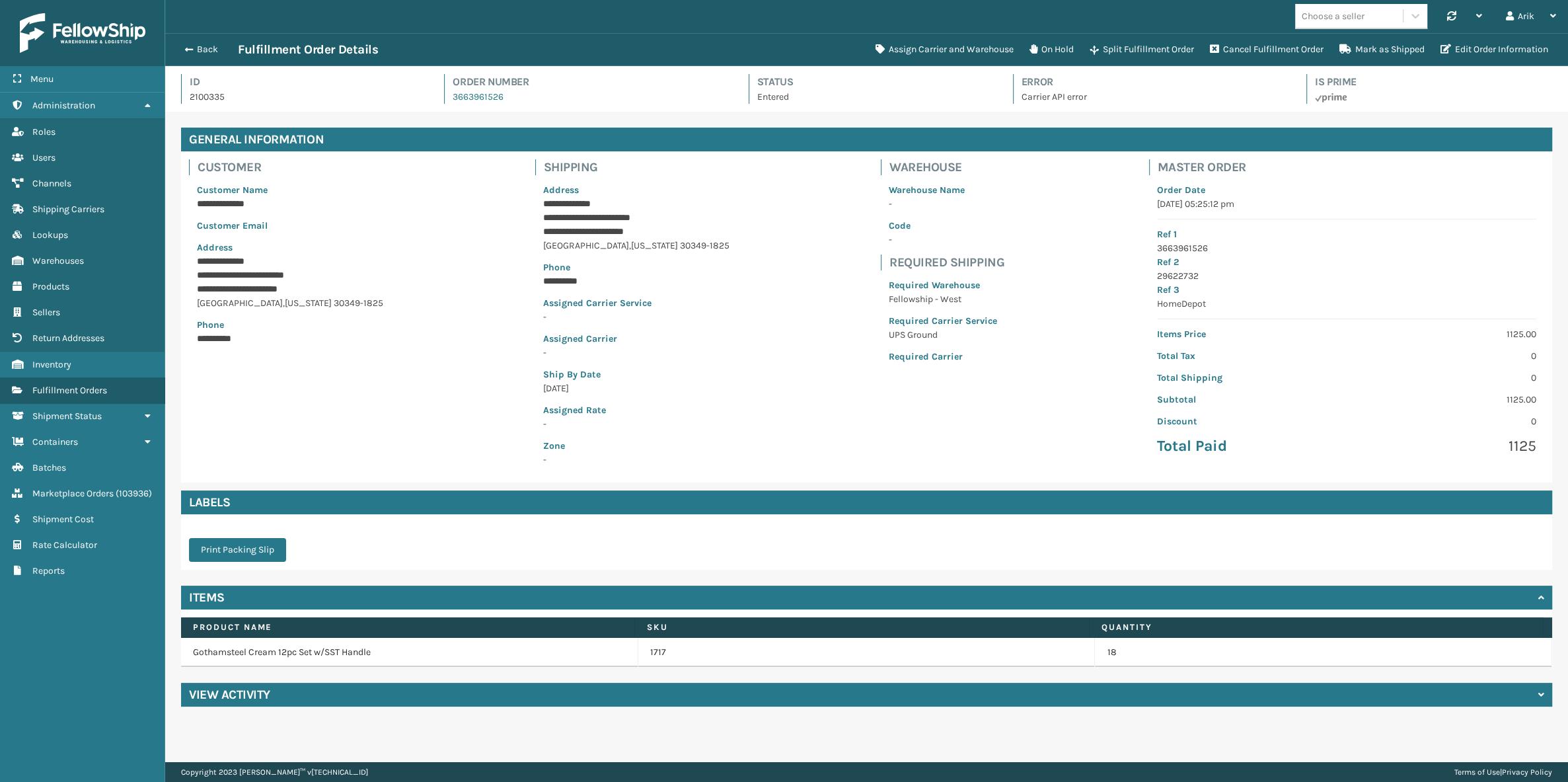
scroll to position [32, 1402]
click at [284, 307] on span "[US_STATE]" at bounding box center [308, 303] width 47 height 11
click at [889, 297] on p "Fellowship - West" at bounding box center [943, 299] width 109 height 14
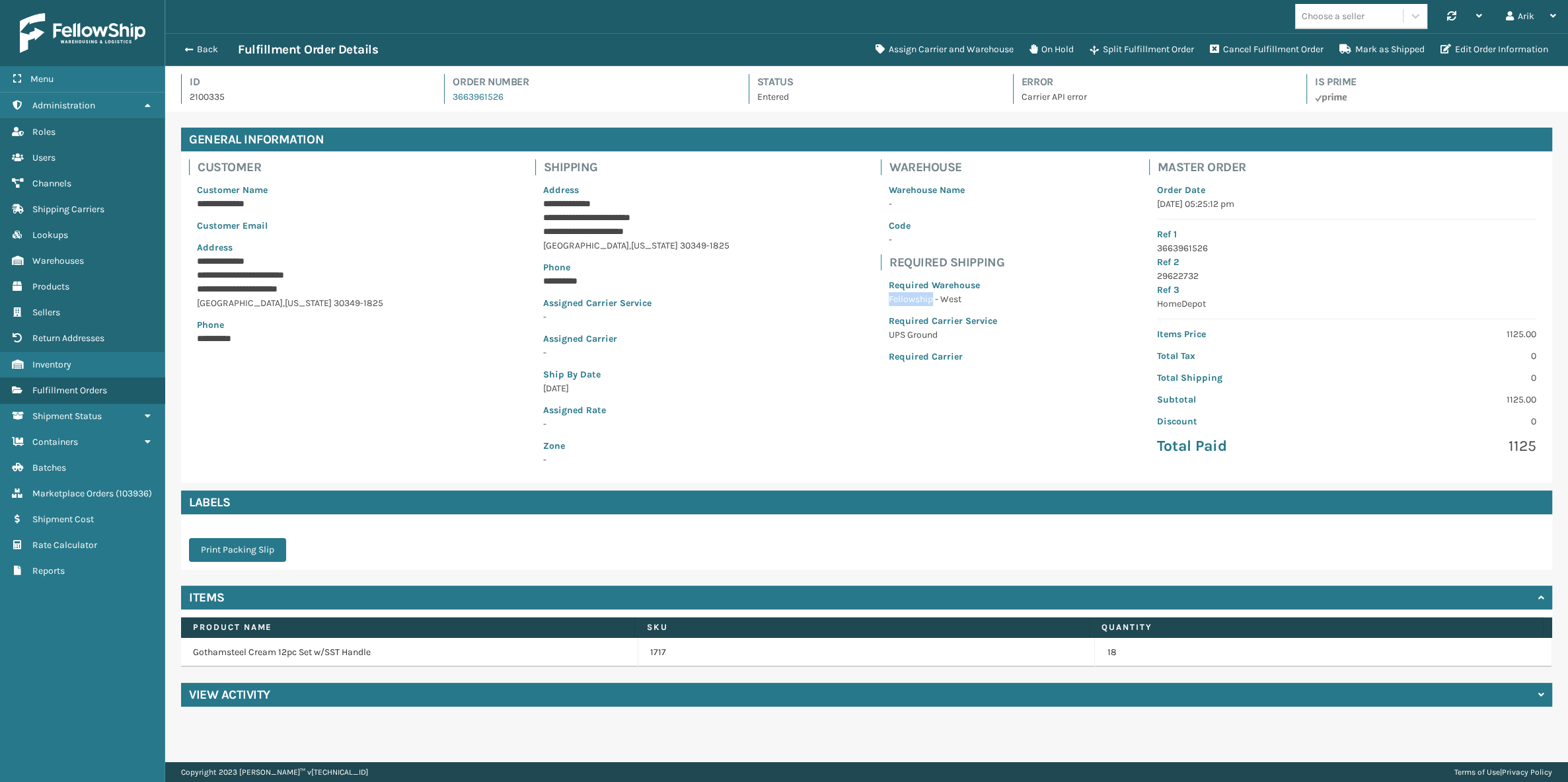
click at [889, 297] on p "Fellowship - West" at bounding box center [943, 299] width 109 height 14
click at [660, 653] on link "1717" at bounding box center [658, 652] width 16 height 13
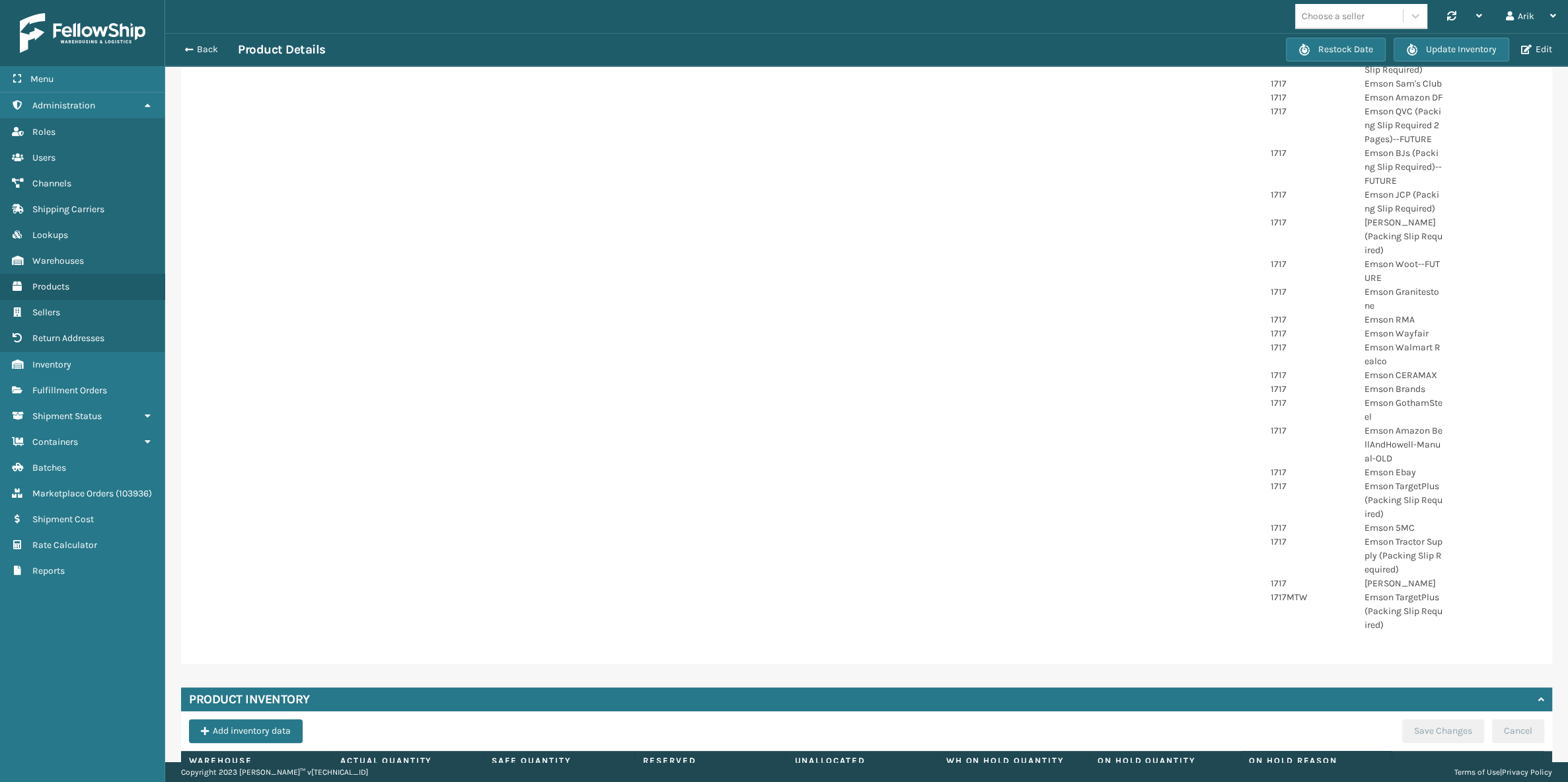
scroll to position [942, 0]
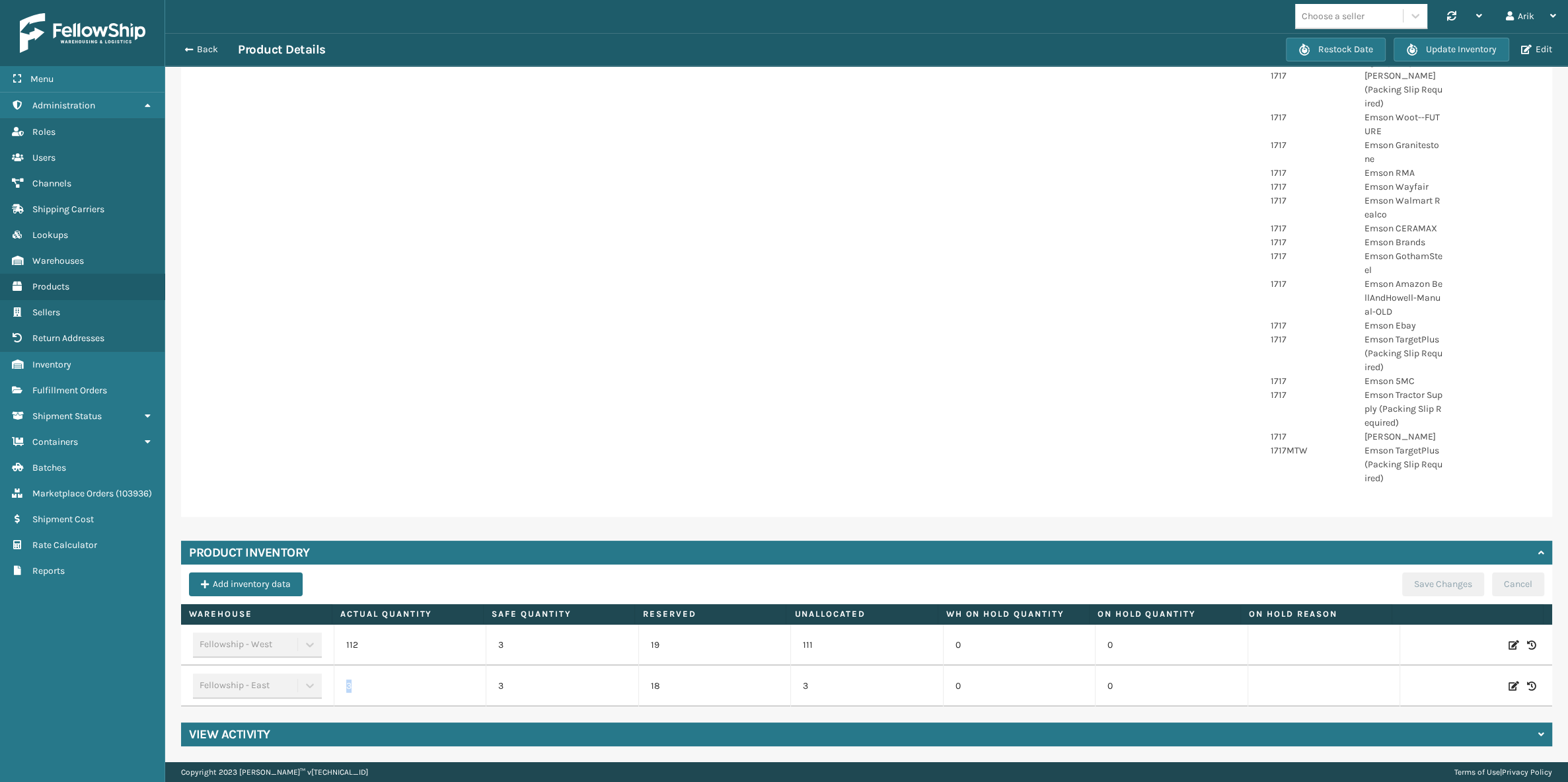
drag, startPoint x: 365, startPoint y: 694, endPoint x: 330, endPoint y: 690, distance: 35.2
click at [330, 690] on tr "Fellowship - East 3 3 18 3 0 0" at bounding box center [866, 686] width 1371 height 41
drag, startPoint x: 515, startPoint y: 687, endPoint x: 489, endPoint y: 687, distance: 26.0
click at [489, 687] on td "3" at bounding box center [561, 686] width 153 height 41
drag, startPoint x: 640, startPoint y: 690, endPoint x: 631, endPoint y: 690, distance: 9.0
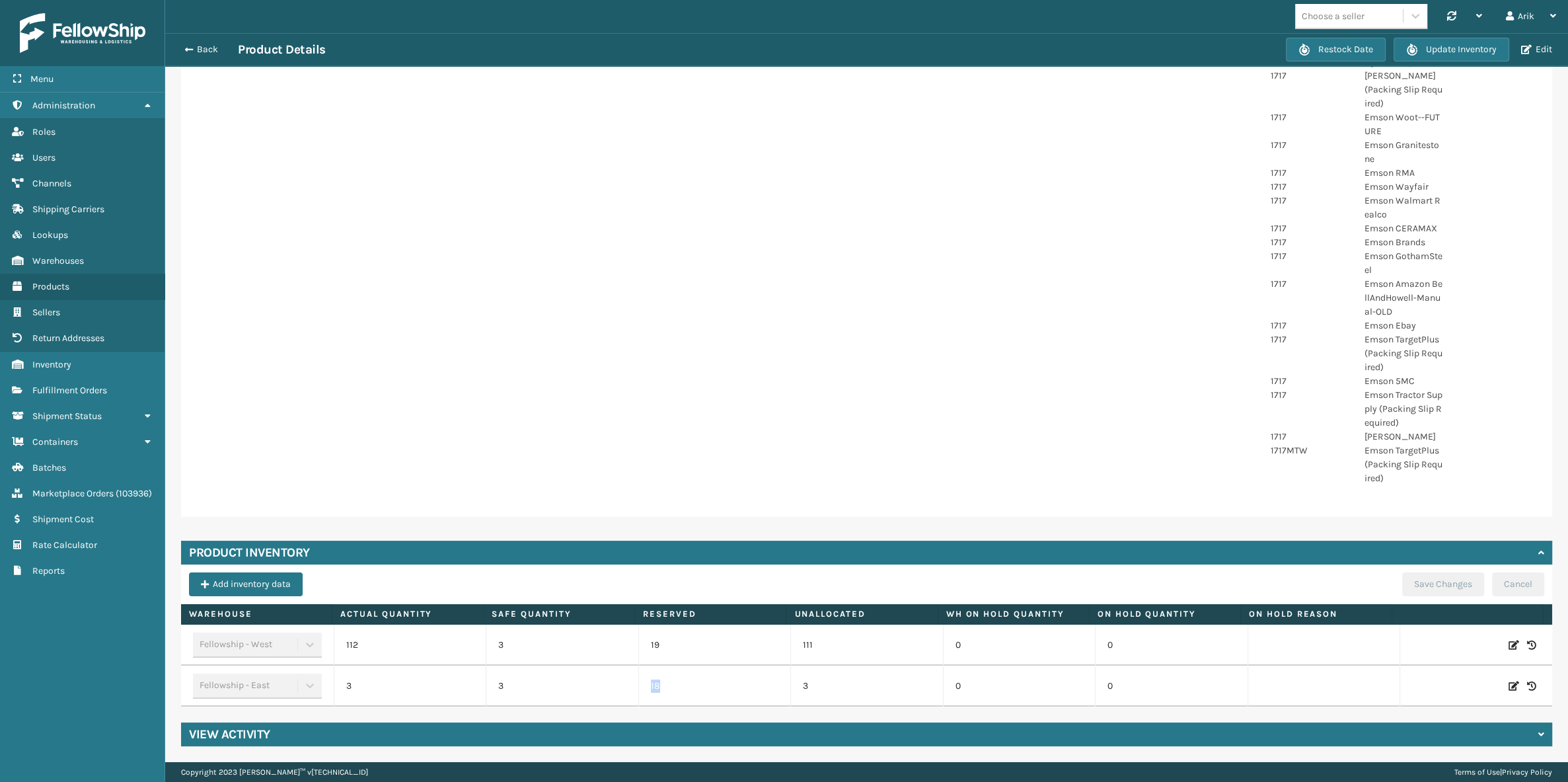
click at [639, 690] on td "18" at bounding box center [715, 686] width 153 height 41
drag, startPoint x: 667, startPoint y: 641, endPoint x: 639, endPoint y: 641, distance: 28.0
click at [639, 641] on td "19" at bounding box center [715, 645] width 153 height 41
click at [189, 51] on span "button" at bounding box center [186, 49] width 8 height 9
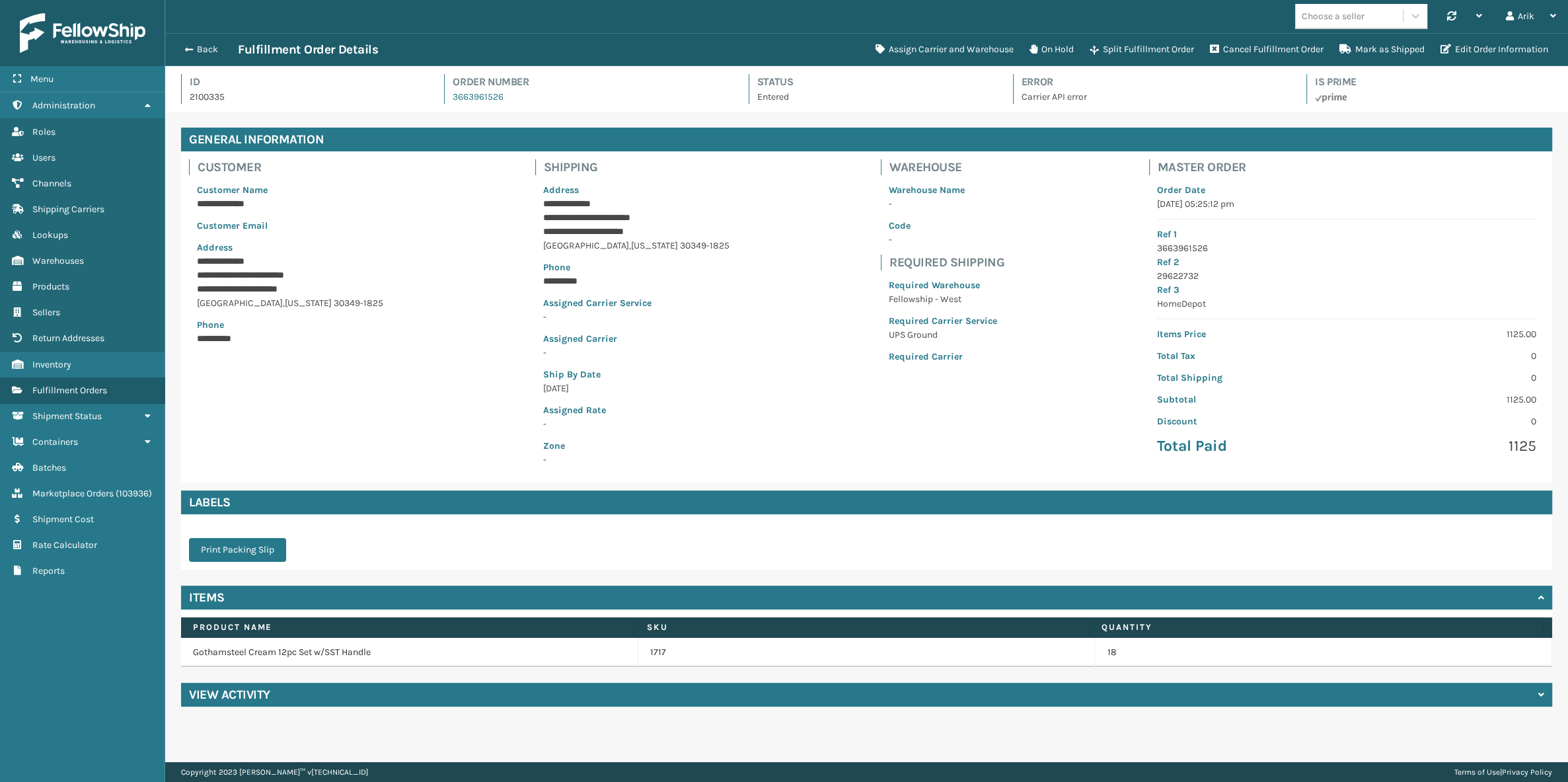
scroll to position [32, 1402]
click at [658, 653] on link "1717" at bounding box center [658, 652] width 16 height 13
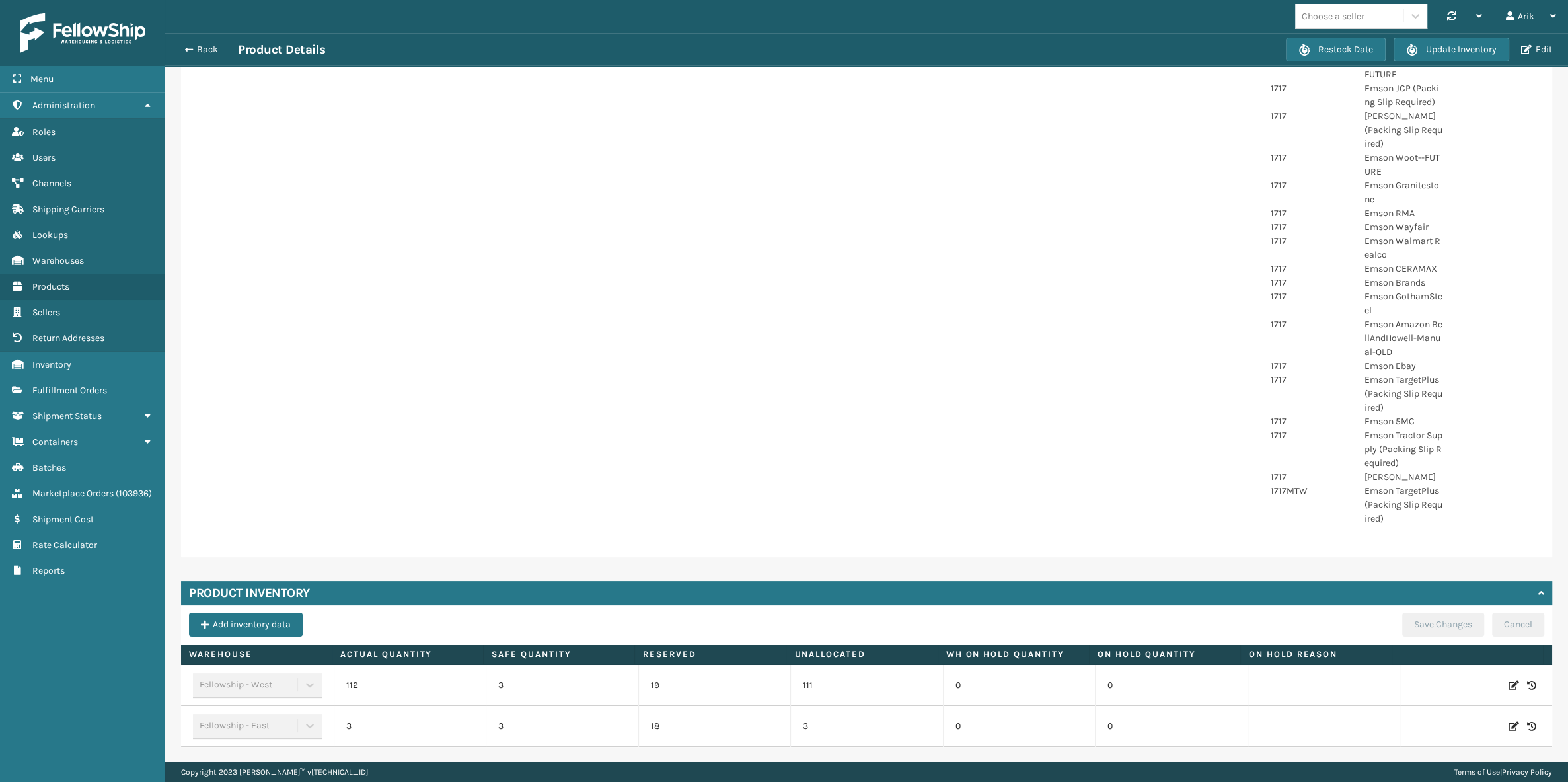
scroll to position [942, 0]
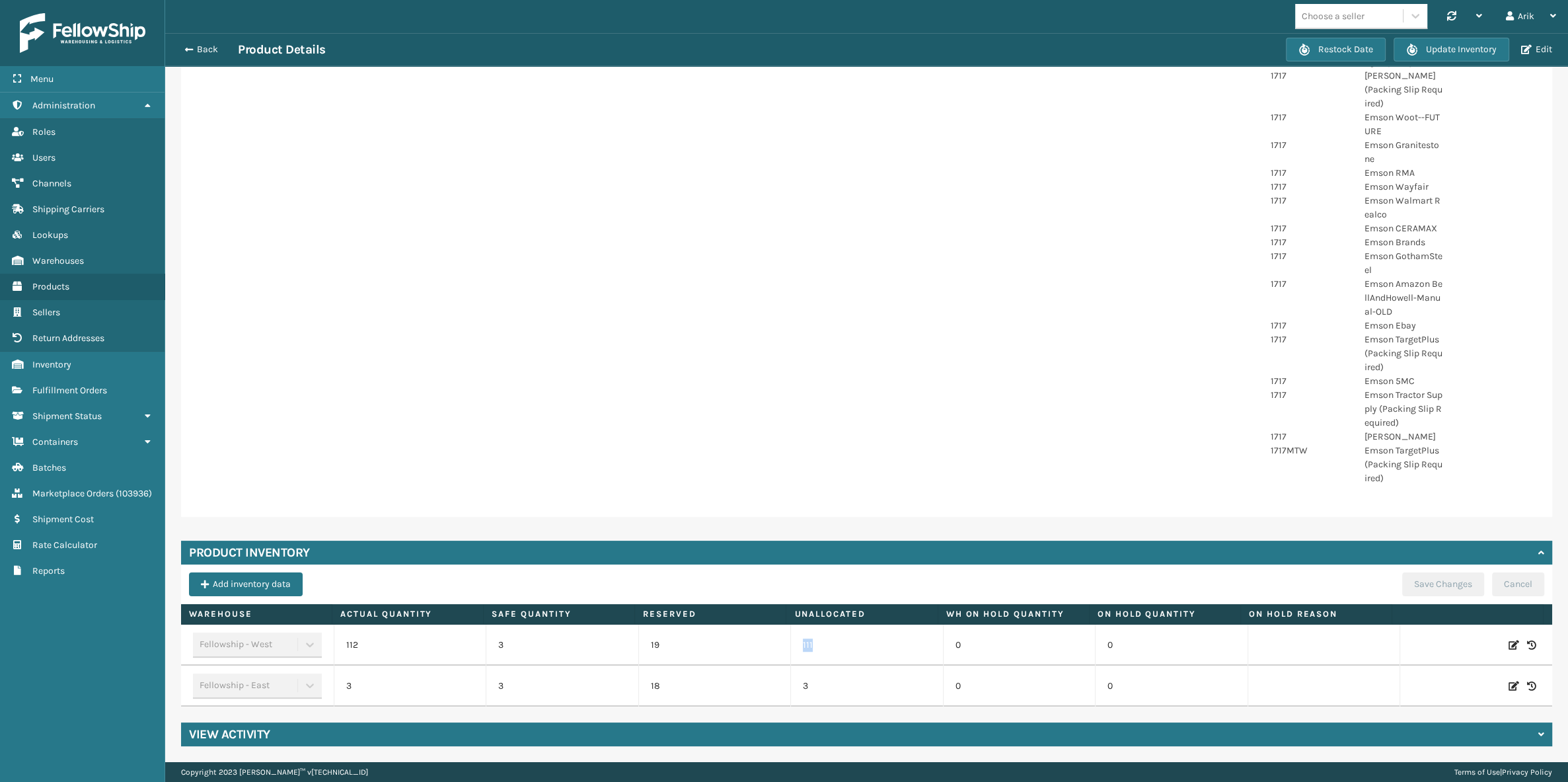
drag, startPoint x: 820, startPoint y: 641, endPoint x: 778, endPoint y: 648, distance: 42.6
click at [778, 648] on tr "Fellowship - West 112 3 19 111 0 0" at bounding box center [866, 645] width 1371 height 41
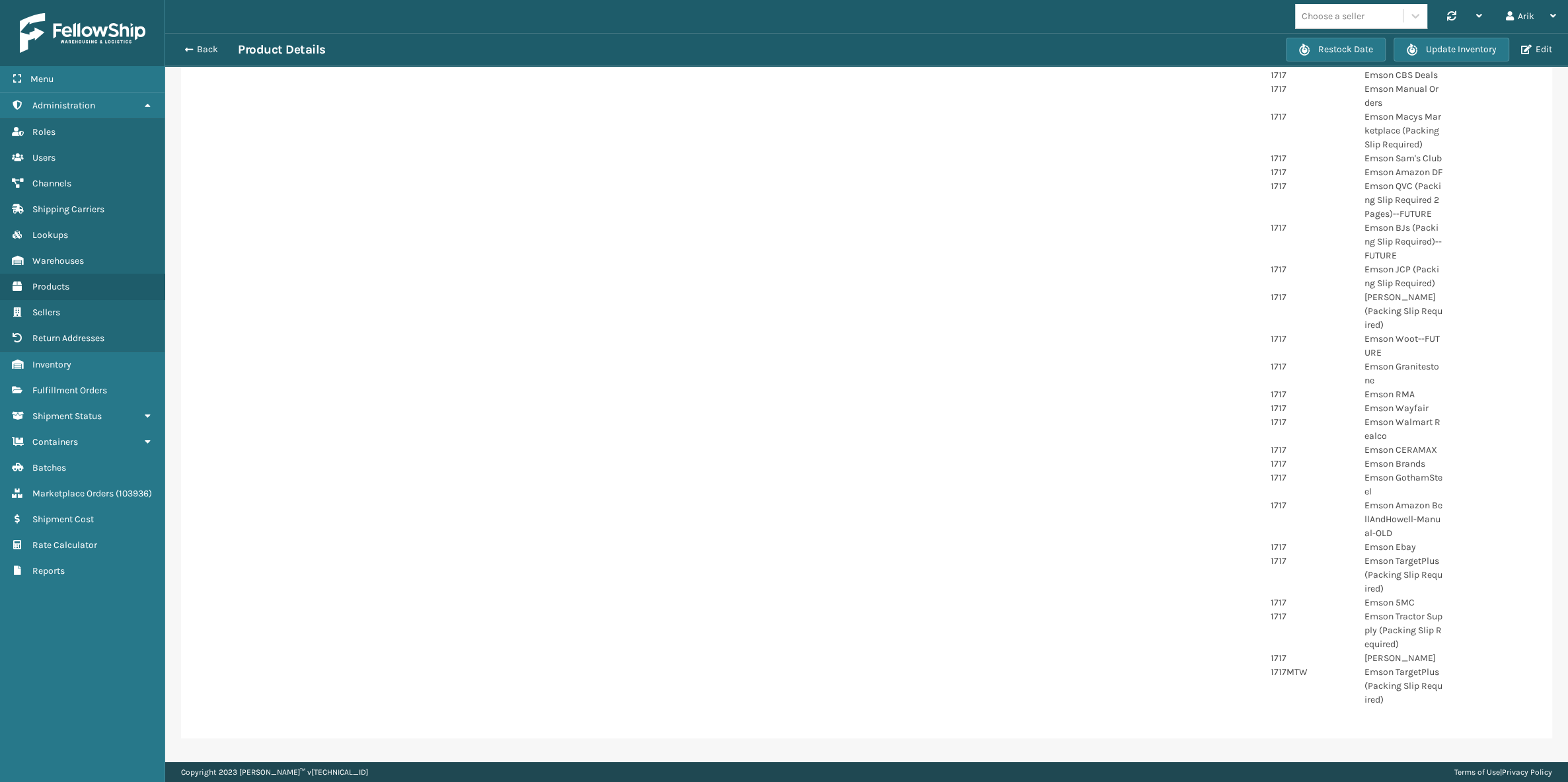
scroll to position [701, 0]
click at [183, 53] on button "Back" at bounding box center [207, 50] width 61 height 12
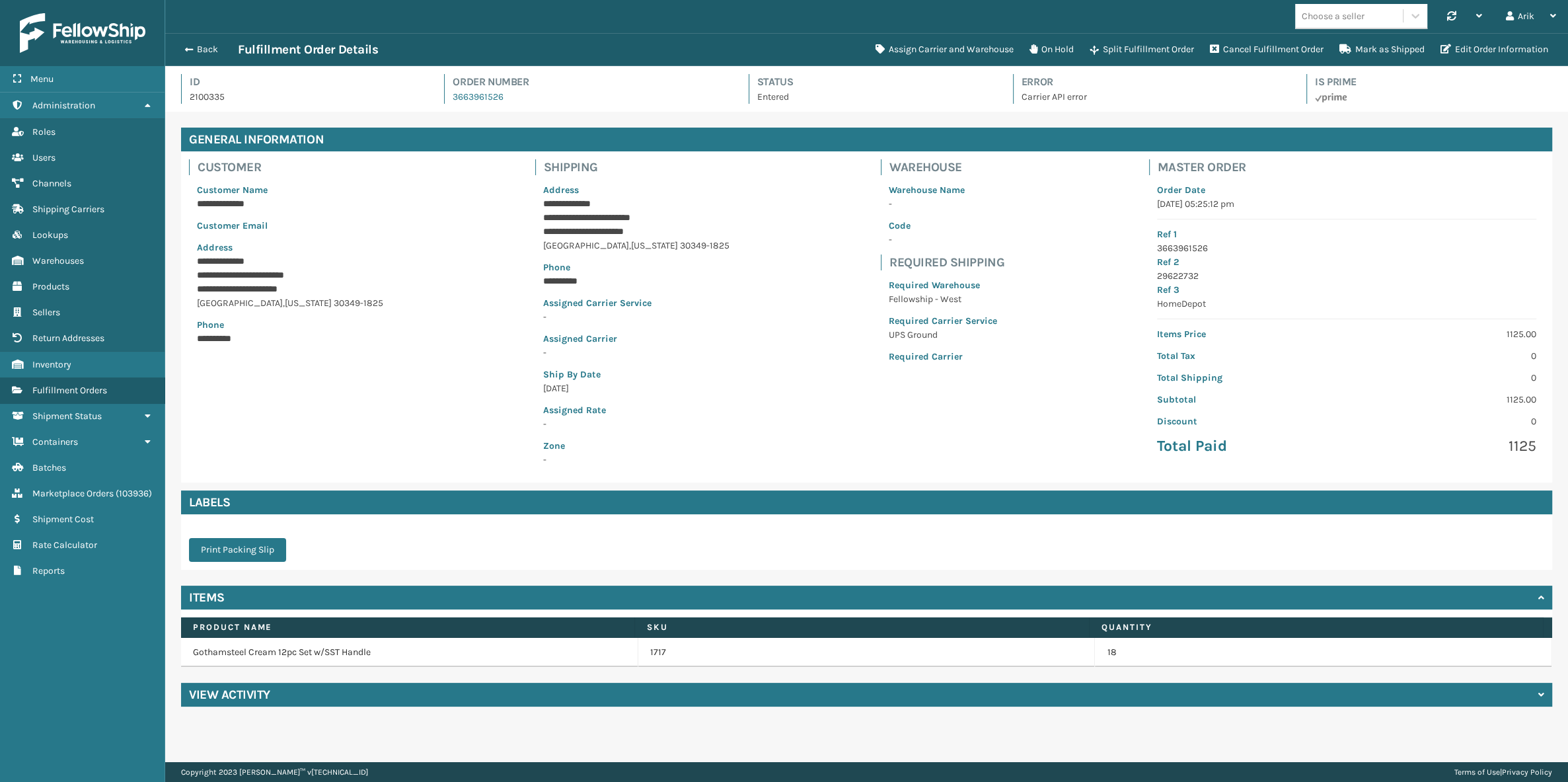
scroll to position [32, 1402]
drag, startPoint x: 231, startPoint y: 98, endPoint x: 185, endPoint y: 95, distance: 46.1
click at [185, 95] on div "Id 2100335" at bounding box center [301, 89] width 240 height 29
copy p "2100335"
click at [1468, 48] on button "Edit Order Information" at bounding box center [1494, 49] width 123 height 27
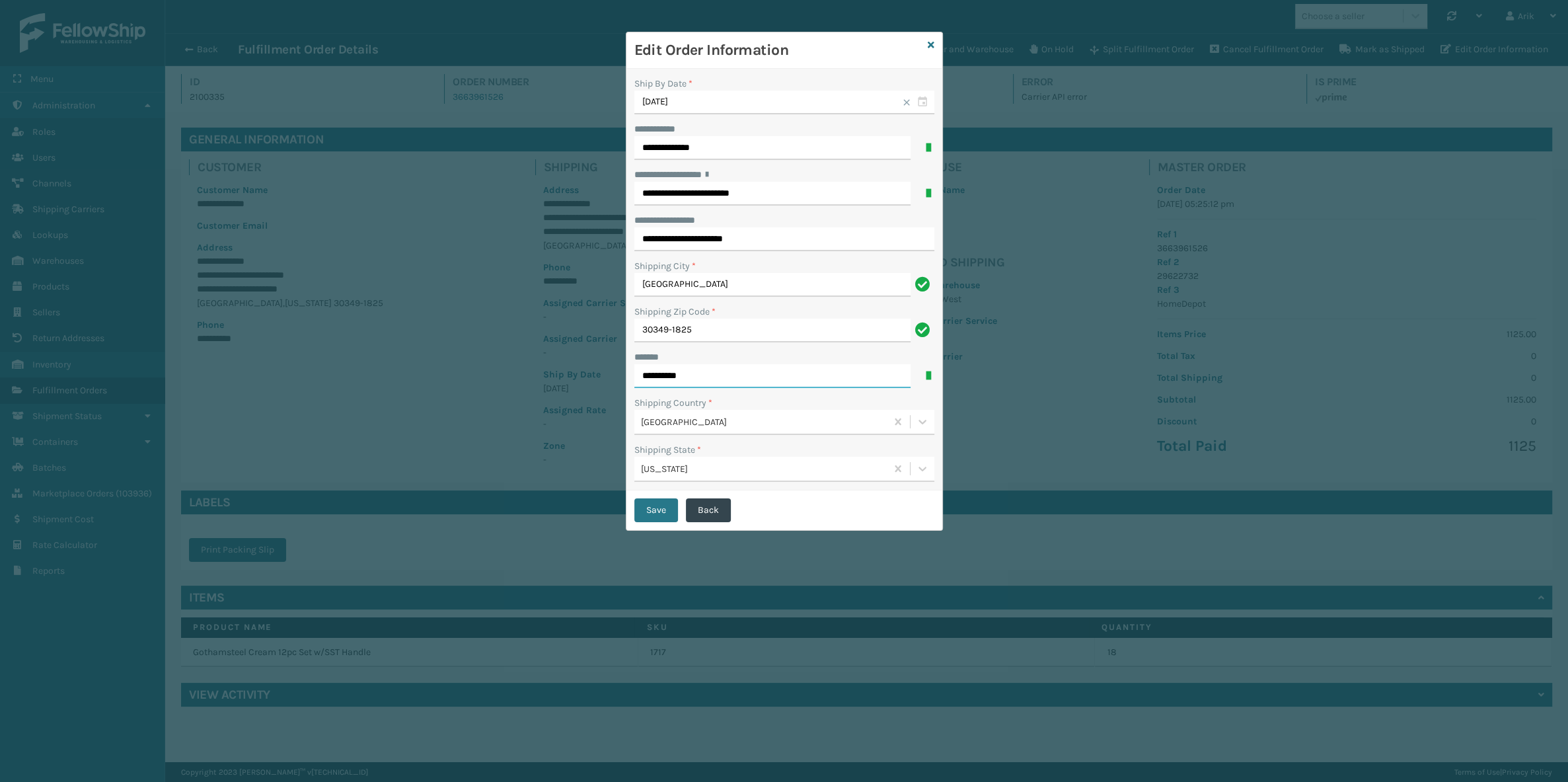
drag, startPoint x: 653, startPoint y: 376, endPoint x: 671, endPoint y: 376, distance: 18.0
click at [671, 376] on input "**********" at bounding box center [772, 376] width 276 height 24
click at [734, 145] on input "**********" at bounding box center [772, 148] width 276 height 24
click at [822, 194] on input "**********" at bounding box center [772, 194] width 276 height 24
click at [709, 334] on input "30349-1825" at bounding box center [772, 331] width 276 height 24
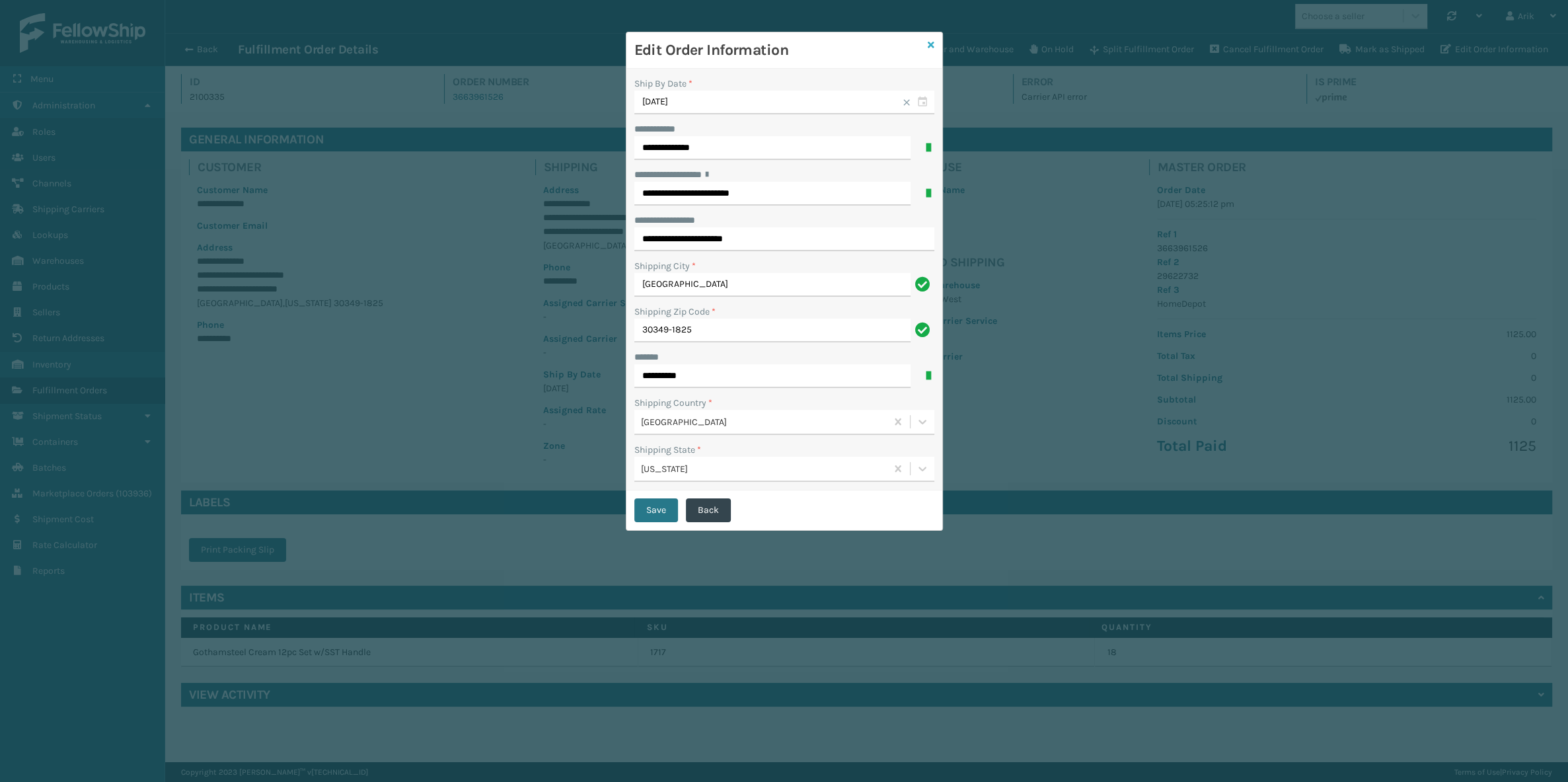
click at [932, 43] on icon at bounding box center [931, 45] width 7 height 9
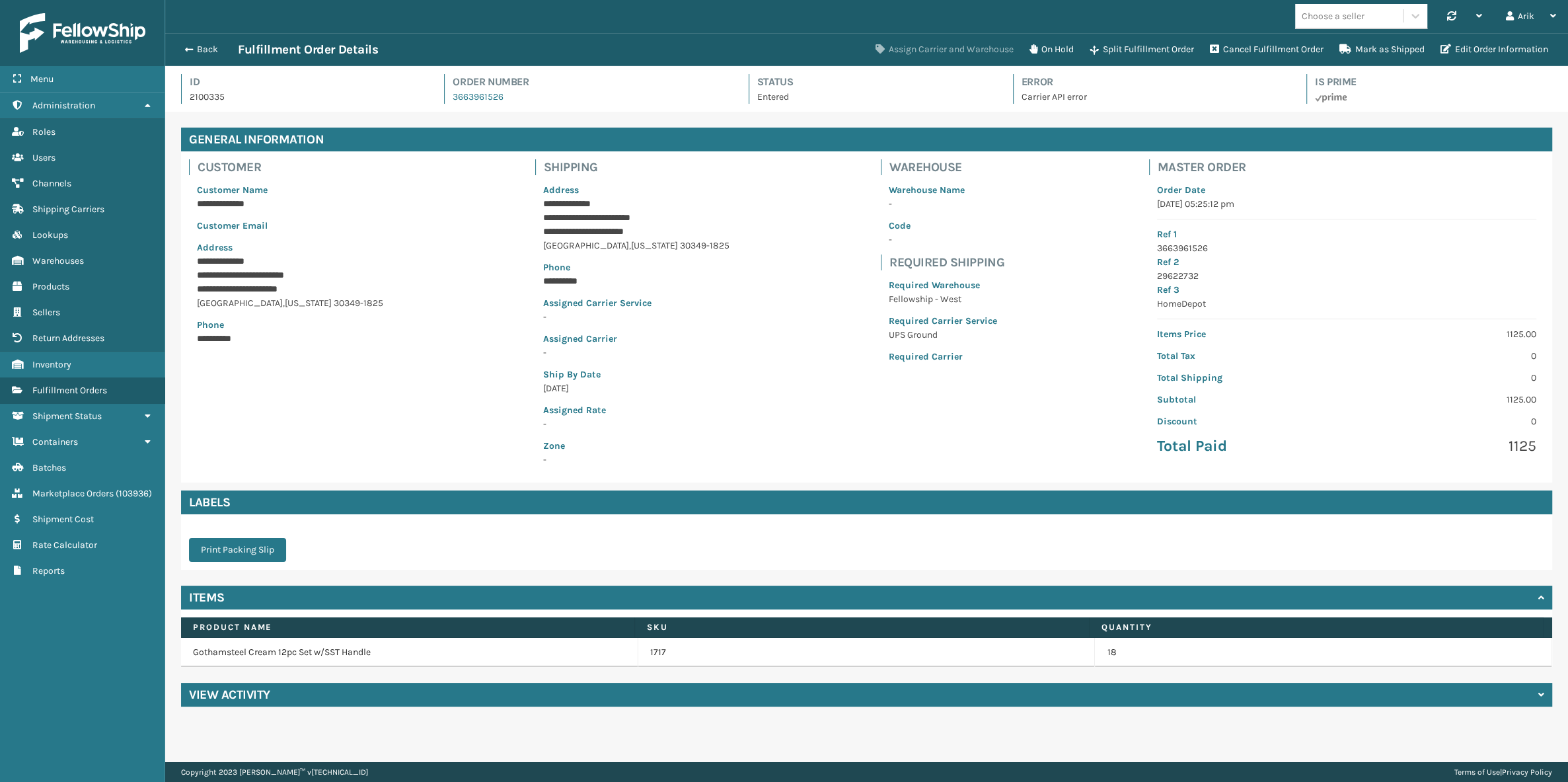
click at [939, 48] on button "Assign Carrier and Warehouse" at bounding box center [945, 49] width 154 height 27
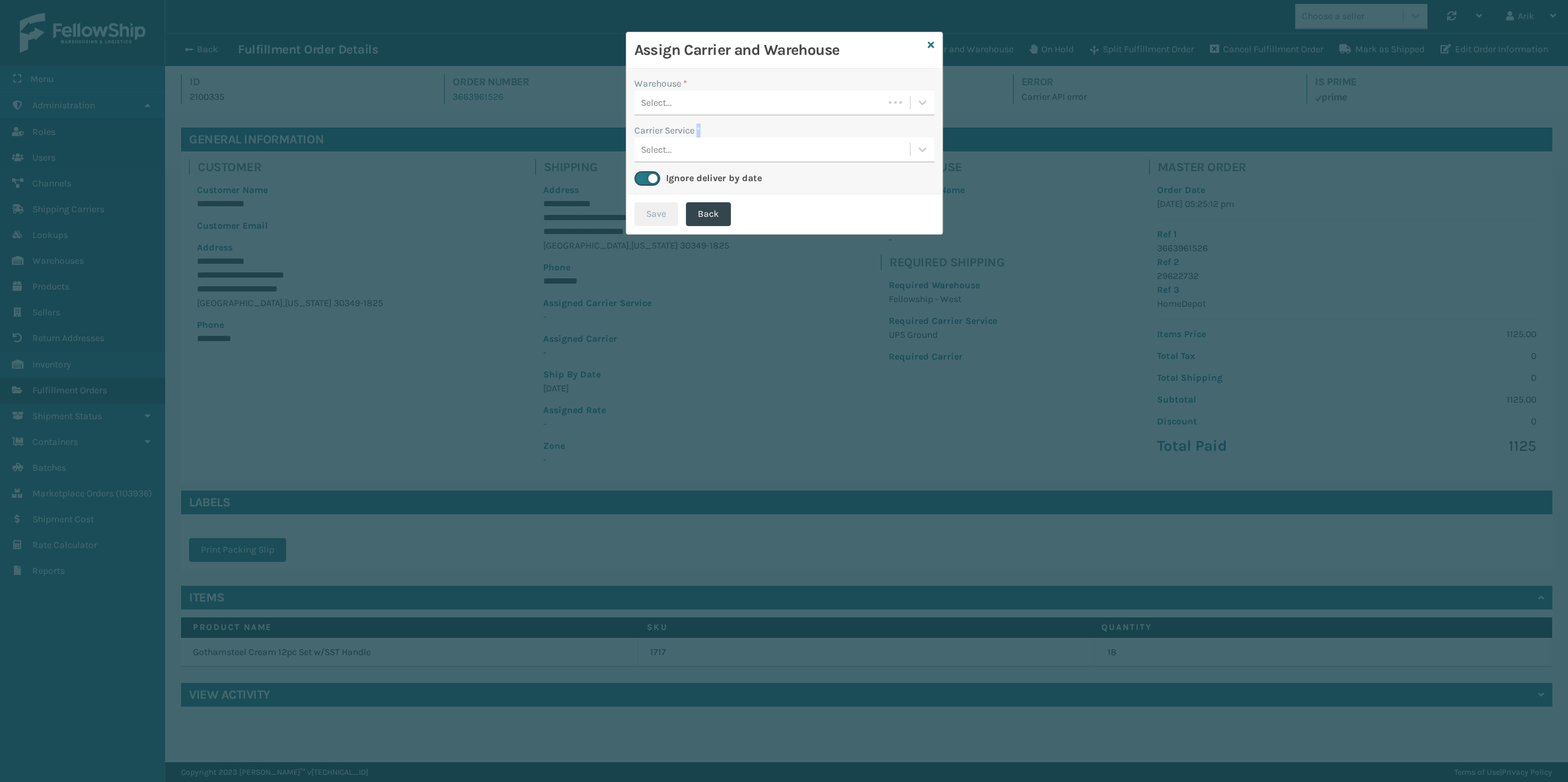
click at [697, 117] on div "Warehouse * Select... Carrier Service * Select... Ignore deliver by date" at bounding box center [784, 132] width 315 height 126
click at [690, 103] on div "Select..." at bounding box center [759, 103] width 249 height 22
click at [687, 132] on div "Fellowship - West" at bounding box center [784, 135] width 300 height 24
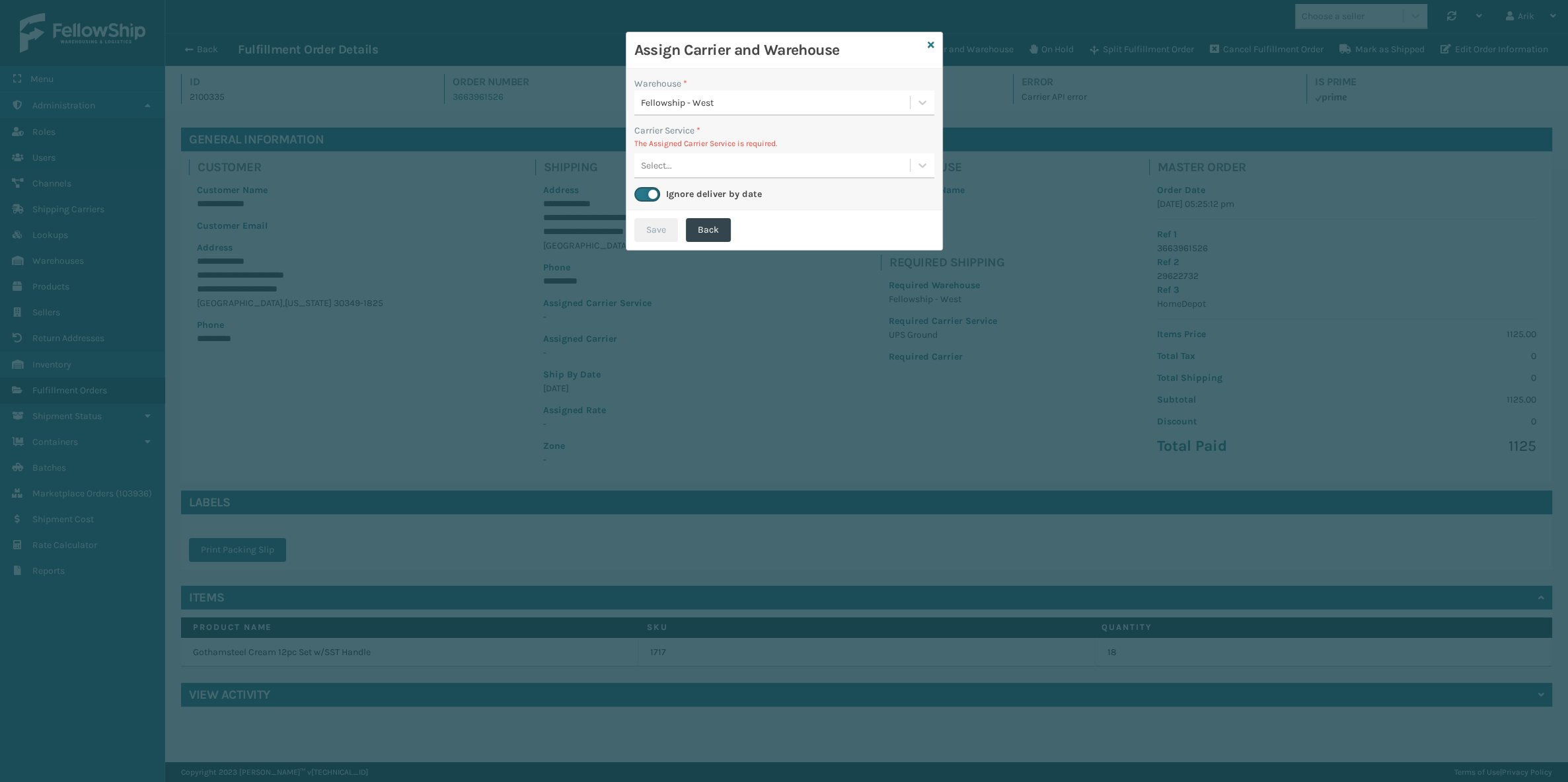
click at [680, 164] on div "Select..." at bounding box center [772, 165] width 276 height 22
click at [931, 42] on icon at bounding box center [931, 45] width 7 height 9
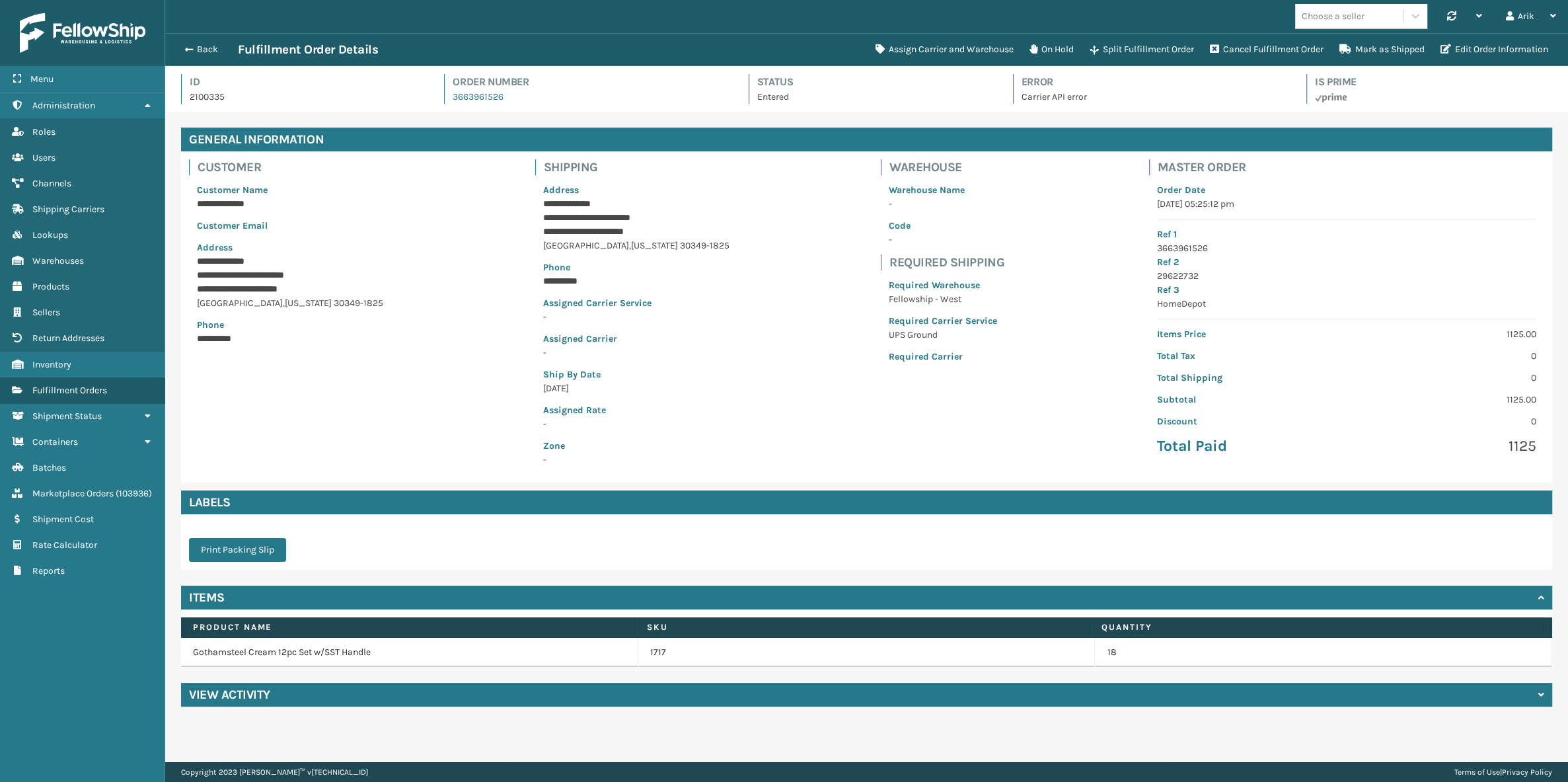
click at [302, 691] on div "View Activity" at bounding box center [866, 695] width 1371 height 24
drag, startPoint x: 526, startPoint y: 94, endPoint x: 428, endPoint y: 101, distance: 98.2
click at [428, 101] on div "Id 2100335 Order Number 3663961526 Status Entered Error Carrier API error Is Pr…" at bounding box center [866, 93] width 1371 height 38
click at [520, 95] on div "Order Number 3663961526" at bounding box center [584, 89] width 280 height 29
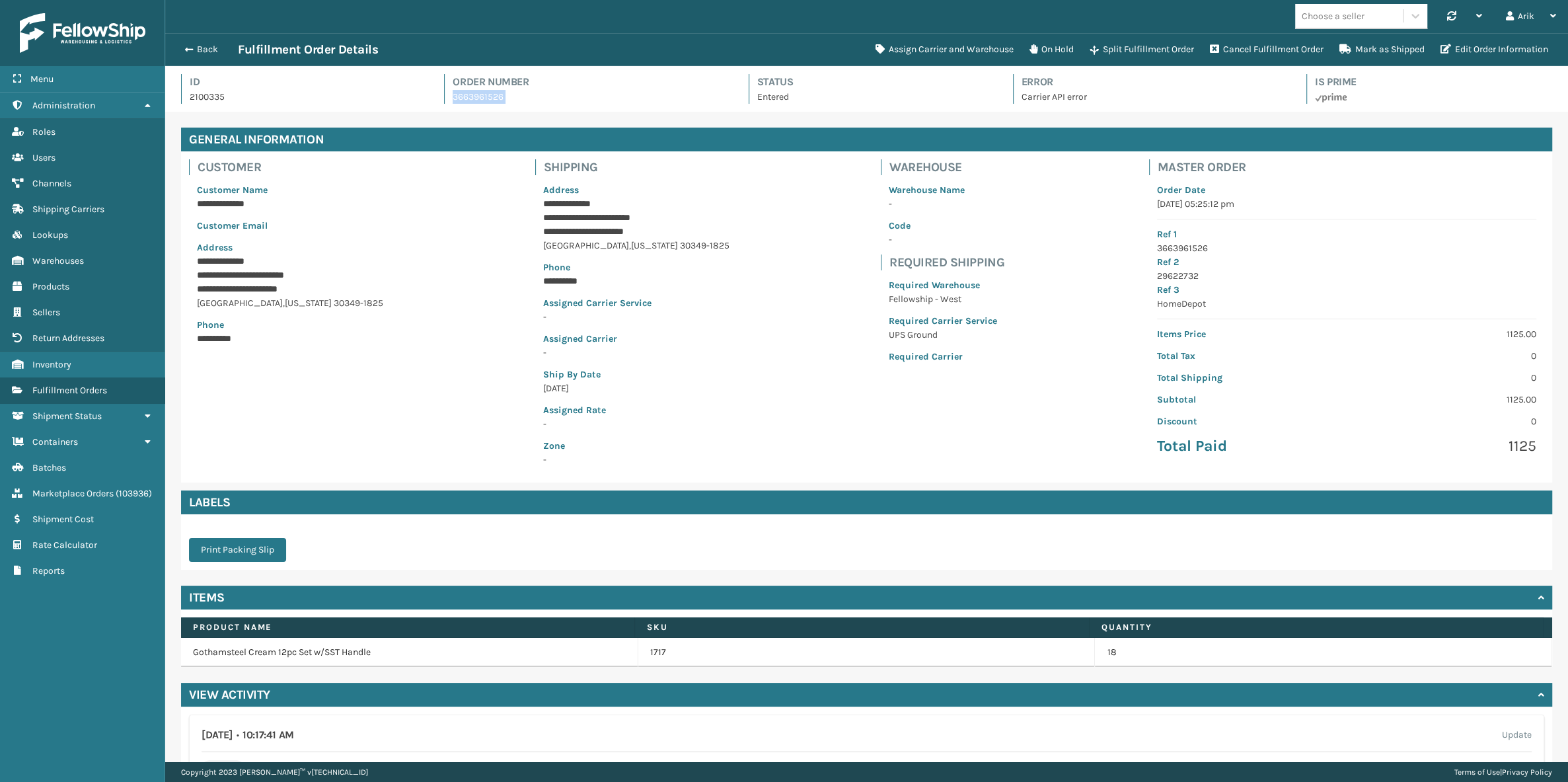
click at [520, 95] on div "Order Number 3663961526" at bounding box center [584, 89] width 280 height 29
click at [1035, 53] on button "On Hold" at bounding box center [1052, 49] width 60 height 27
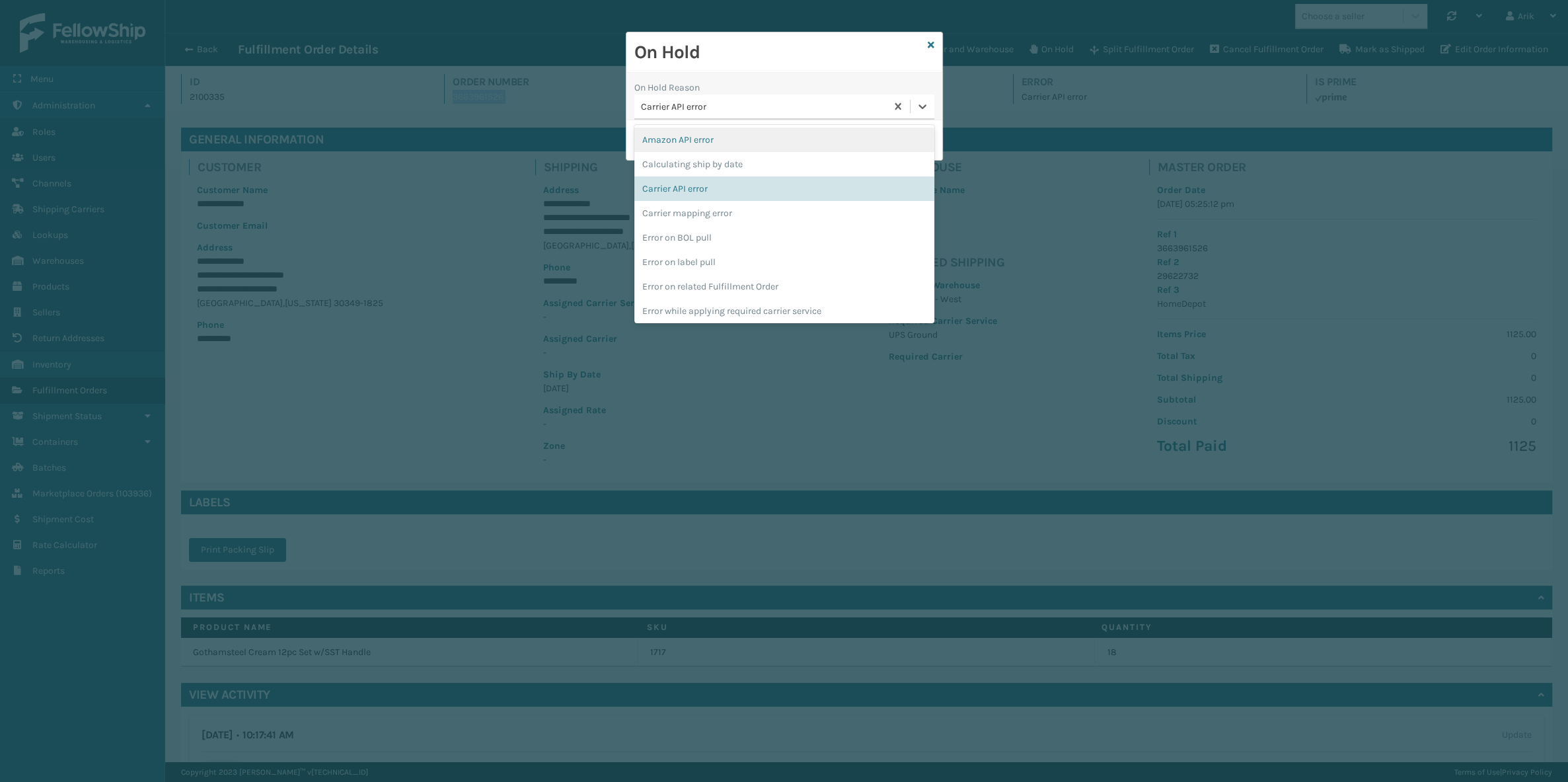
click at [791, 109] on div "Carrier API error" at bounding box center [765, 107] width 247 height 14
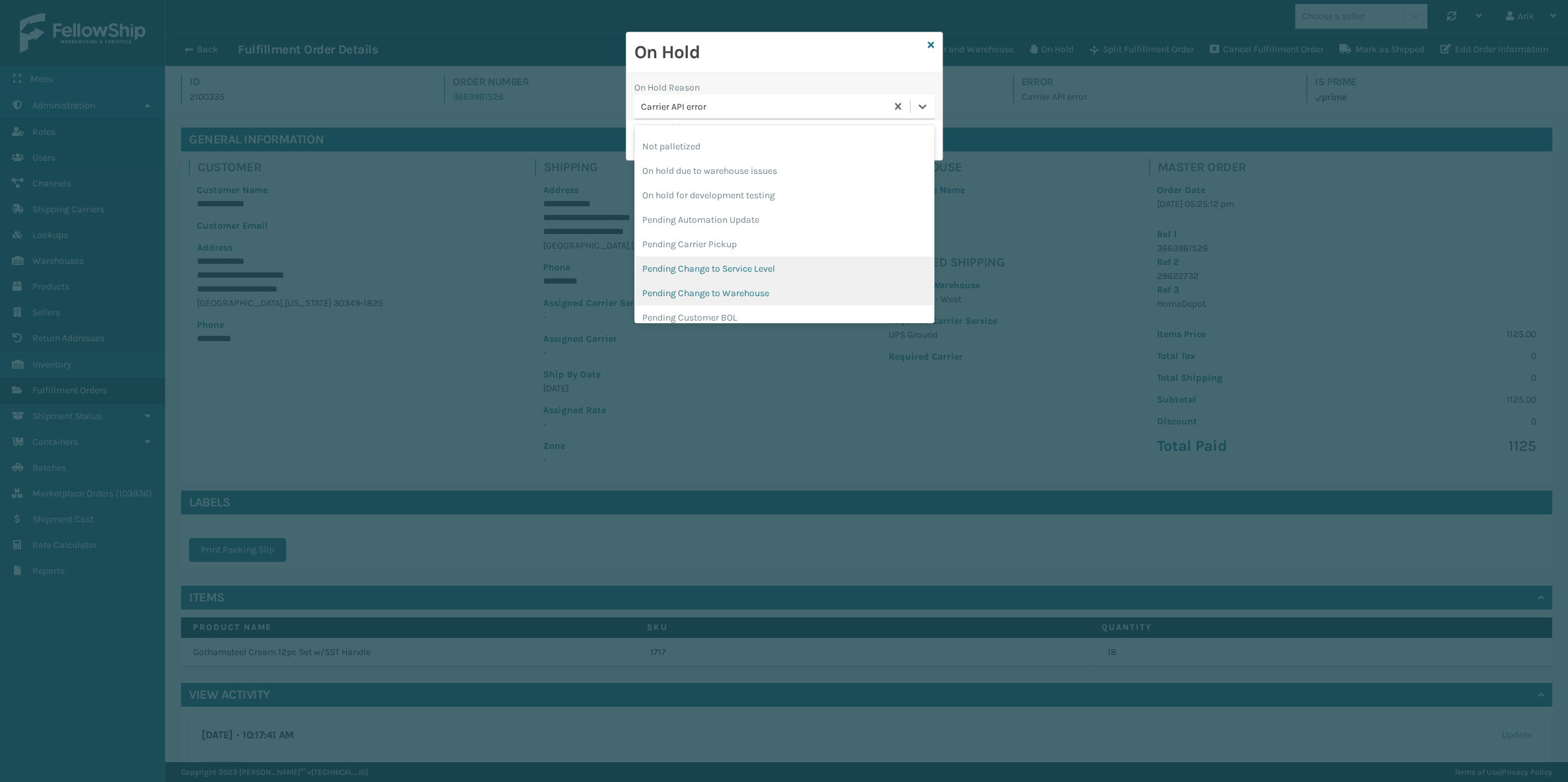
scroll to position [394, 0]
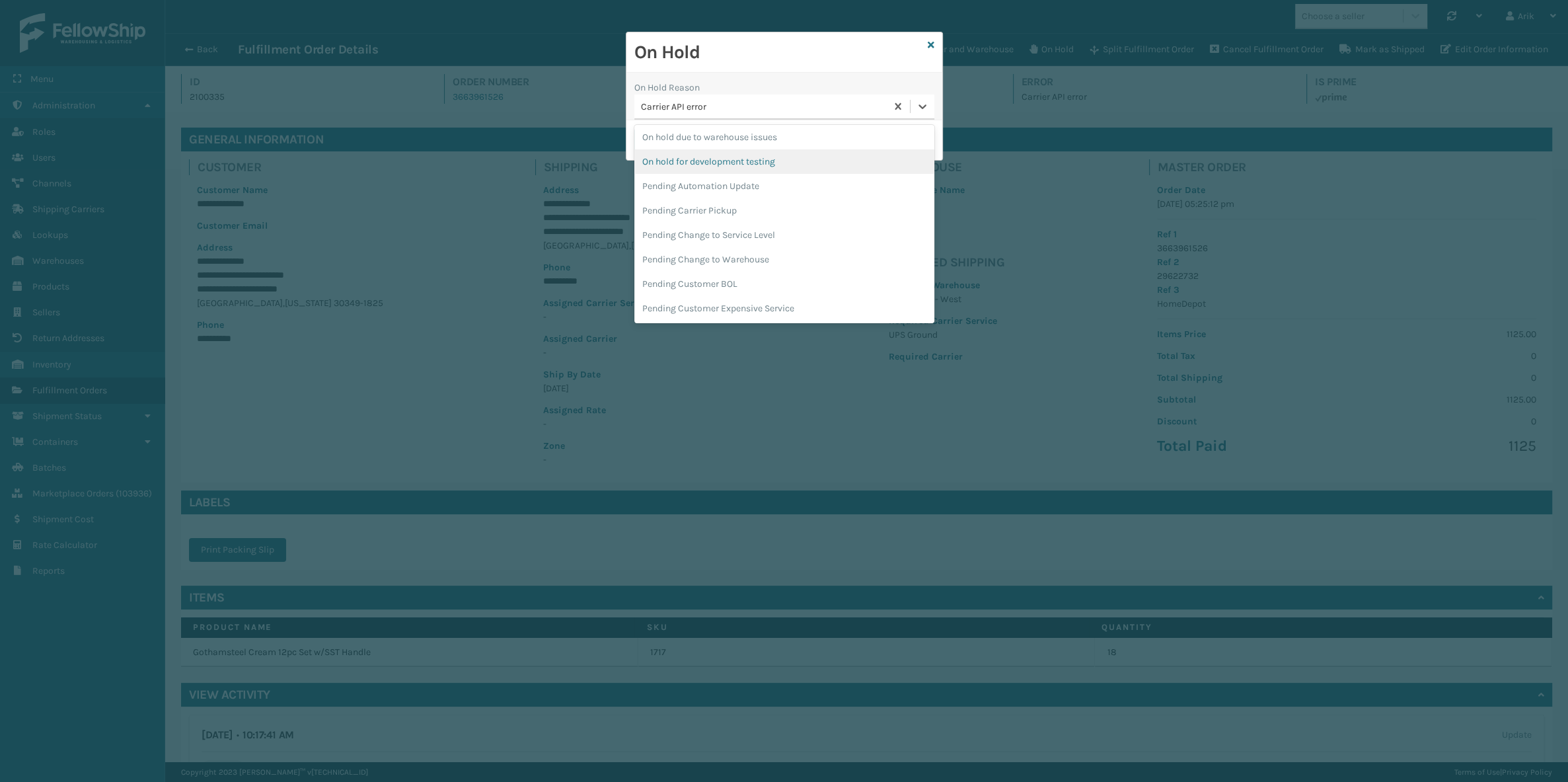
click at [384, 61] on div "On Hold On Hold Reason option On hold for development testing focused, 18 of 24…" at bounding box center [784, 391] width 1568 height 782
click at [198, 43] on div "On Hold On Hold Reason option On hold for development testing focused, 18 of 24…" at bounding box center [784, 391] width 1568 height 782
click at [189, 51] on div "On Hold On Hold Reason option On hold for development testing focused, 18 of 24…" at bounding box center [784, 391] width 1568 height 782
click at [185, 46] on div "On Hold On Hold Reason option On hold for development testing focused, 18 of 24…" at bounding box center [784, 391] width 1568 height 782
click at [936, 49] on div "On Hold" at bounding box center [784, 53] width 315 height 41
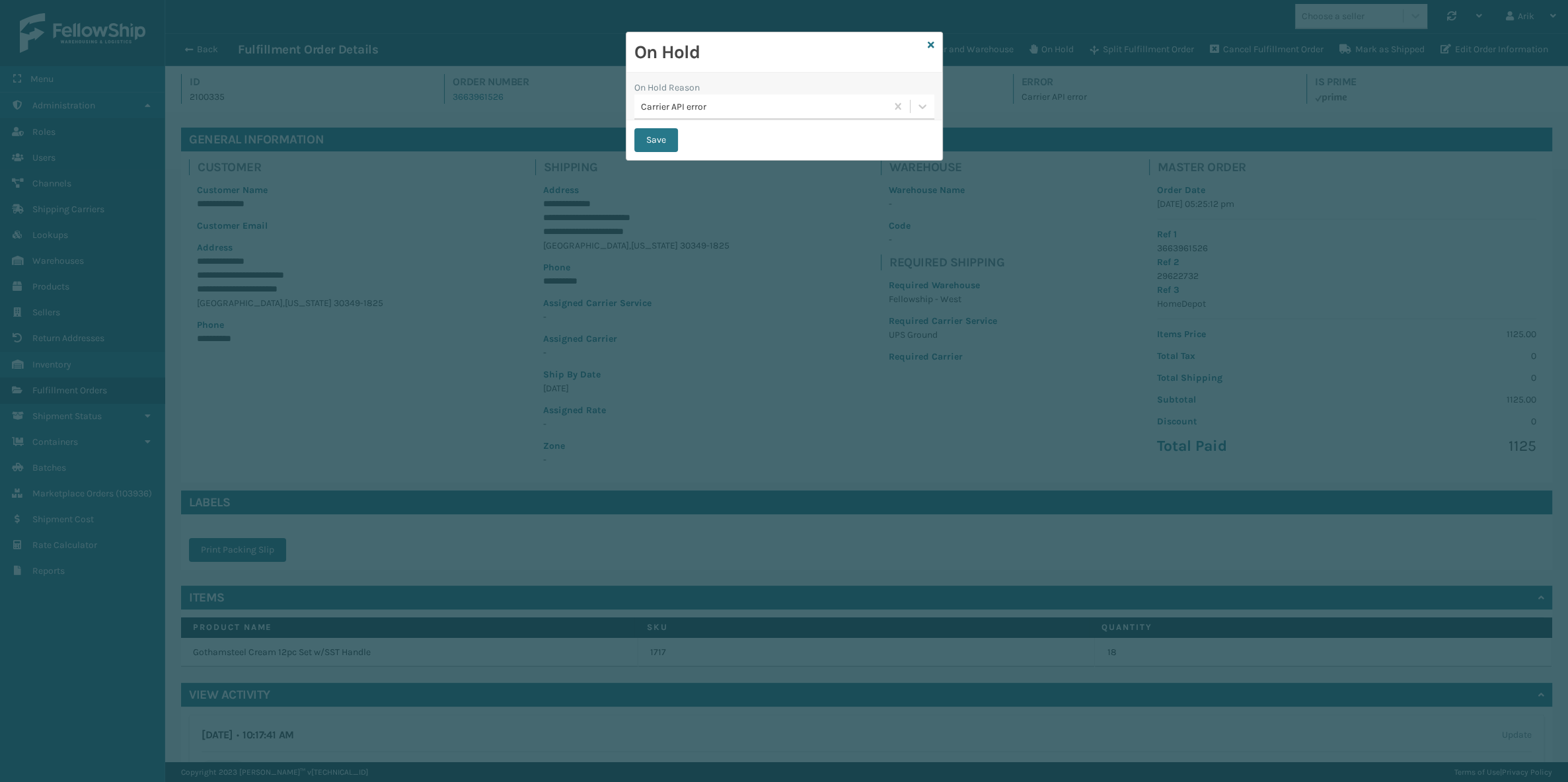
click at [934, 46] on div "On Hold" at bounding box center [784, 53] width 315 height 41
click at [941, 37] on div "On Hold" at bounding box center [784, 53] width 315 height 41
click at [933, 44] on icon at bounding box center [931, 45] width 7 height 9
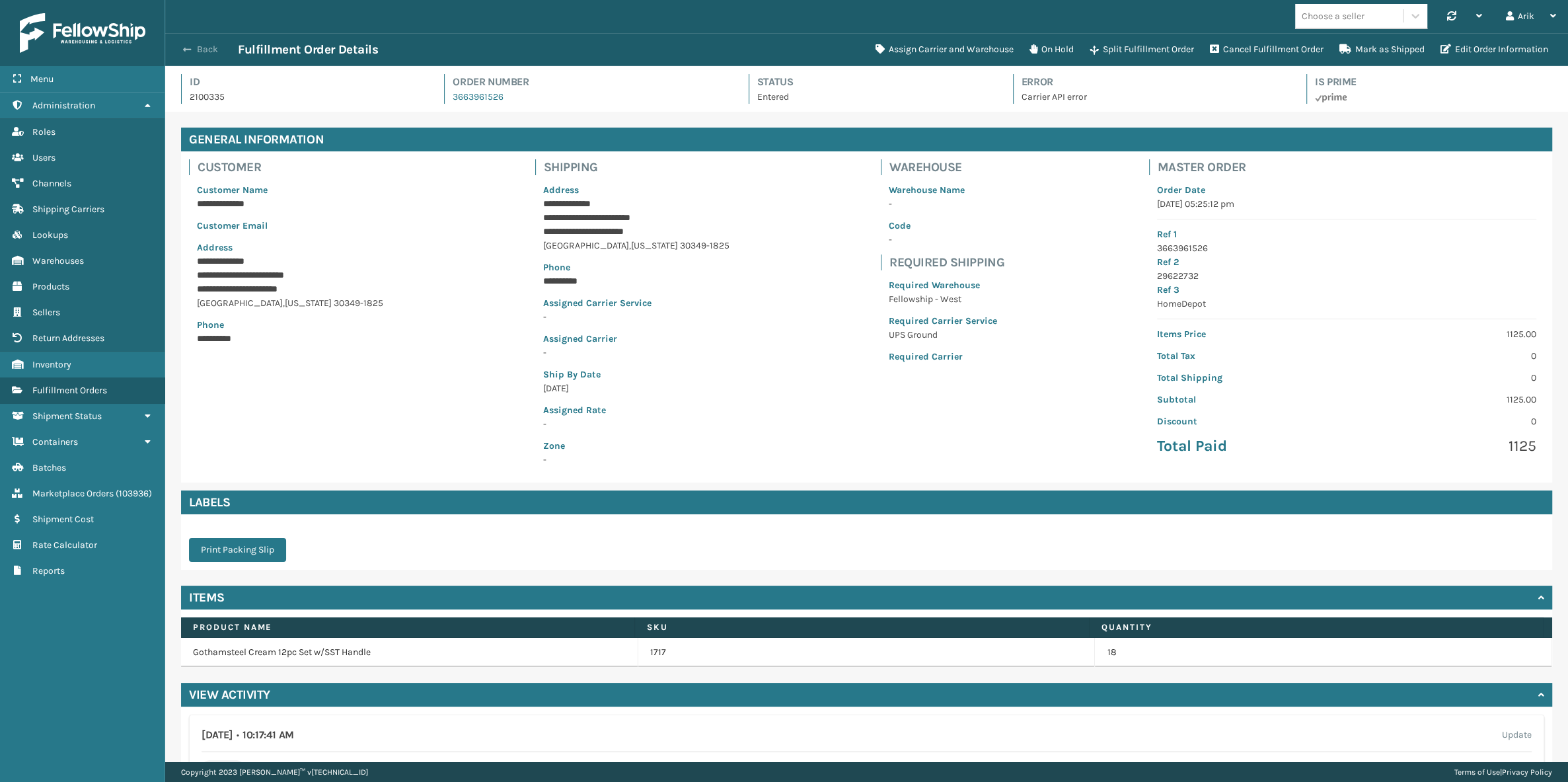
click at [186, 52] on span "button" at bounding box center [186, 49] width 8 height 9
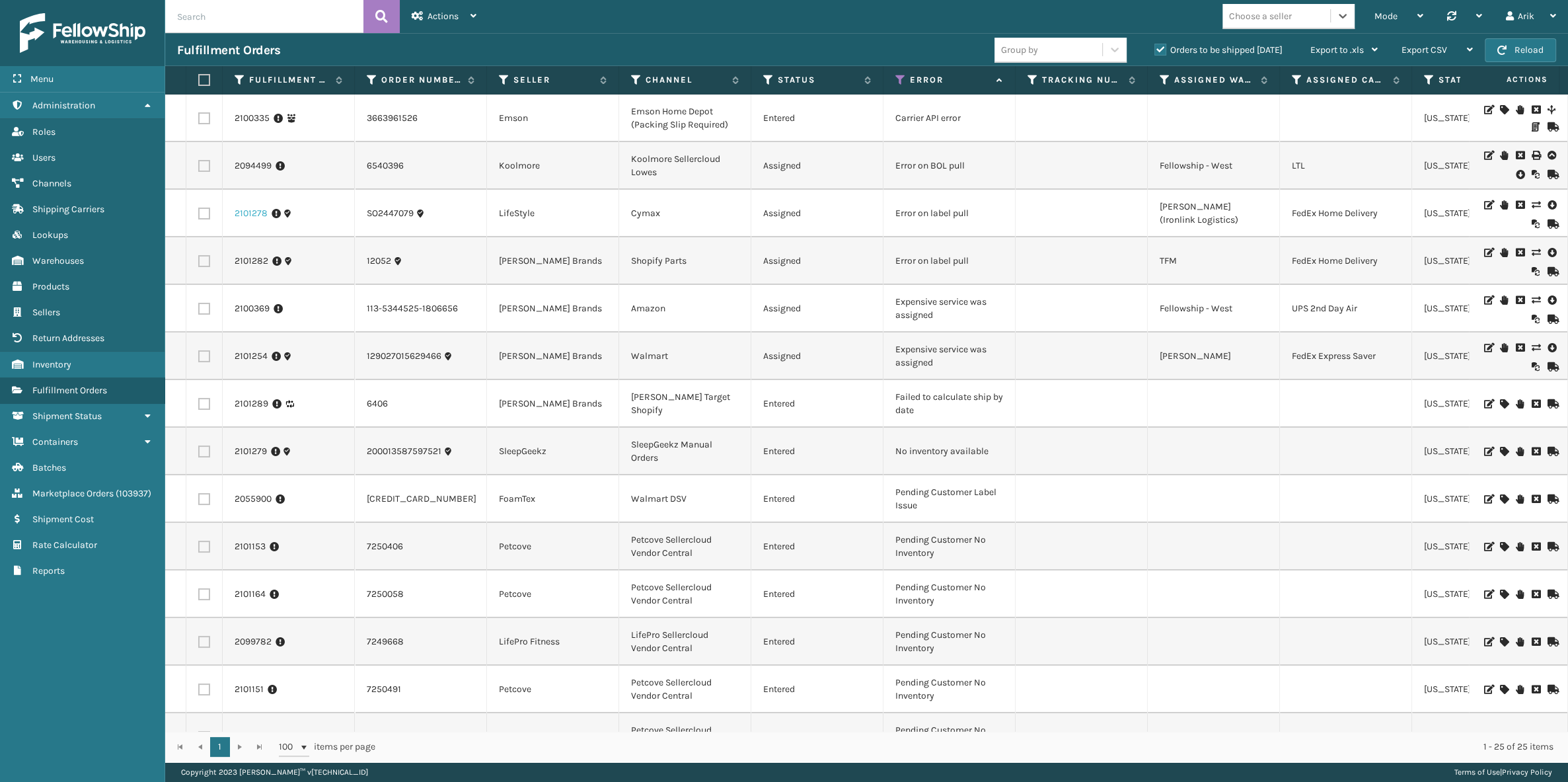
click at [247, 214] on link "2101278" at bounding box center [251, 213] width 33 height 13
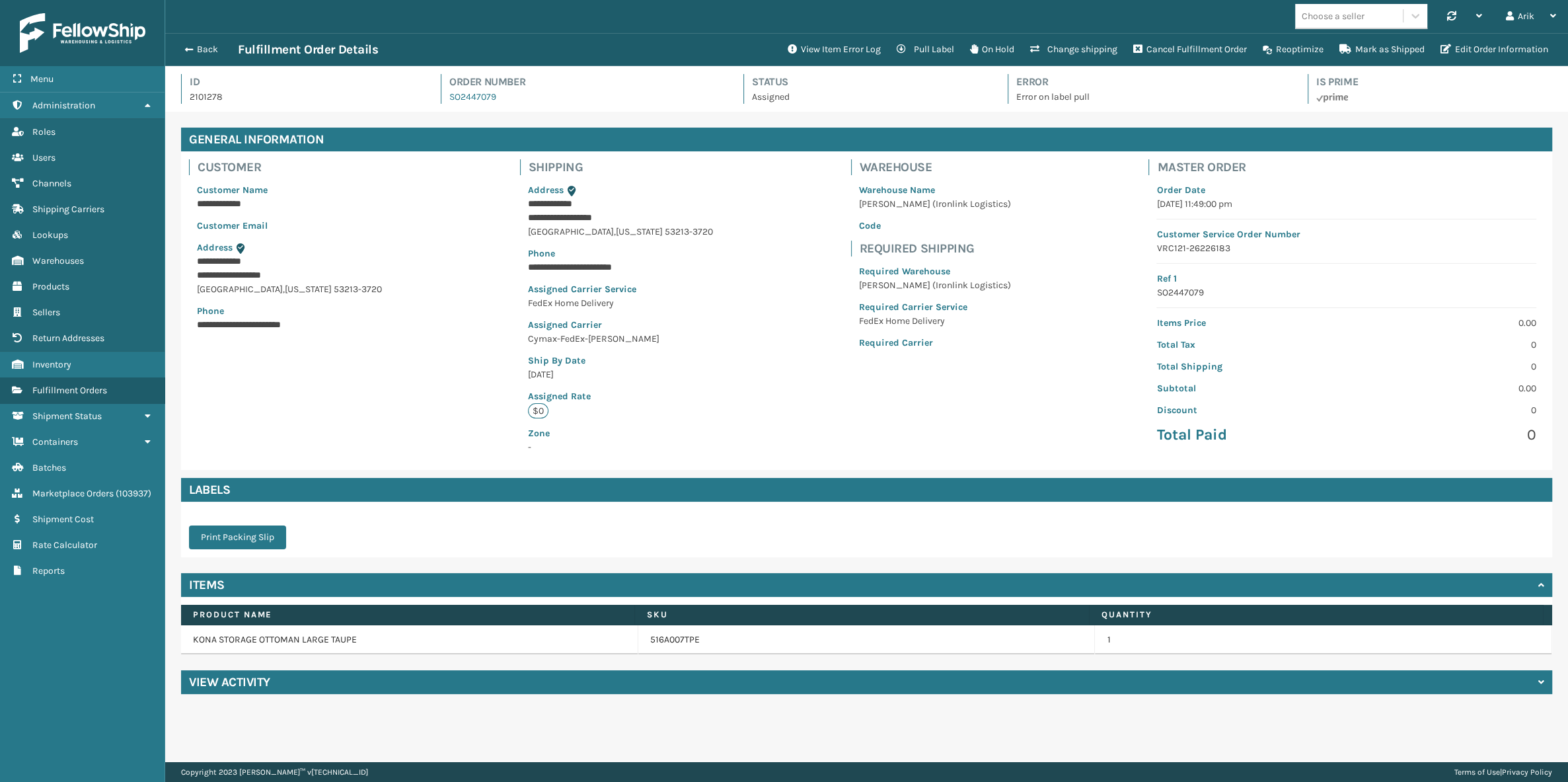
scroll to position [32, 1402]
click at [813, 49] on button "View Item Error Log" at bounding box center [834, 49] width 109 height 27
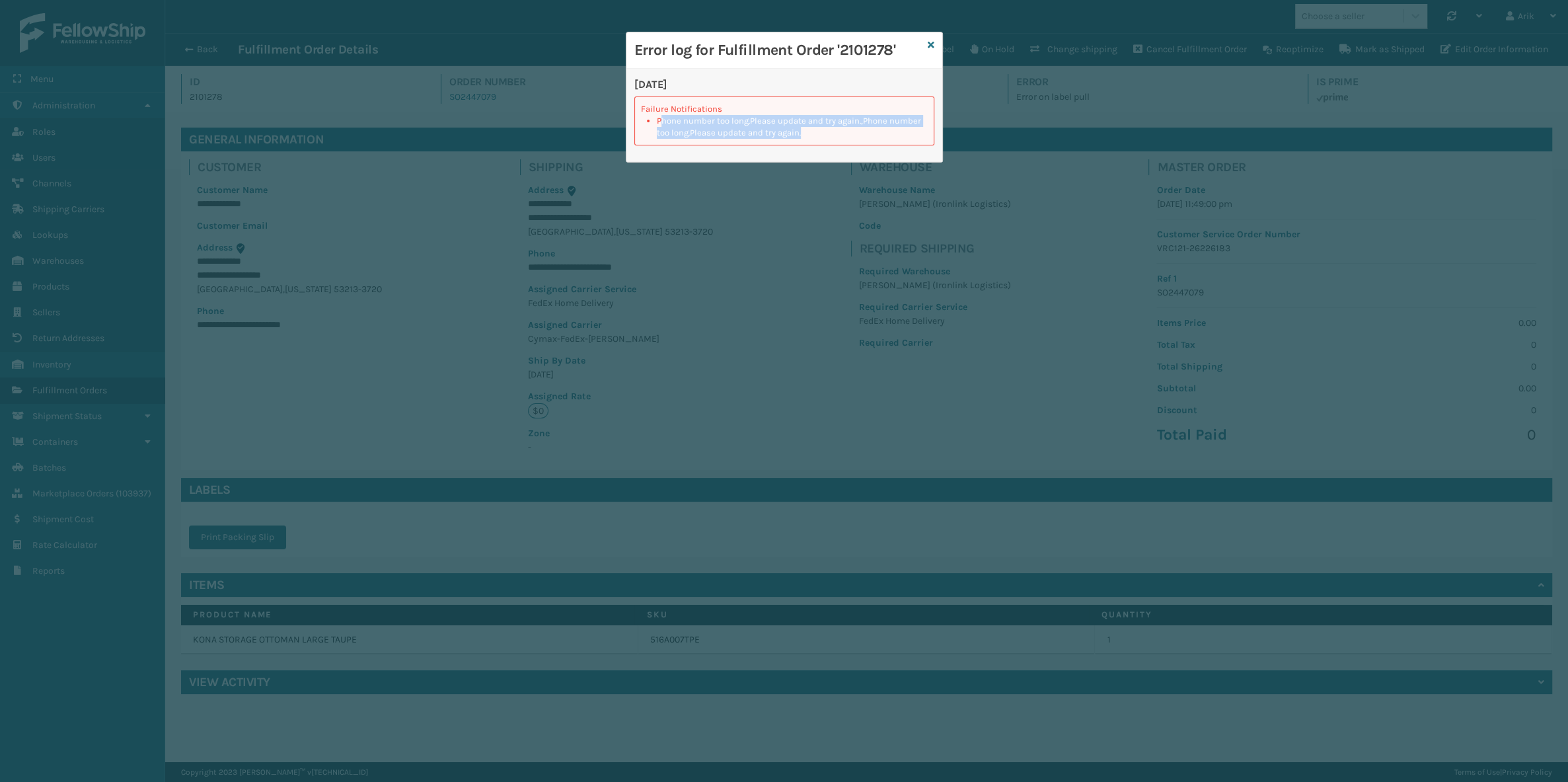
drag, startPoint x: 659, startPoint y: 121, endPoint x: 832, endPoint y: 135, distance: 173.6
click at [832, 135] on li "Phone number too long.Please update and try again.,Phone number too long.Please…" at bounding box center [792, 127] width 271 height 24
drag, startPoint x: 933, startPoint y: 44, endPoint x: 811, endPoint y: 77, distance: 126.4
click at [933, 44] on icon at bounding box center [931, 45] width 7 height 9
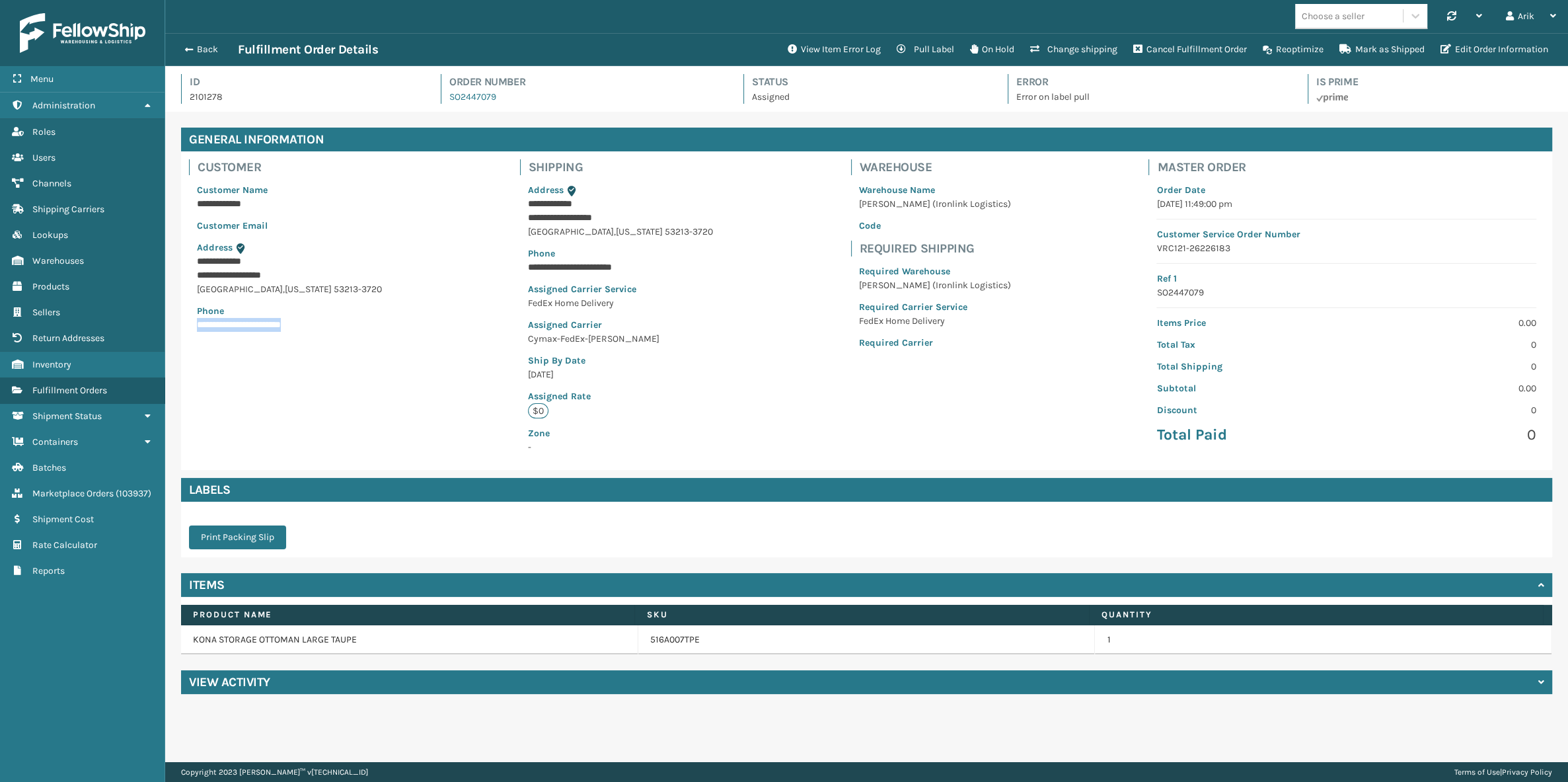
drag, startPoint x: 193, startPoint y: 326, endPoint x: 321, endPoint y: 319, distance: 128.2
click at [321, 319] on div "**********" at bounding box center [289, 257] width 201 height 165
click at [1459, 47] on button "Edit Order Information" at bounding box center [1494, 49] width 123 height 27
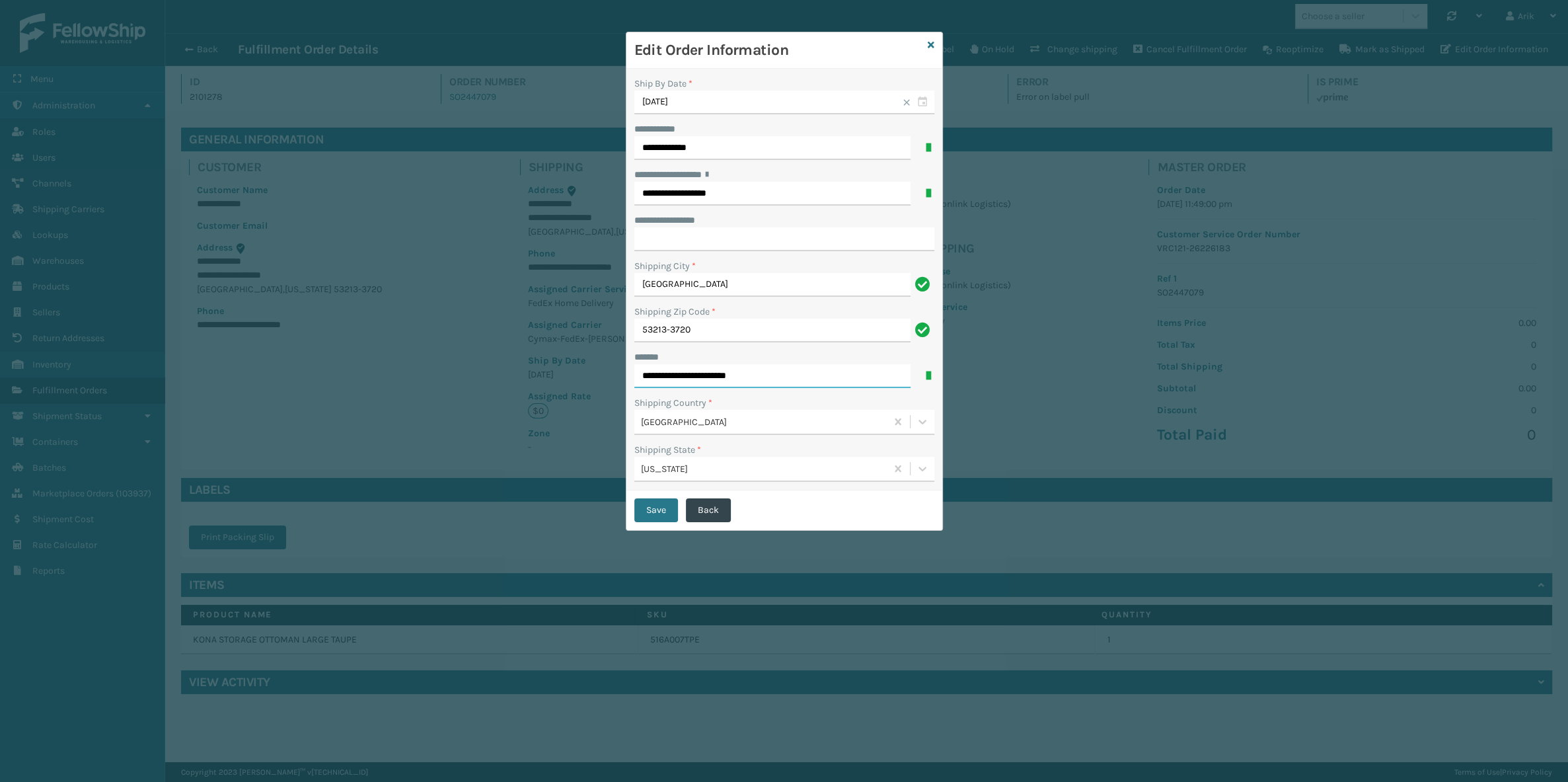
drag, startPoint x: 706, startPoint y: 375, endPoint x: 857, endPoint y: 368, distance: 151.2
click at [834, 376] on input "**********" at bounding box center [772, 376] width 276 height 24
type input "**********"
click at [658, 508] on button "Save" at bounding box center [656, 510] width 44 height 24
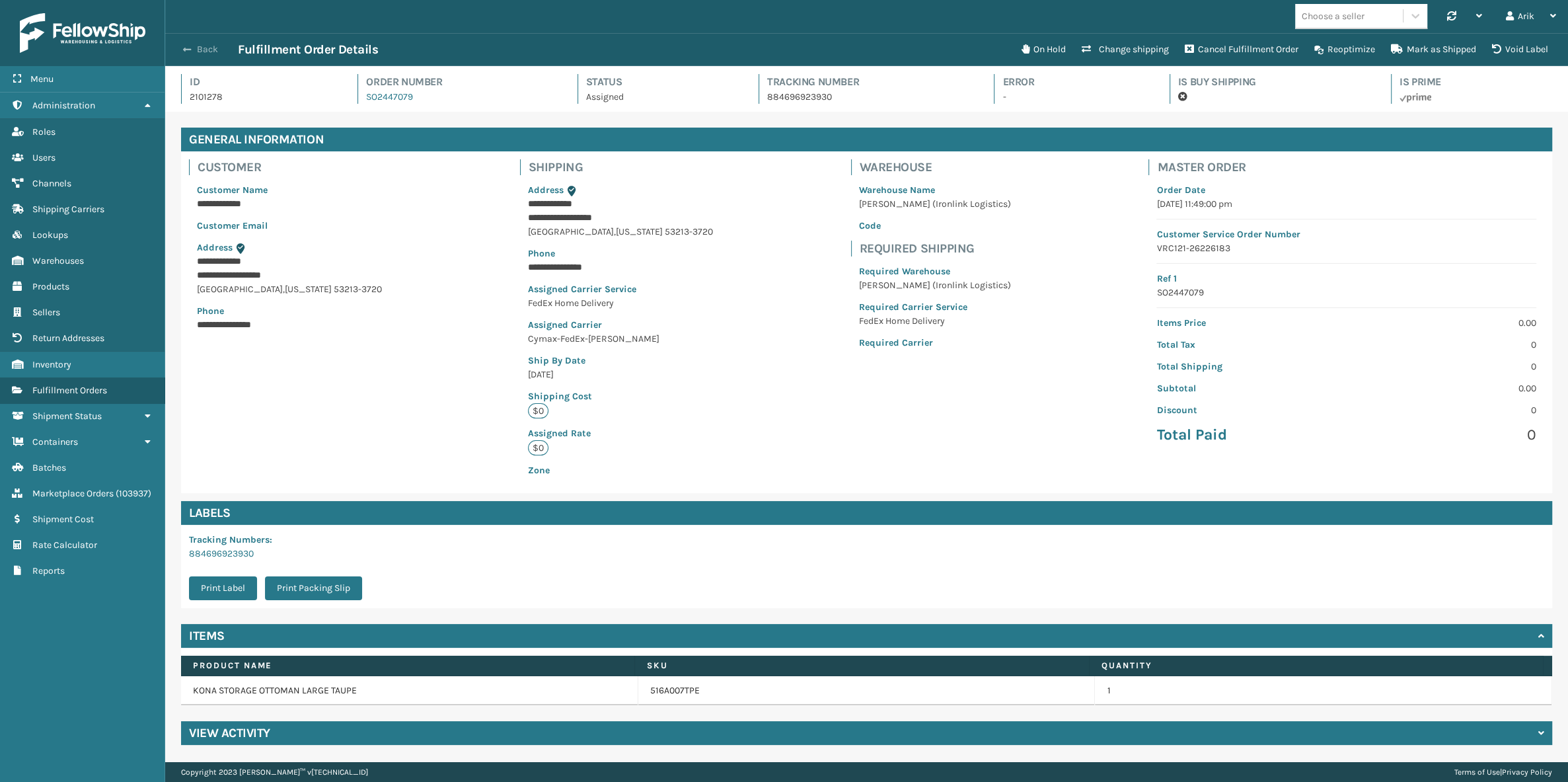
click at [193, 47] on button "Back" at bounding box center [207, 50] width 61 height 12
click at [183, 47] on span "button" at bounding box center [186, 49] width 8 height 9
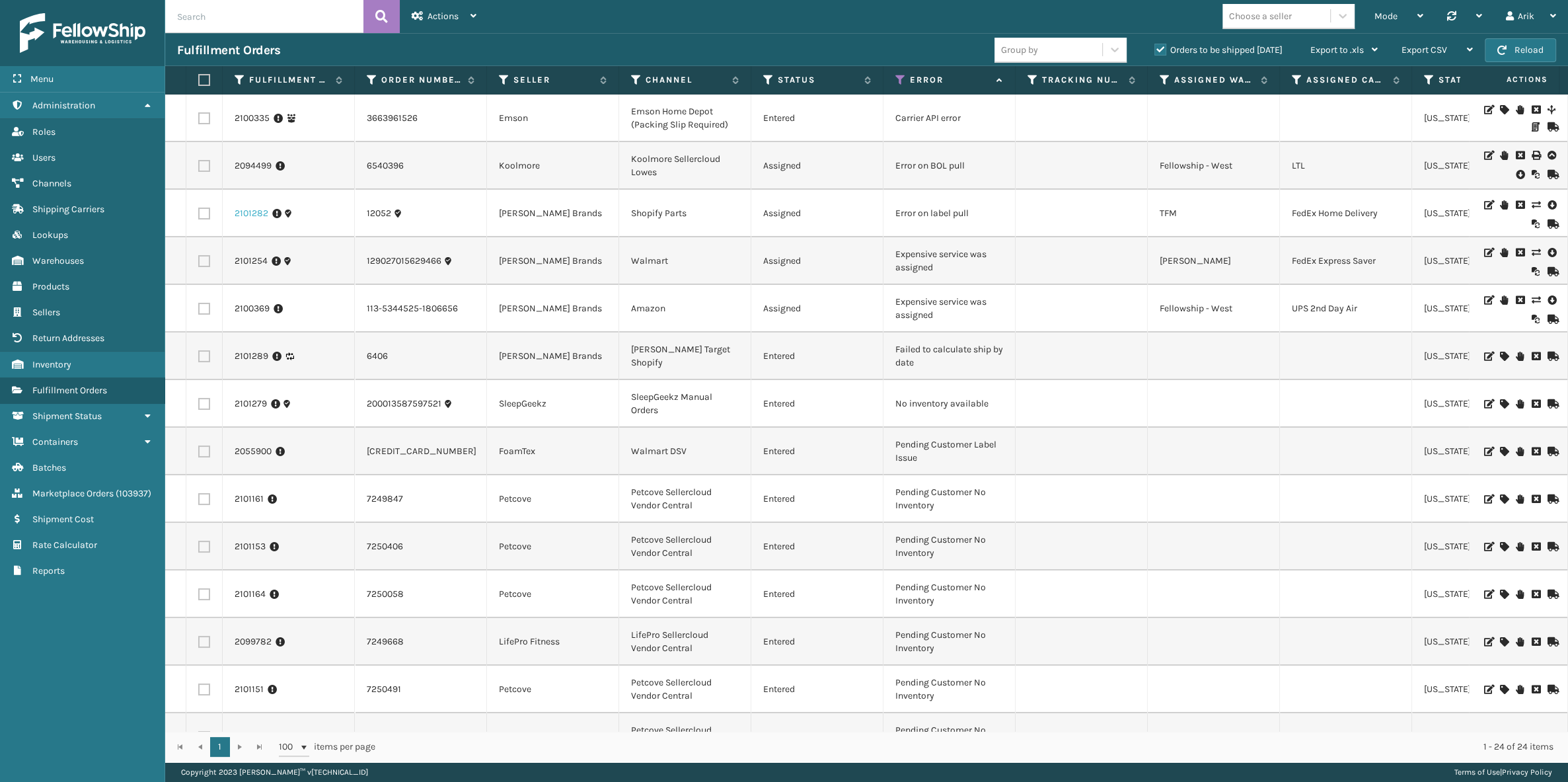
click at [245, 213] on link "2101282" at bounding box center [251, 213] width 34 height 13
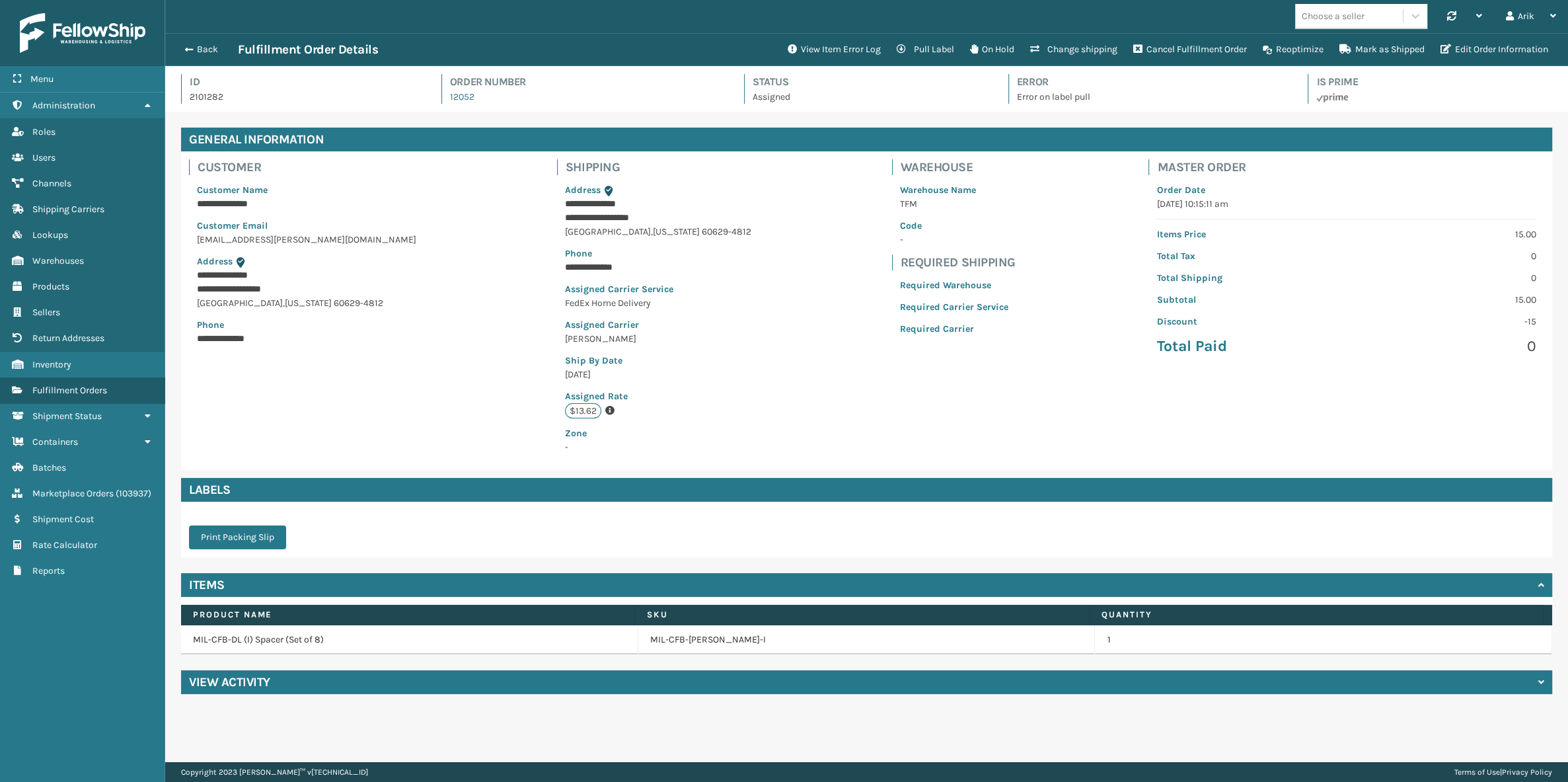
scroll to position [32, 1402]
click at [833, 47] on button "View Item Error Log" at bounding box center [834, 49] width 109 height 27
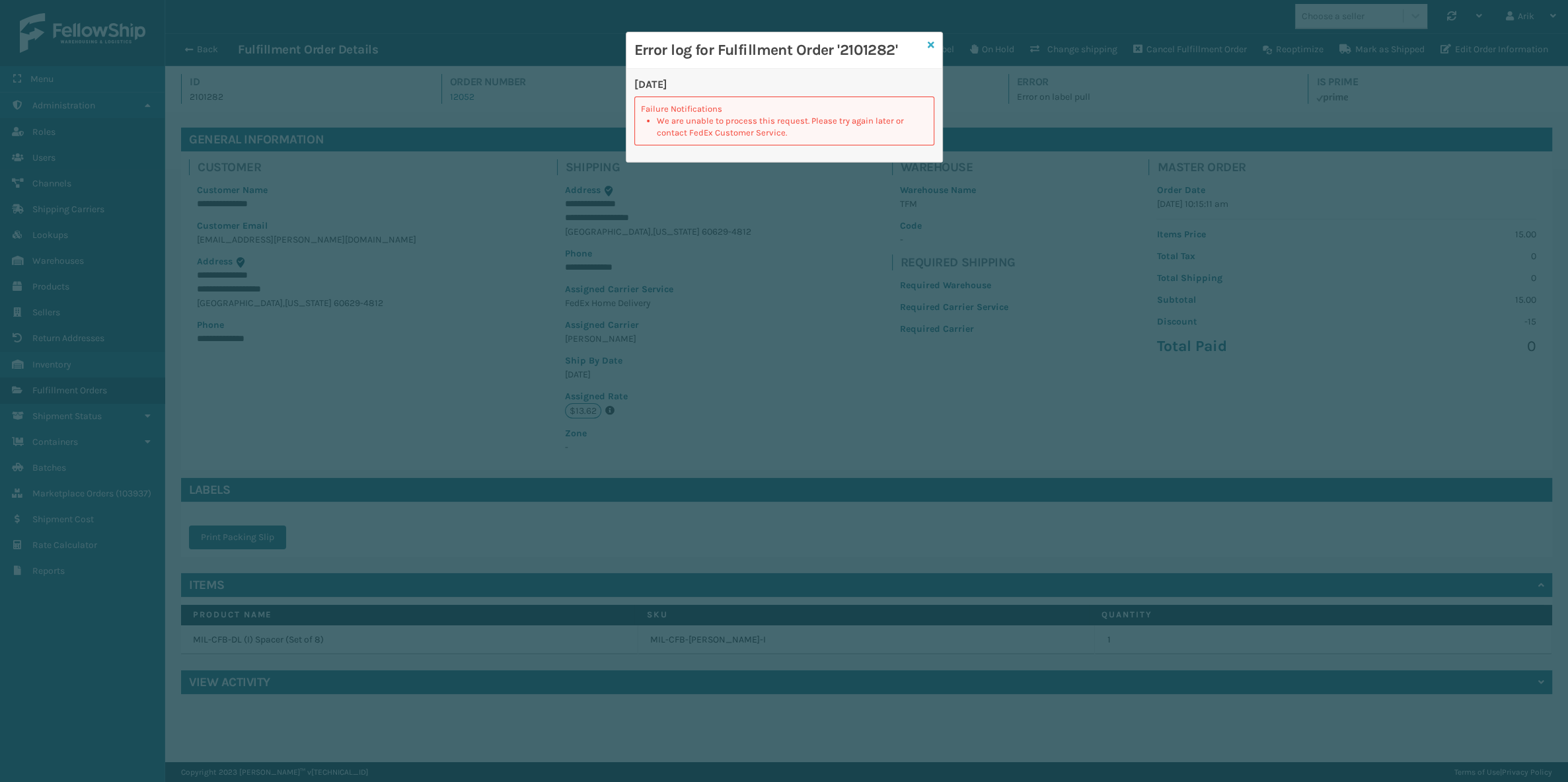
click at [930, 45] on icon at bounding box center [931, 45] width 7 height 9
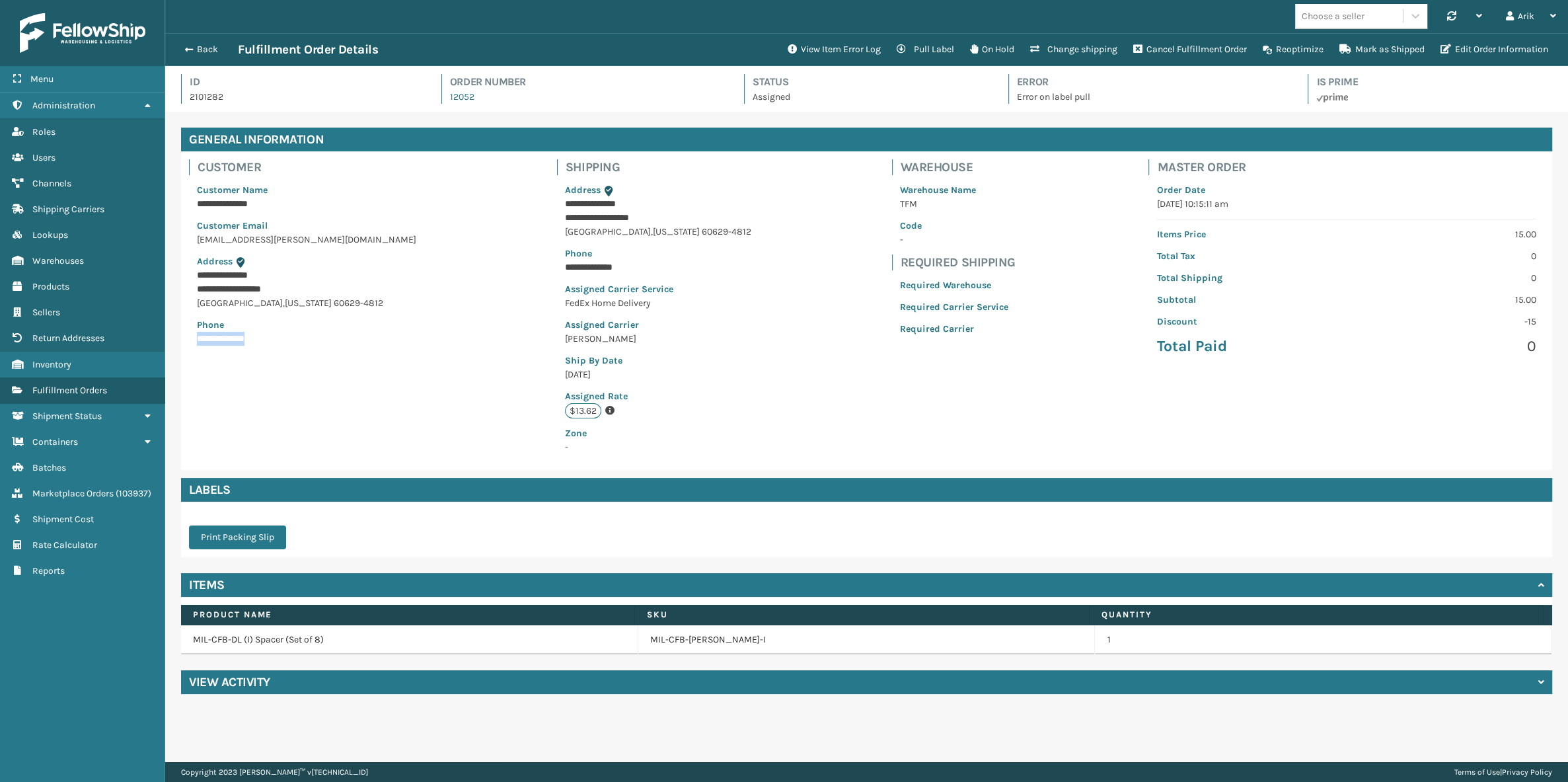
drag, startPoint x: 192, startPoint y: 336, endPoint x: 294, endPoint y: 334, distance: 102.0
click at [294, 334] on div "**********" at bounding box center [306, 264] width 235 height 178
drag, startPoint x: 191, startPoint y: 289, endPoint x: 339, endPoint y: 303, distance: 148.7
click at [339, 303] on div "**********" at bounding box center [866, 311] width 1371 height 319
click at [919, 47] on button "Pull Label" at bounding box center [925, 49] width 73 height 27
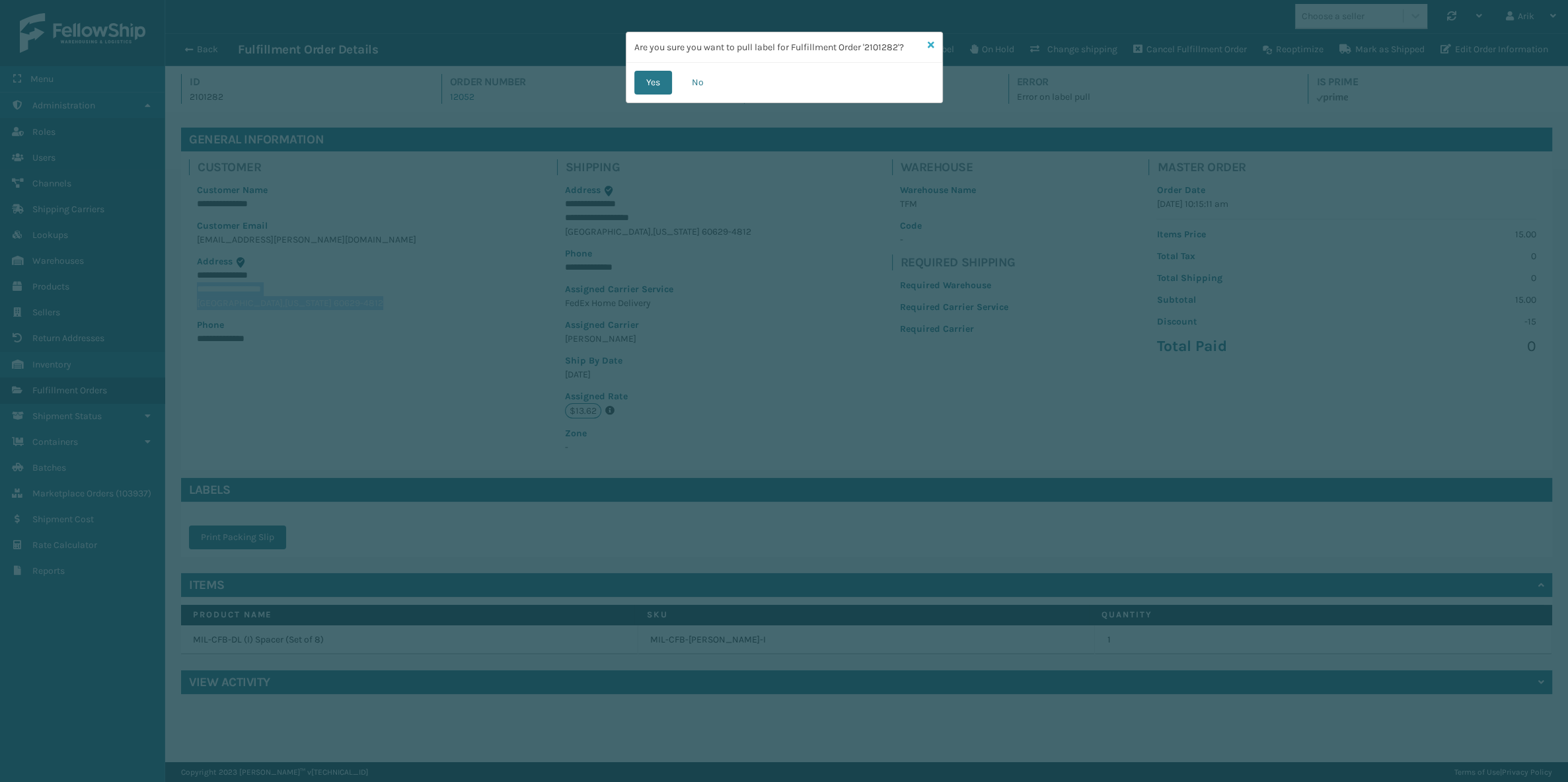
click at [930, 45] on icon at bounding box center [931, 45] width 7 height 9
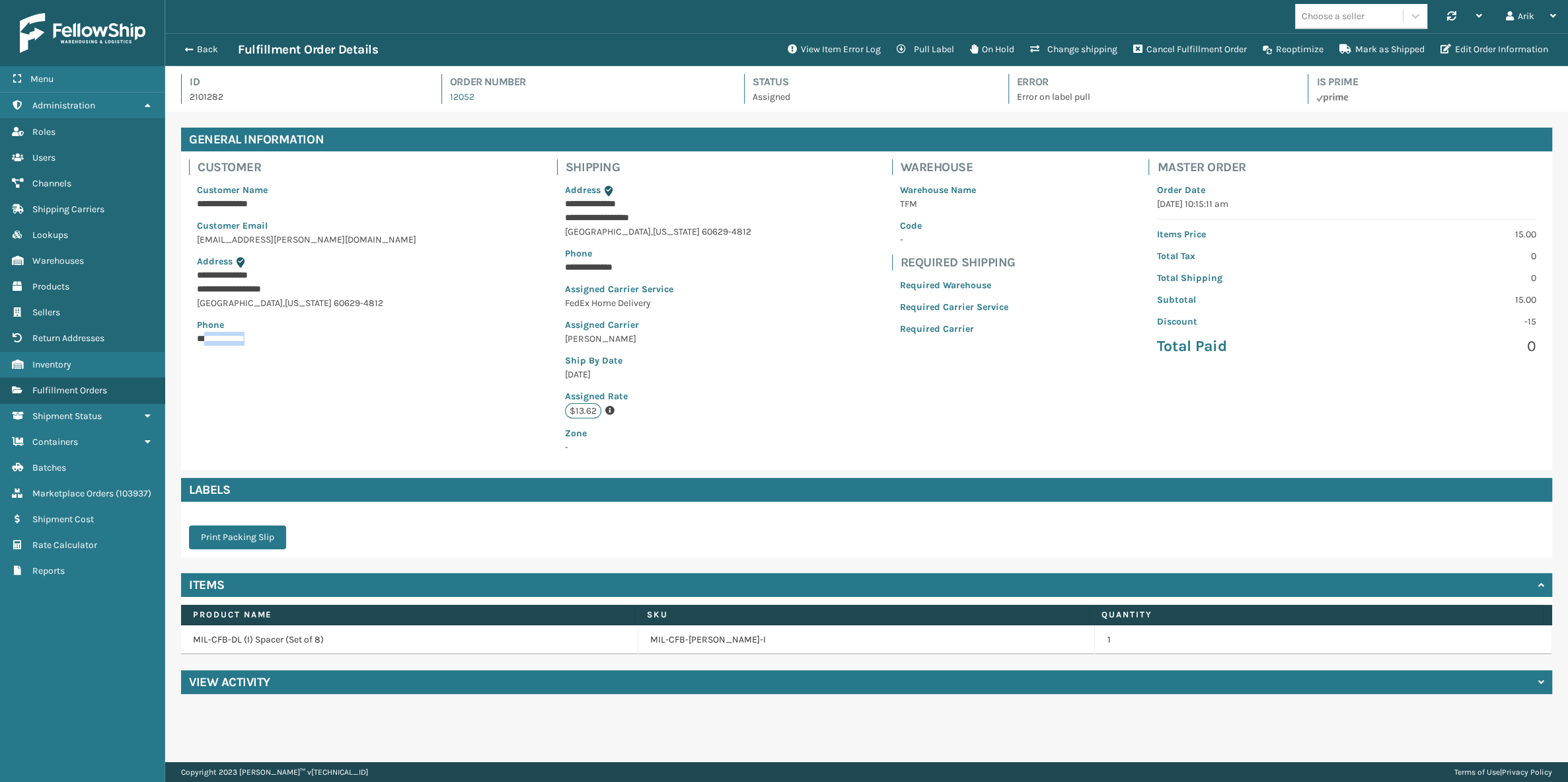
drag, startPoint x: 203, startPoint y: 338, endPoint x: 324, endPoint y: 330, distance: 121.3
click at [312, 332] on p "**********" at bounding box center [257, 339] width 122 height 14
click at [921, 52] on button "Pull Label" at bounding box center [925, 49] width 73 height 27
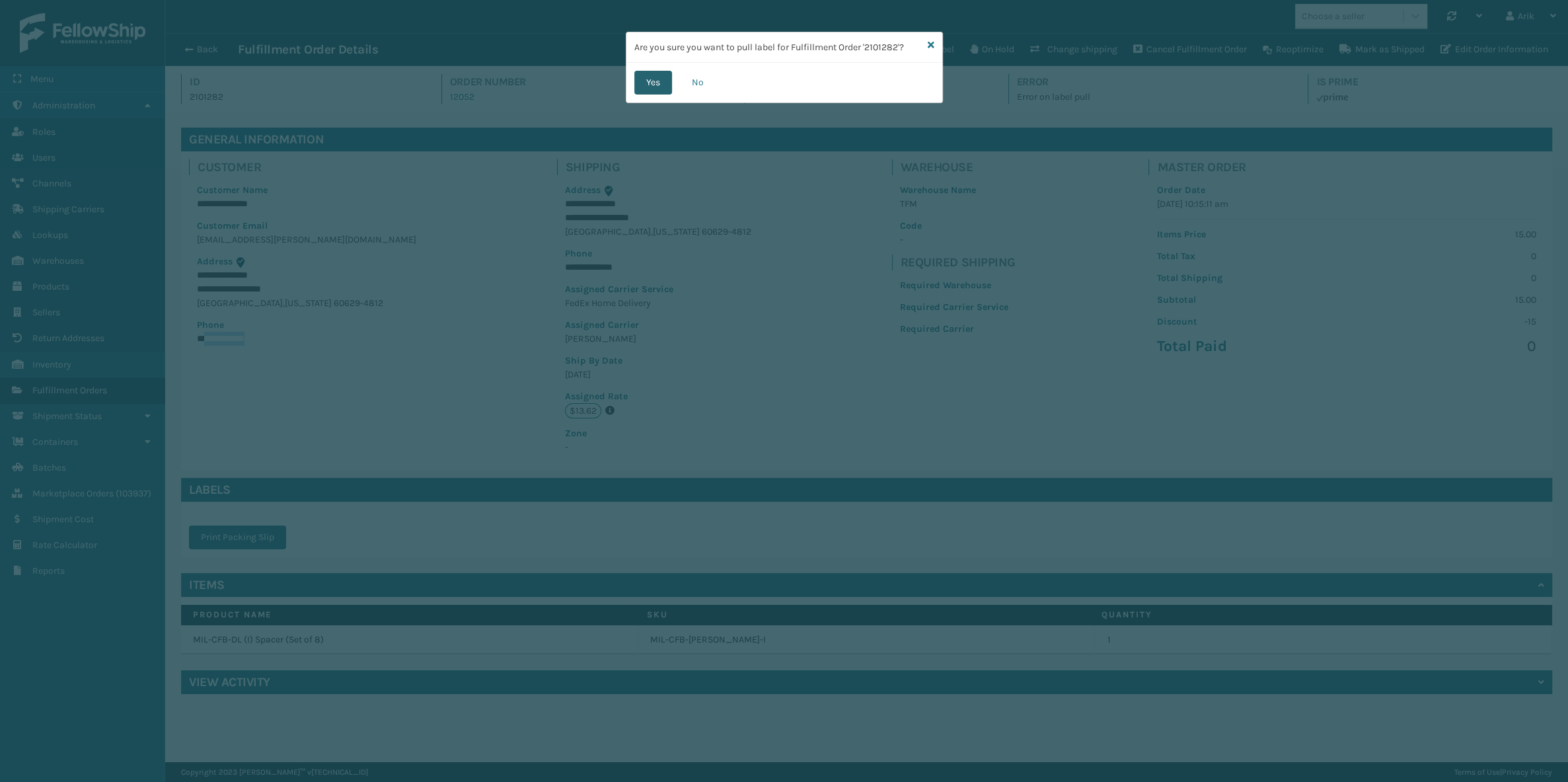
click at [660, 81] on button "Yes" at bounding box center [653, 83] width 38 height 24
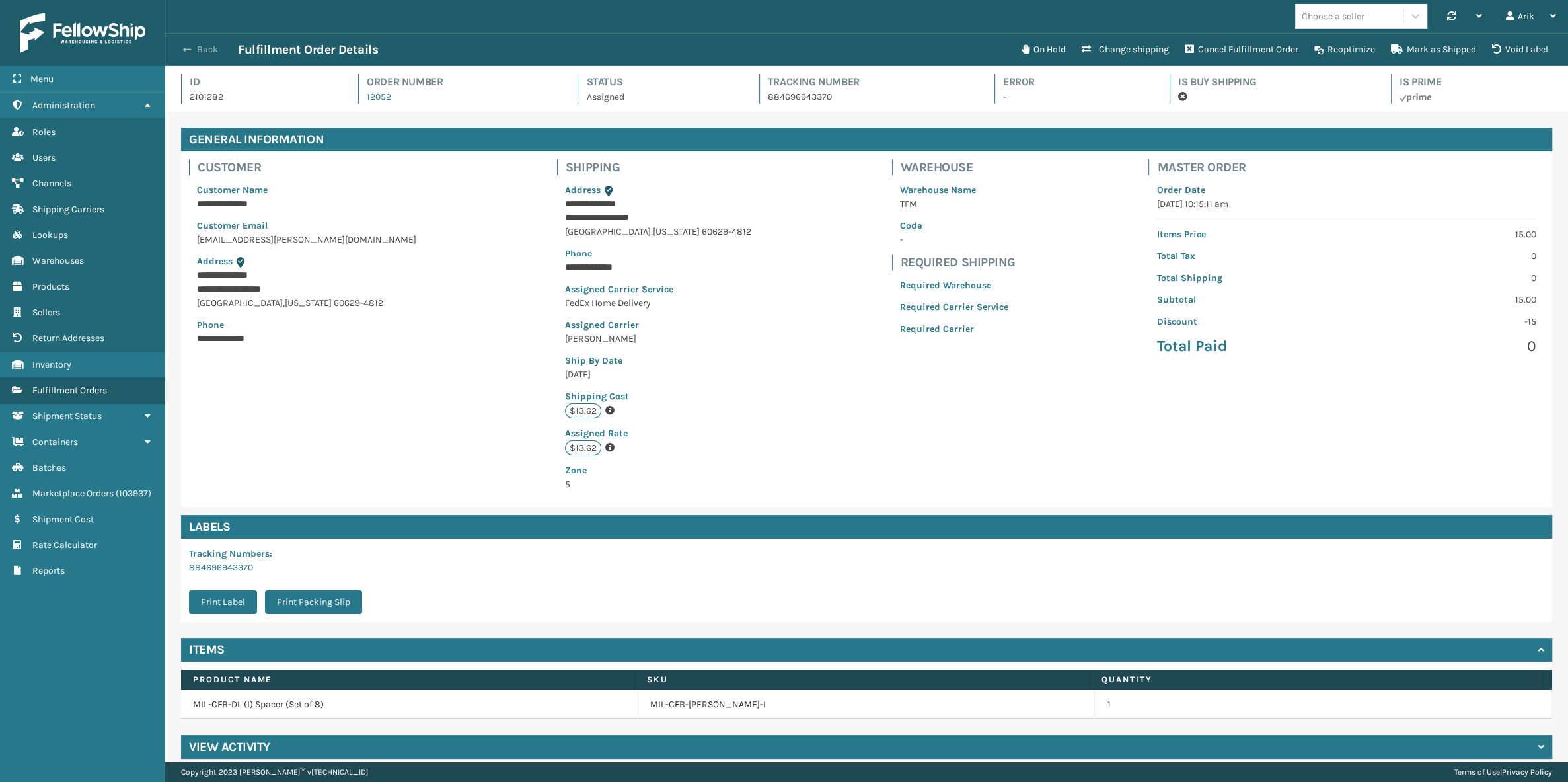
click at [198, 45] on div "Back Fulfillment Order Details On Hold Change shipping Cancel Fulfillment Order…" at bounding box center [867, 49] width 1403 height 33
click at [188, 53] on span "button" at bounding box center [186, 49] width 8 height 9
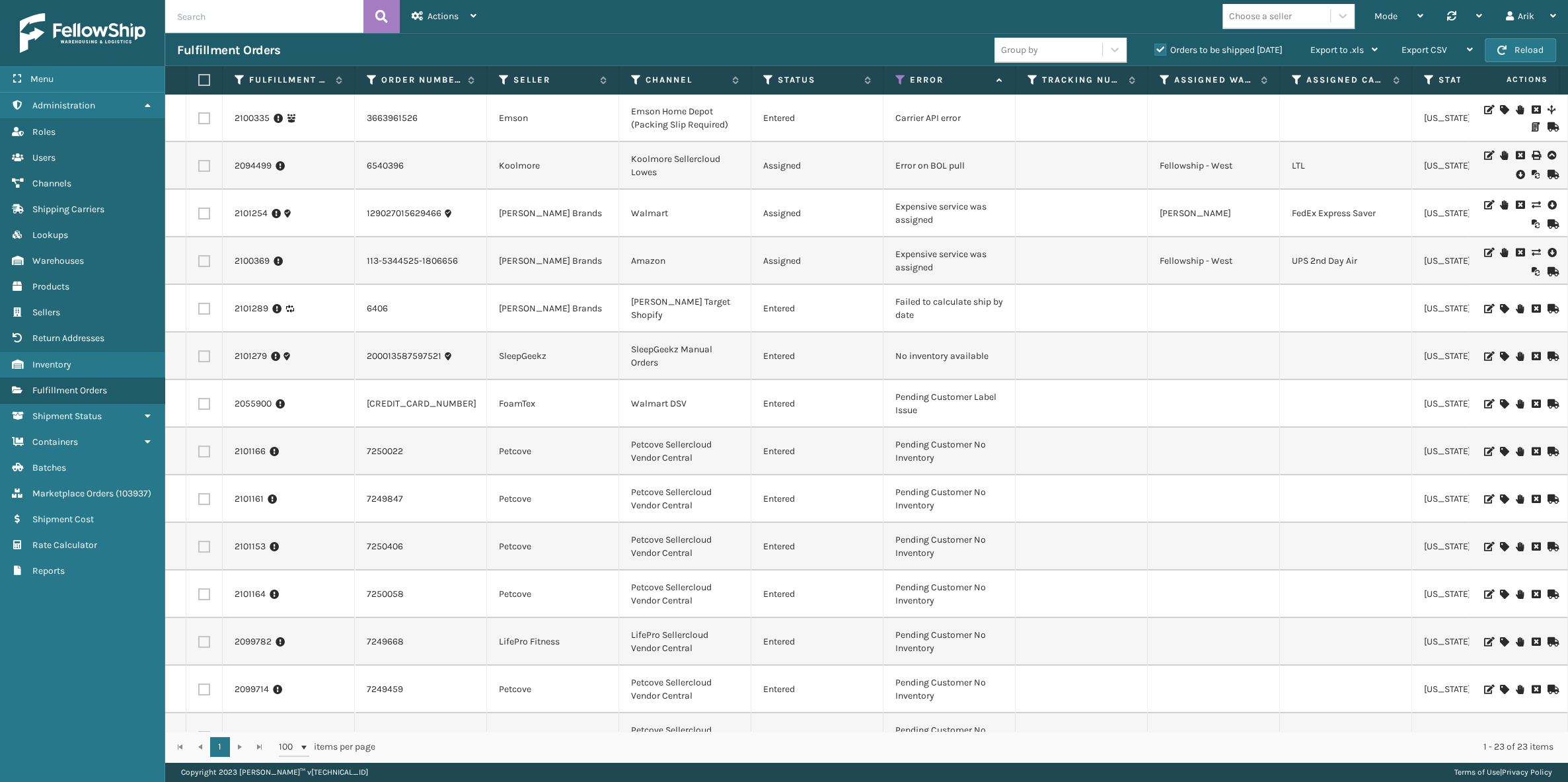
scroll to position [59, 0]
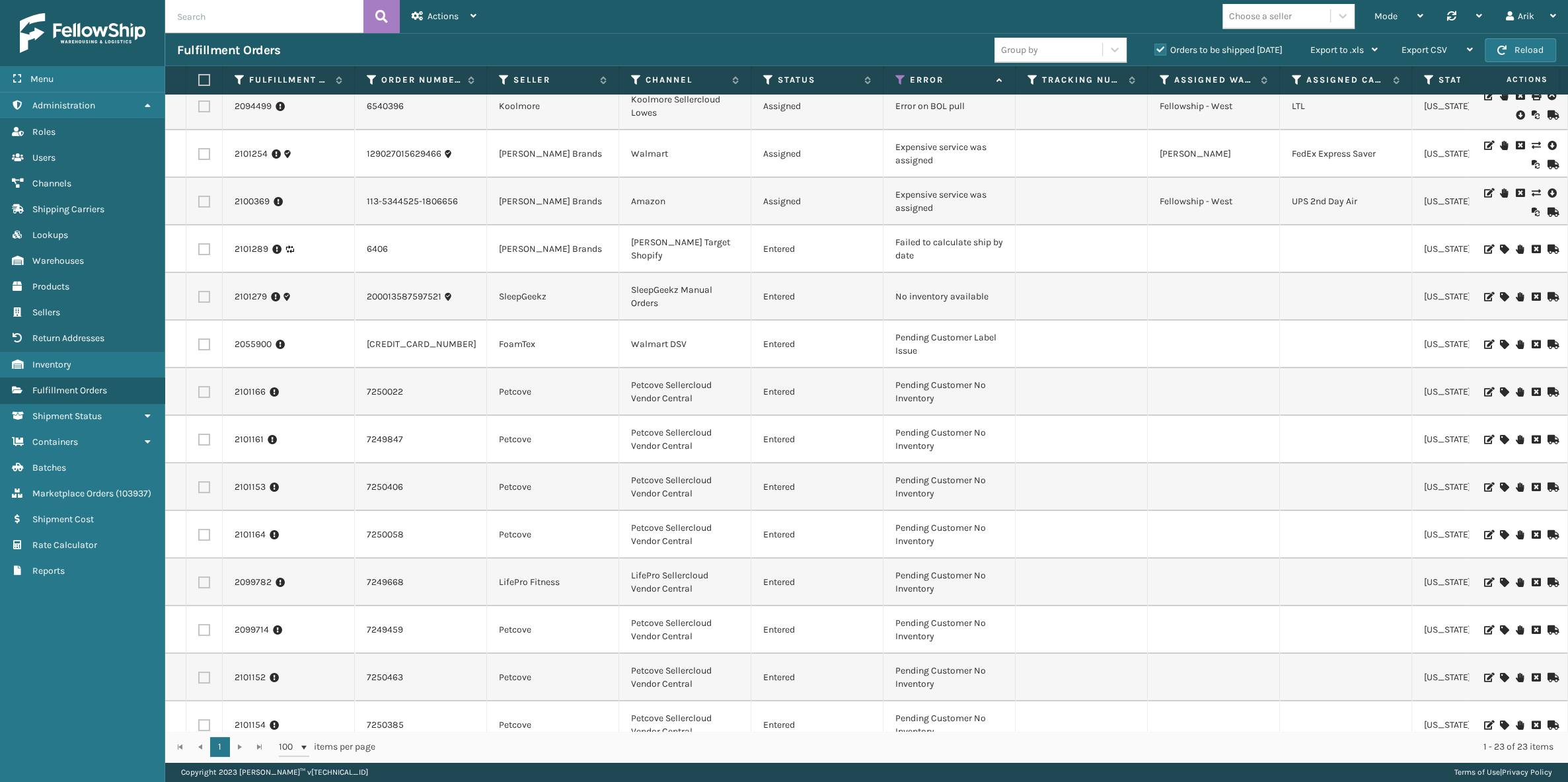
click at [903, 242] on td "Failed to calculate ship by date" at bounding box center [949, 248] width 132 height 47
copy td "Failed to calculate ship by date"
click at [252, 247] on link "2101289" at bounding box center [251, 248] width 34 height 13
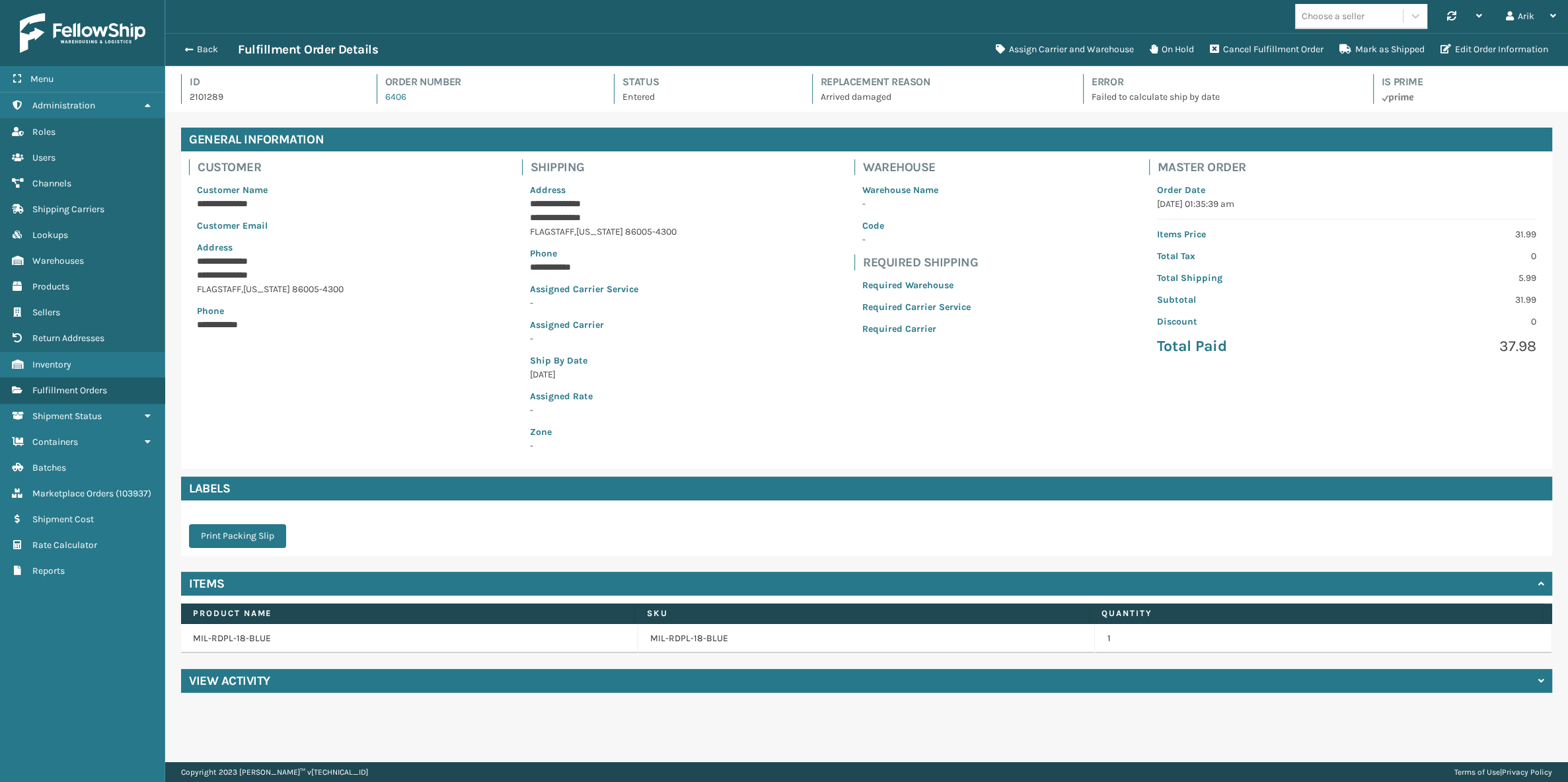
scroll to position [32, 1402]
drag, startPoint x: 528, startPoint y: 372, endPoint x: 589, endPoint y: 380, distance: 61.5
click at [589, 380] on p "[DATE]" at bounding box center [603, 374] width 147 height 14
drag, startPoint x: 191, startPoint y: 265, endPoint x: 282, endPoint y: 287, distance: 93.6
click at [282, 287] on div "**********" at bounding box center [270, 257] width 163 height 165
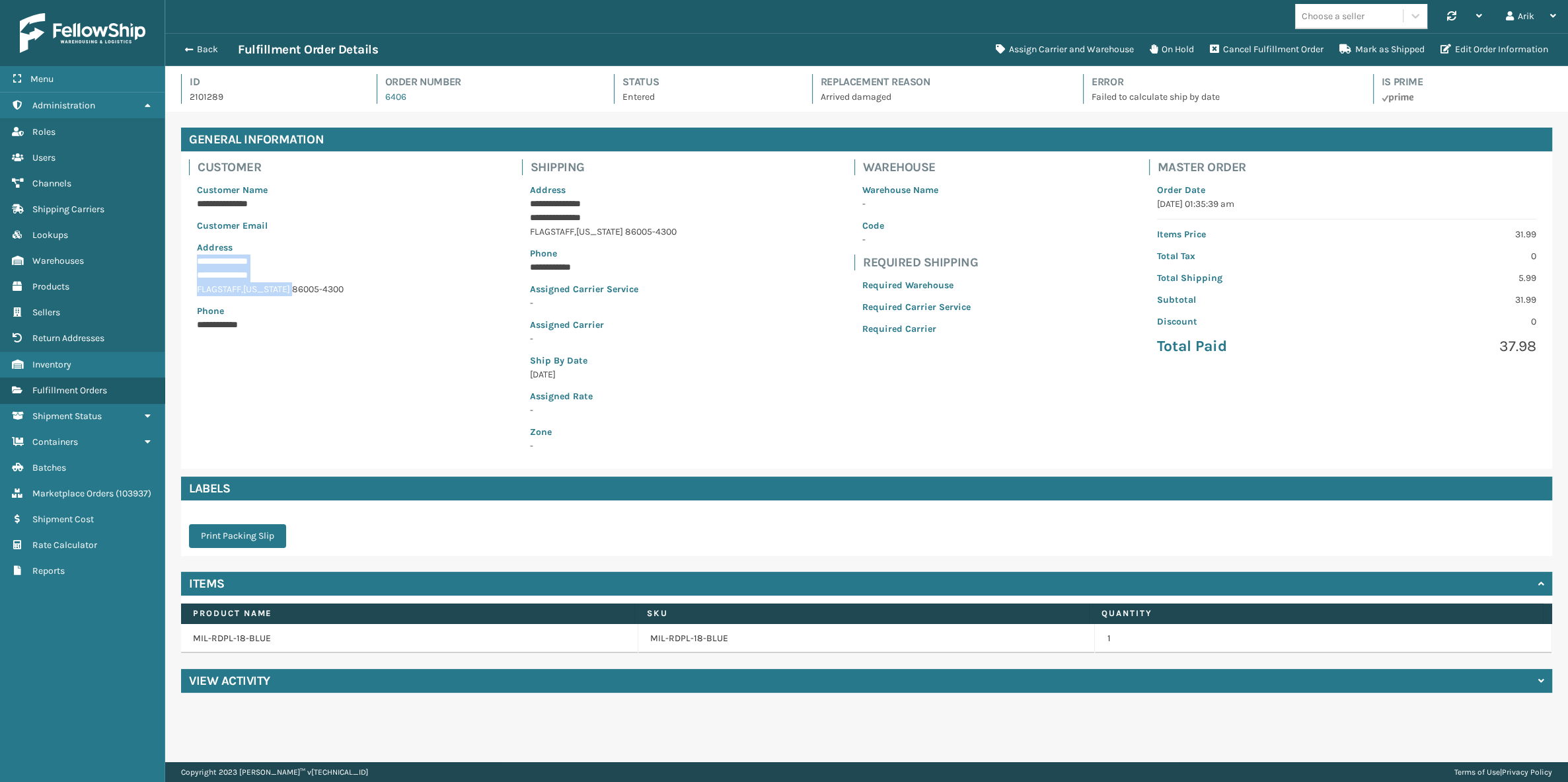
click at [1054, 34] on div "Back Fulfillment Order Details Assign Carrier and Warehouse On Hold Cancel Fulf…" at bounding box center [867, 49] width 1403 height 33
click at [679, 640] on link "MIL-RDPL-18-BLUE" at bounding box center [689, 638] width 78 height 13
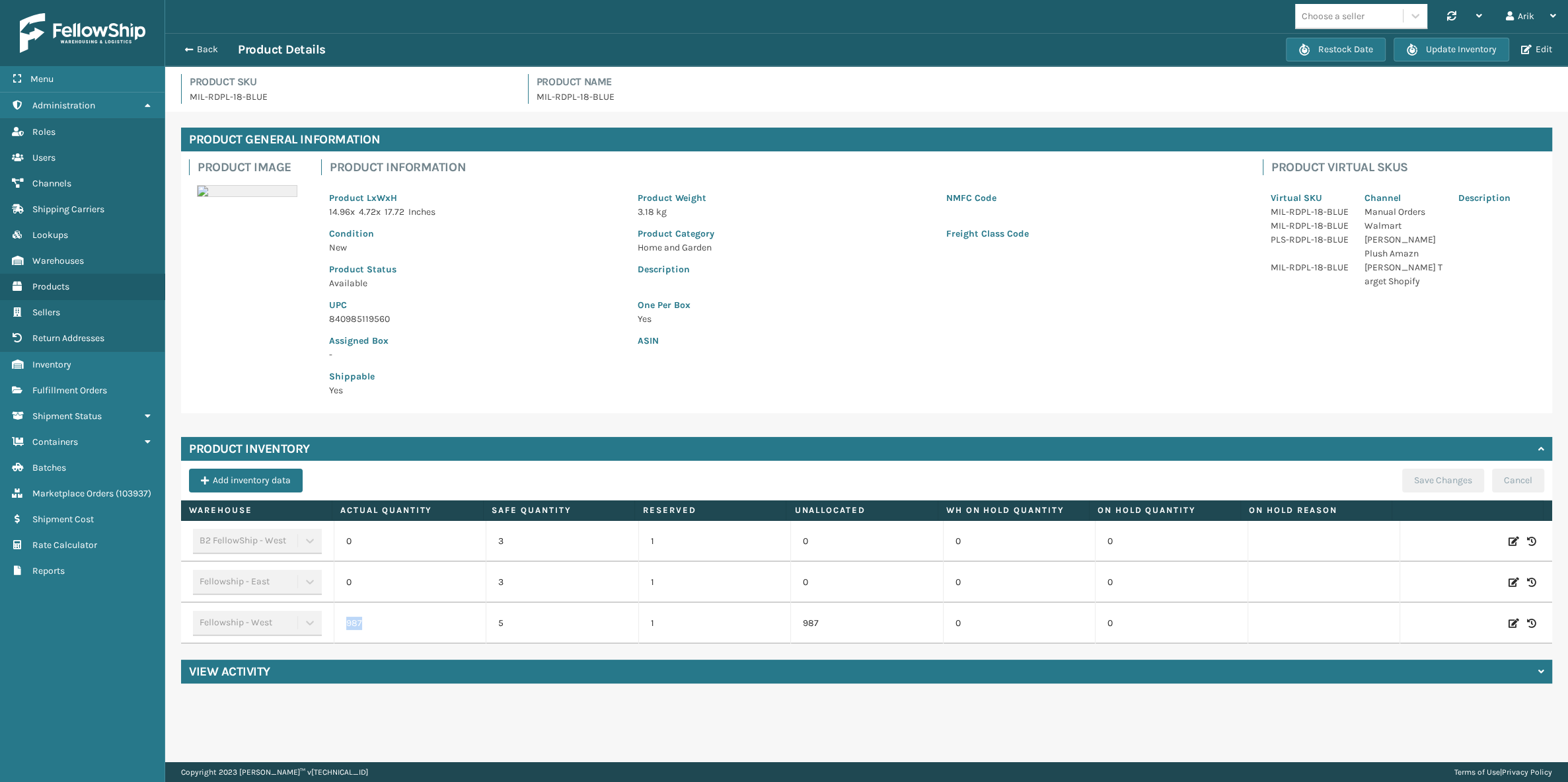
drag, startPoint x: 344, startPoint y: 621, endPoint x: 365, endPoint y: 621, distance: 21.0
click at [365, 621] on td "987" at bounding box center [409, 623] width 153 height 41
click at [183, 45] on button "Back" at bounding box center [207, 50] width 61 height 12
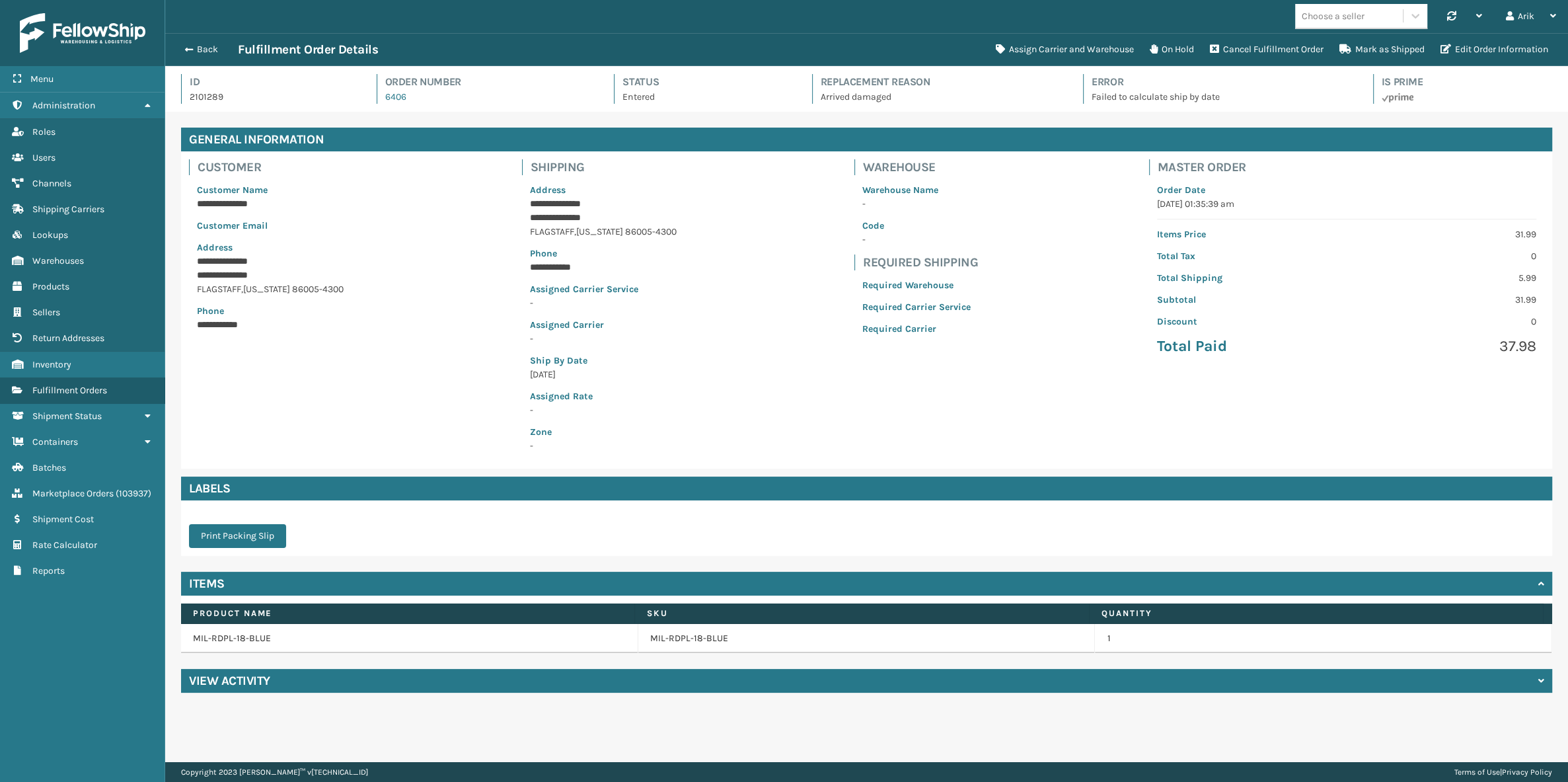
scroll to position [32, 1402]
click at [1023, 47] on button "Assign Carrier and Warehouse" at bounding box center [1065, 49] width 154 height 27
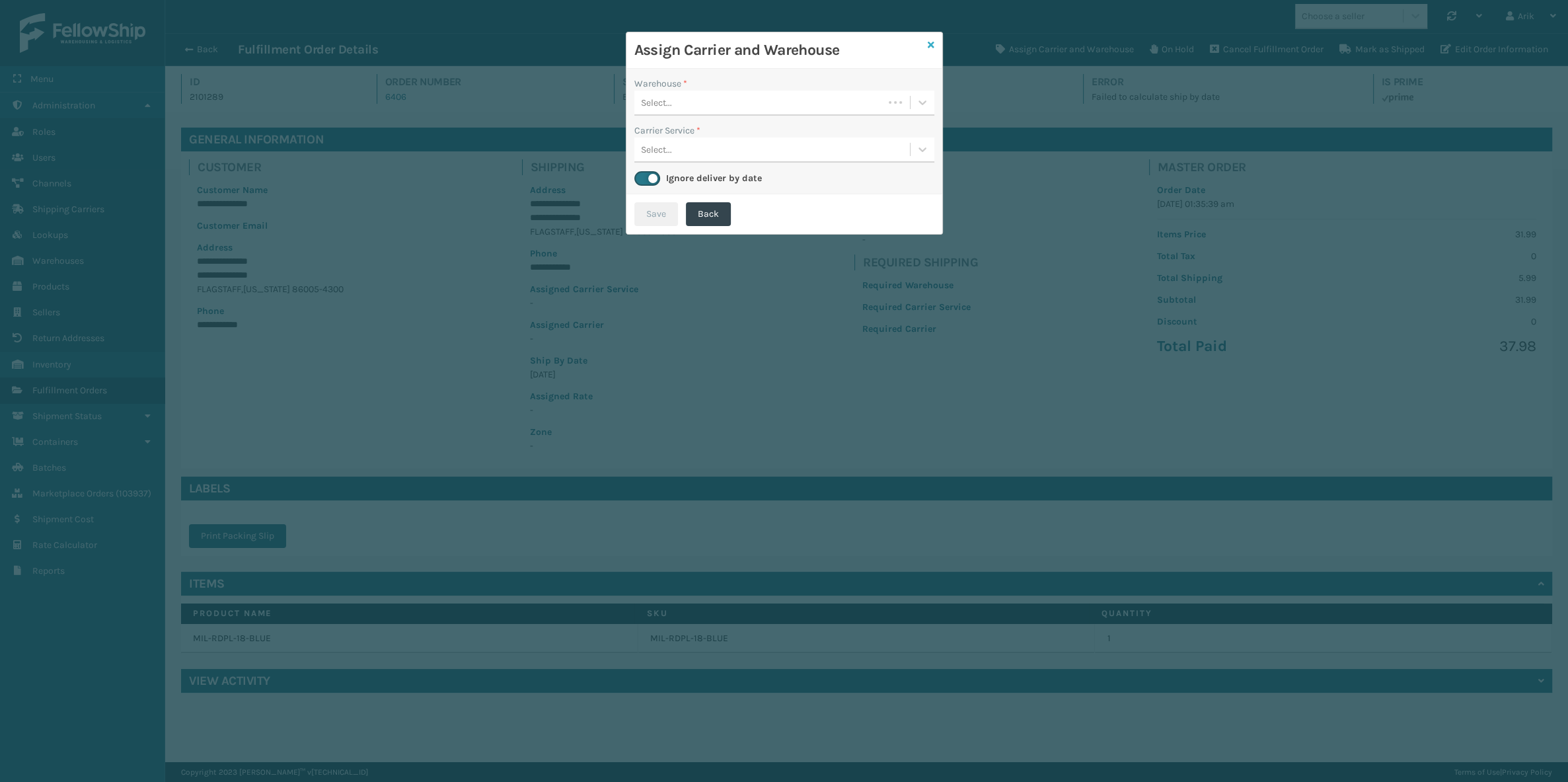
click at [928, 47] on icon at bounding box center [931, 45] width 7 height 9
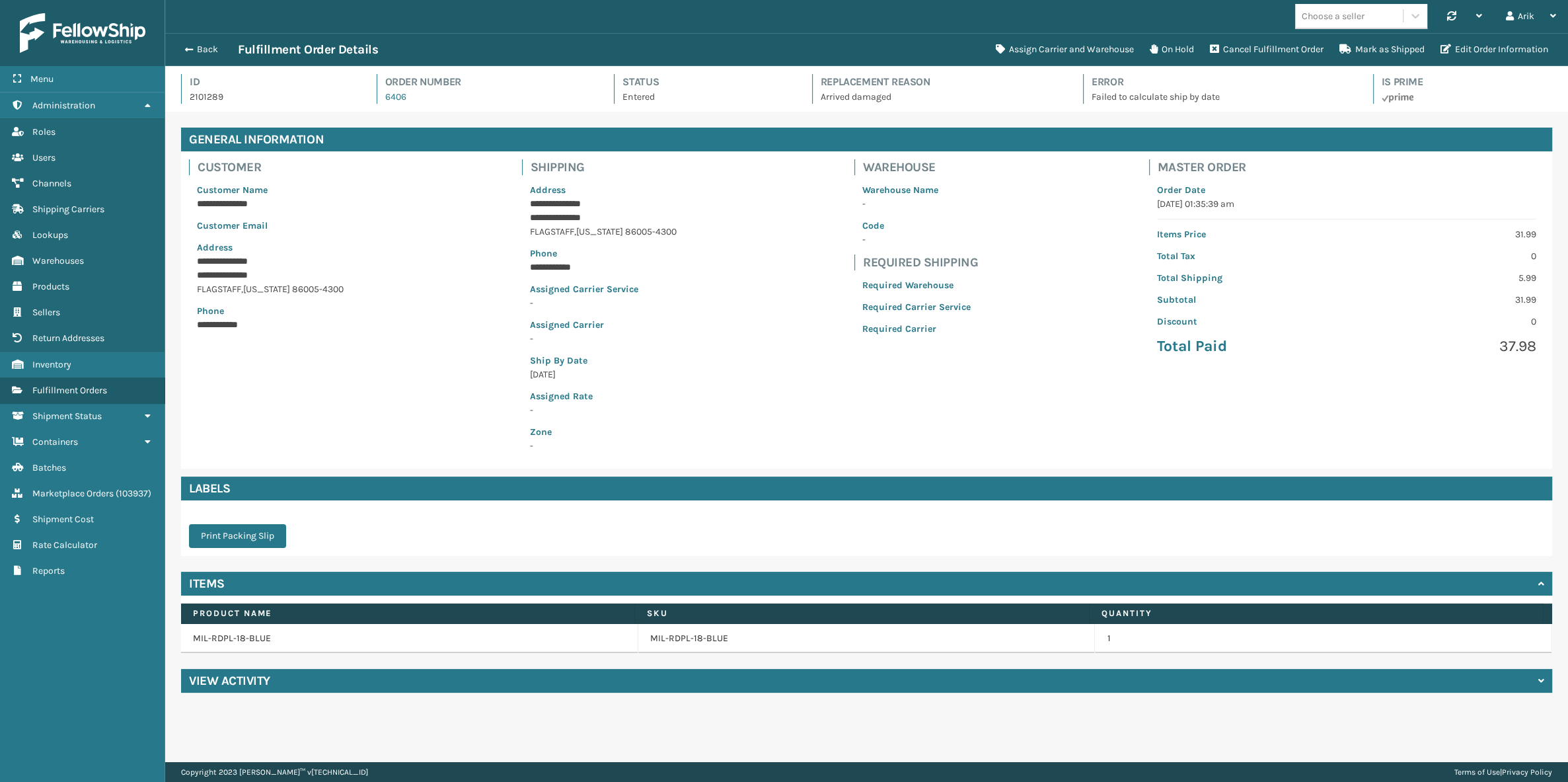
click at [843, 92] on p "Arrived damaged" at bounding box center [940, 97] width 239 height 14
click at [1122, 97] on p "Failed to calculate ship by date" at bounding box center [1220, 97] width 258 height 14
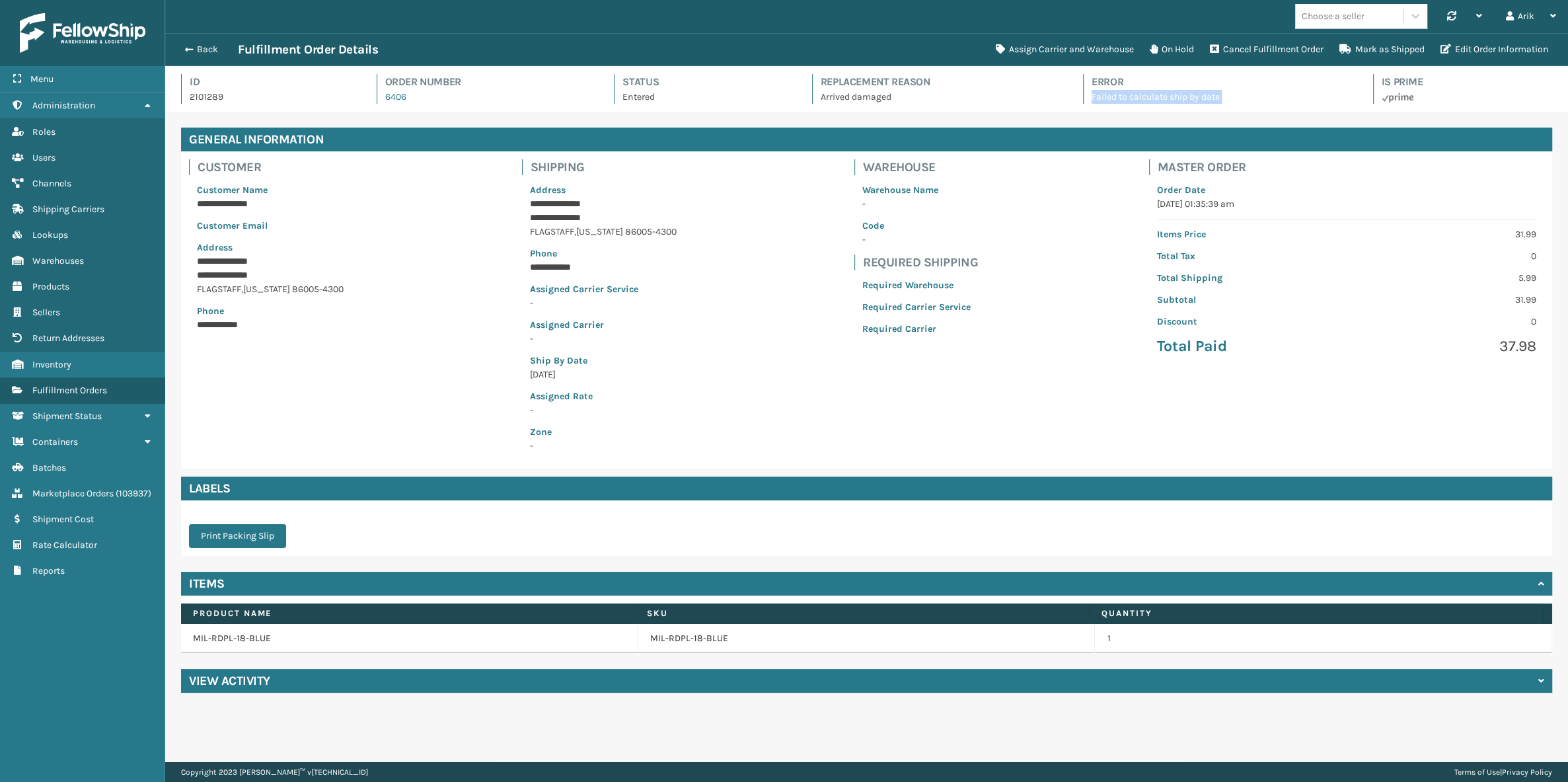
click at [1122, 97] on p "Failed to calculate ship by date" at bounding box center [1220, 97] width 258 height 14
click at [1033, 45] on button "Assign Carrier and Warehouse" at bounding box center [1065, 49] width 154 height 27
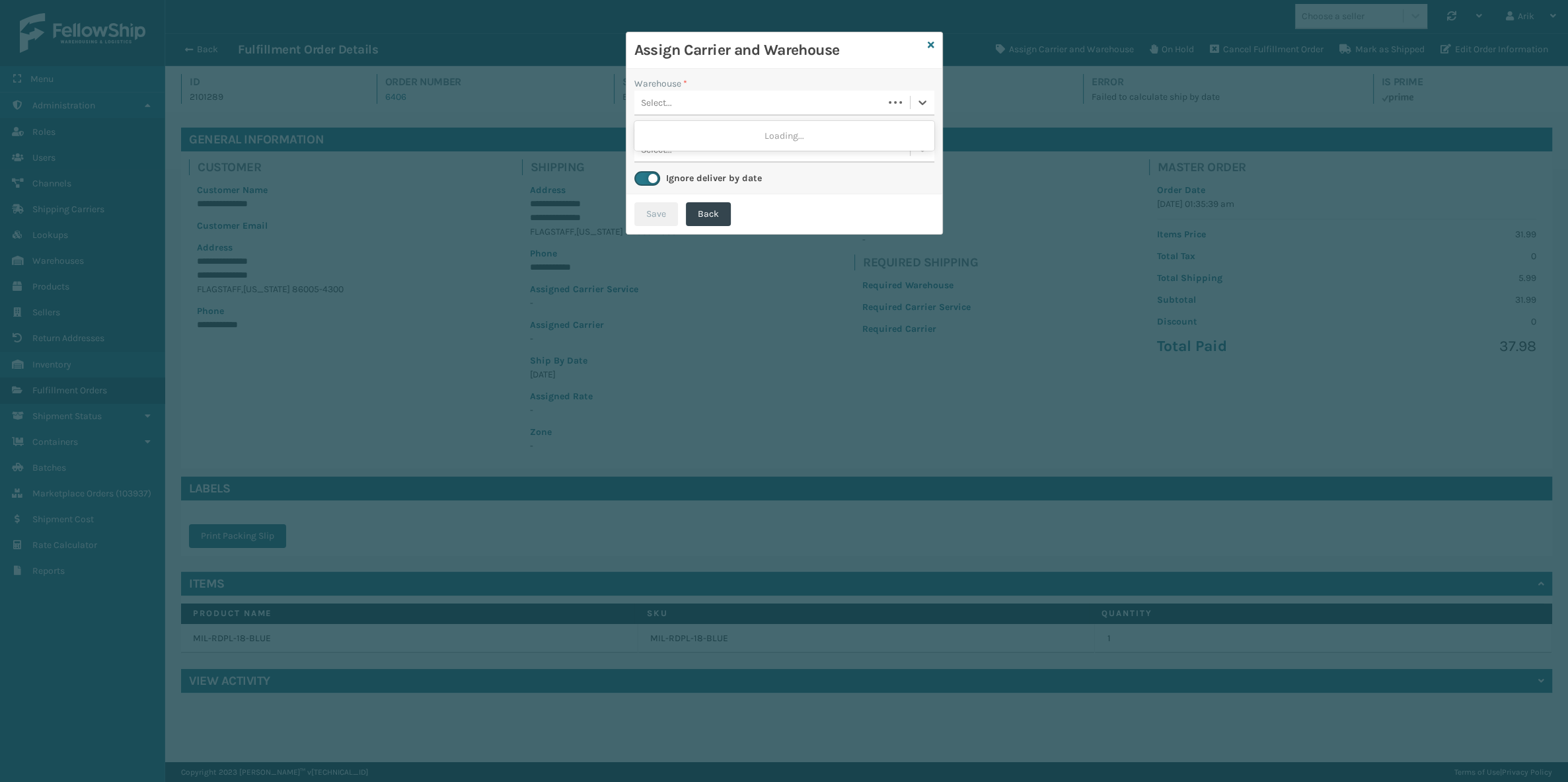
click at [673, 101] on div "Select..." at bounding box center [759, 103] width 249 height 22
click at [721, 138] on div "Fellowship - West" at bounding box center [784, 135] width 300 height 24
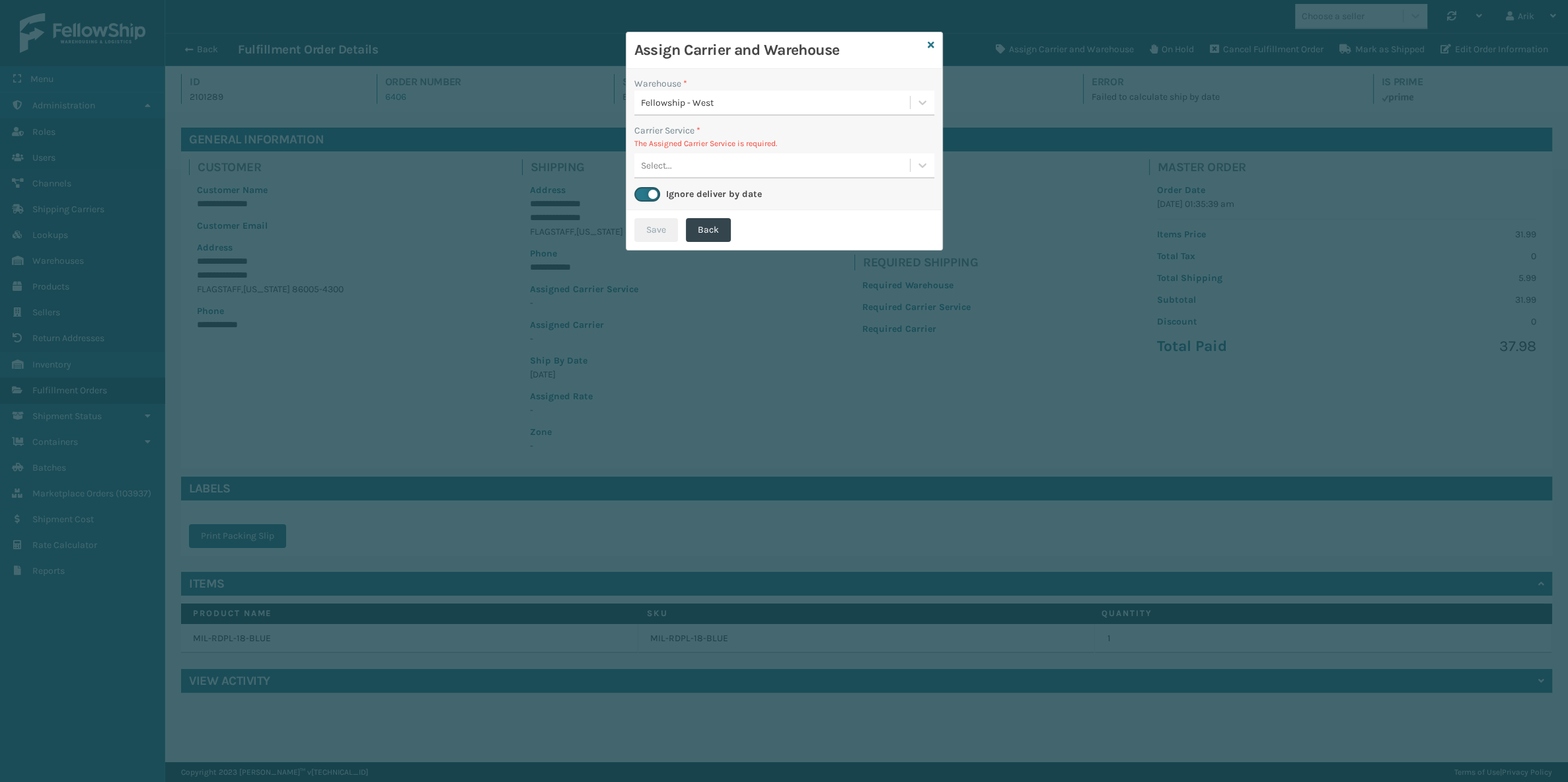
click at [712, 163] on div "Select..." at bounding box center [772, 165] width 276 height 22
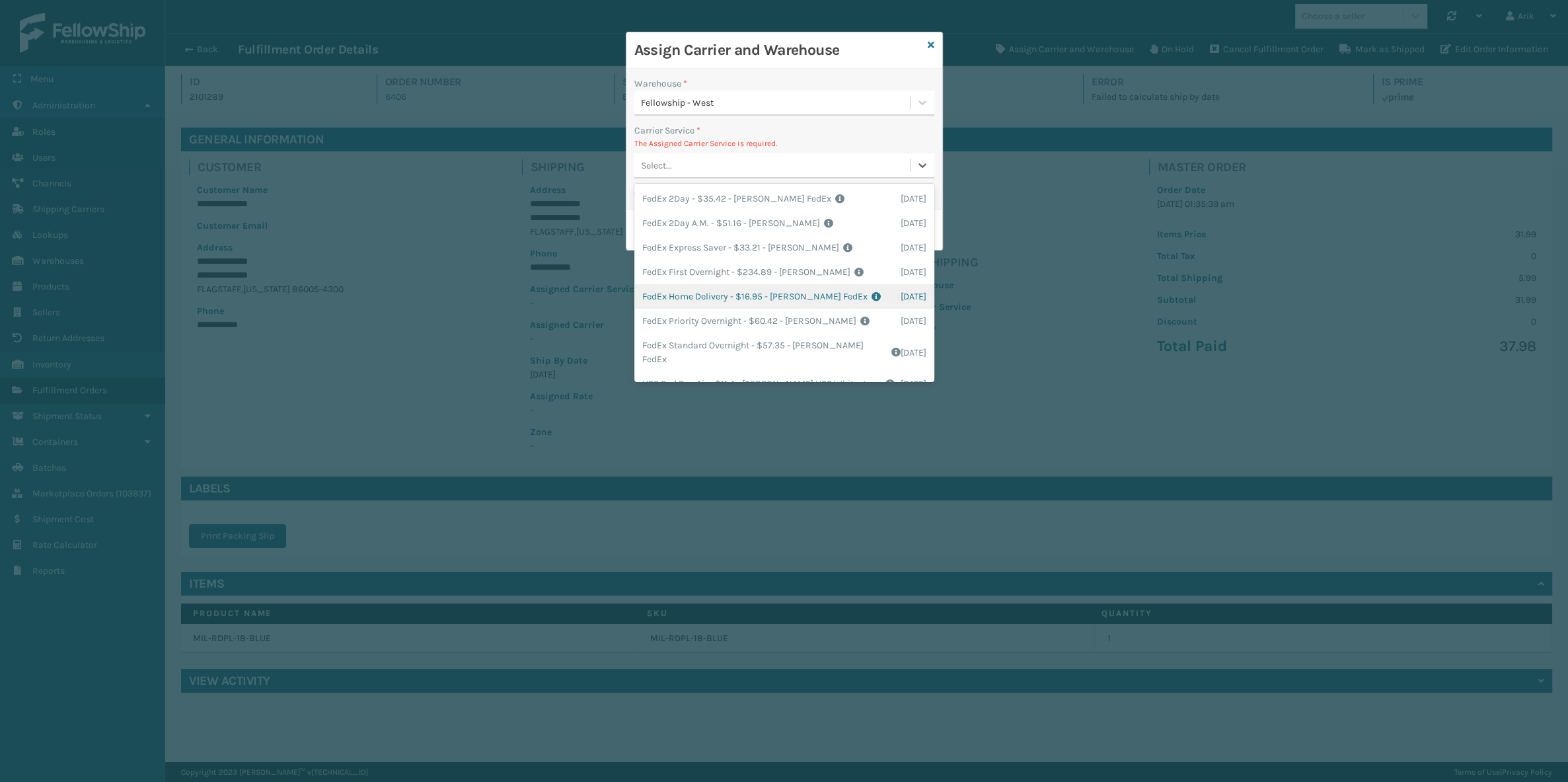
scroll to position [180, 0]
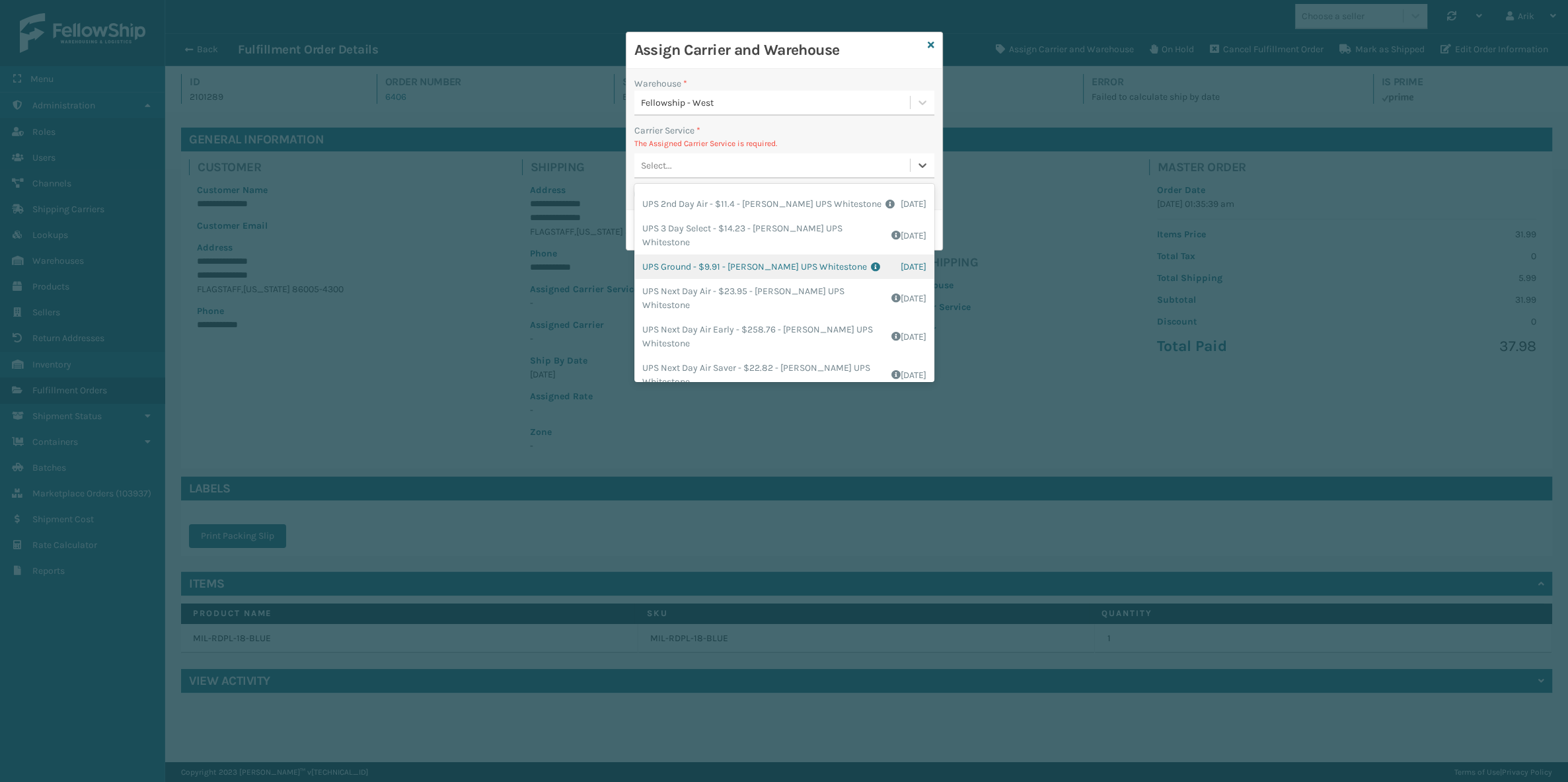
click at [703, 254] on div "UPS Ground - $9.91 - [PERSON_NAME] UPS Whitestone Shipping Cost $8.26 Surplus C…" at bounding box center [784, 266] width 300 height 24
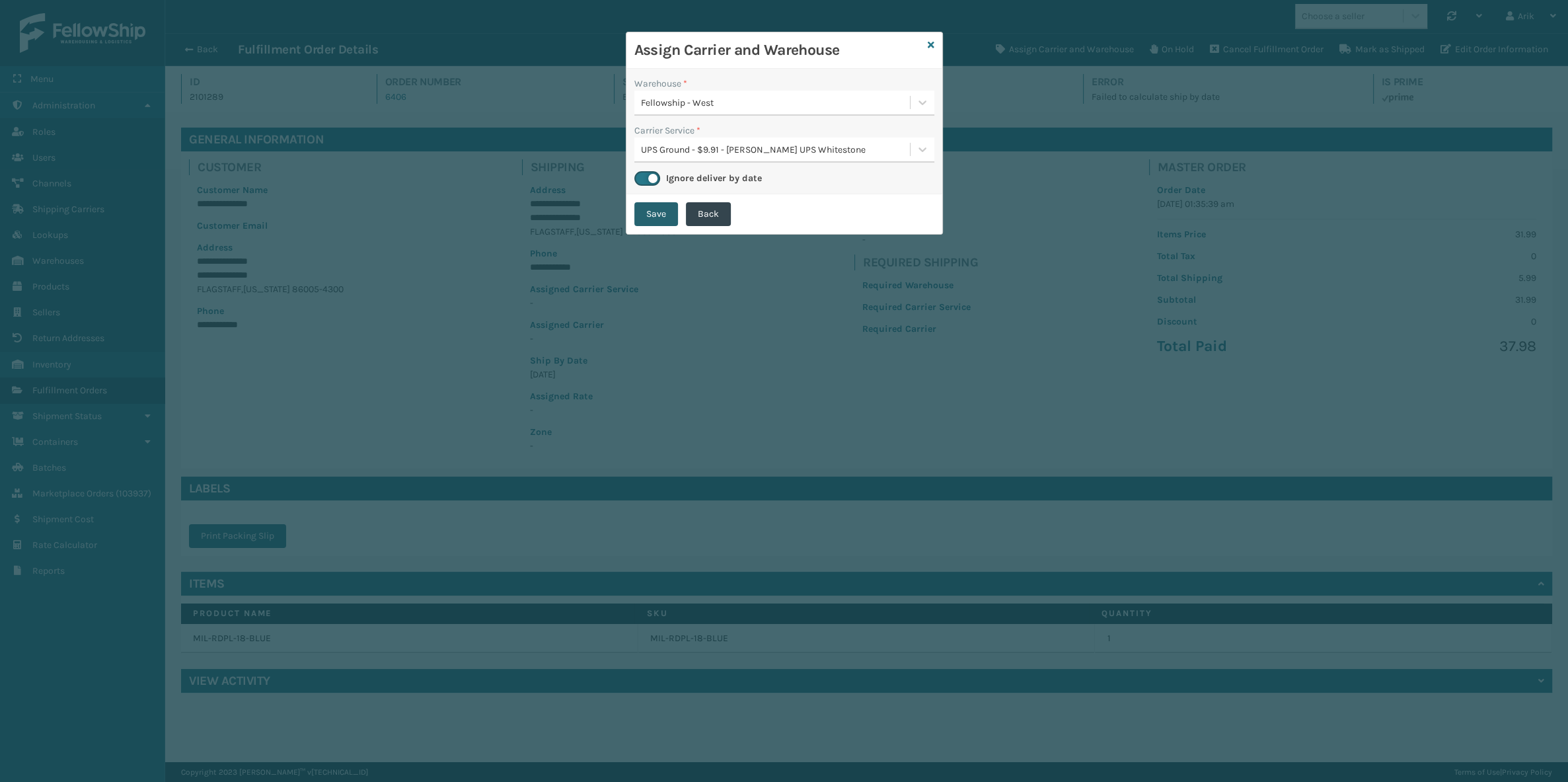
click at [655, 218] on button "Save" at bounding box center [656, 215] width 44 height 24
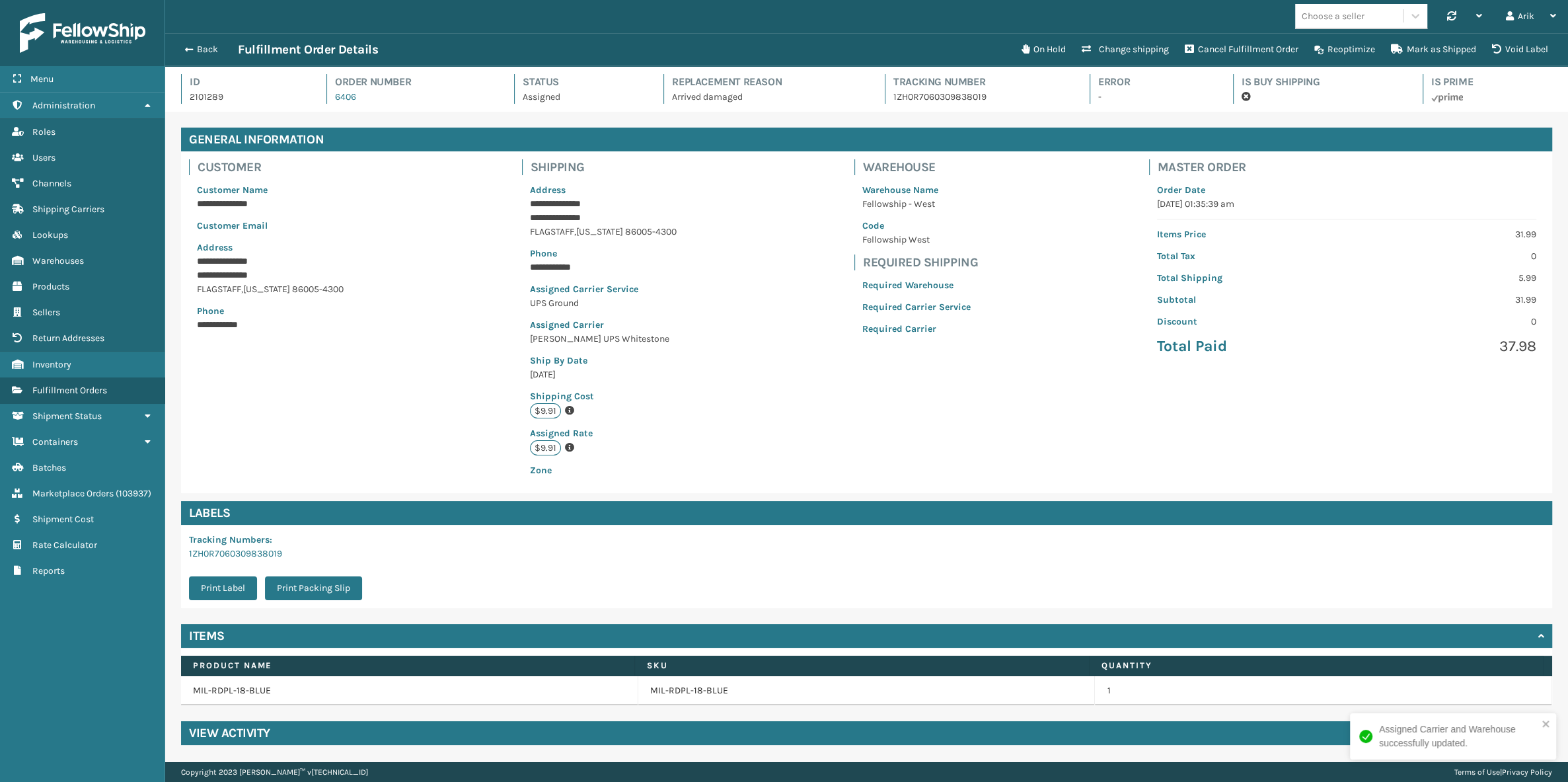
scroll to position [32, 1402]
click at [185, 47] on span "button" at bounding box center [186, 49] width 8 height 9
click at [253, 97] on p "2101289" at bounding box center [246, 97] width 113 height 14
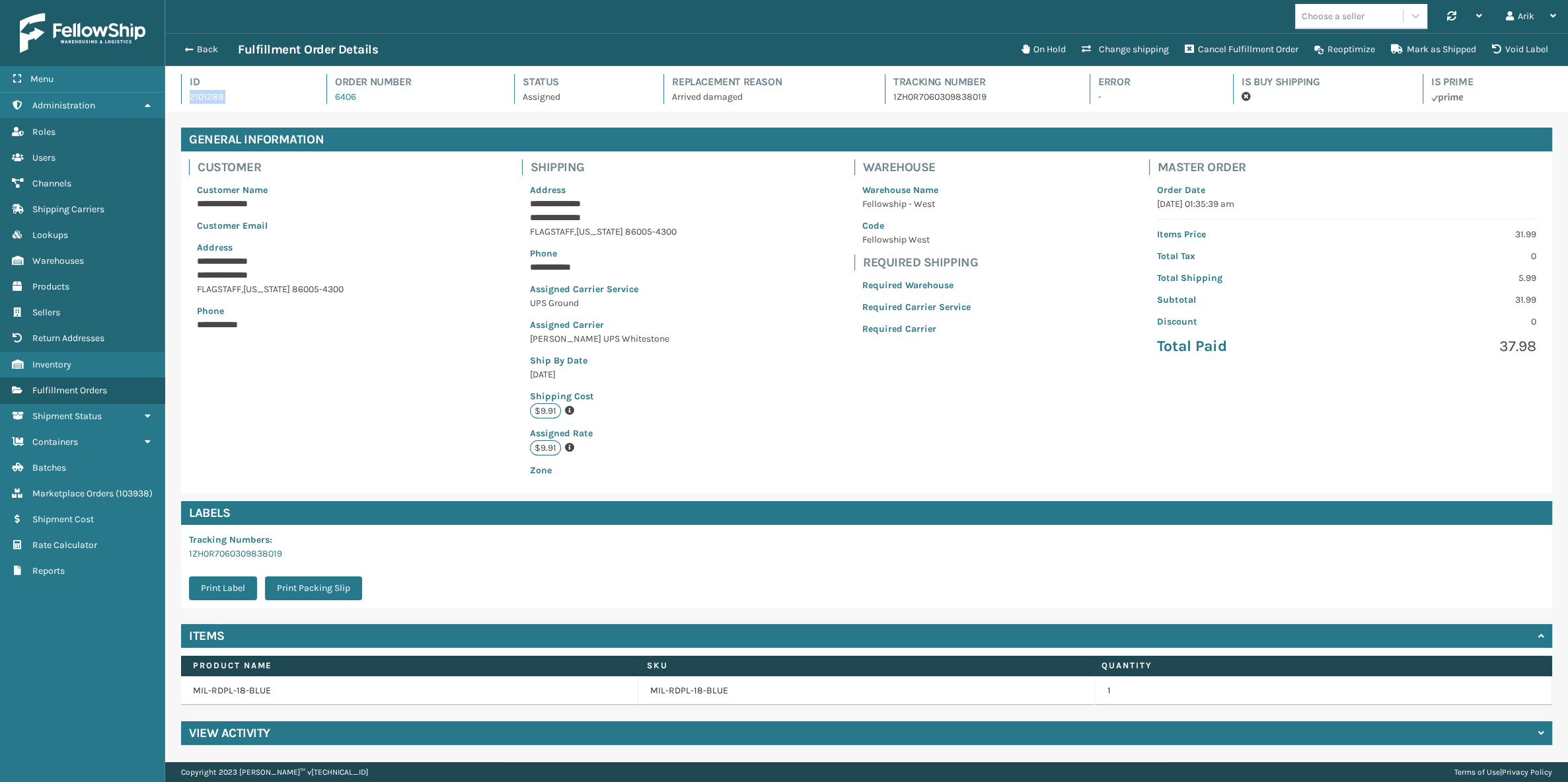
click at [253, 97] on p "2101289" at bounding box center [246, 97] width 113 height 14
copy p "2101289"
click at [185, 49] on span "button" at bounding box center [186, 49] width 8 height 9
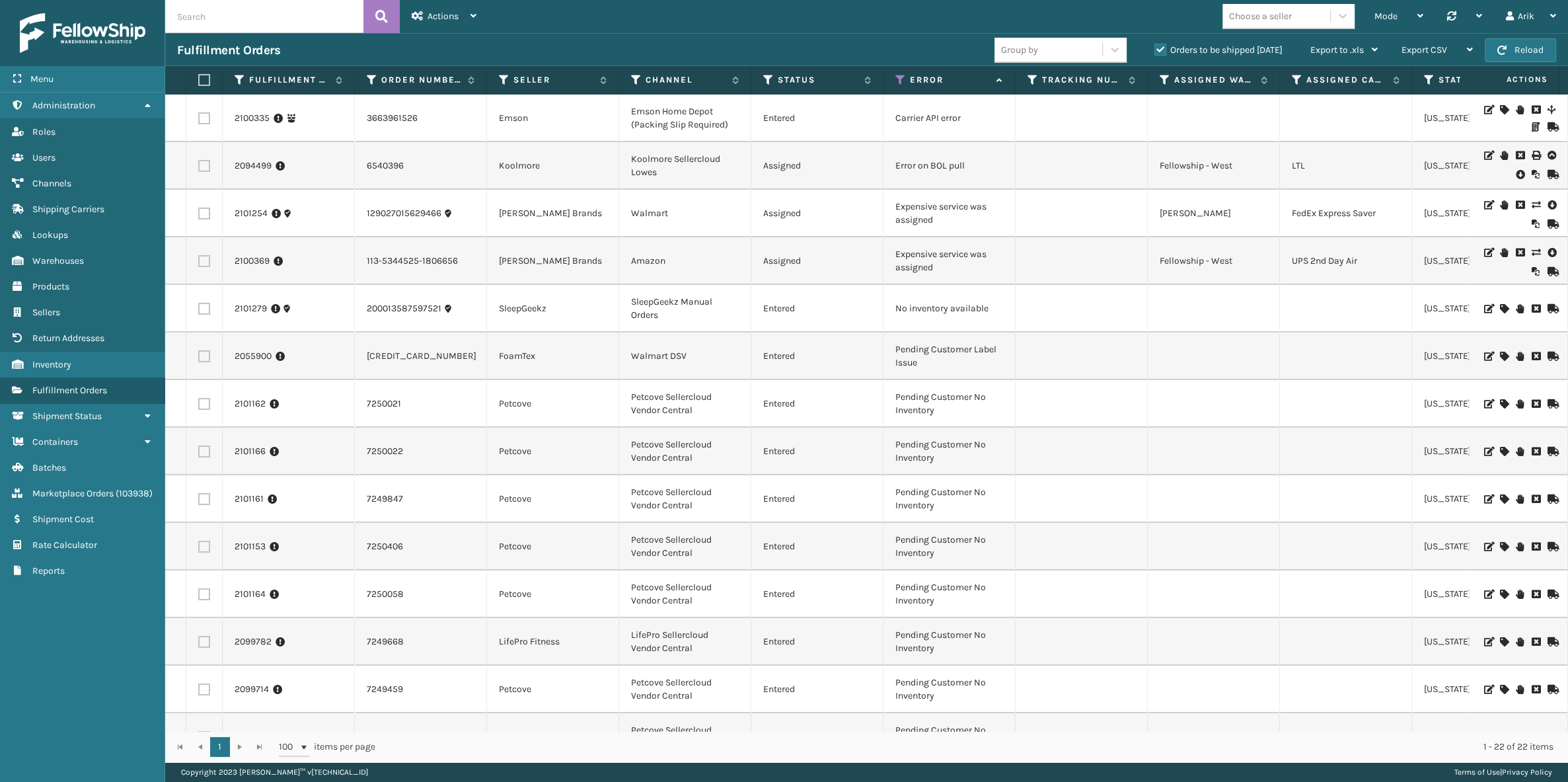
click at [265, 12] on input "text" at bounding box center [265, 16] width 198 height 33
paste input "2101289"
type input "2101289"
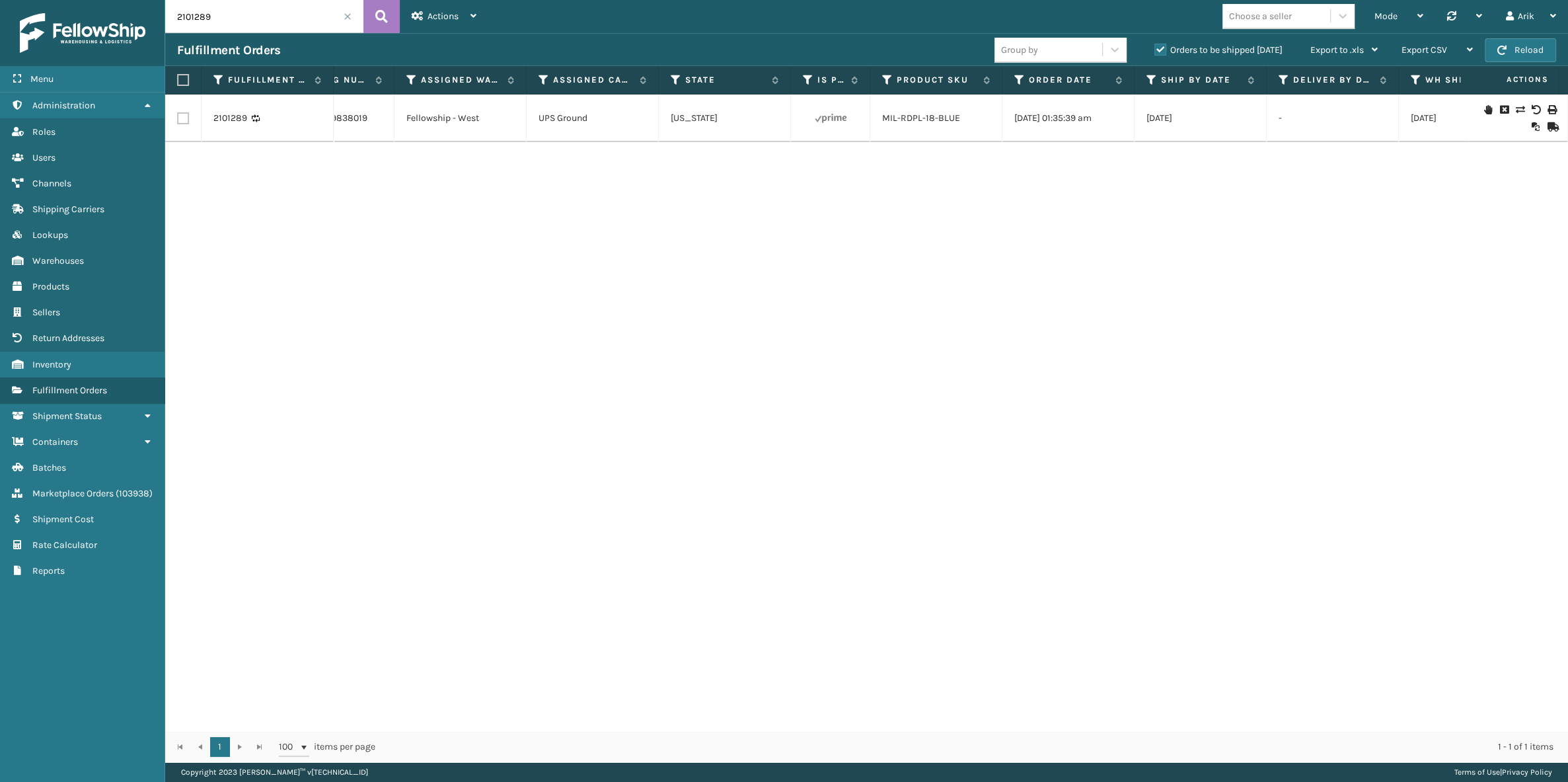
scroll to position [0, 755]
drag, startPoint x: 1274, startPoint y: 119, endPoint x: 1304, endPoint y: 117, distance: 30.1
click at [1304, 117] on td "-" at bounding box center [1331, 118] width 132 height 47
click at [347, 17] on span at bounding box center [347, 16] width 8 height 8
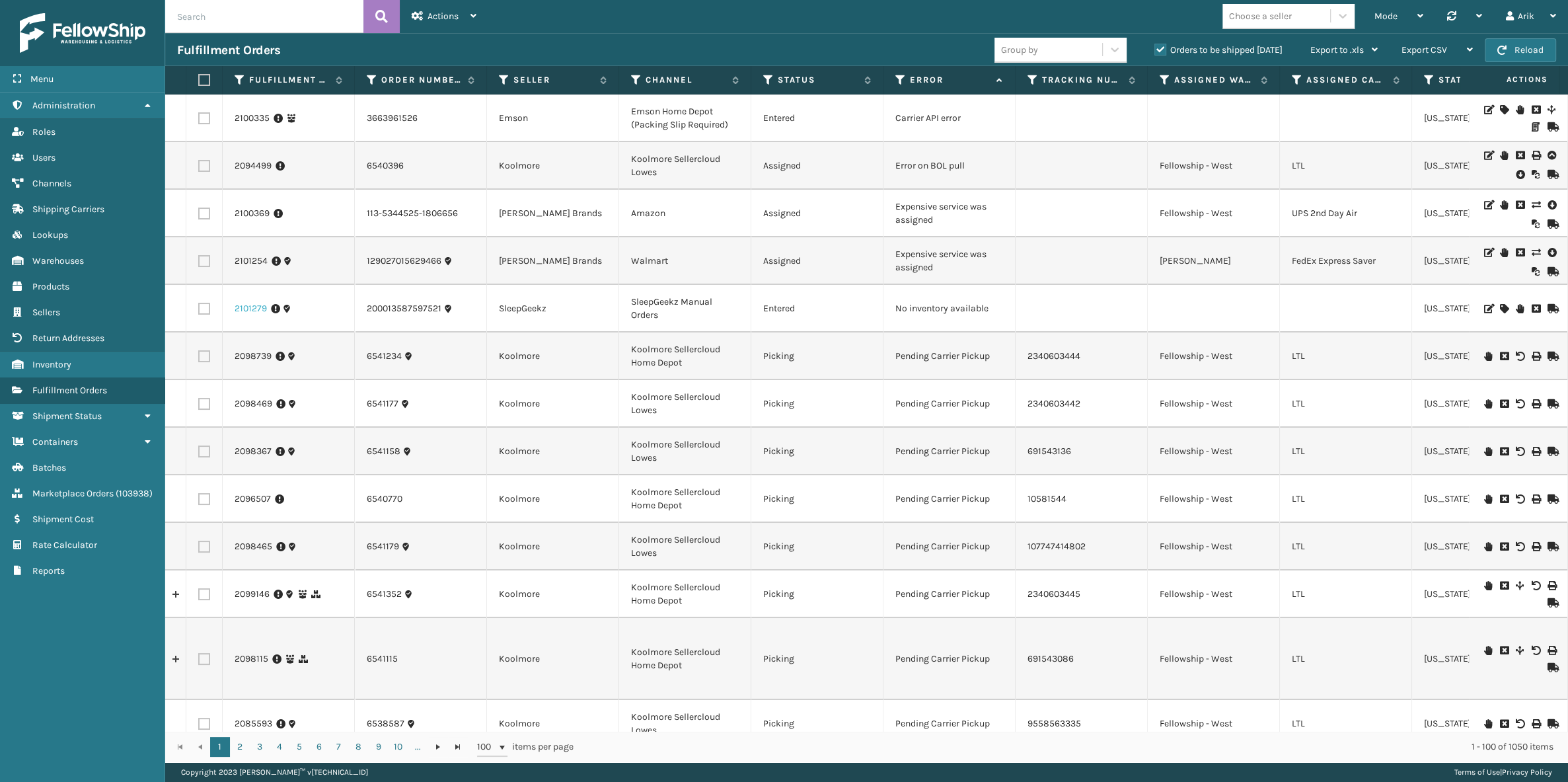
click at [252, 303] on link "2101279" at bounding box center [251, 308] width 33 height 13
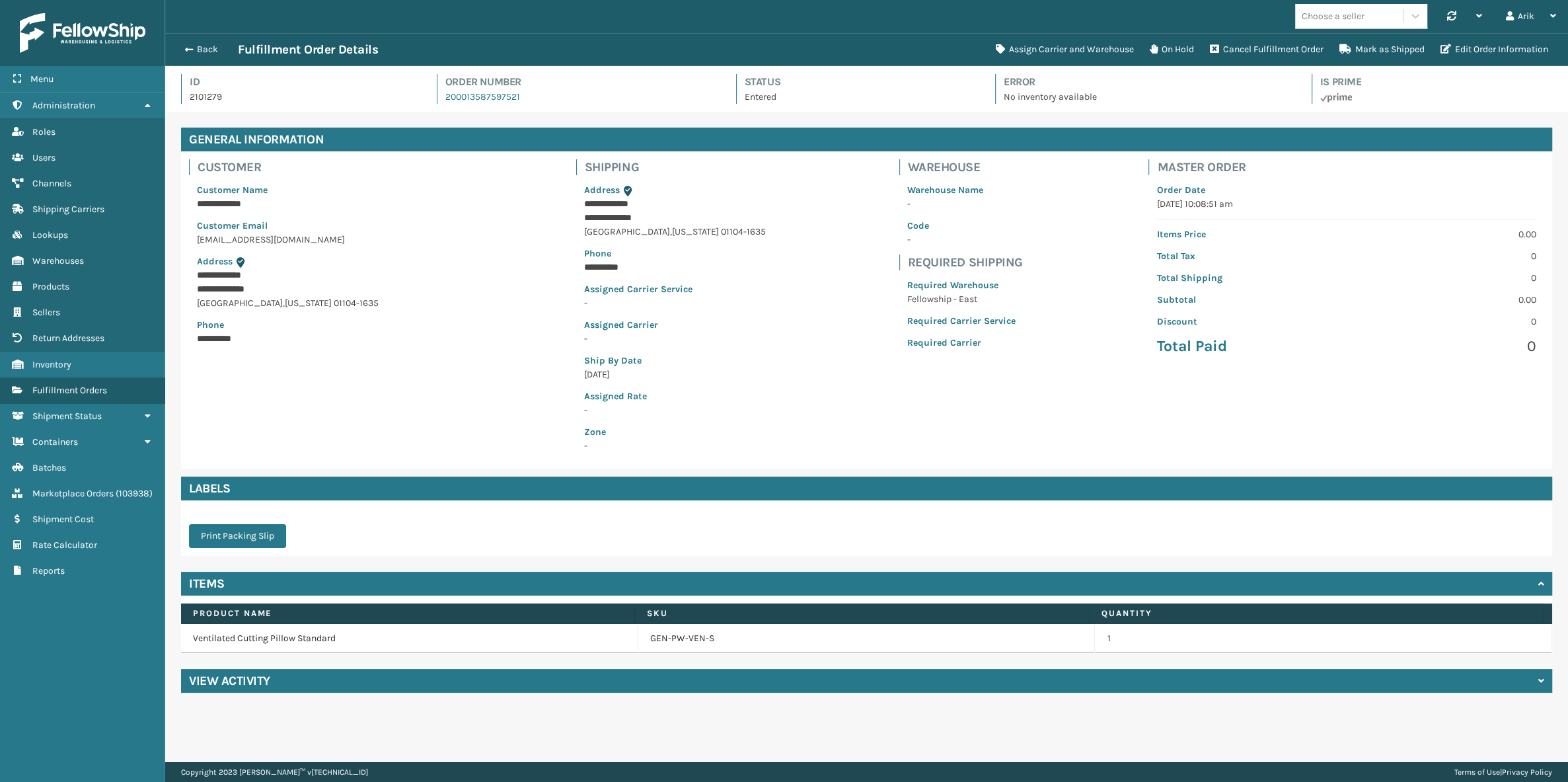
scroll to position [32, 1402]
click at [684, 637] on link "GEN-PW-VEN-S" at bounding box center [682, 638] width 64 height 13
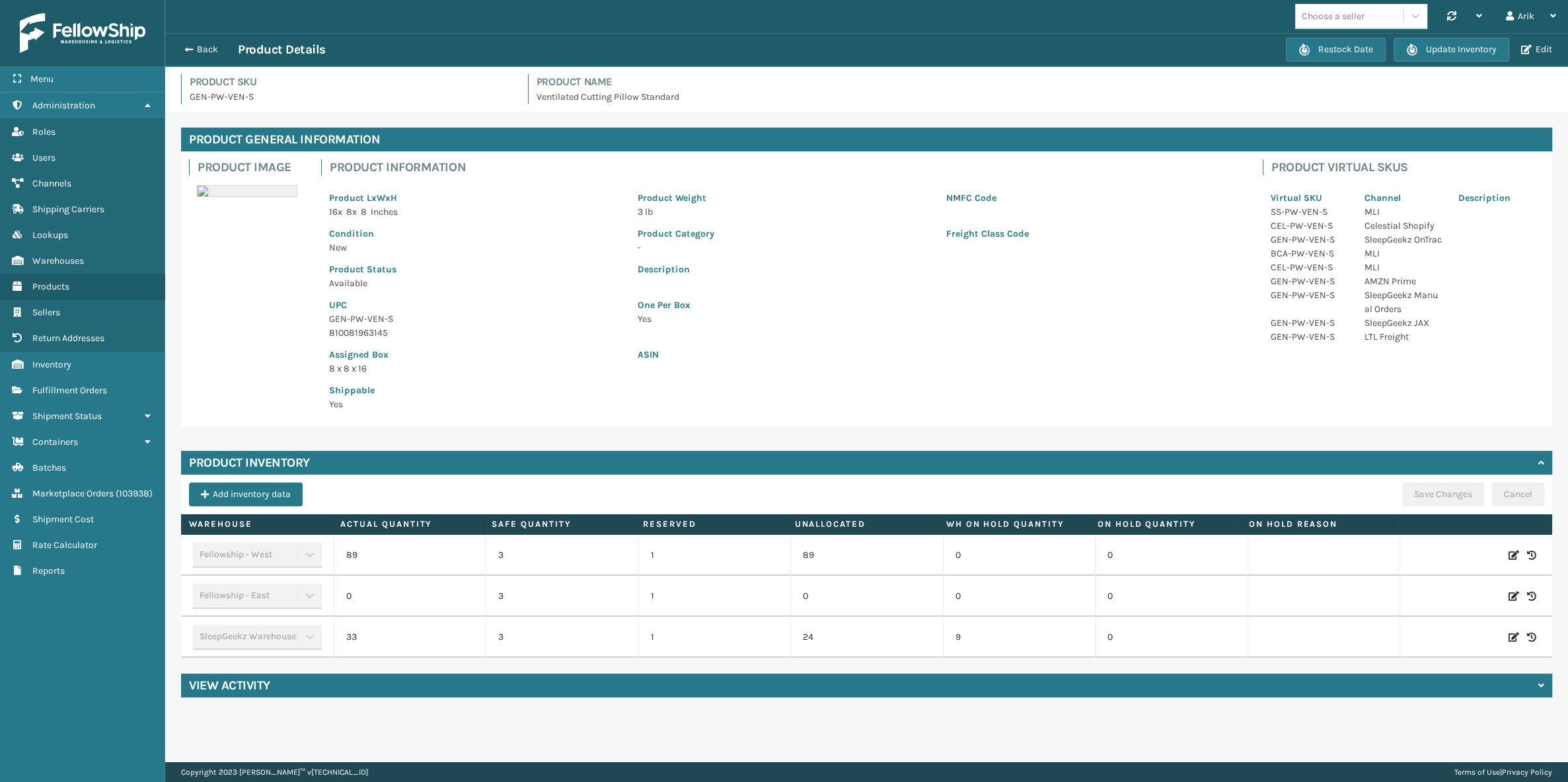
click at [348, 554] on td "89" at bounding box center [409, 555] width 153 height 41
click at [353, 631] on td "33" at bounding box center [409, 637] width 153 height 41
click at [349, 641] on td "33" at bounding box center [409, 637] width 153 height 41
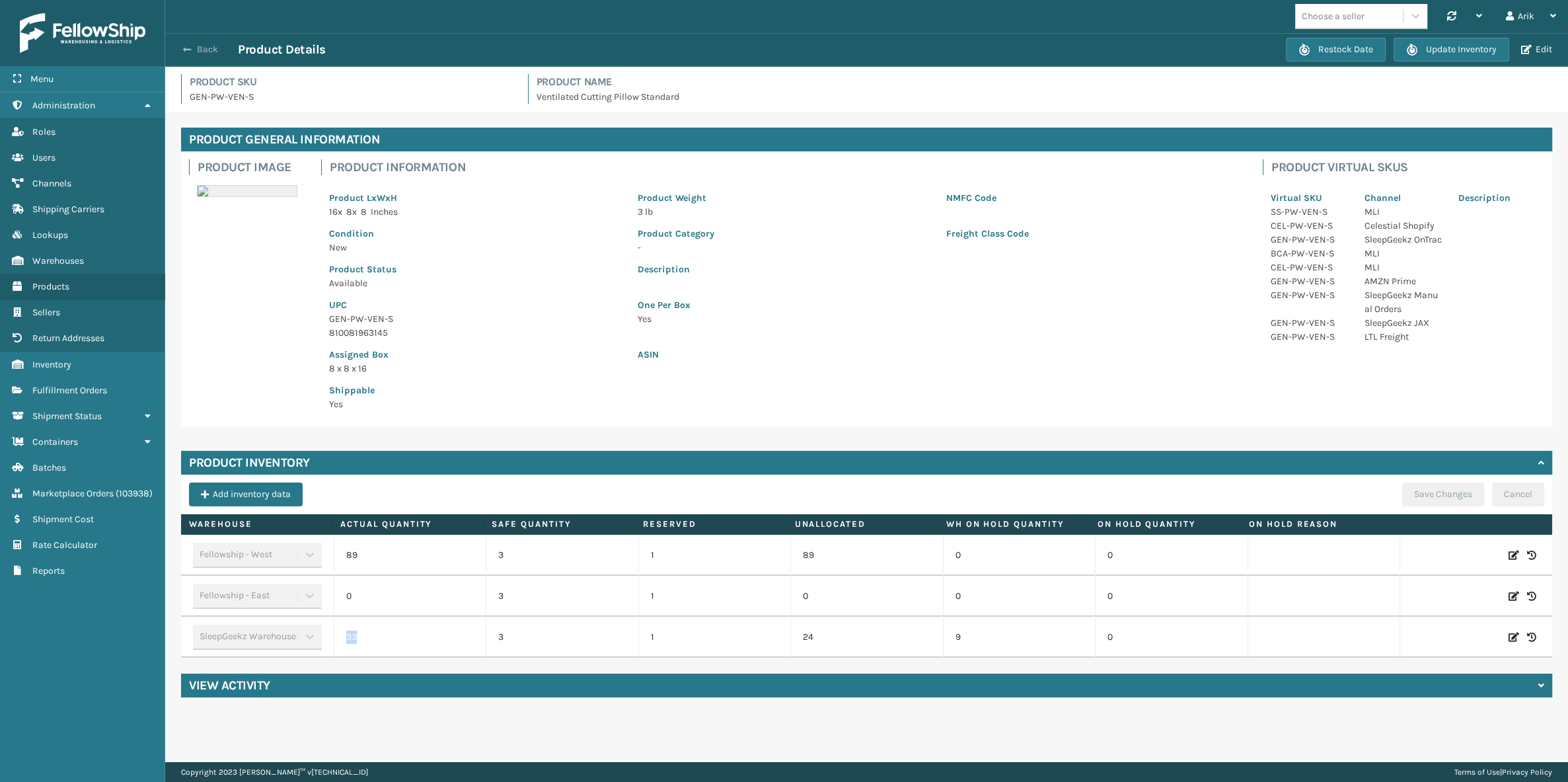
click at [190, 49] on span "button" at bounding box center [186, 49] width 8 height 9
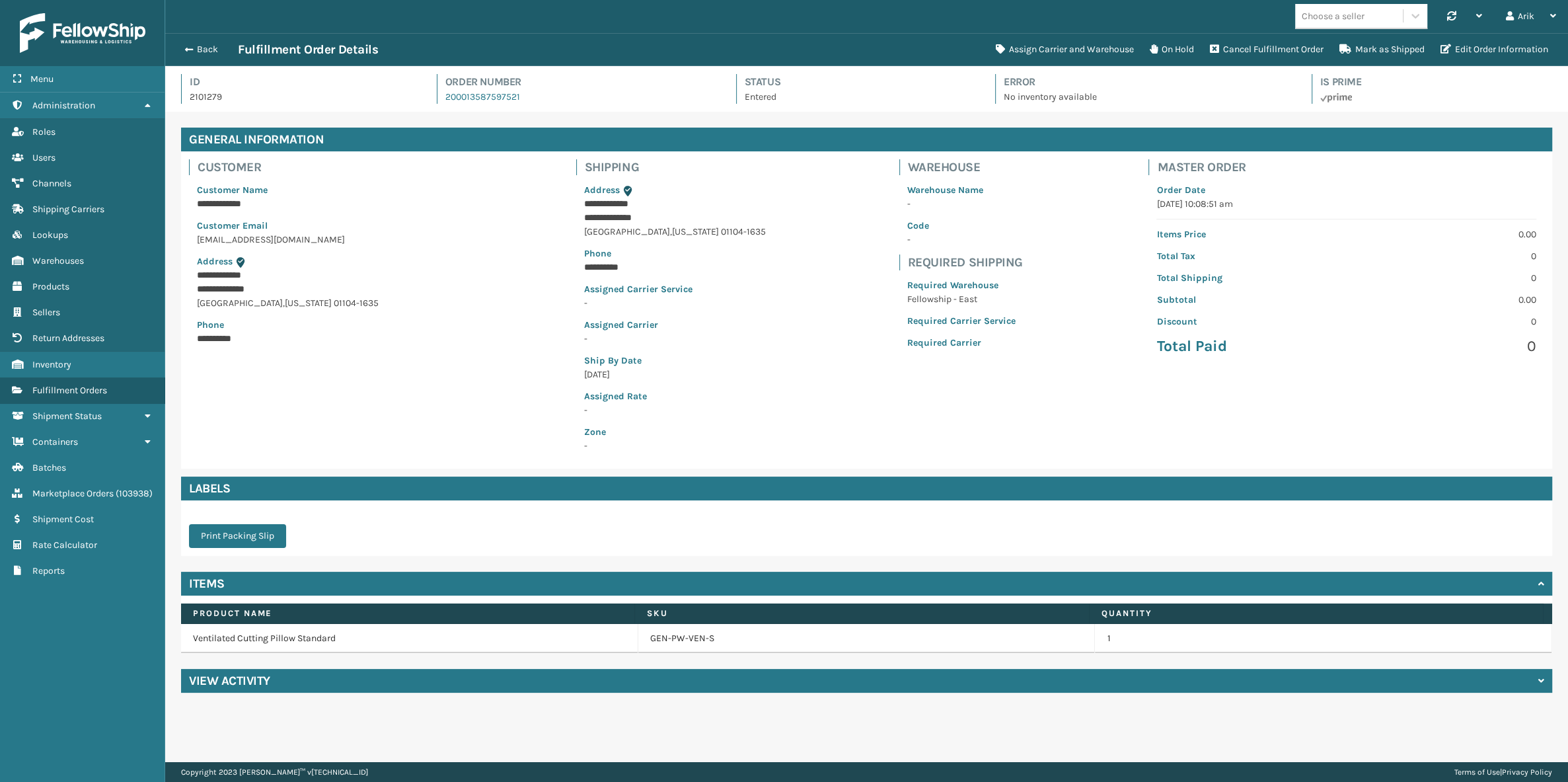
scroll to position [32, 1402]
drag, startPoint x: 897, startPoint y: 297, endPoint x: 992, endPoint y: 297, distance: 95.0
click at [992, 297] on div "Required Warehouse Fellowship - East Required Carrier Service Required Carrier" at bounding box center [961, 314] width 124 height 87
click at [285, 300] on span "[US_STATE]" at bounding box center [308, 303] width 47 height 11
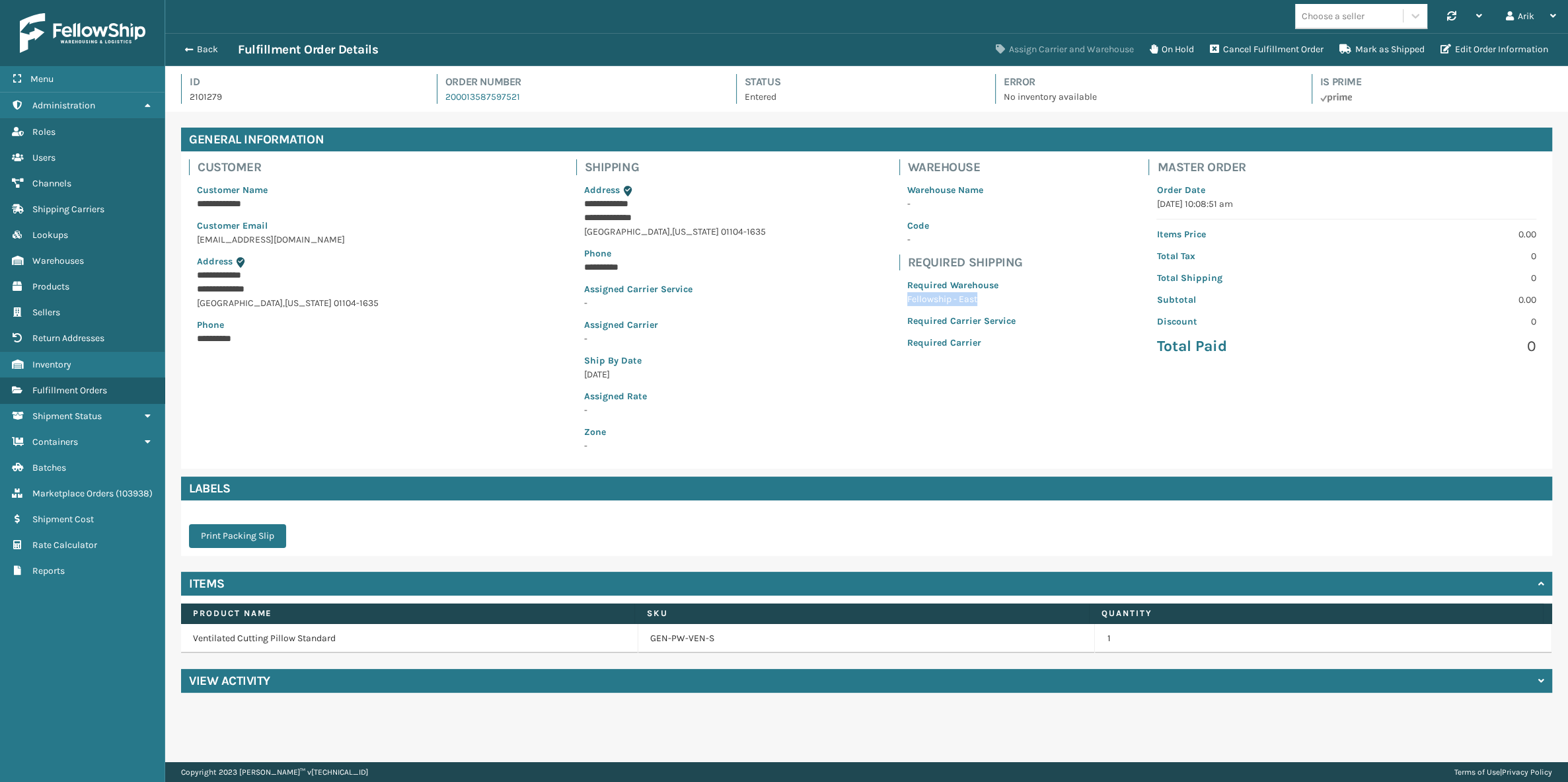
click at [1043, 47] on button "Assign Carrier and Warehouse" at bounding box center [1065, 49] width 154 height 27
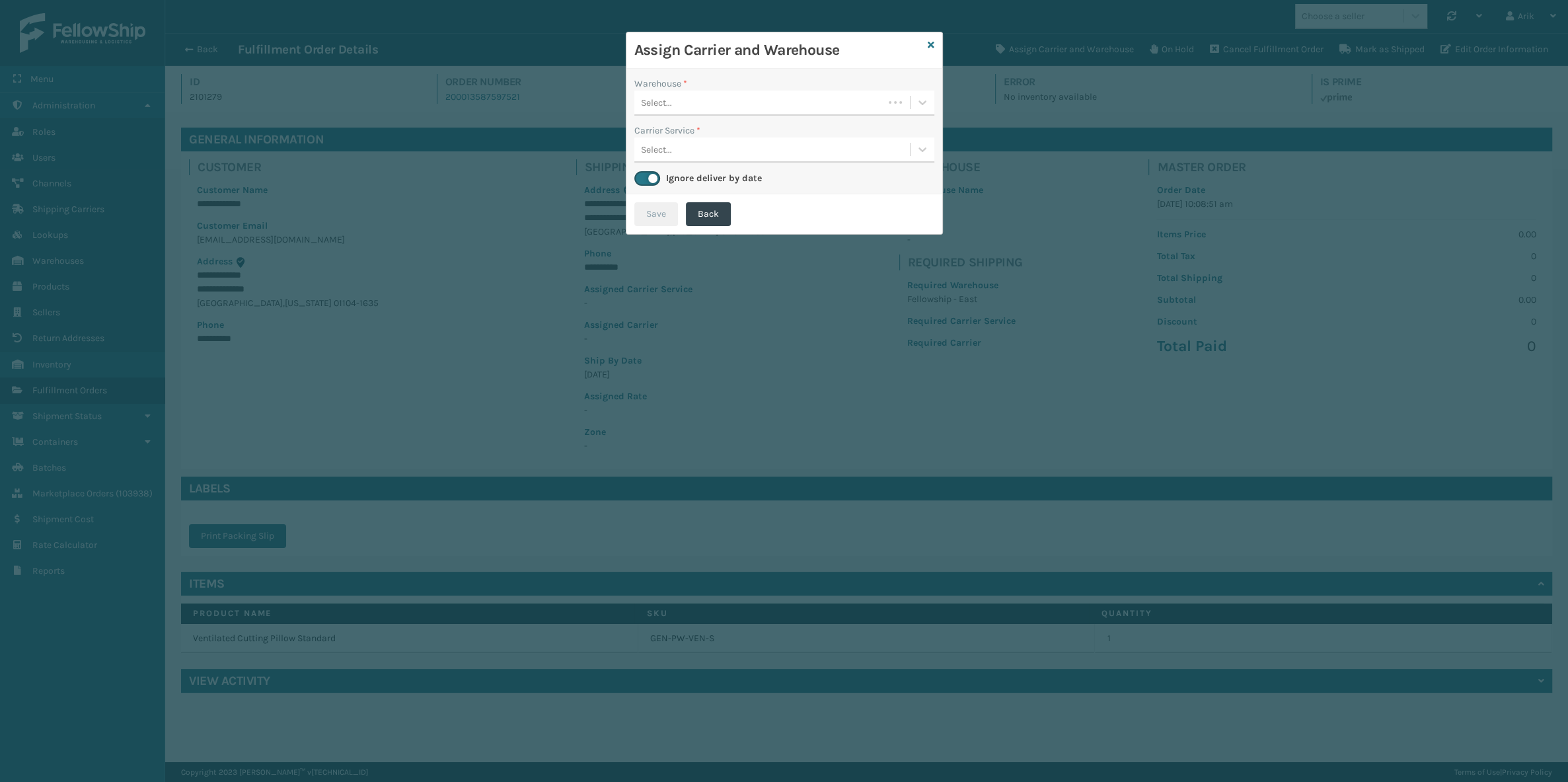
click at [697, 106] on div "Select..." at bounding box center [759, 103] width 249 height 22
click at [769, 103] on div "Select..." at bounding box center [772, 103] width 276 height 22
click at [696, 93] on div "Select..." at bounding box center [772, 103] width 276 height 22
click at [727, 102] on div "Select..." at bounding box center [772, 103] width 276 height 22
click at [699, 158] on div "SleepGeekz Warehouse" at bounding box center [784, 160] width 300 height 24
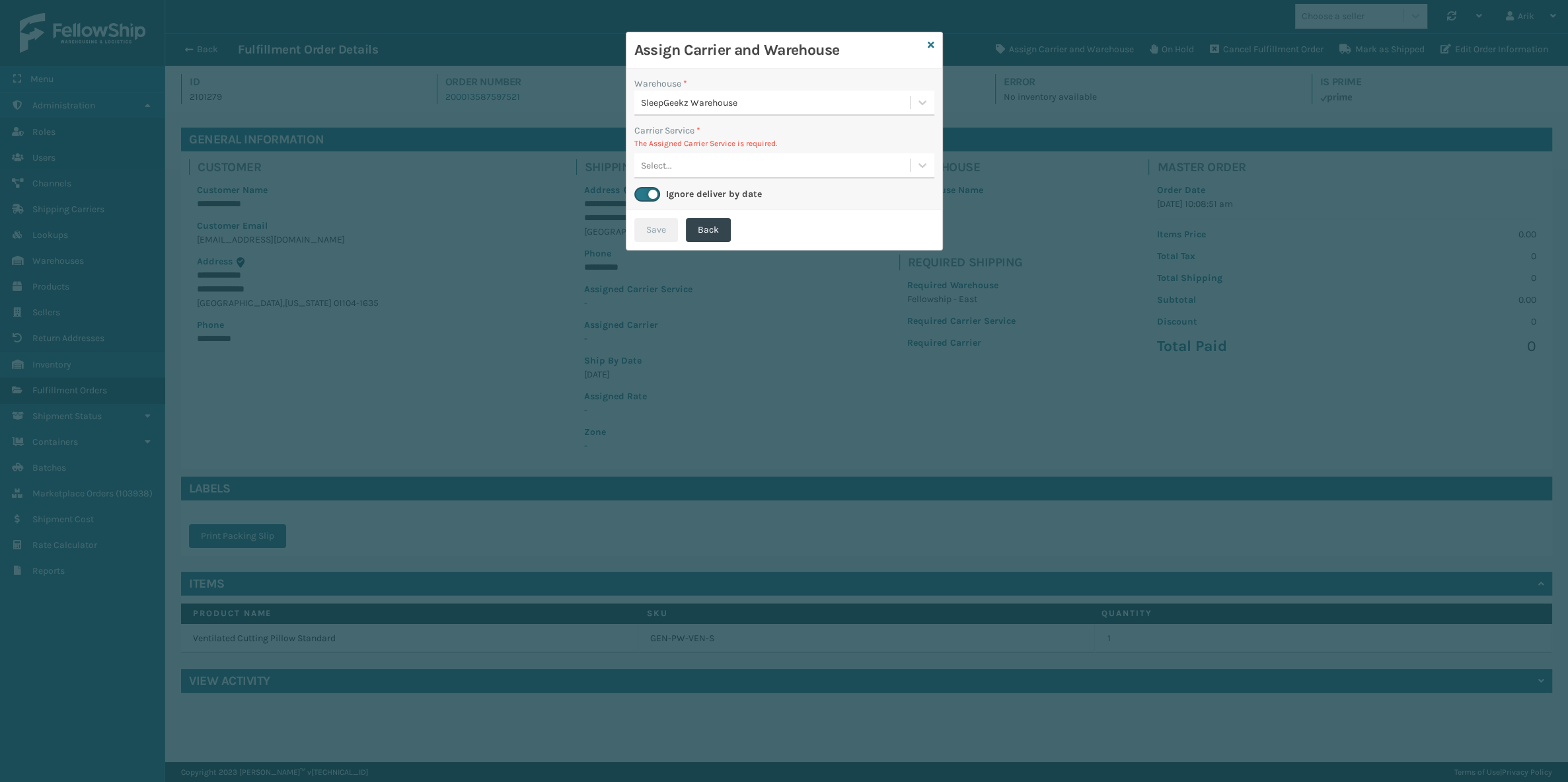
click at [700, 165] on div "Select..." at bounding box center [772, 165] width 276 height 22
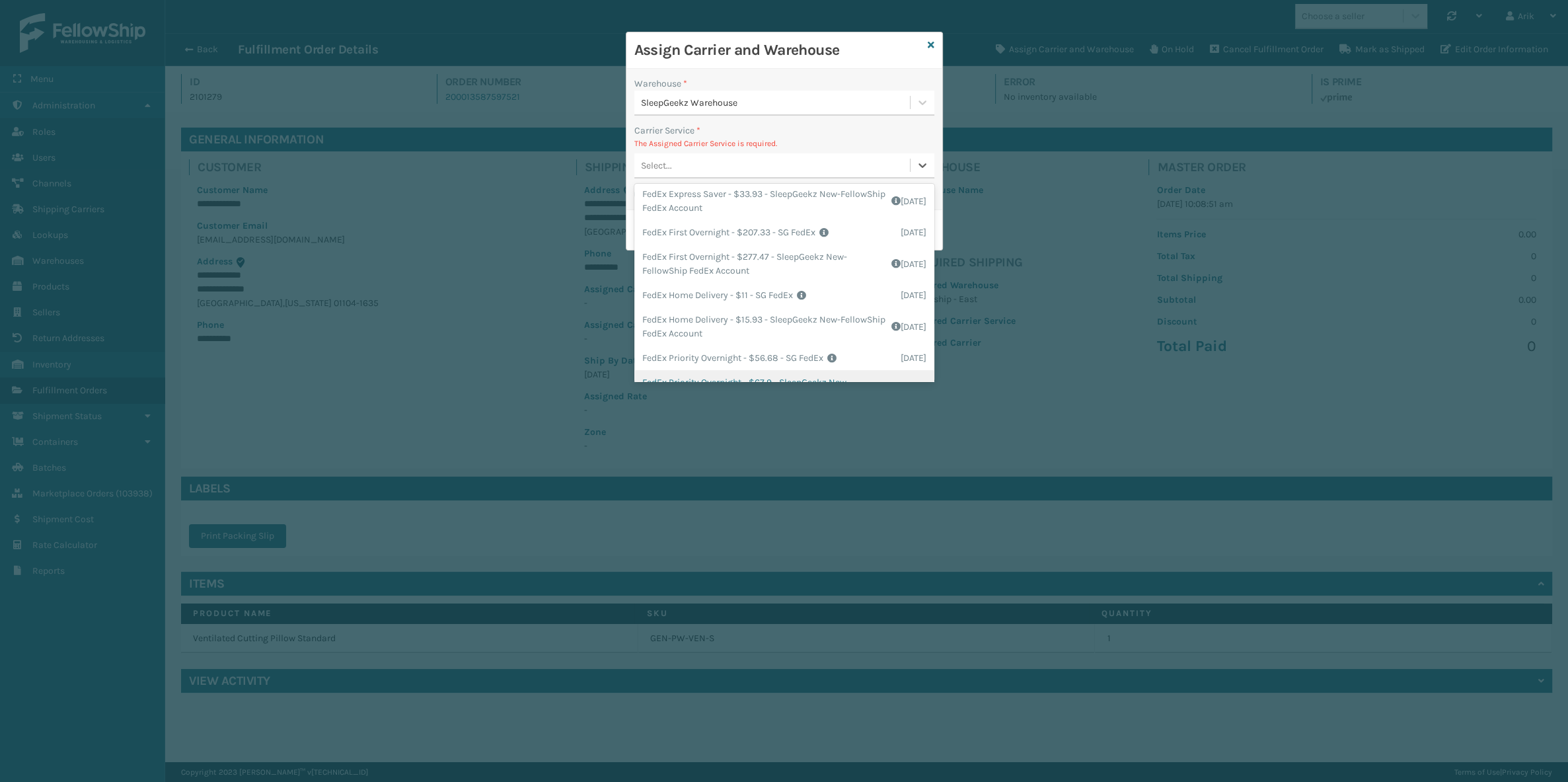
scroll to position [153, 0]
click at [766, 299] on div "FedEx Home Delivery - $11 - SG FedEx Shipping Cost $11 Surplus Cost $0 Total $1…" at bounding box center [784, 297] width 300 height 24
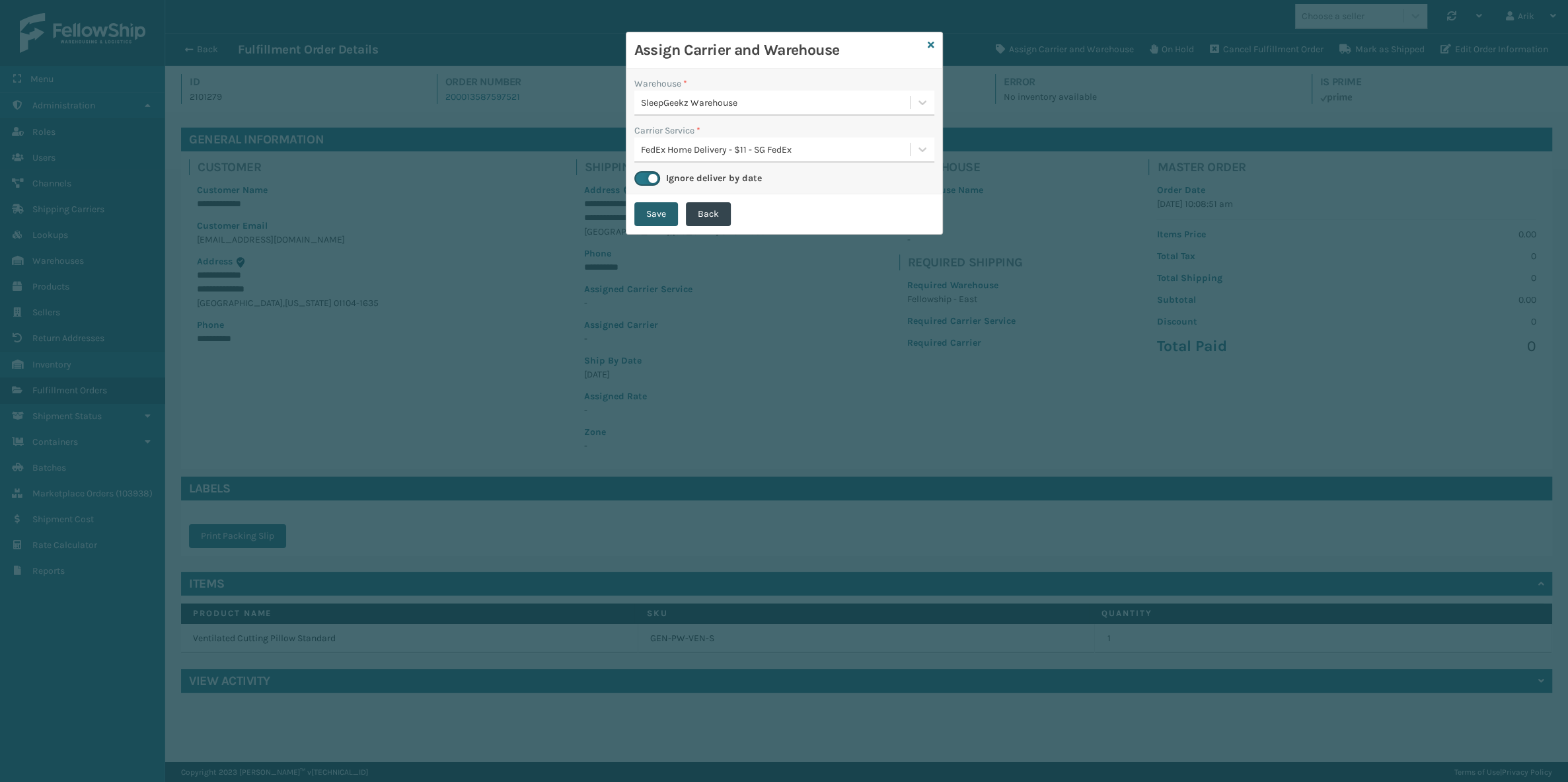
click at [647, 211] on button "Save" at bounding box center [656, 215] width 44 height 24
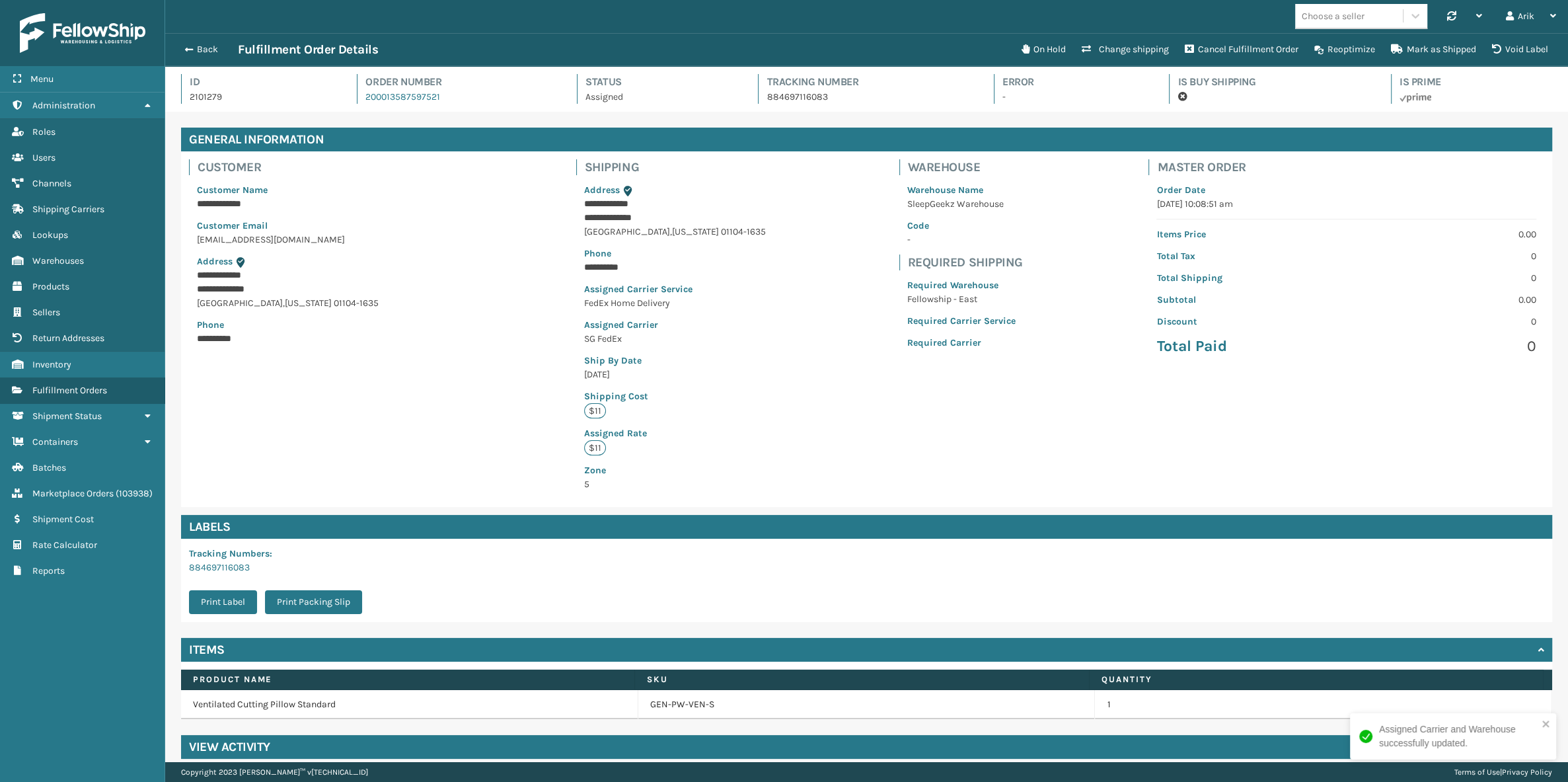
scroll to position [32, 1402]
click at [193, 48] on button "Back" at bounding box center [207, 50] width 61 height 12
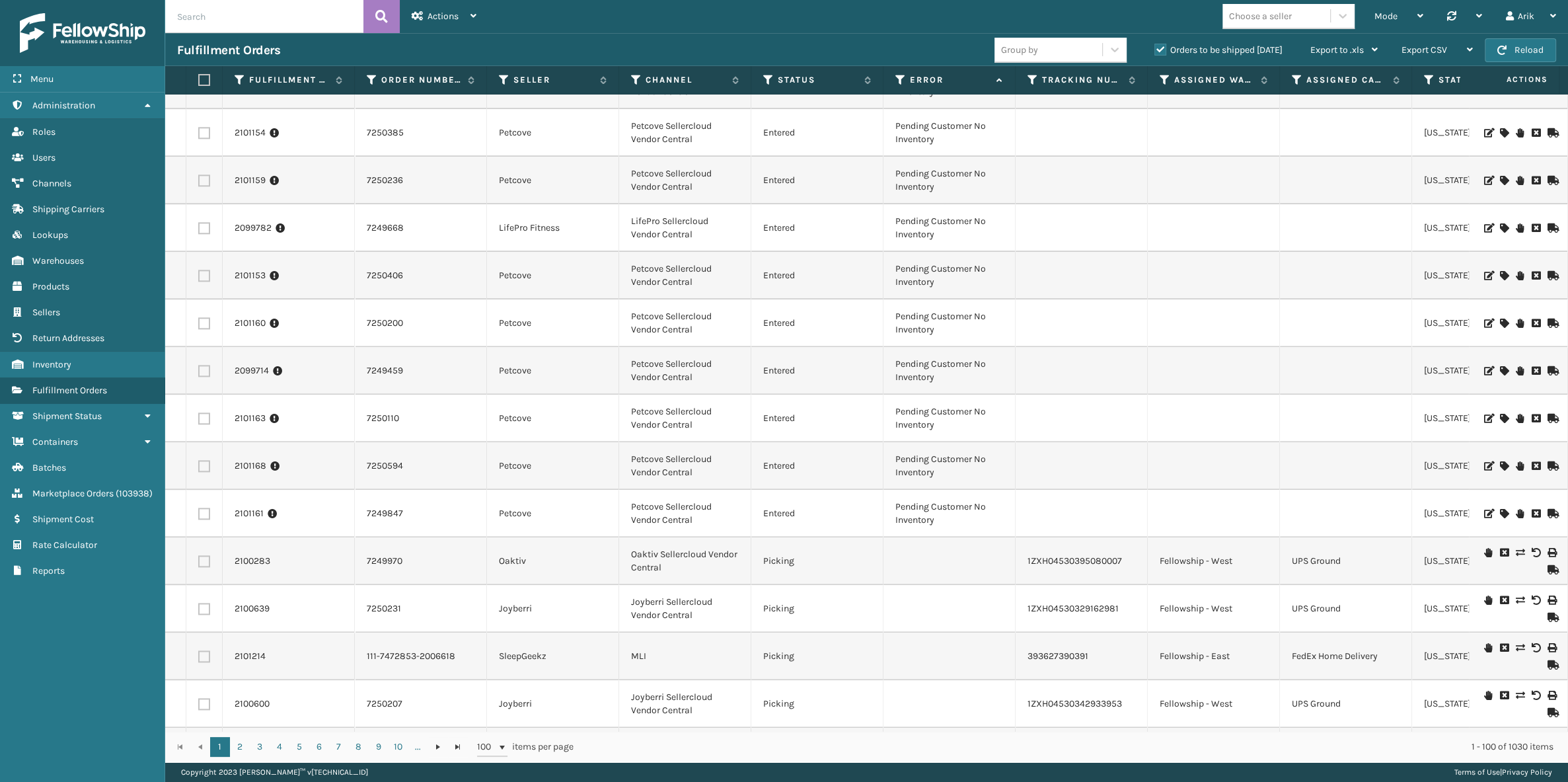
scroll to position [1923, 0]
click at [903, 78] on icon at bounding box center [901, 80] width 10 height 12
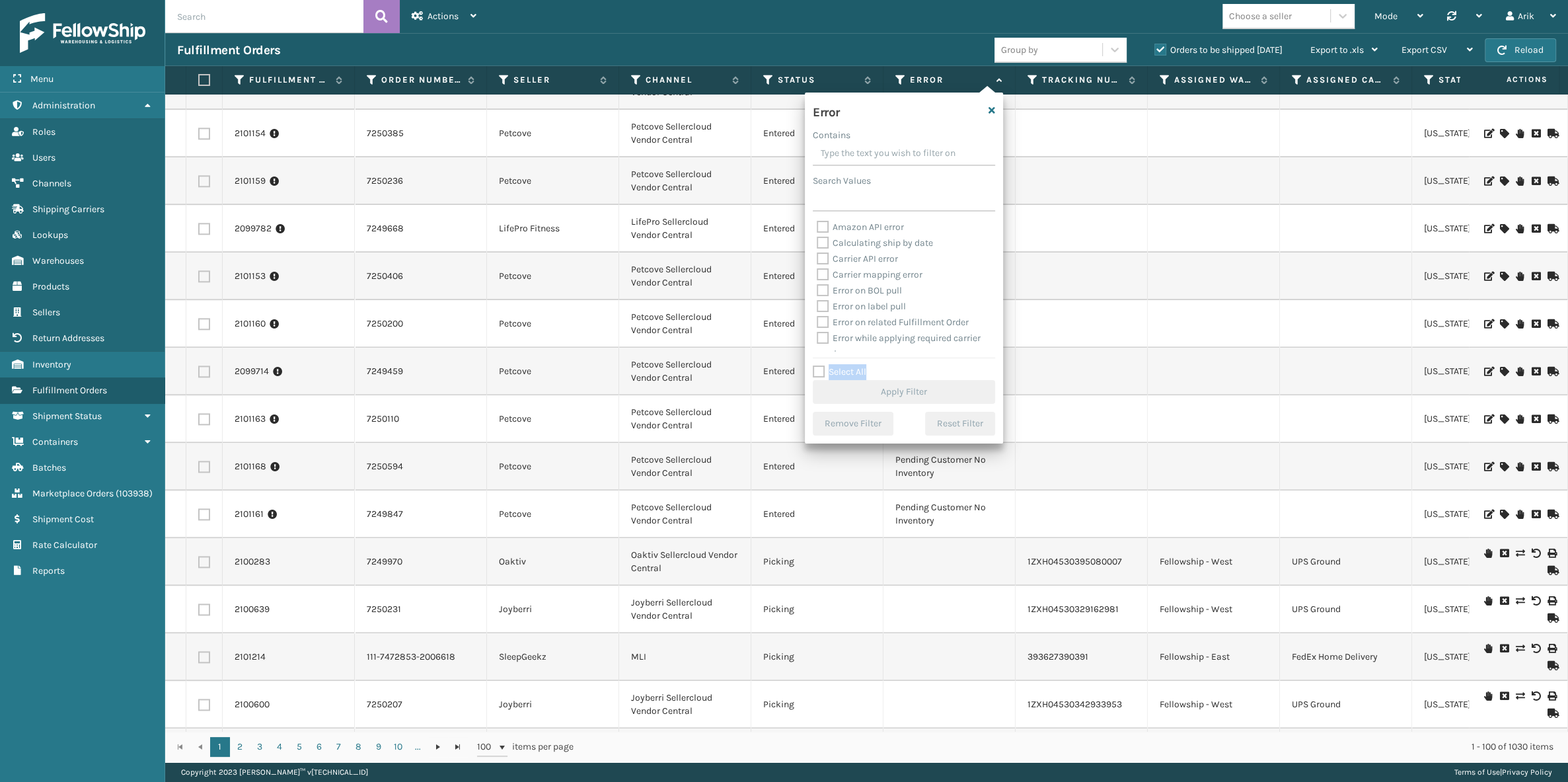
click at [814, 374] on label "Select All" at bounding box center [840, 372] width 53 height 11
click at [820, 372] on label "Select All" at bounding box center [840, 372] width 53 height 11
click at [820, 366] on input "Select All" at bounding box center [912, 365] width 198 height 2
checkbox input "true"
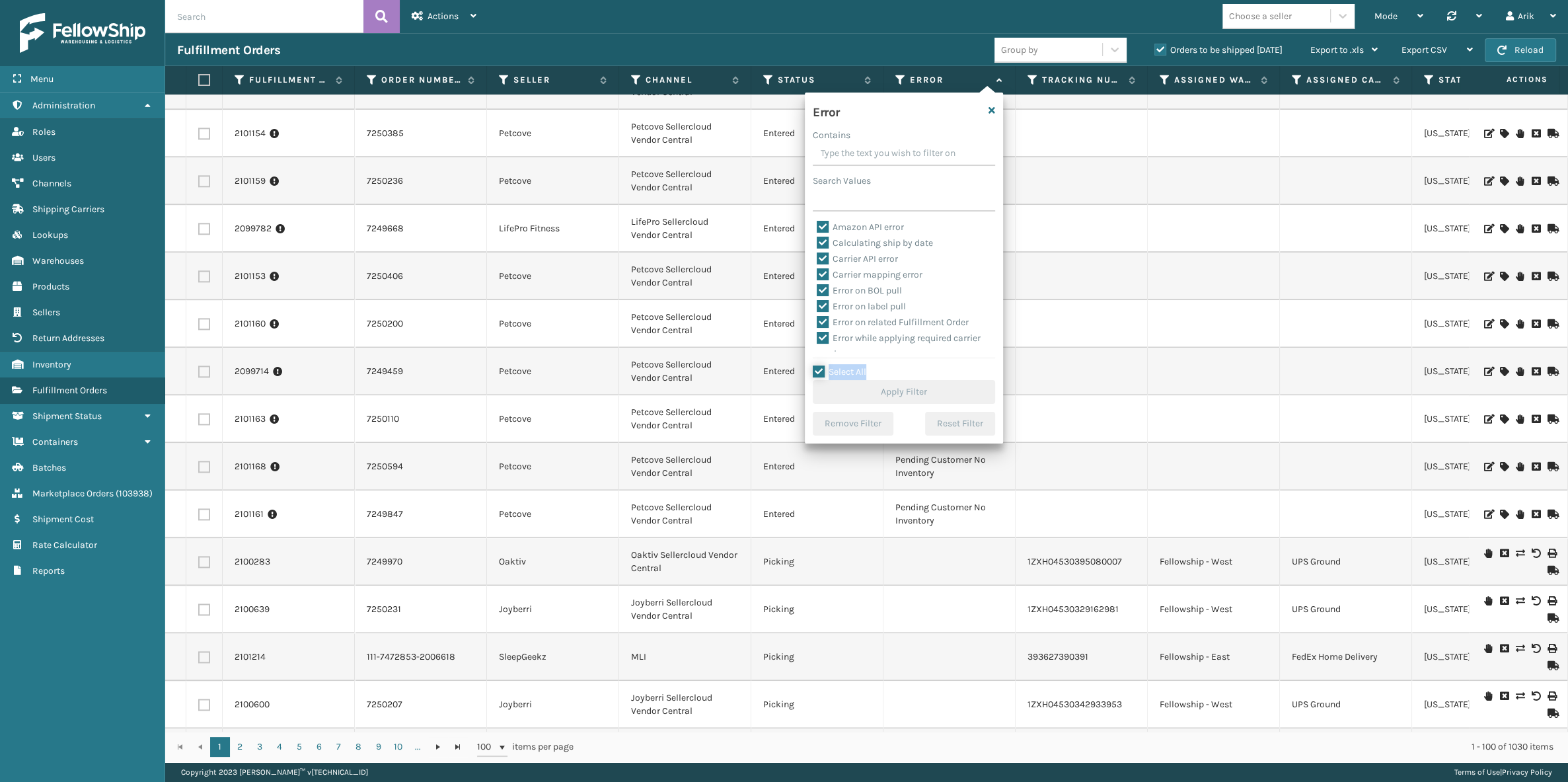
checkbox input "true"
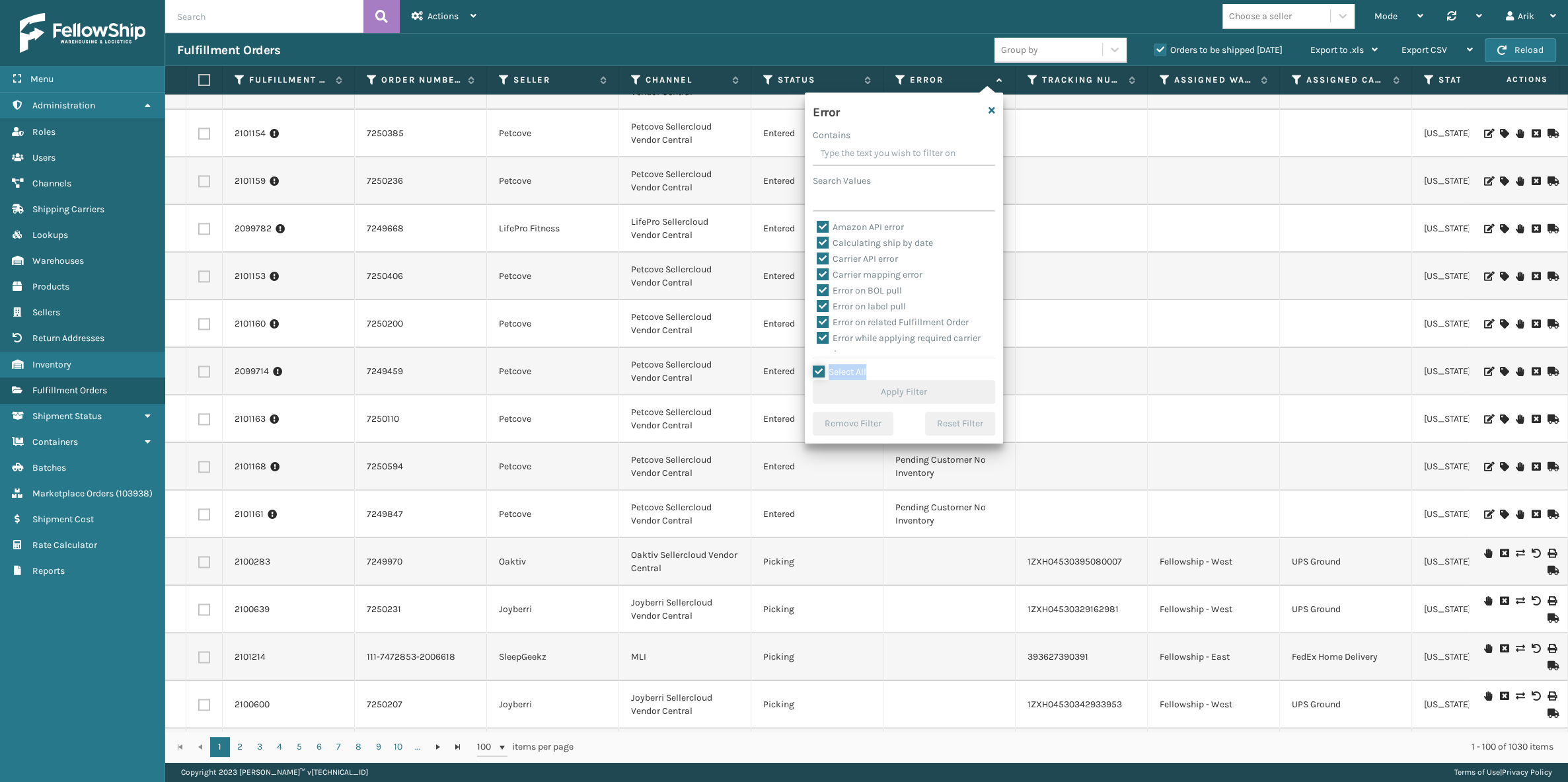
checkbox input "true"
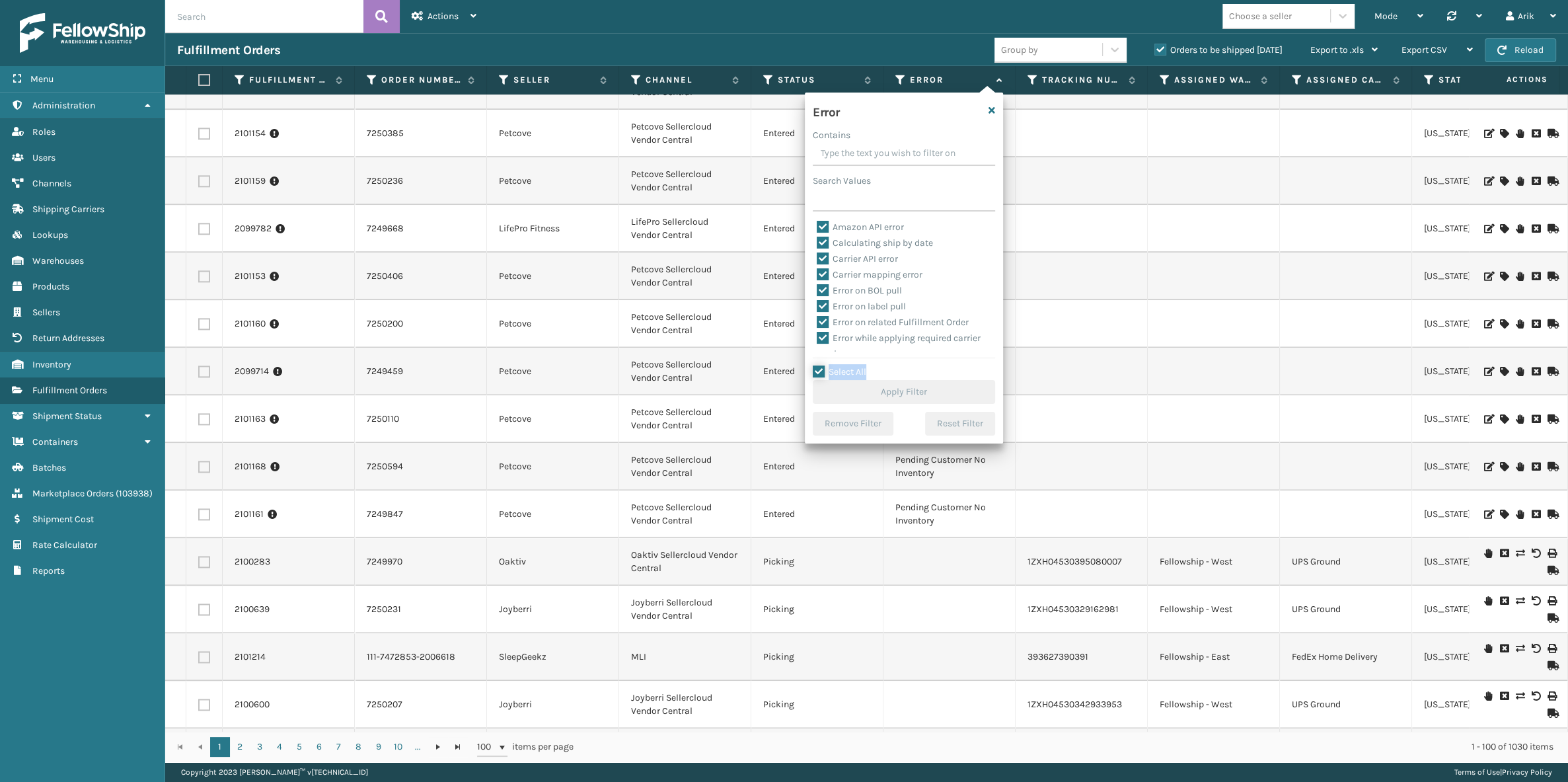
checkbox input "true"
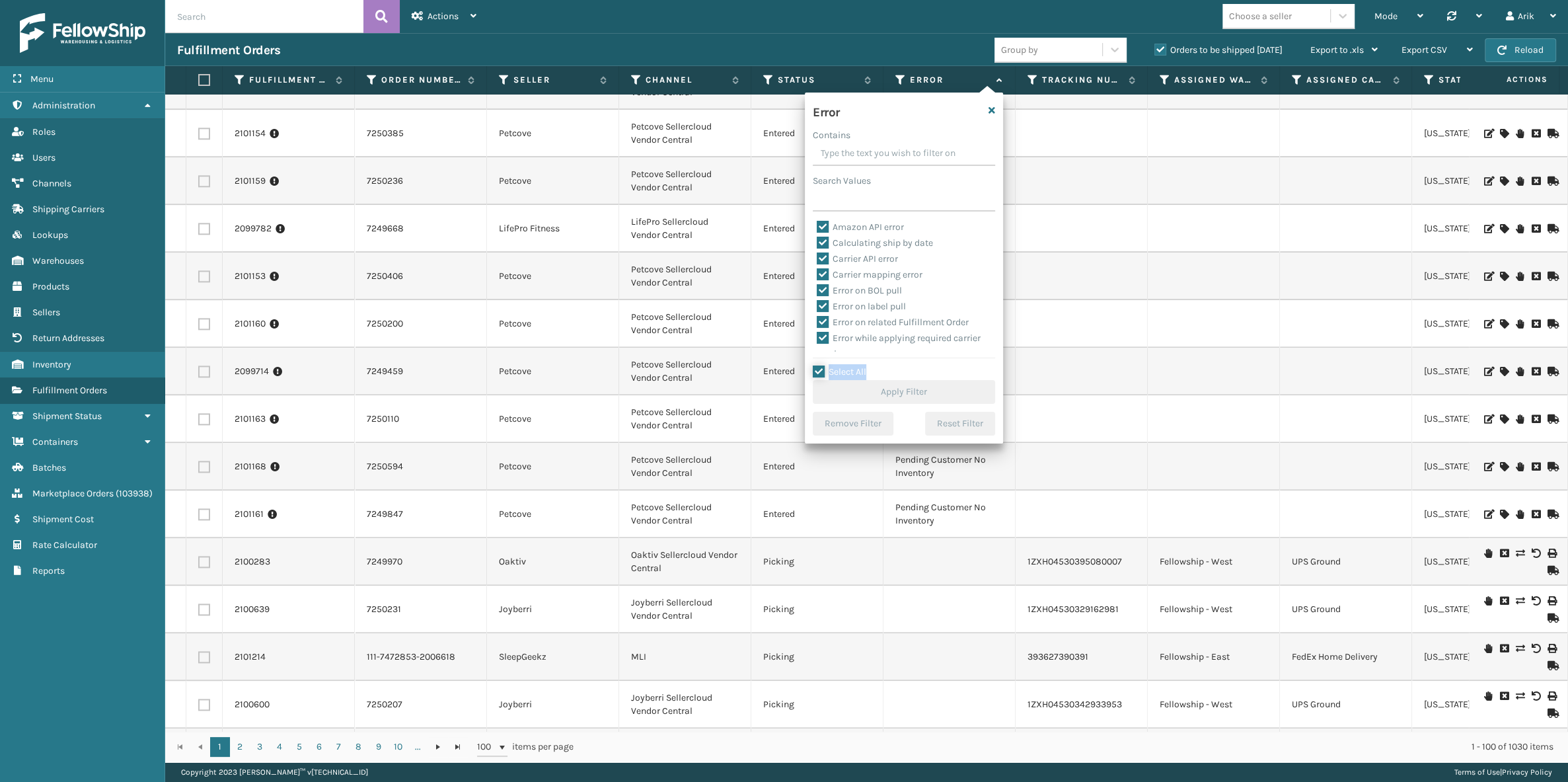
checkbox input "true"
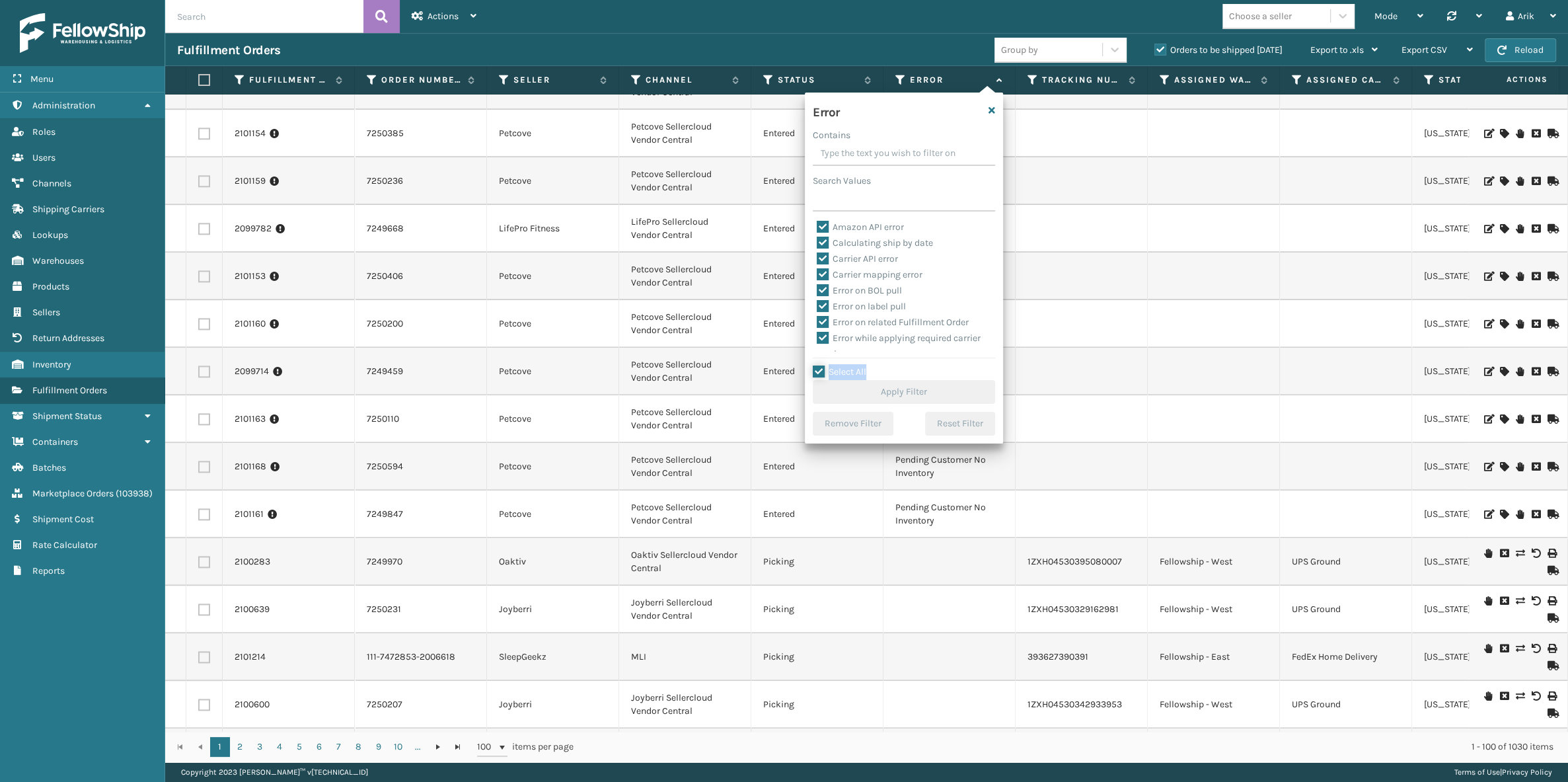
checkbox input "true"
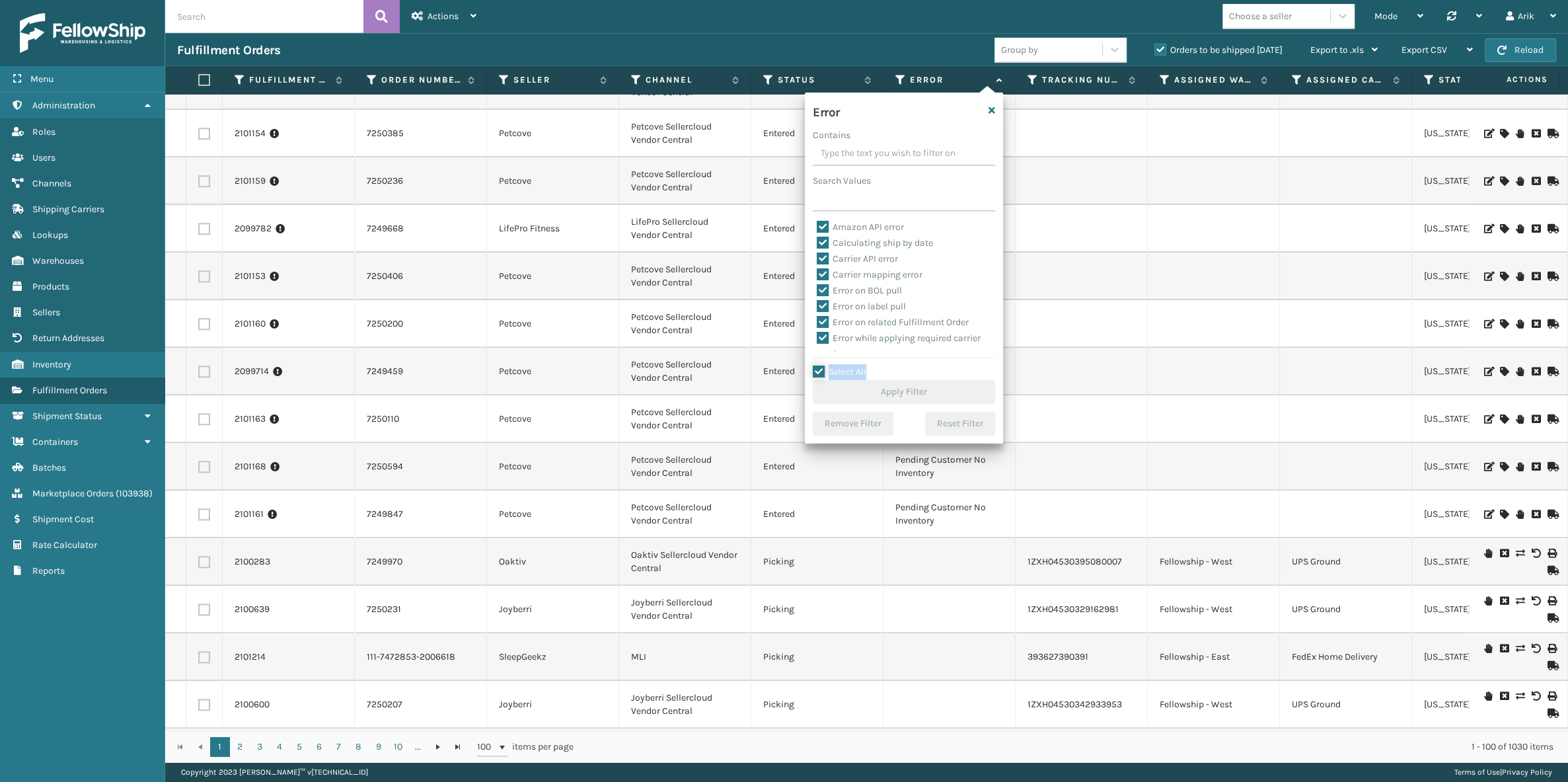
checkbox input "true"
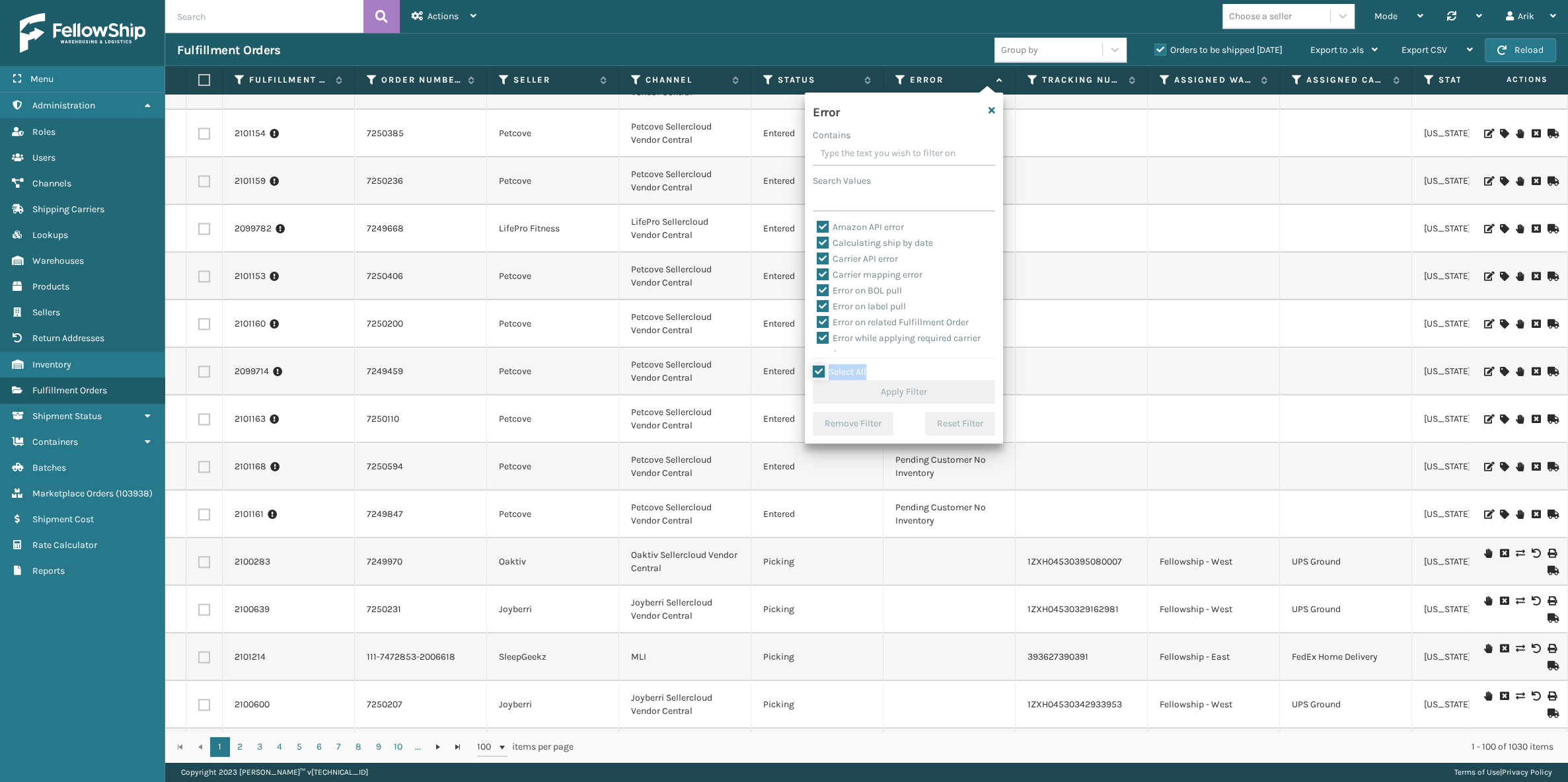
checkbox input "true"
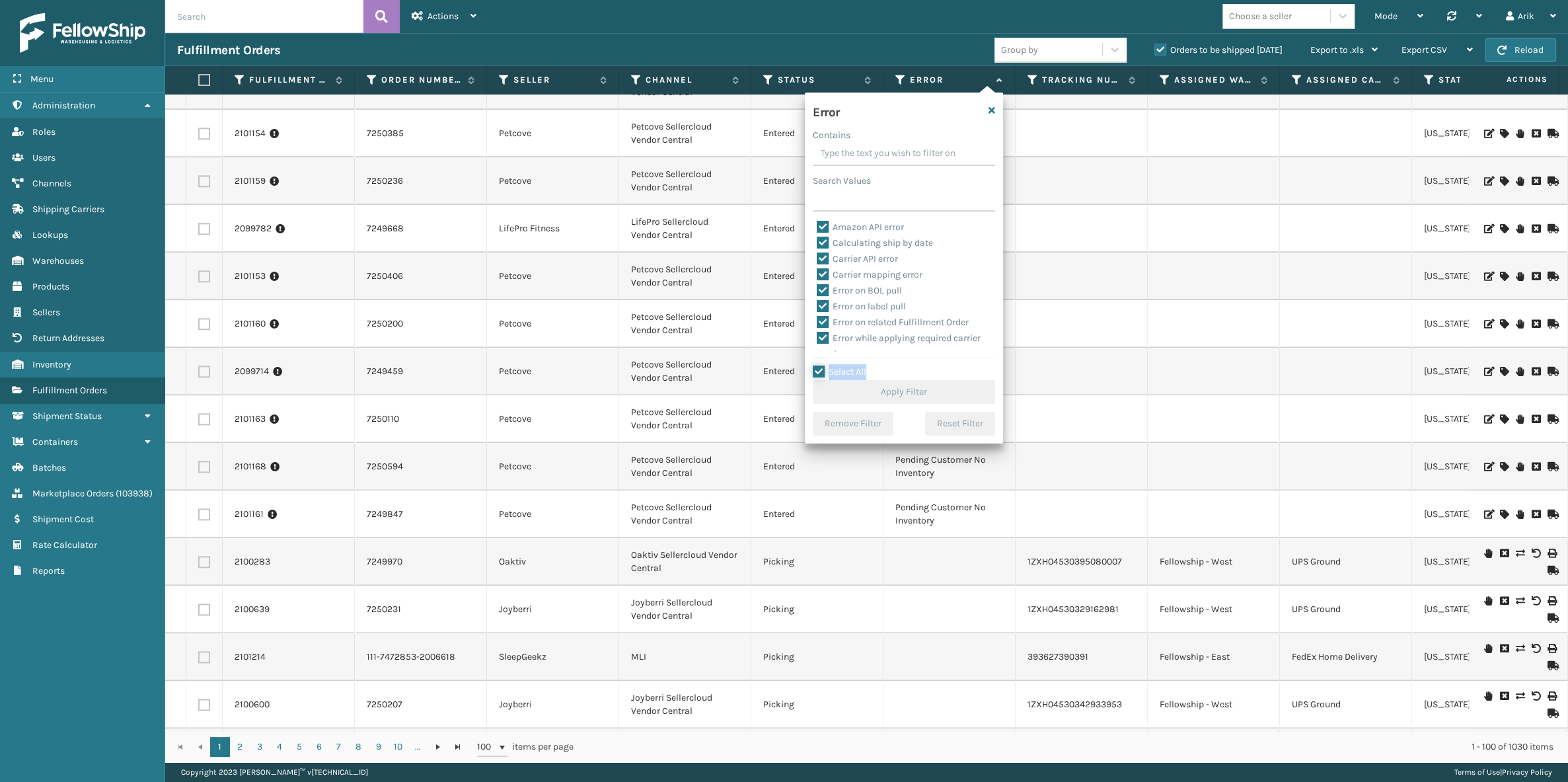
checkbox input "true"
click at [850, 395] on button "Apply Filter" at bounding box center [904, 392] width 183 height 24
